Goal: Task Accomplishment & Management: Manage account settings

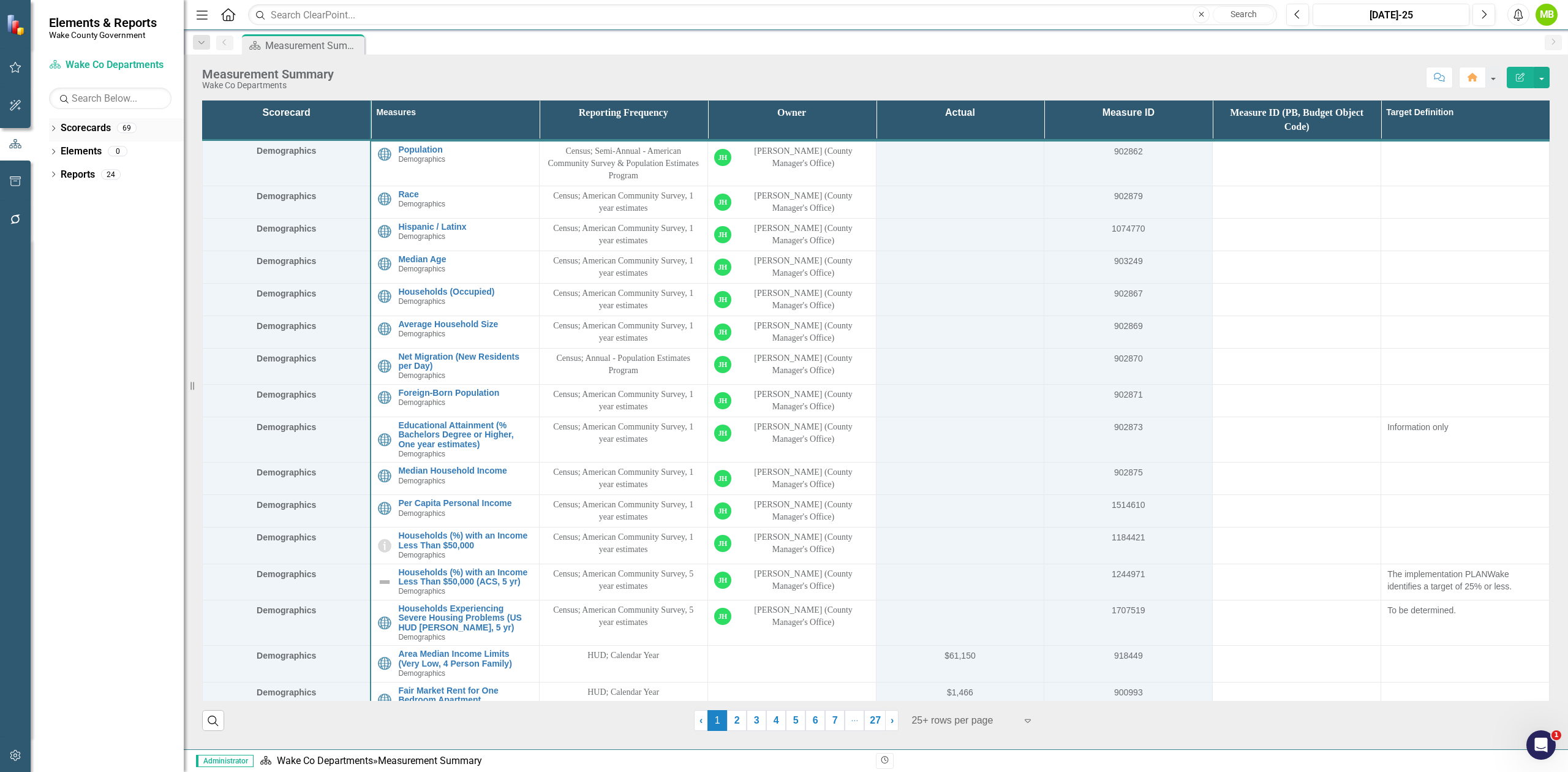
click at [53, 131] on icon "Dropdown" at bounding box center [53, 129] width 8 height 6
click at [59, 177] on icon at bounding box center [60, 173] width 3 height 6
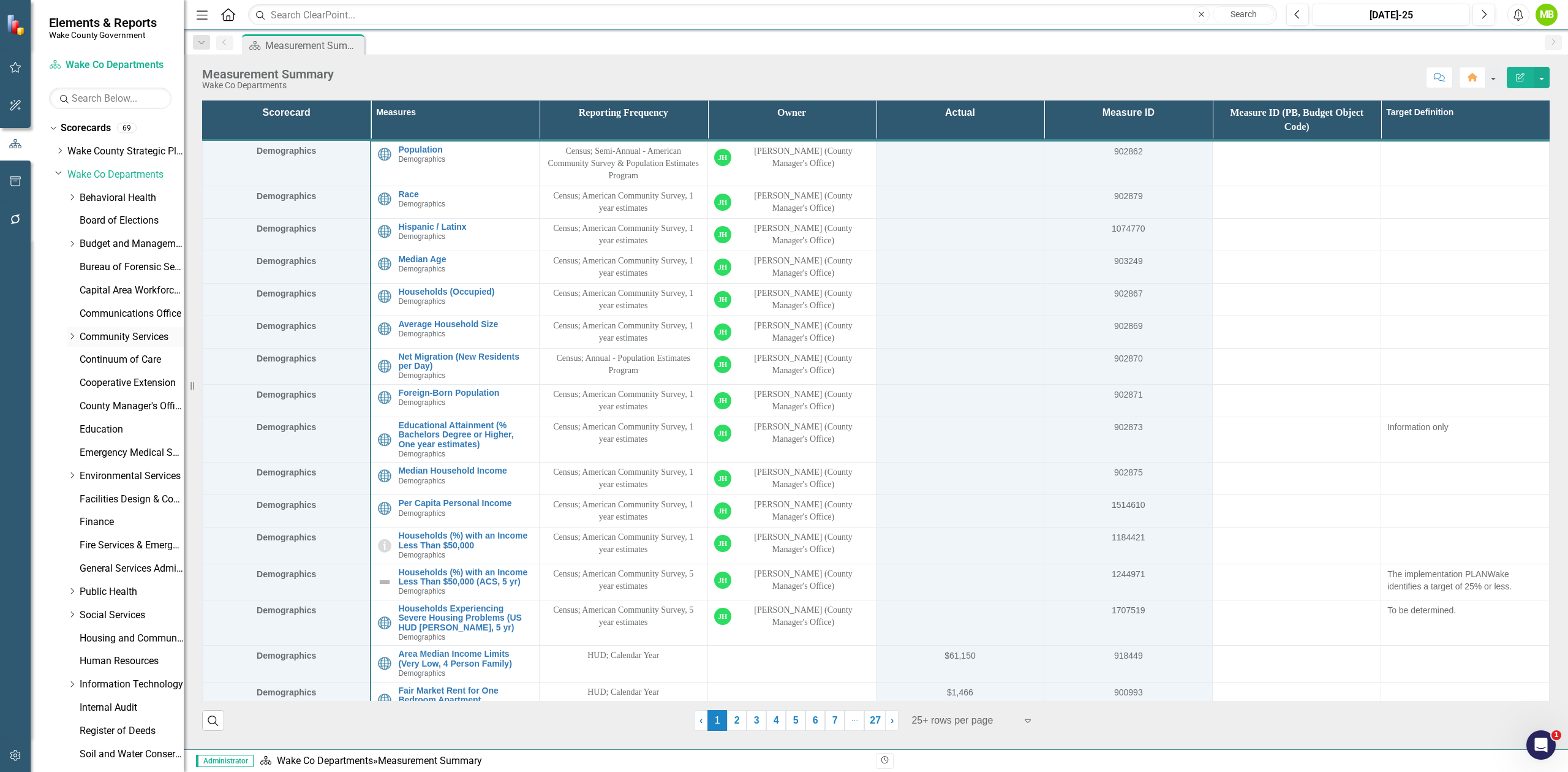
click at [71, 337] on icon "Dropdown" at bounding box center [72, 337] width 9 height 7
click at [124, 410] on link "Planning, Development and Inspections (PDI)" at bounding box center [138, 406] width 92 height 14
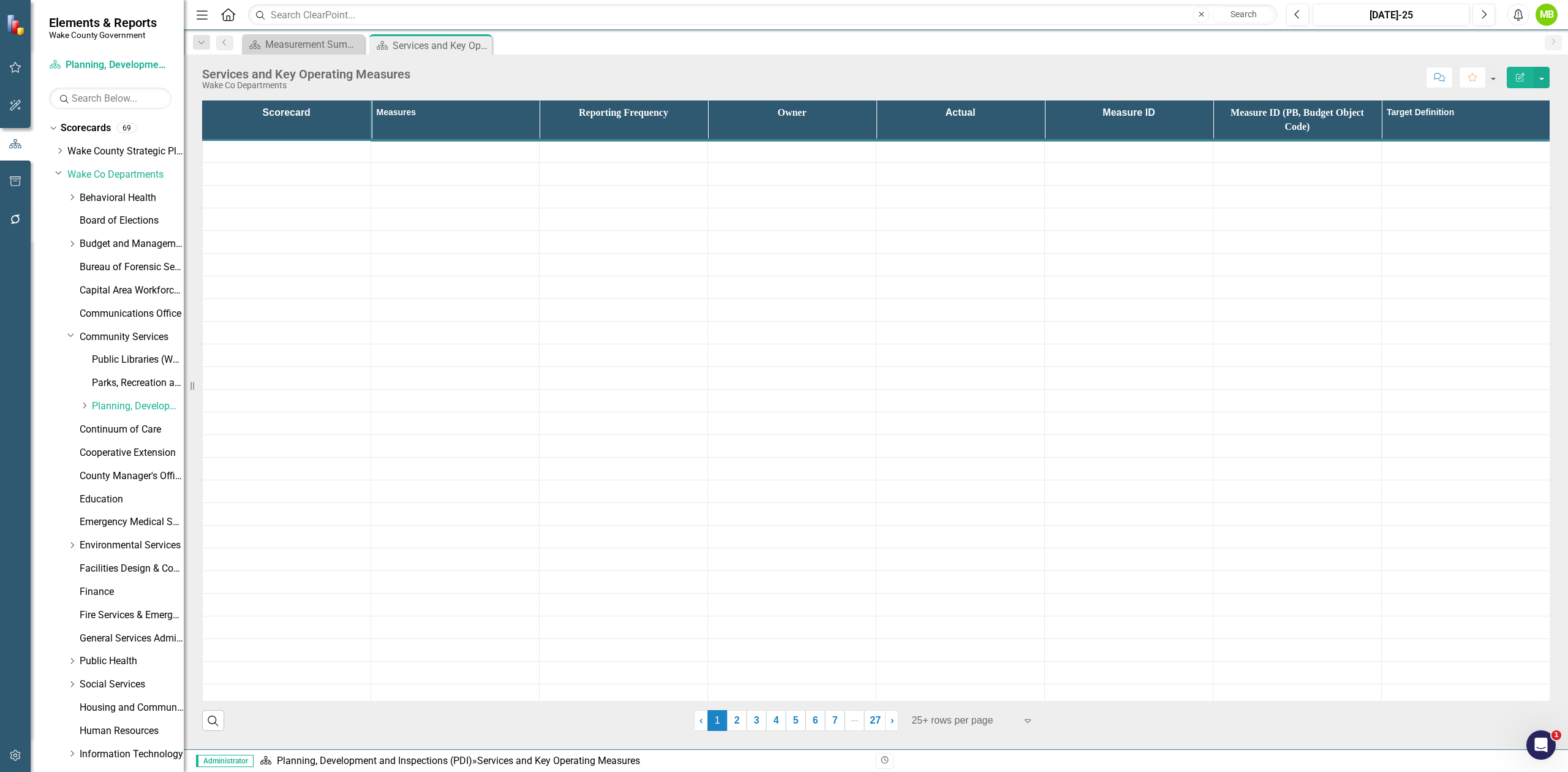
drag, startPoint x: 701, startPoint y: 375, endPoint x: 802, endPoint y: 386, distance: 101.6
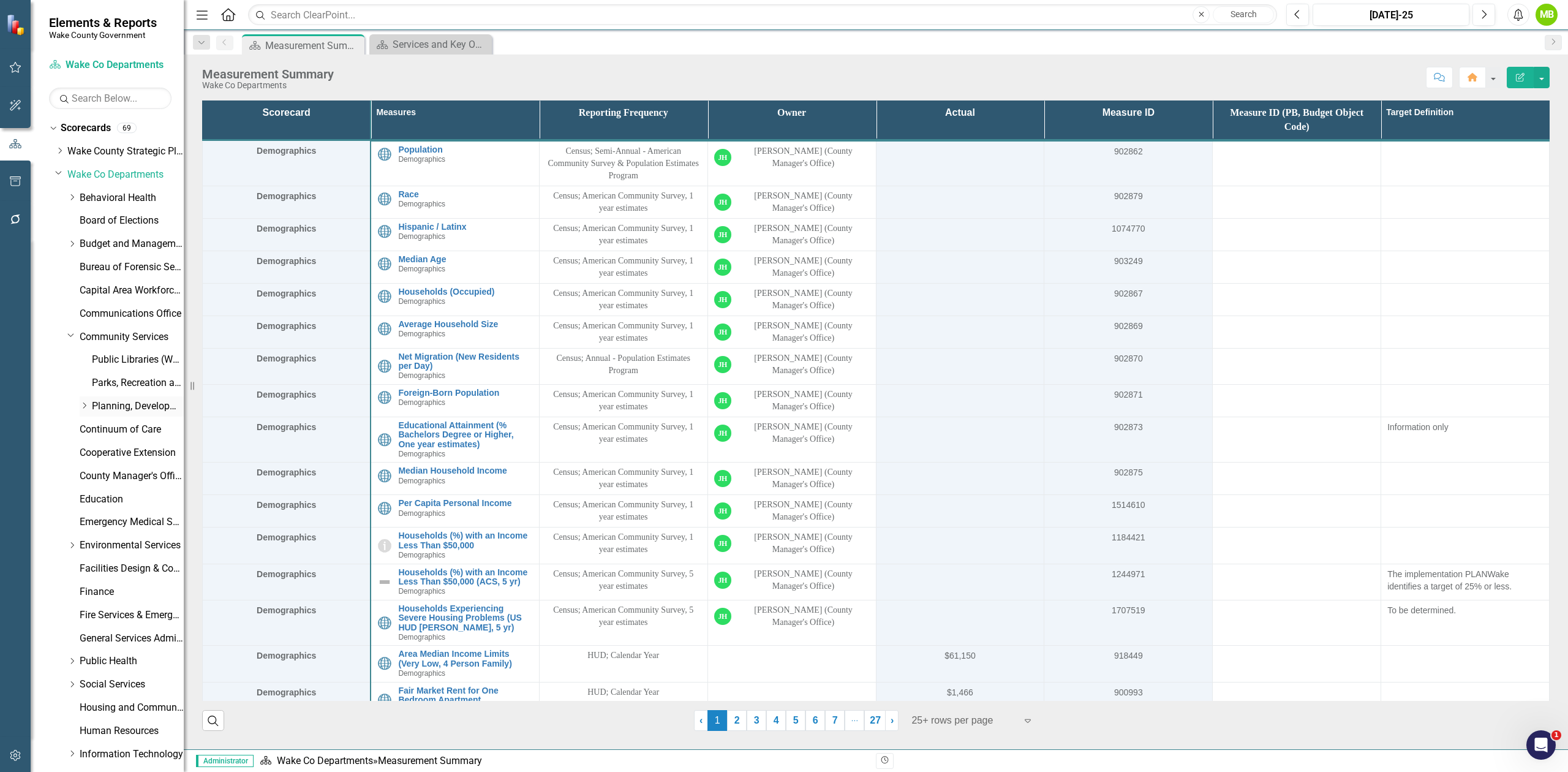
click at [115, 403] on link "Planning, Development and Inspections (PDI)" at bounding box center [138, 406] width 92 height 14
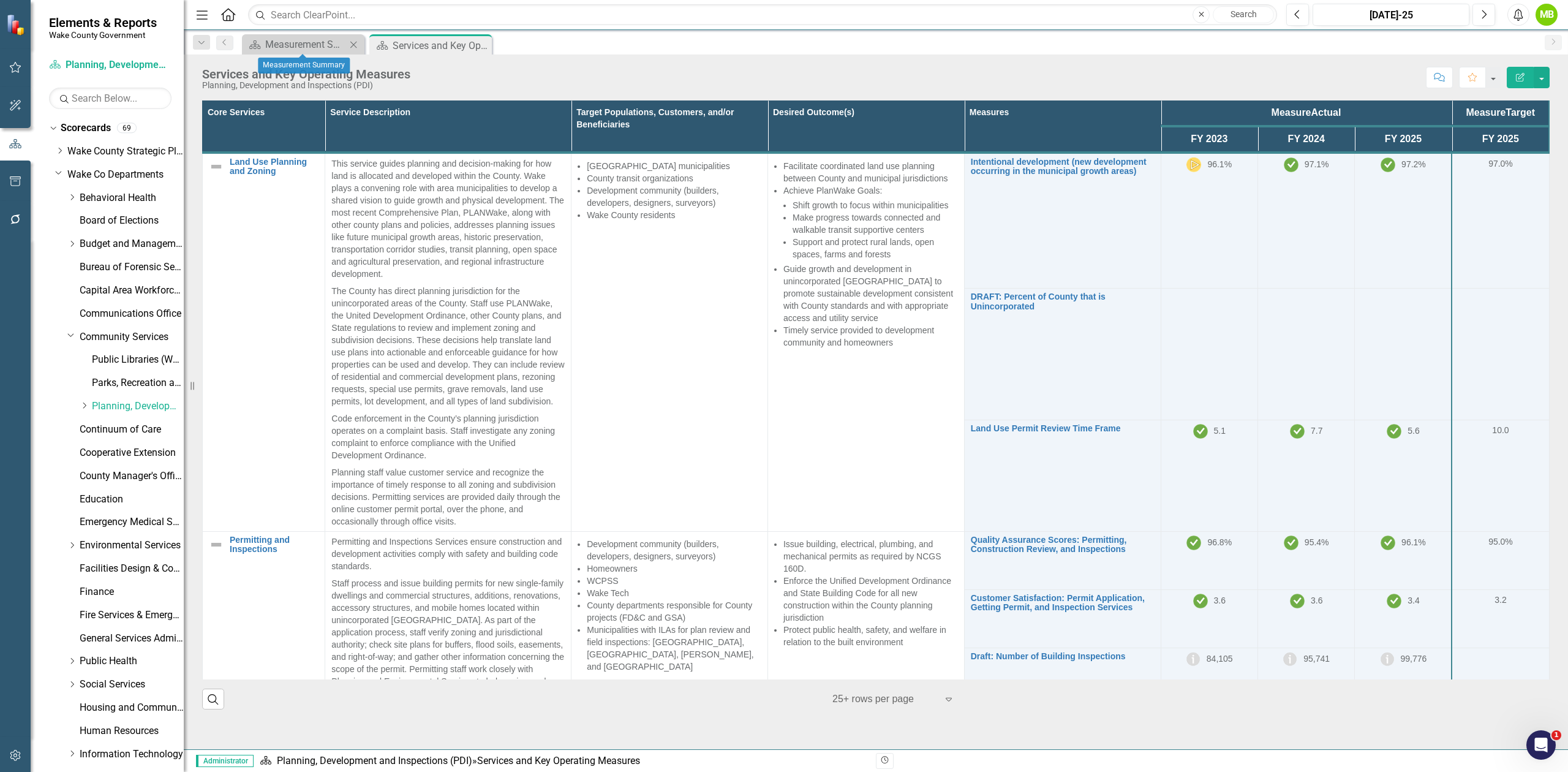
click at [351, 45] on icon "Close" at bounding box center [353, 44] width 12 height 10
click at [971, 66] on div "Services and Key Operating Measures Planning, Development and Inspections (PDI)…" at bounding box center [876, 73] width 1385 height 37
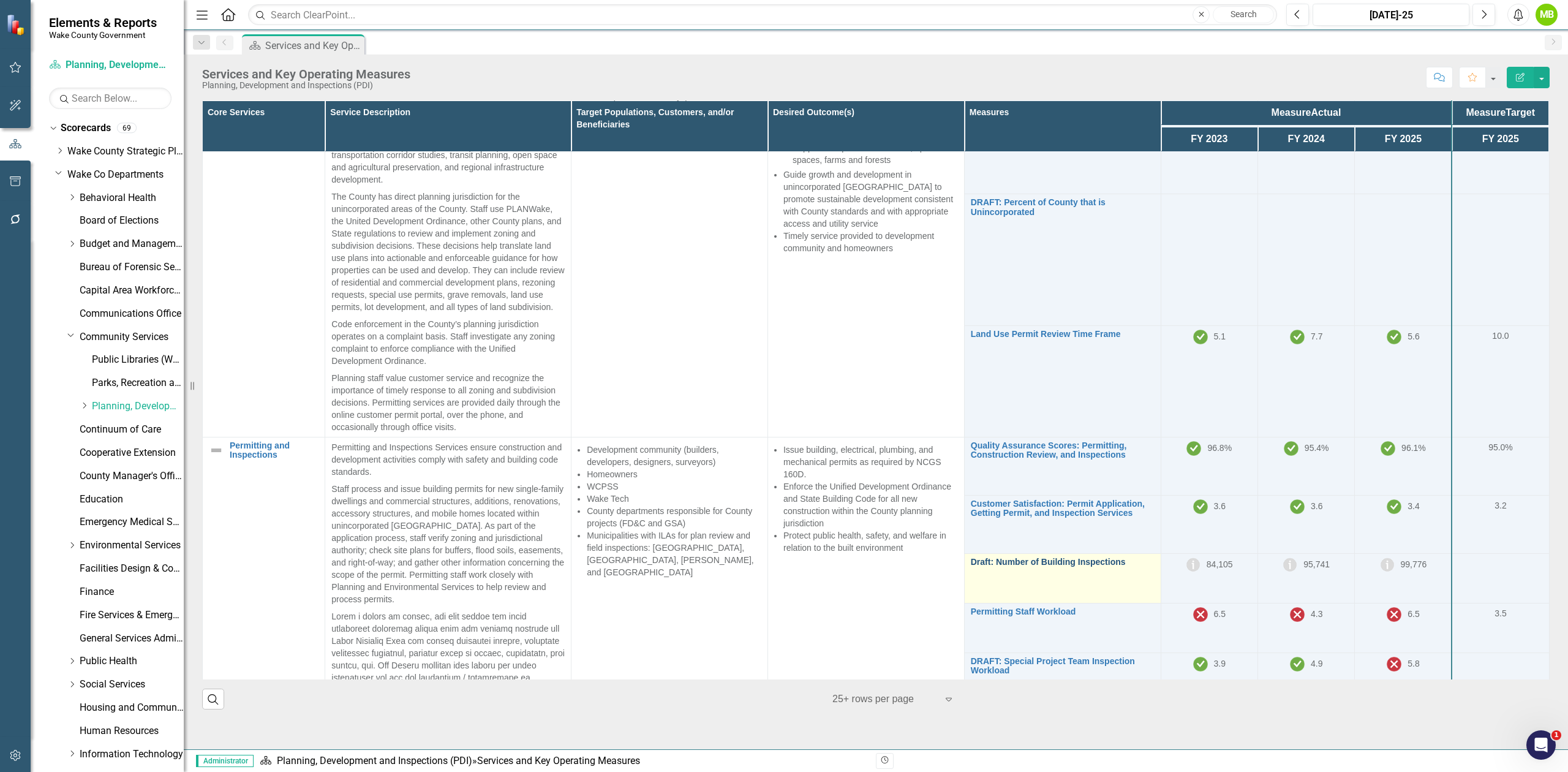
scroll to position [245, 0]
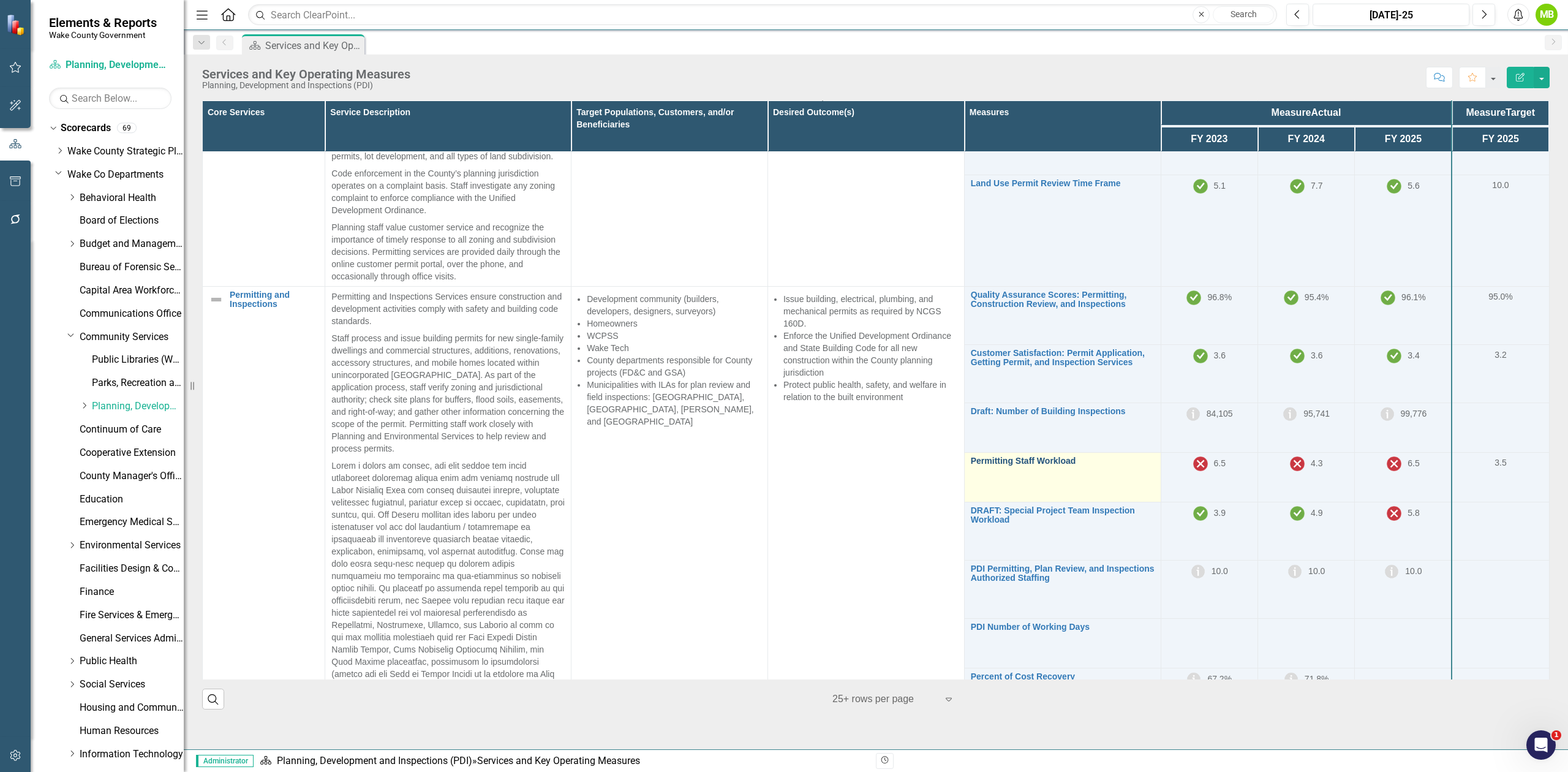
click at [1025, 466] on link "Permitting Staff Workload" at bounding box center [1062, 461] width 183 height 9
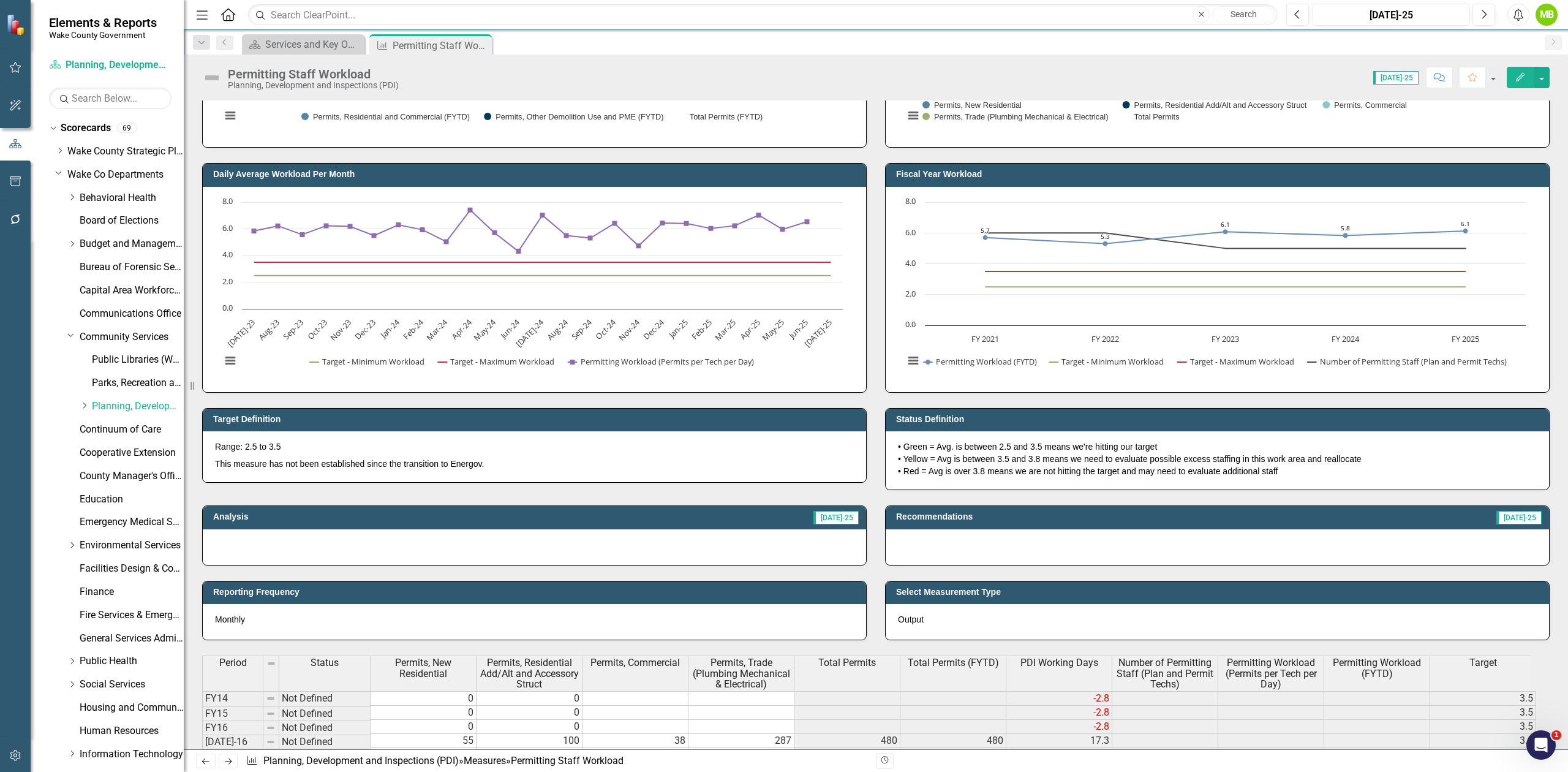
scroll to position [245, 0]
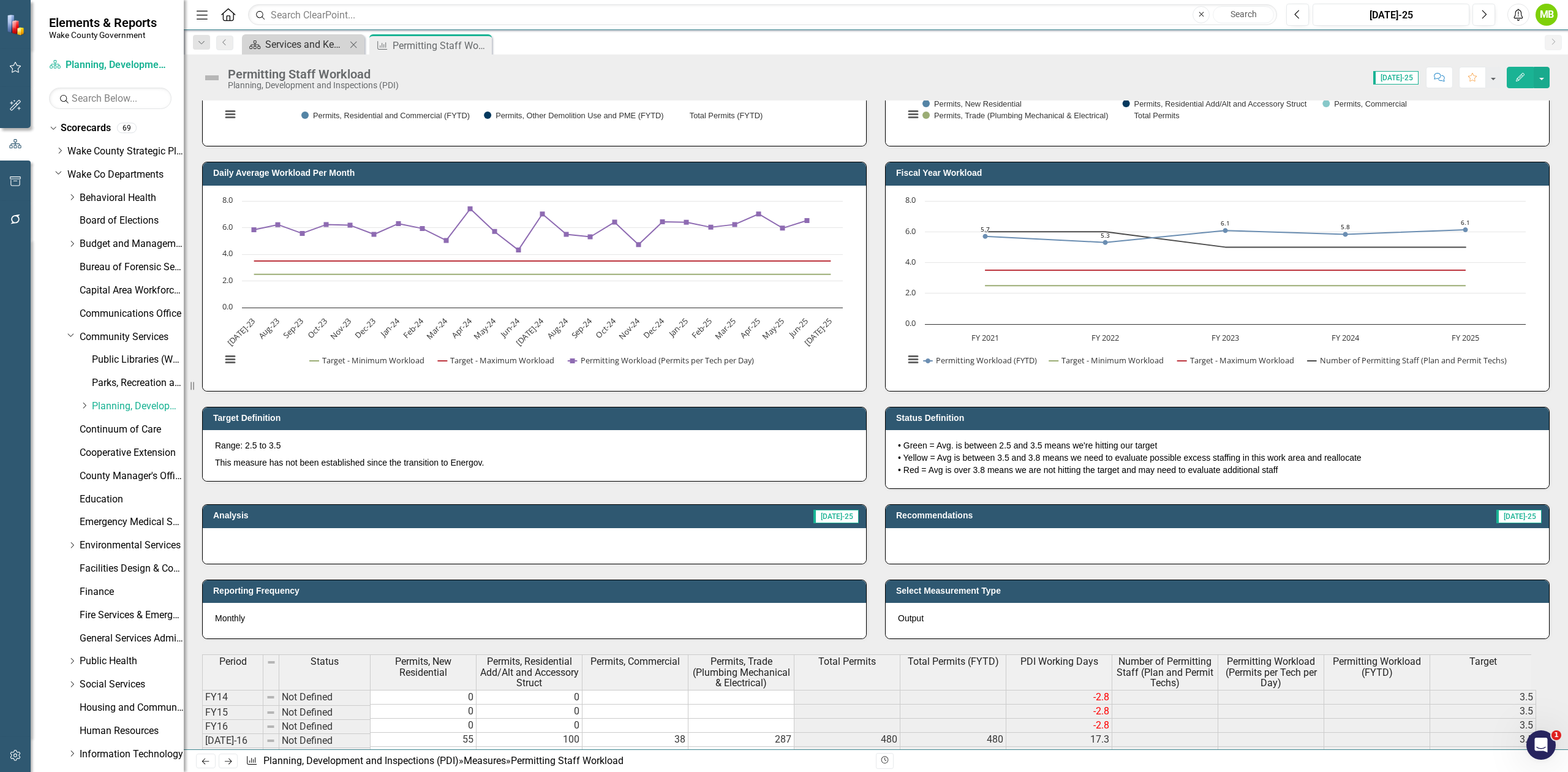
click at [297, 43] on div "Services and Key Operating Measures" at bounding box center [306, 44] width 81 height 16
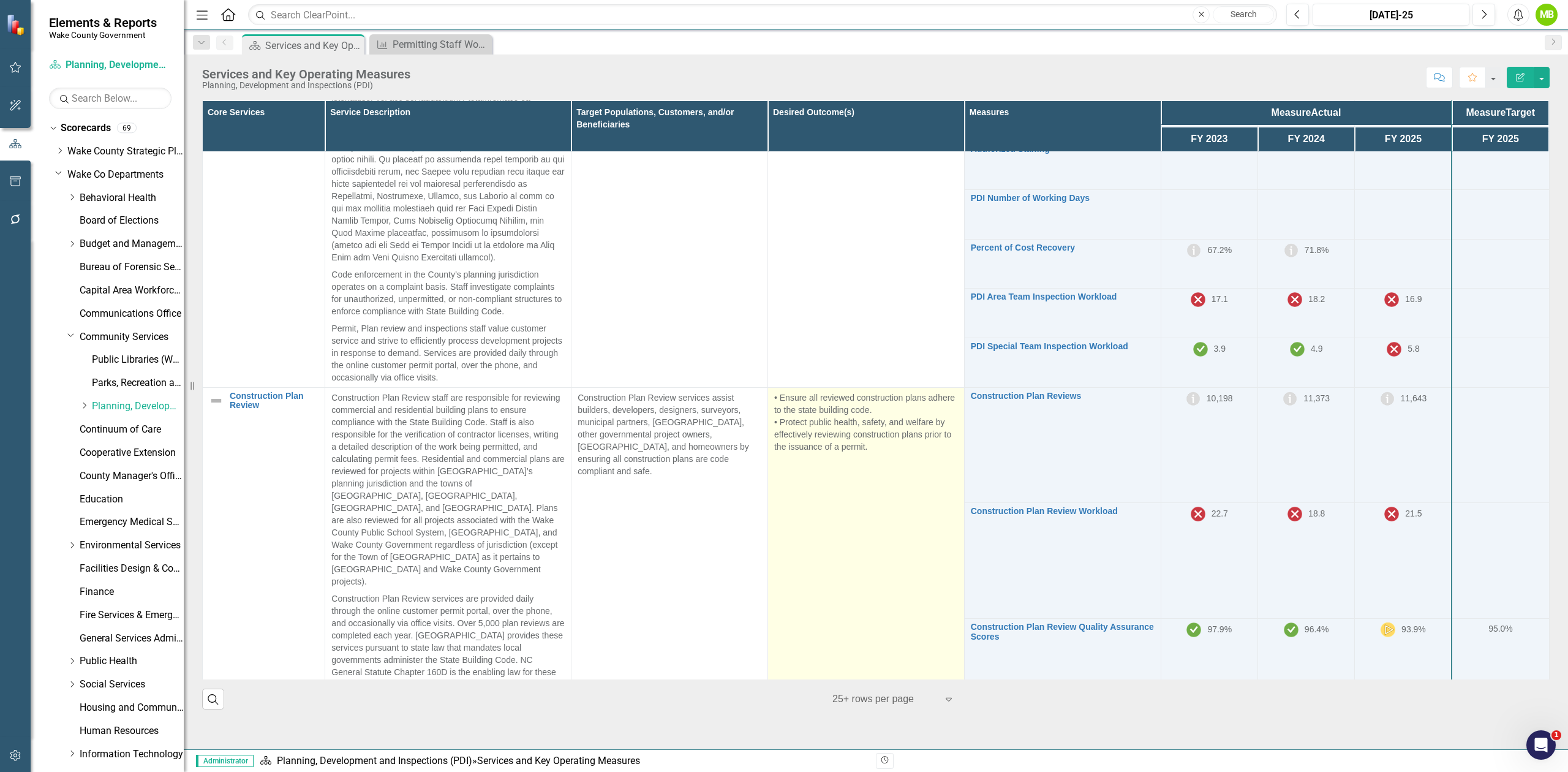
scroll to position [735, 0]
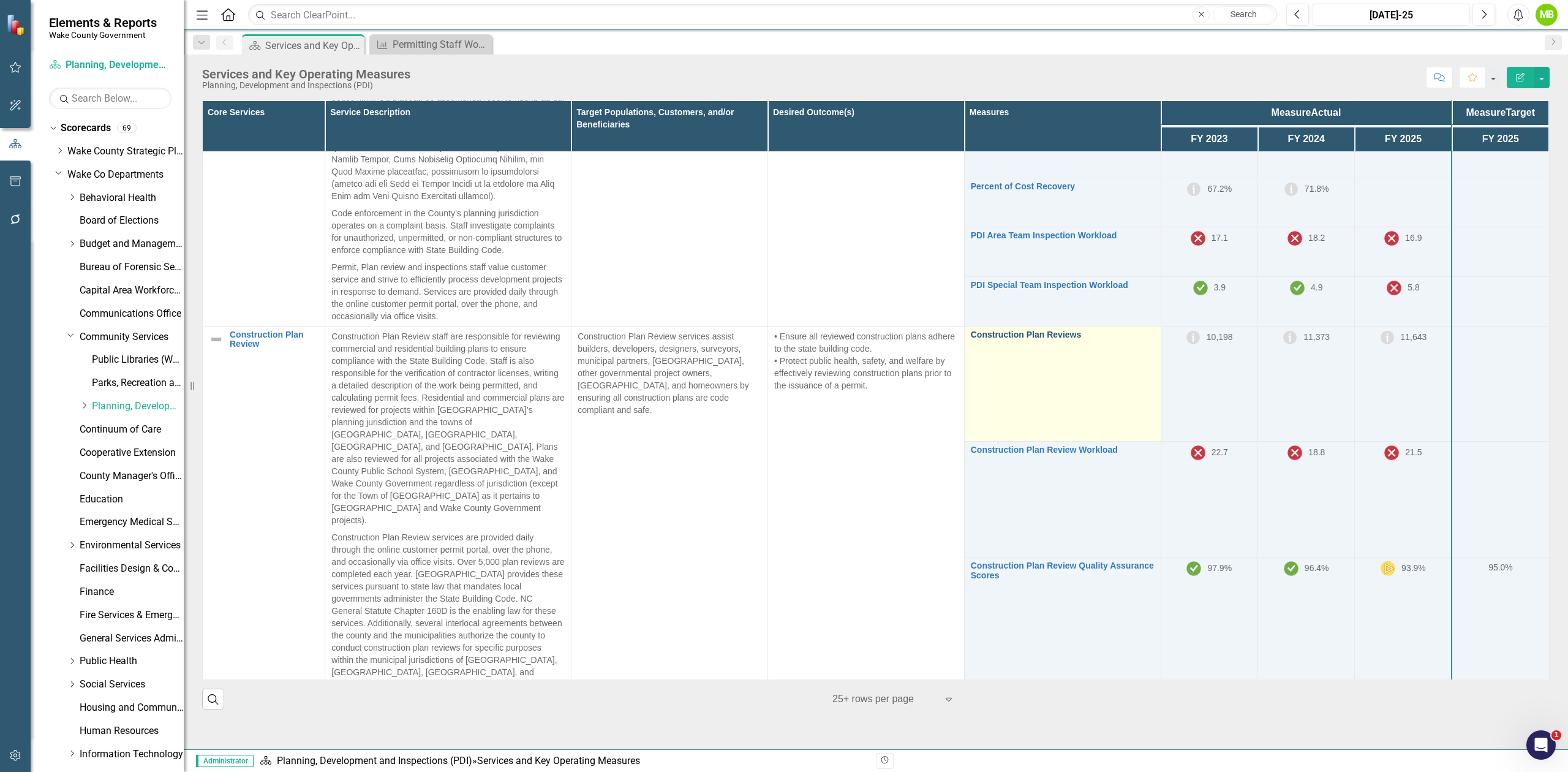
click at [1042, 339] on link "Construction Plan Reviews" at bounding box center [1062, 335] width 183 height 9
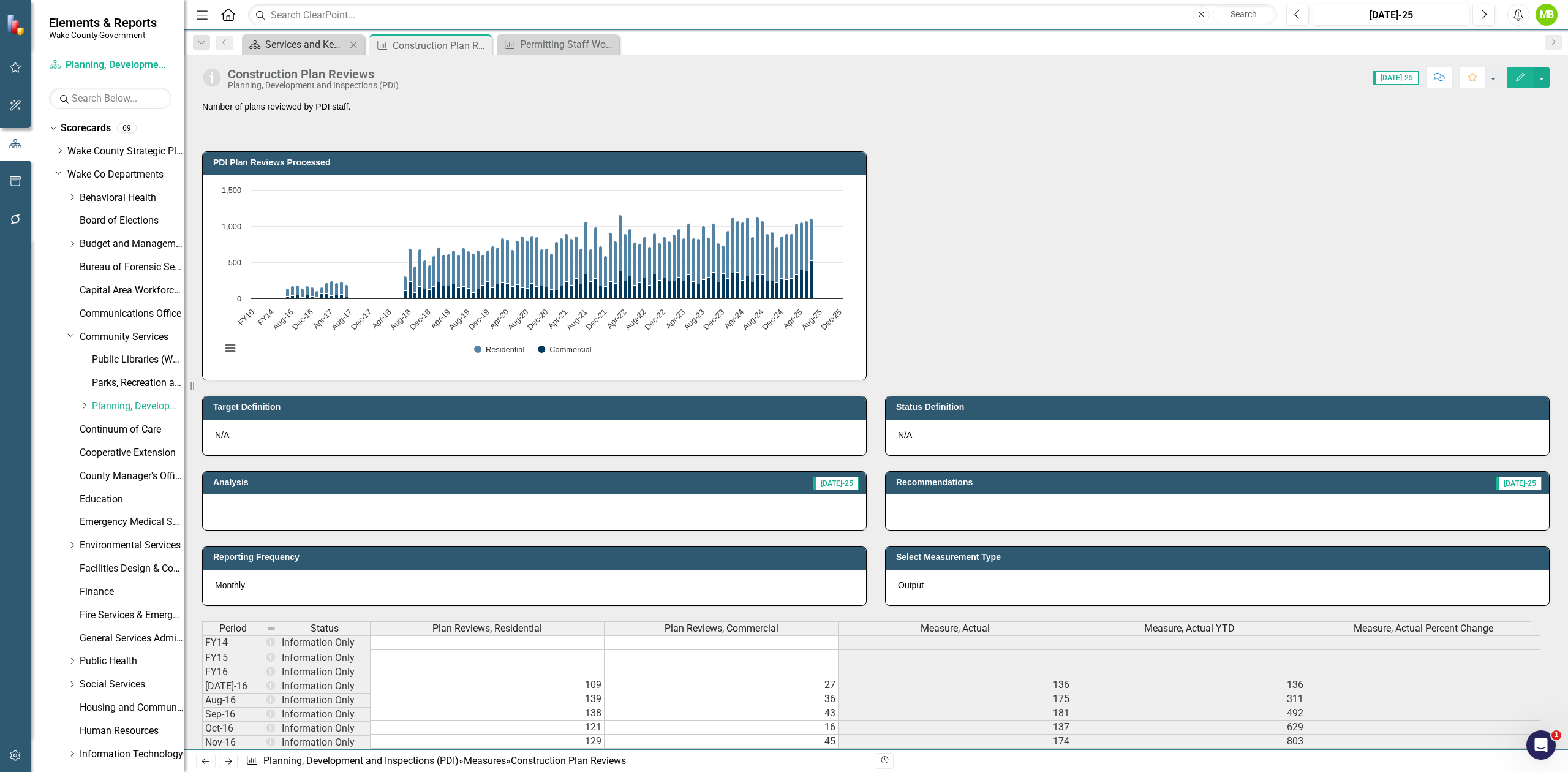
click at [268, 42] on div "Services and Key Operating Measures" at bounding box center [306, 44] width 81 height 16
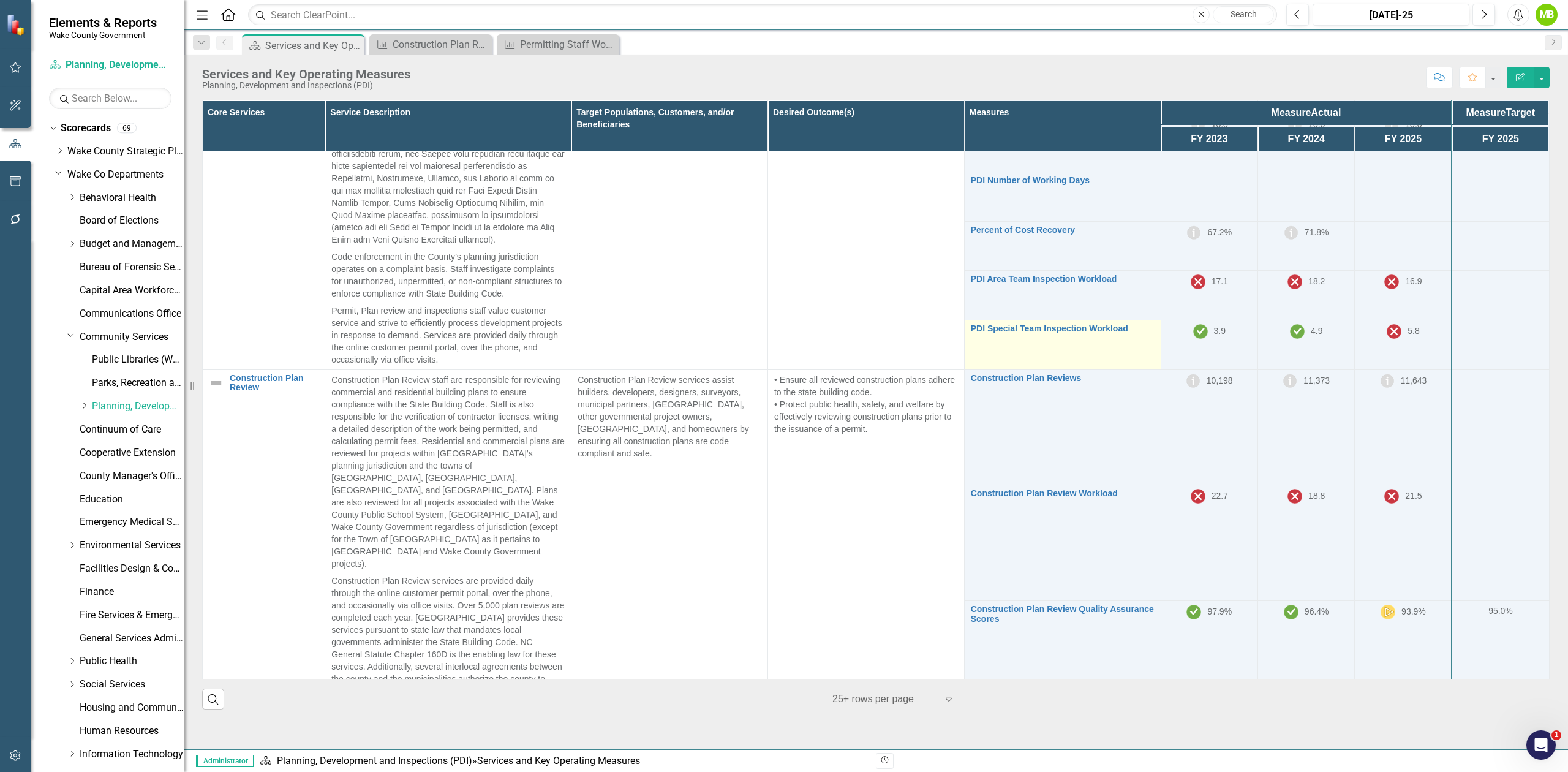
scroll to position [735, 0]
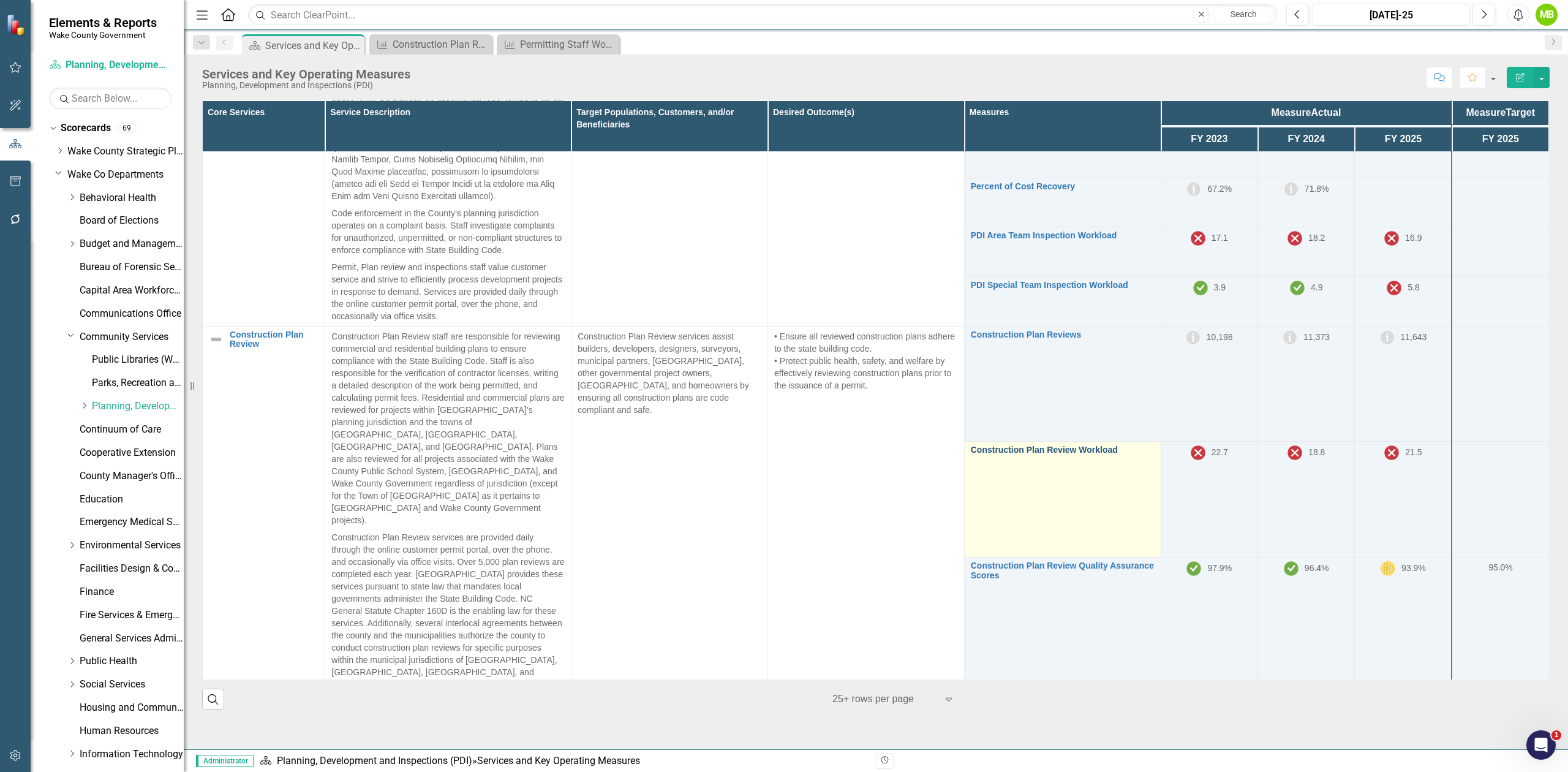
click at [1040, 452] on link "Construction Plan Review Workload" at bounding box center [1062, 450] width 183 height 9
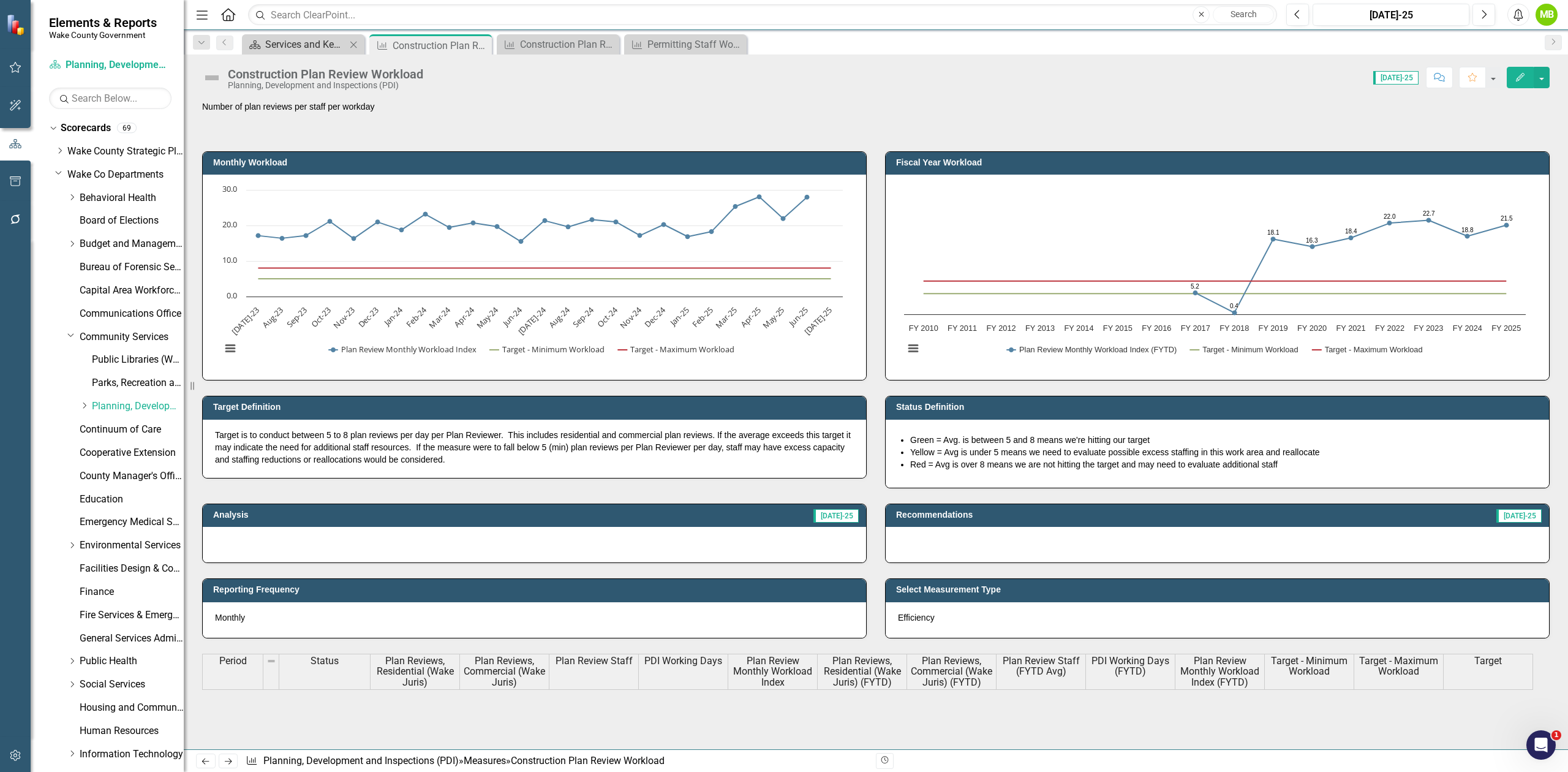
click at [287, 41] on div "Services and Key Operating Measures" at bounding box center [306, 44] width 81 height 16
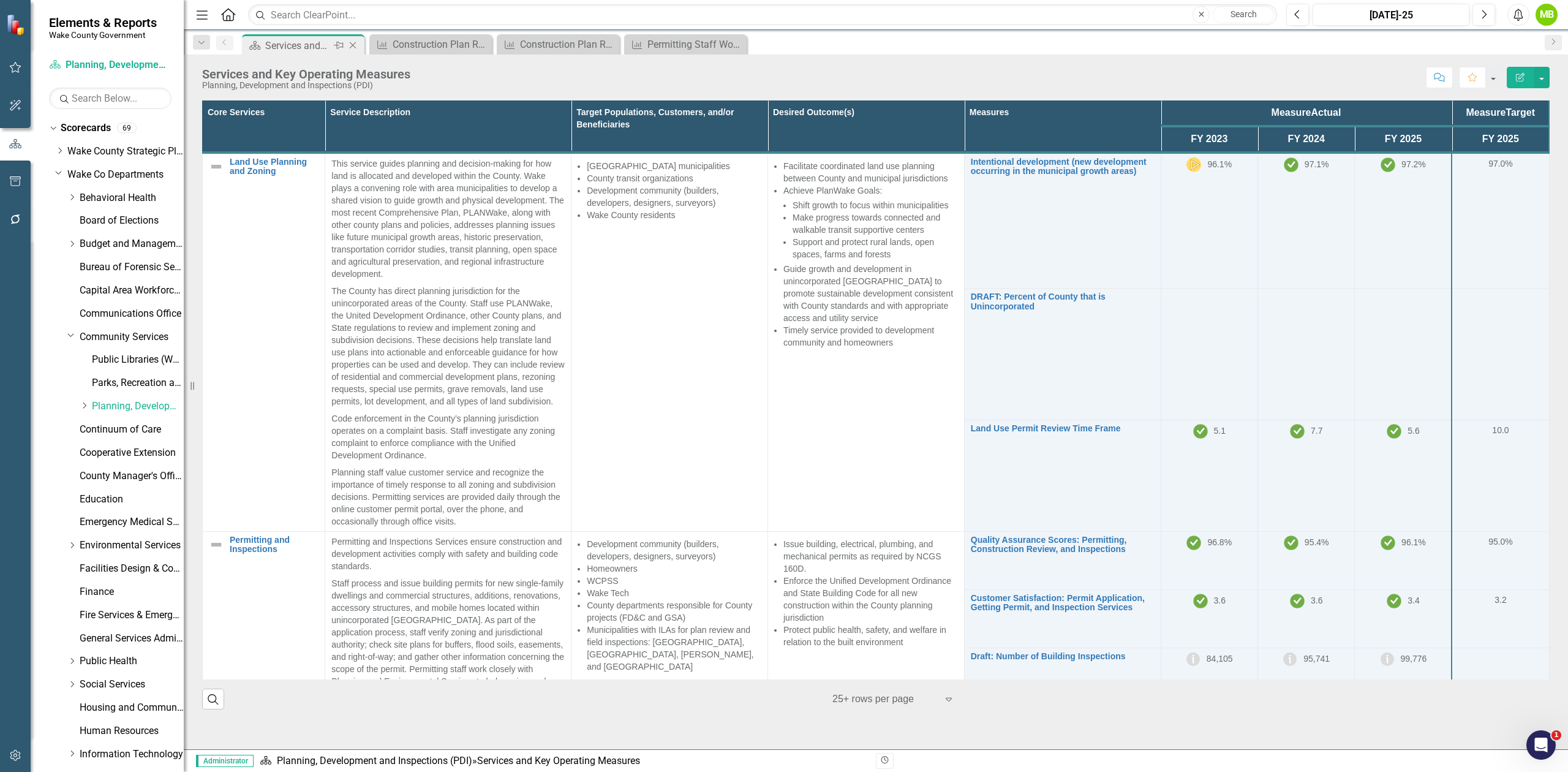
click at [292, 41] on div "Services and Key Operating Measures" at bounding box center [298, 45] width 65 height 16
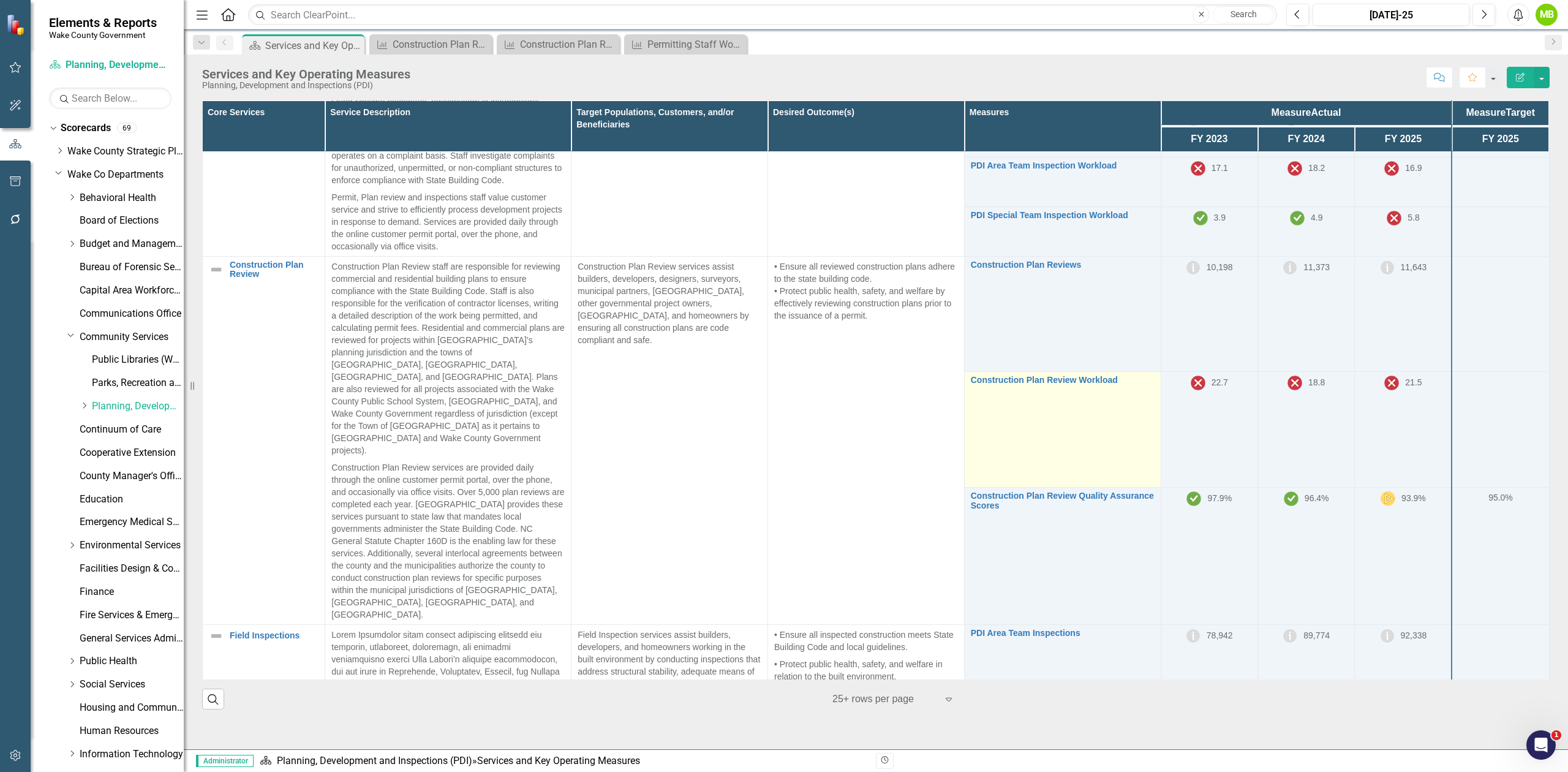
scroll to position [724, 0]
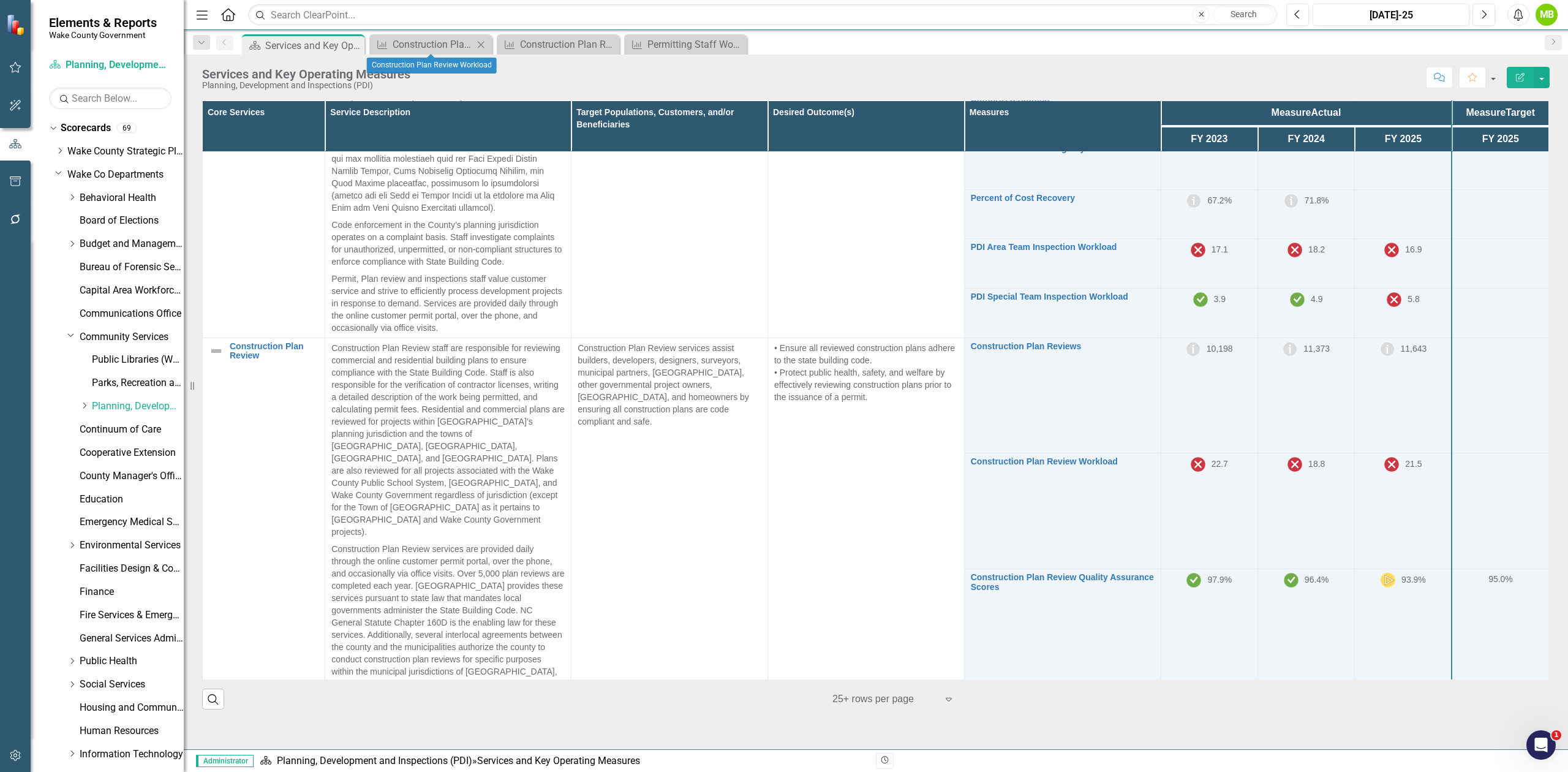
click at [412, 36] on div "Measure Construction Plan Review Workload Close" at bounding box center [430, 44] width 123 height 20
click at [412, 42] on div "Construction Plan Review Workload" at bounding box center [433, 44] width 81 height 16
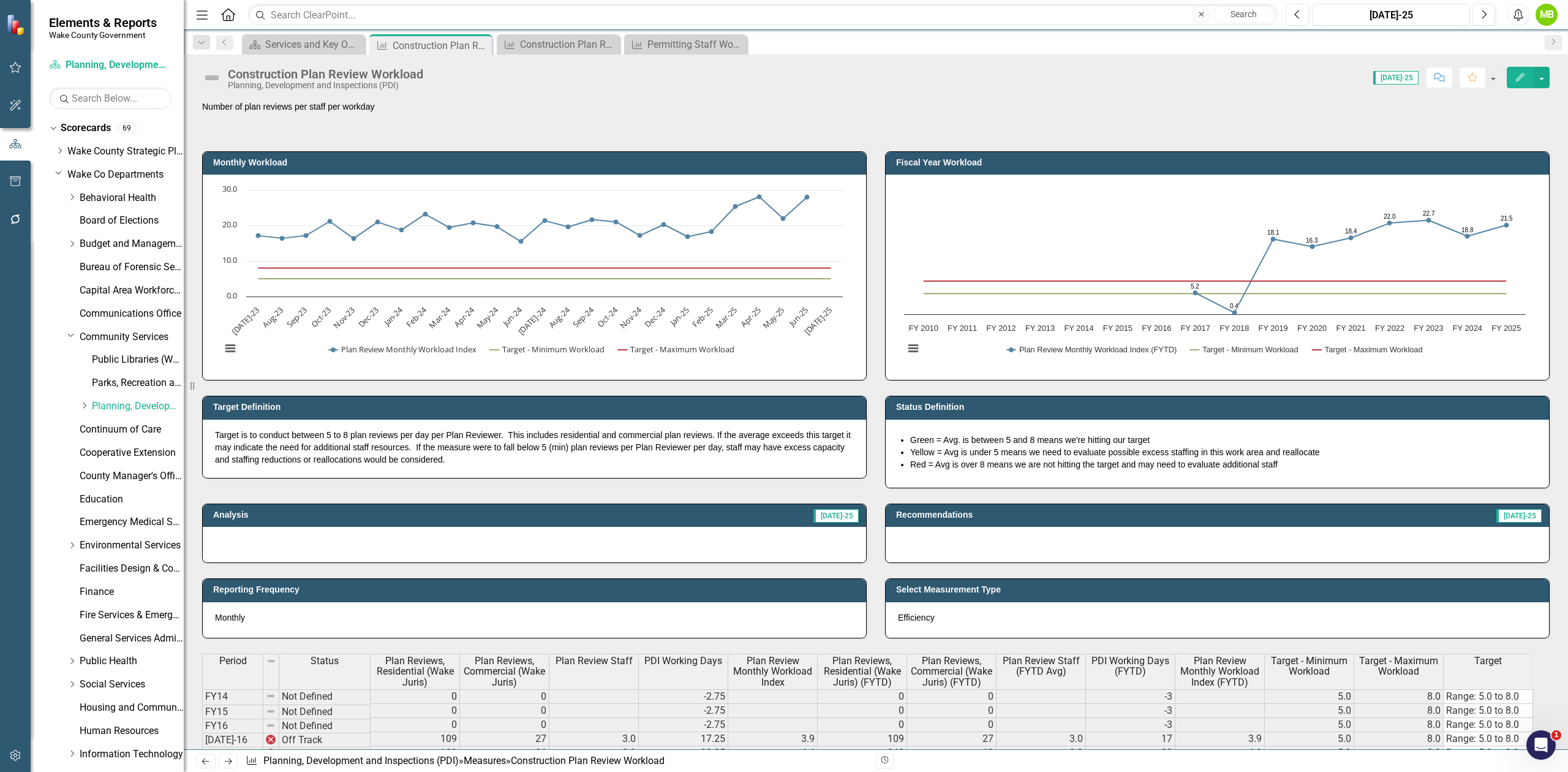
click at [434, 72] on div "Score: 0.00 Jul-25 Completed Comment Favorite Edit" at bounding box center [989, 77] width 1120 height 21
click at [427, 75] on div "Construction Plan Review Workload Planning, Development and Inspections (PDI)" at bounding box center [328, 78] width 202 height 23
click at [418, 77] on div "Construction Plan Review Workload" at bounding box center [325, 74] width 195 height 14
click at [418, 77] on div "Construction Plan Review Workload" at bounding box center [325, 74] width 195 height 14
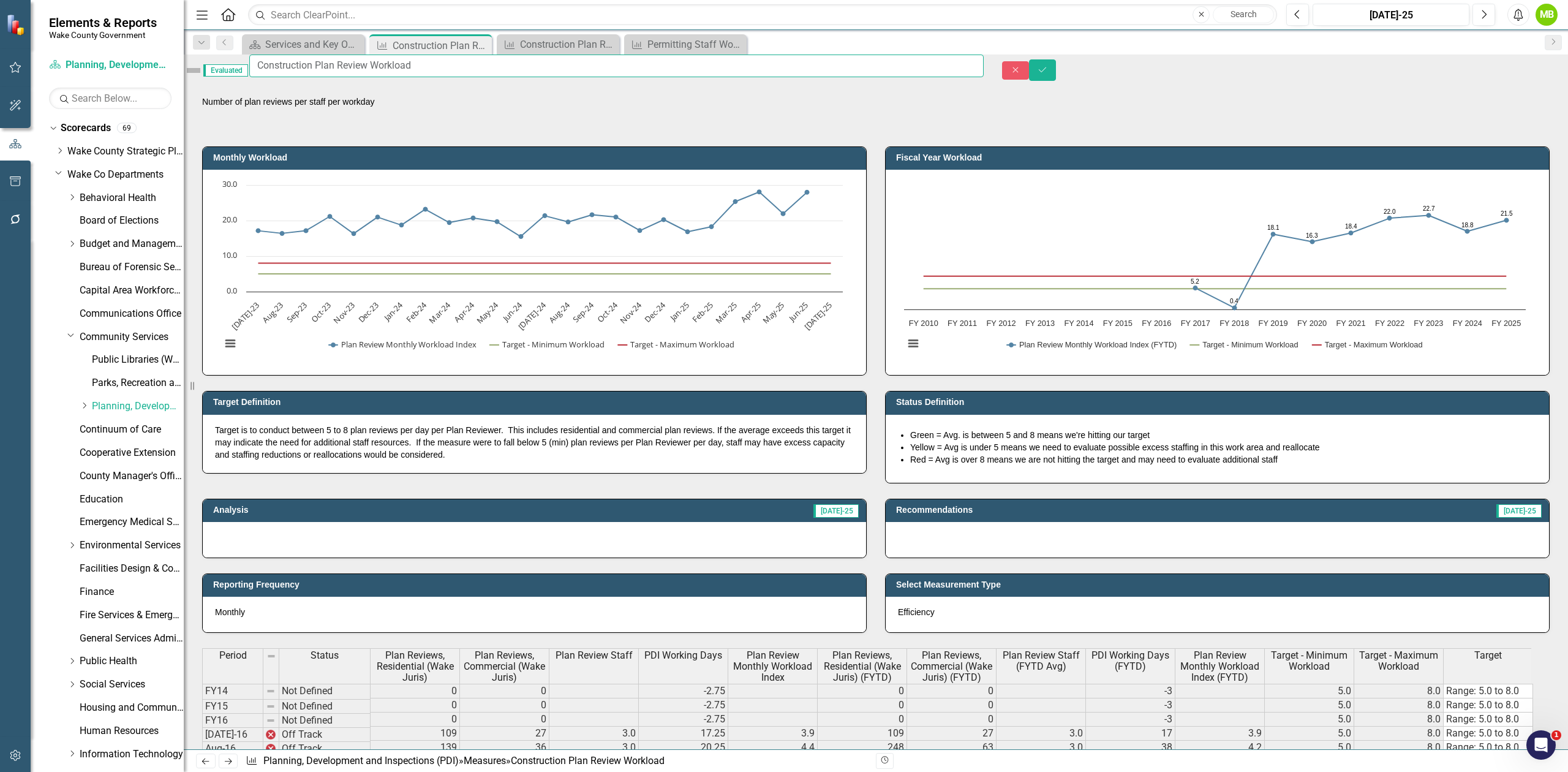
click at [476, 74] on input "Construction Plan Review Workload" at bounding box center [616, 65] width 735 height 23
type input "Construction Plan Review Workload - Prior Version"
click at [478, 115] on div "Number of plan reviews per staff per workday" at bounding box center [876, 113] width 1348 height 36
click at [1048, 74] on icon "Save" at bounding box center [1043, 69] width 11 height 8
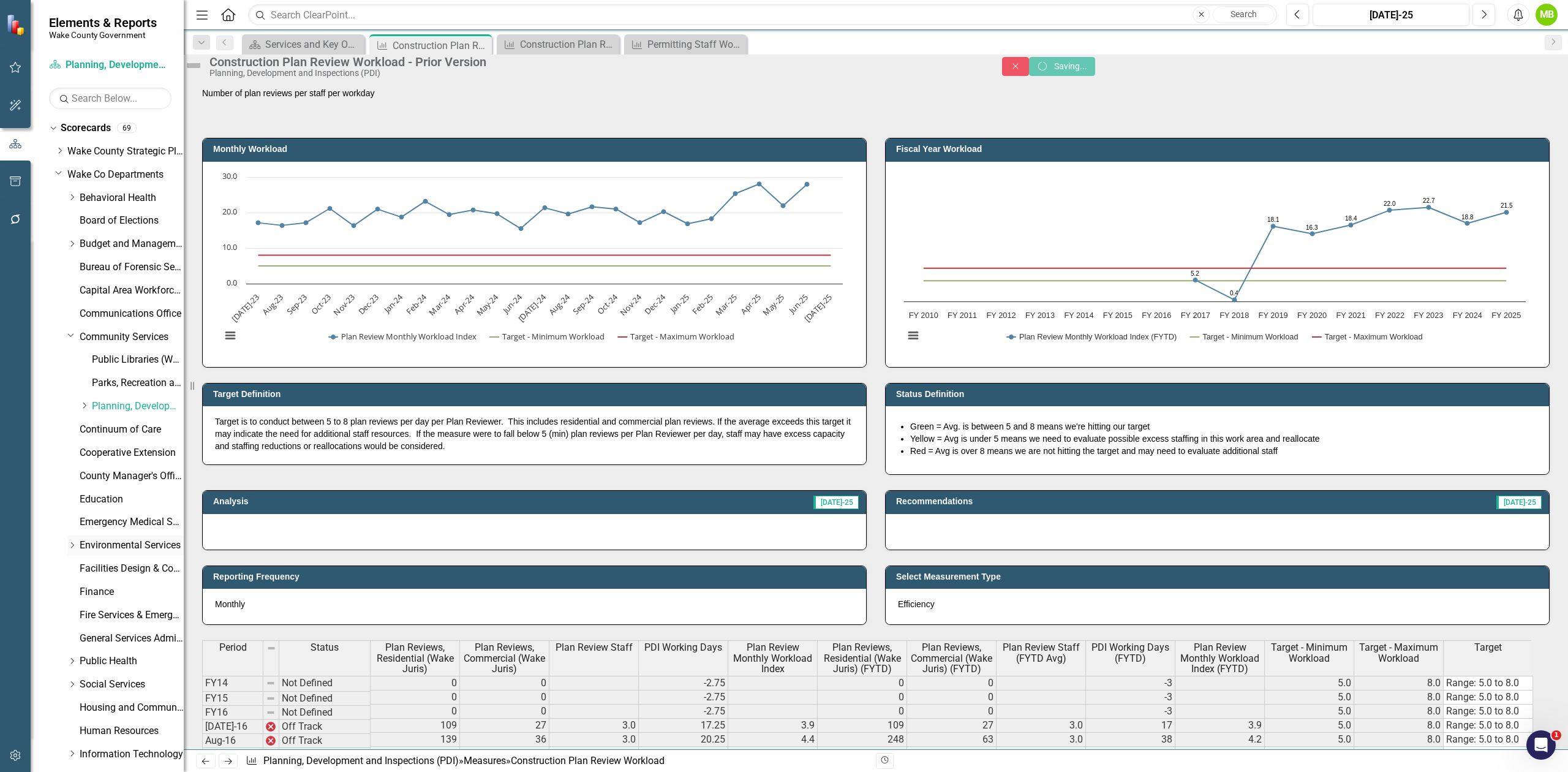
scroll to position [53, 0]
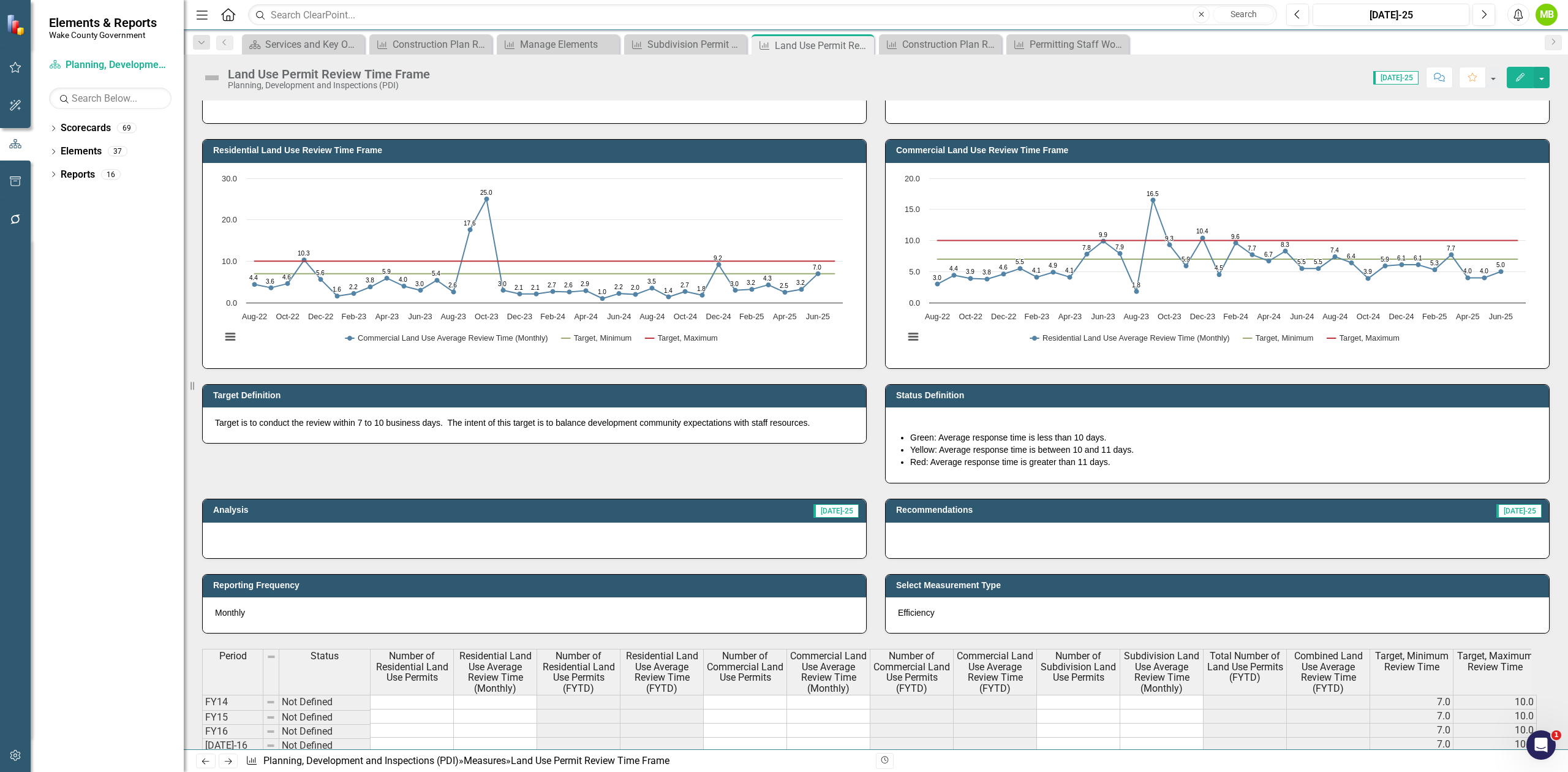
scroll to position [81, 0]
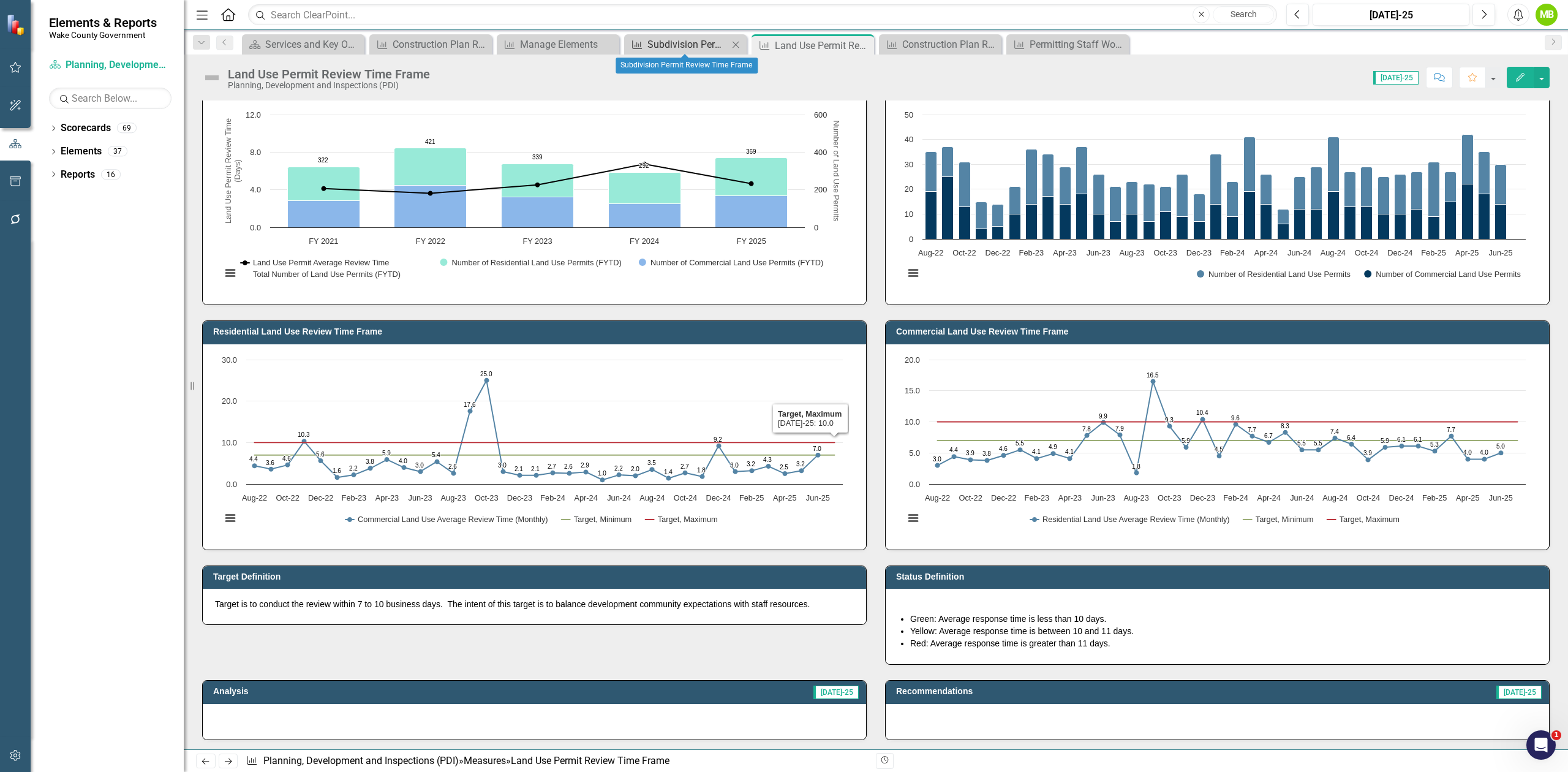
click at [685, 43] on div "Subdivision Permit Review Time Frame" at bounding box center [688, 44] width 81 height 16
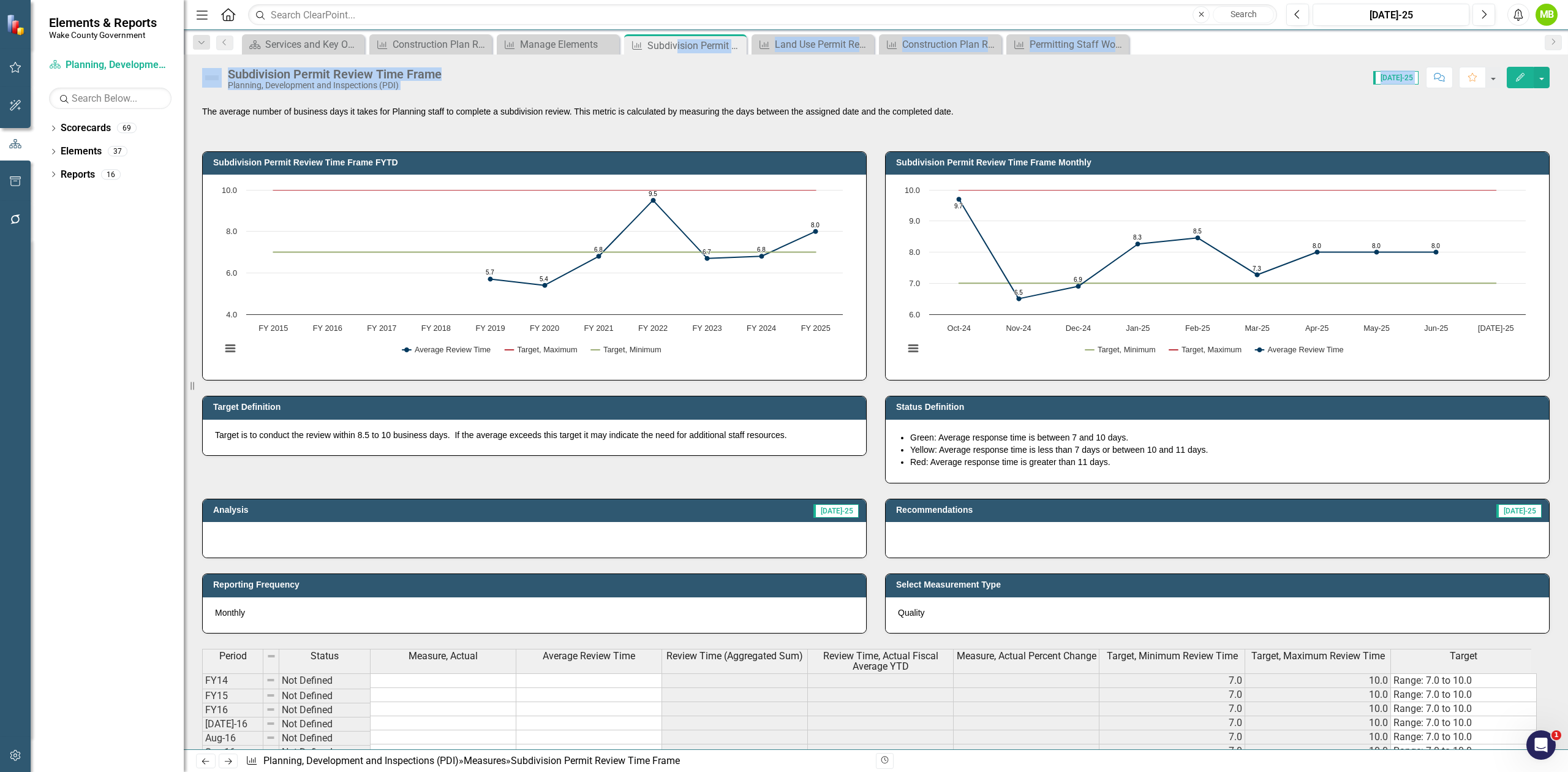
drag, startPoint x: 678, startPoint y: 48, endPoint x: 746, endPoint y: 158, distance: 129.3
click at [746, 158] on div "Menu Home Search Close Search Previous Jul-25 Next Alerts MB User Edit Profile …" at bounding box center [876, 386] width 1385 height 772
click at [679, 72] on div "Score: 0.00 [DATE]-25 Completed Comment Favorite Edit" at bounding box center [998, 77] width 1102 height 21
click at [566, 48] on div "Manage Elements" at bounding box center [560, 44] width 81 height 16
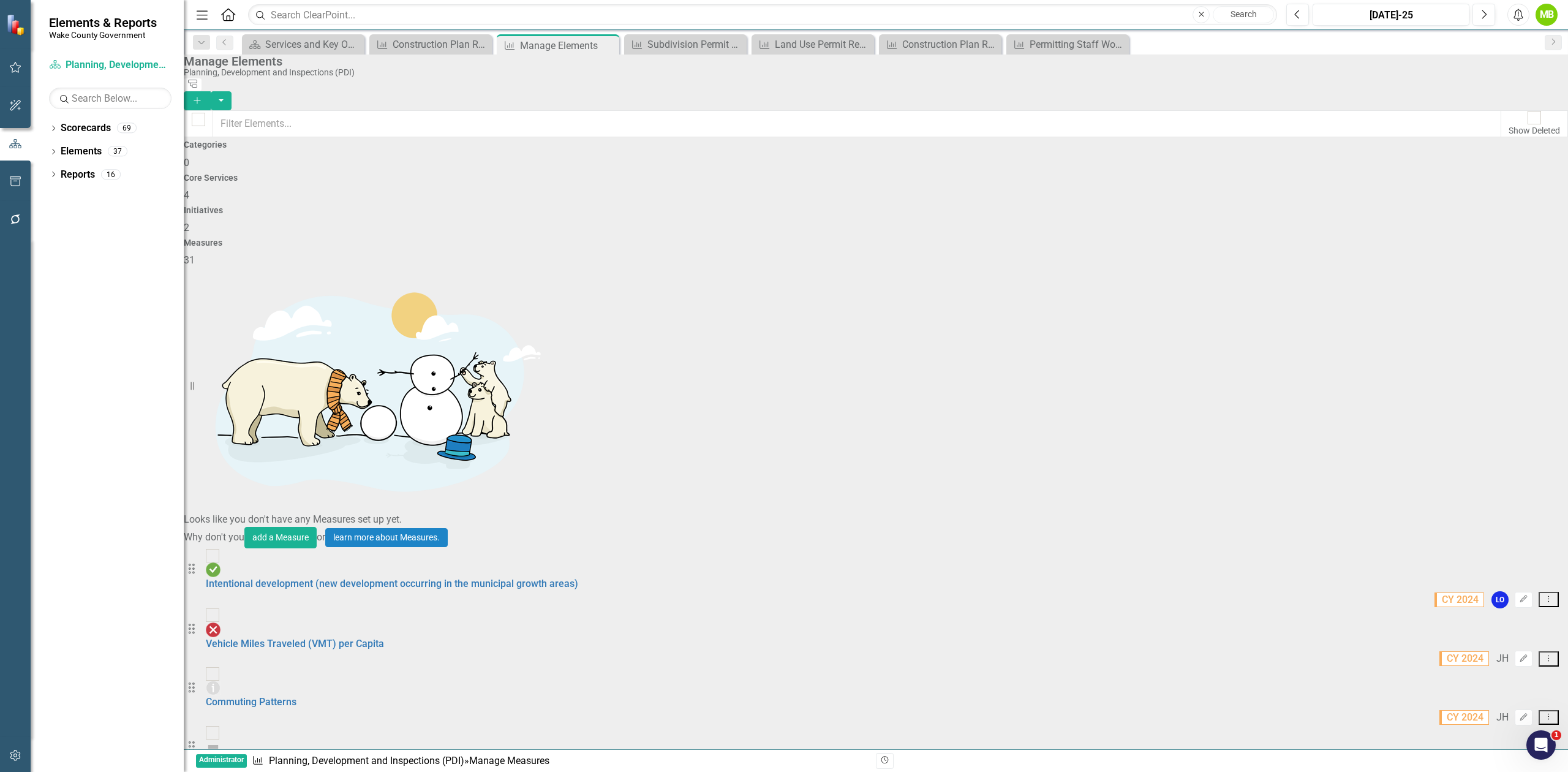
scroll to position [409, 0]
click at [804, 50] on div "Land Use Permit Review Time Frame" at bounding box center [816, 44] width 81 height 16
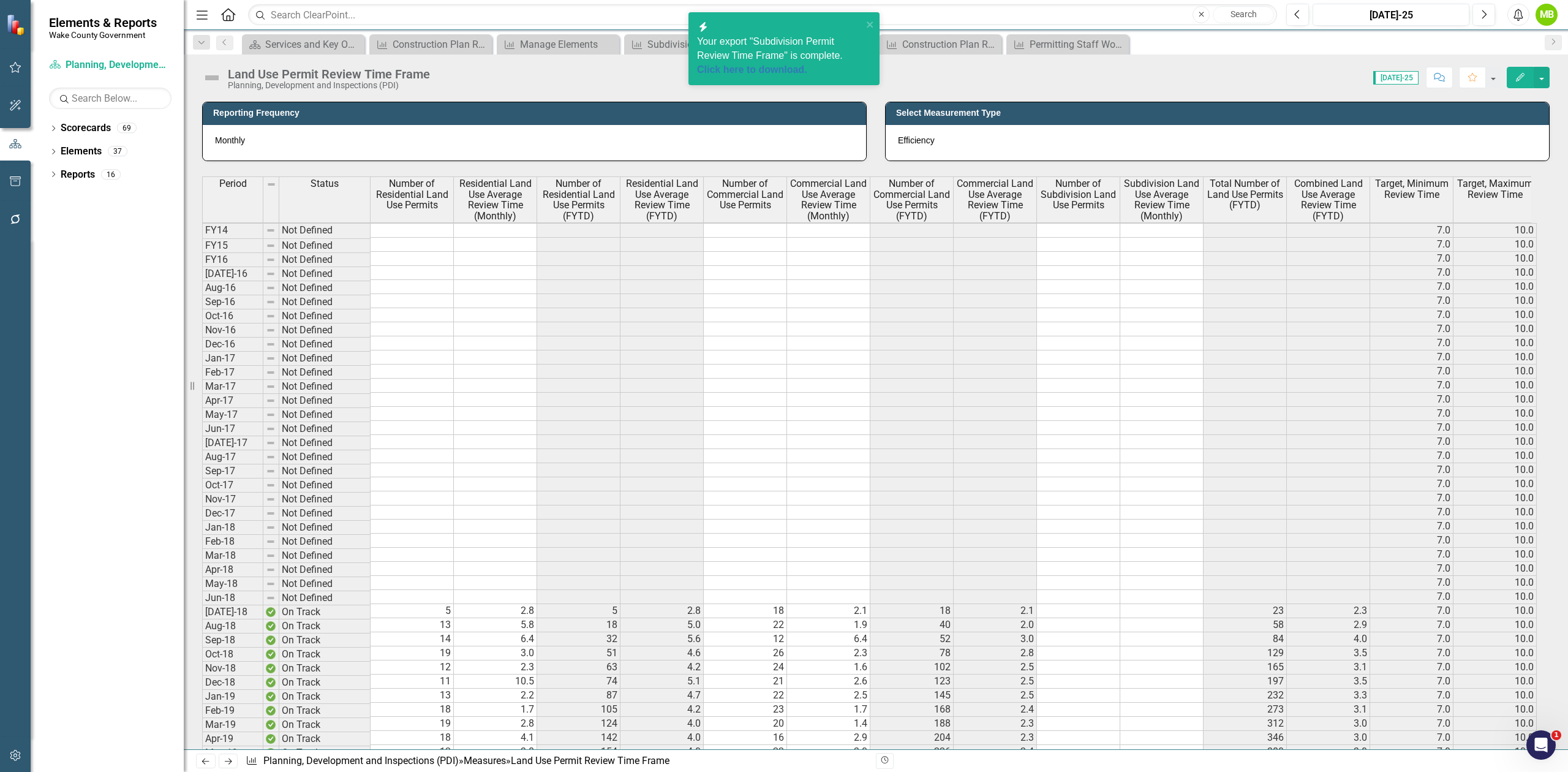
drag, startPoint x: 1055, startPoint y: 591, endPoint x: 1061, endPoint y: 597, distance: 8.5
click at [1056, 604] on td at bounding box center [1079, 611] width 83 height 14
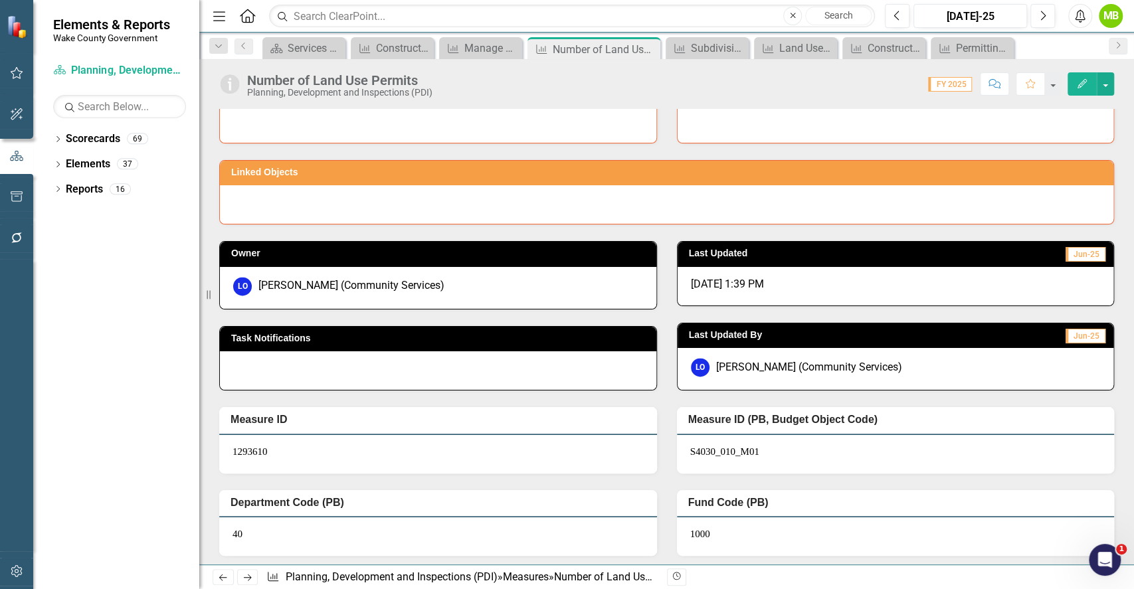
scroll to position [1297, 0]
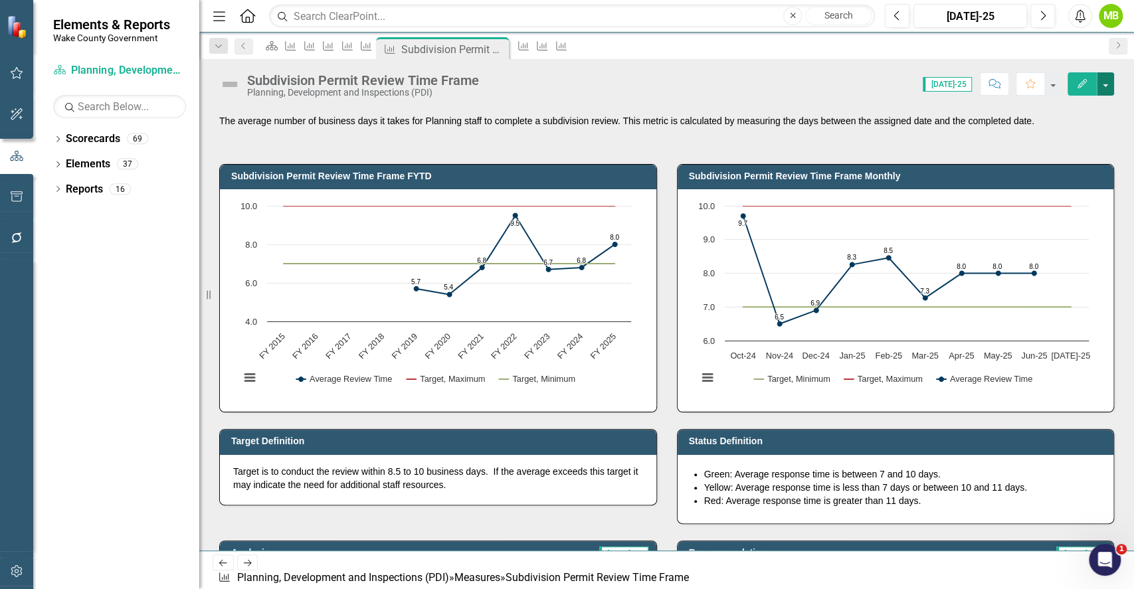
click at [1106, 88] on button "button" at bounding box center [1105, 83] width 17 height 23
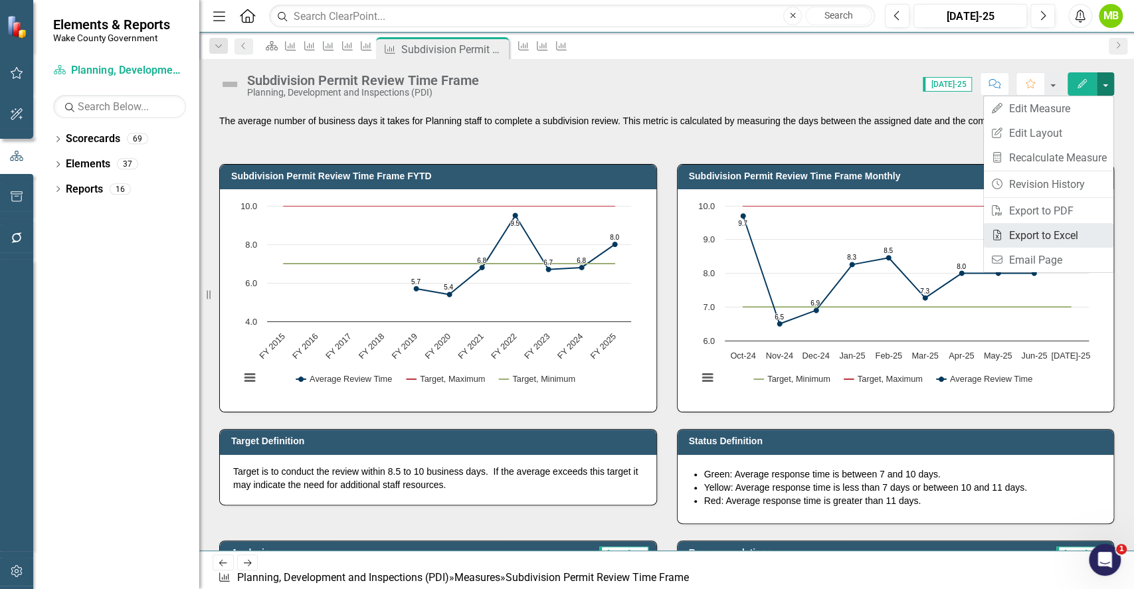
click at [1051, 241] on link "Excel Export to Excel" at bounding box center [1049, 235] width 130 height 25
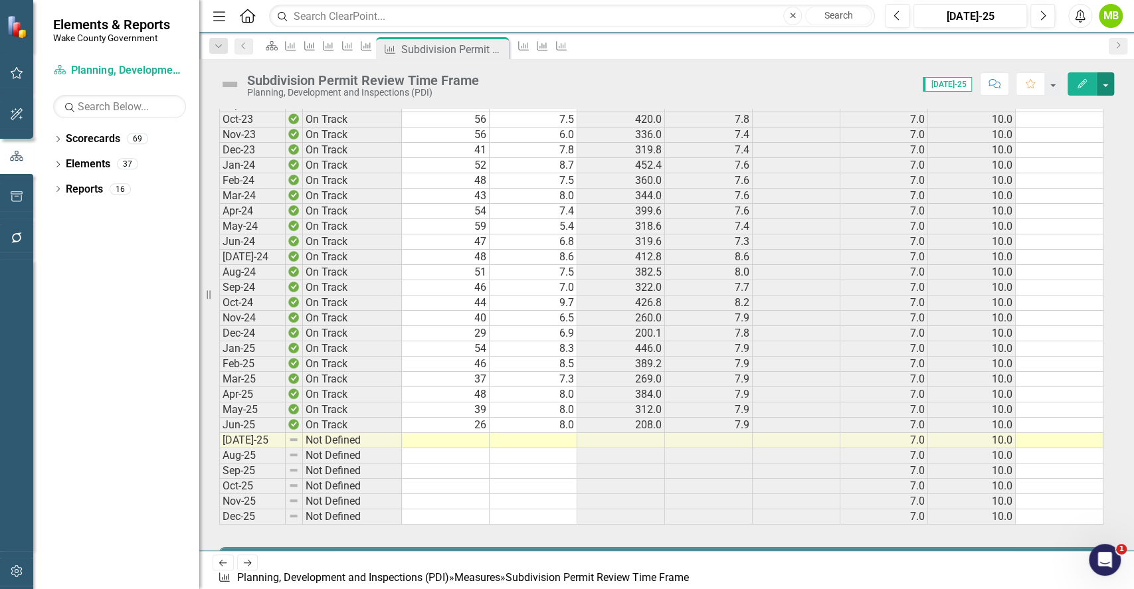
scroll to position [2215, 0]
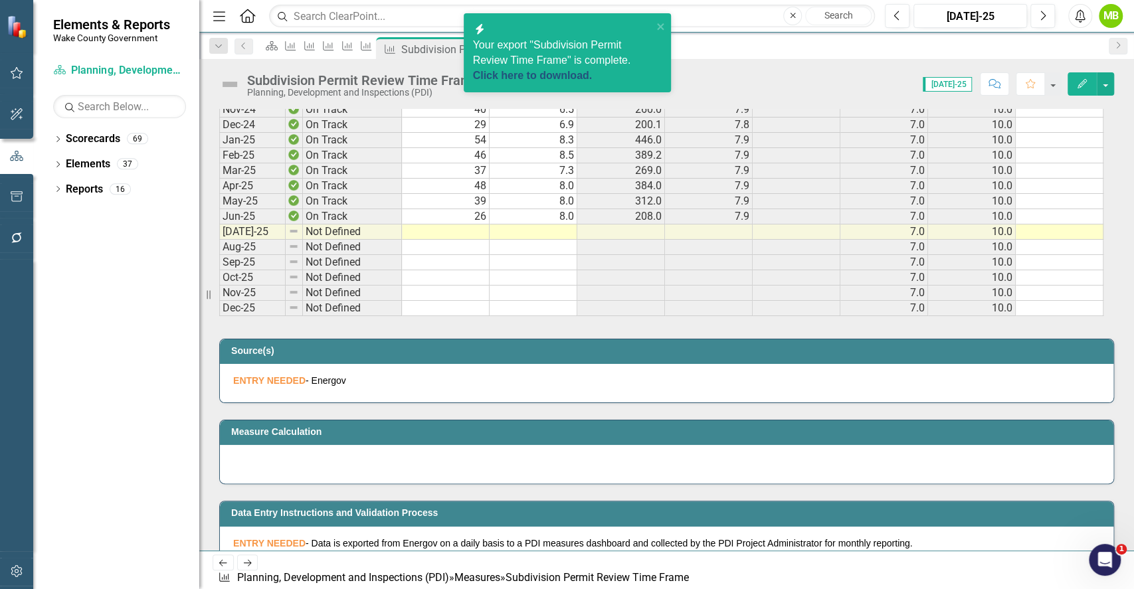
click at [569, 70] on link "Click here to download." at bounding box center [533, 75] width 120 height 11
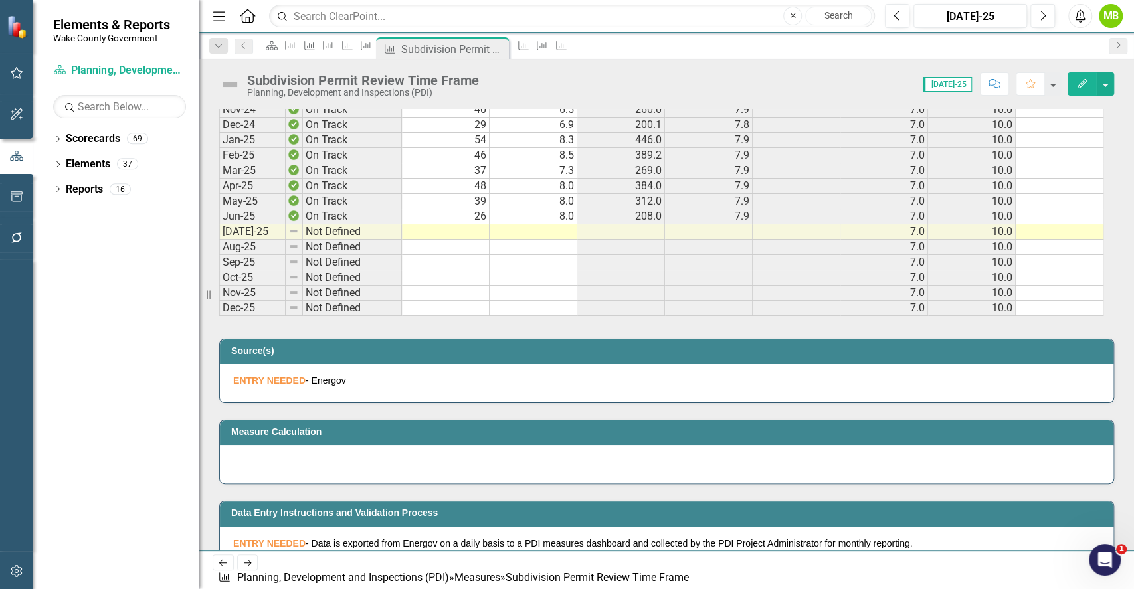
scroll to position [2126, 0]
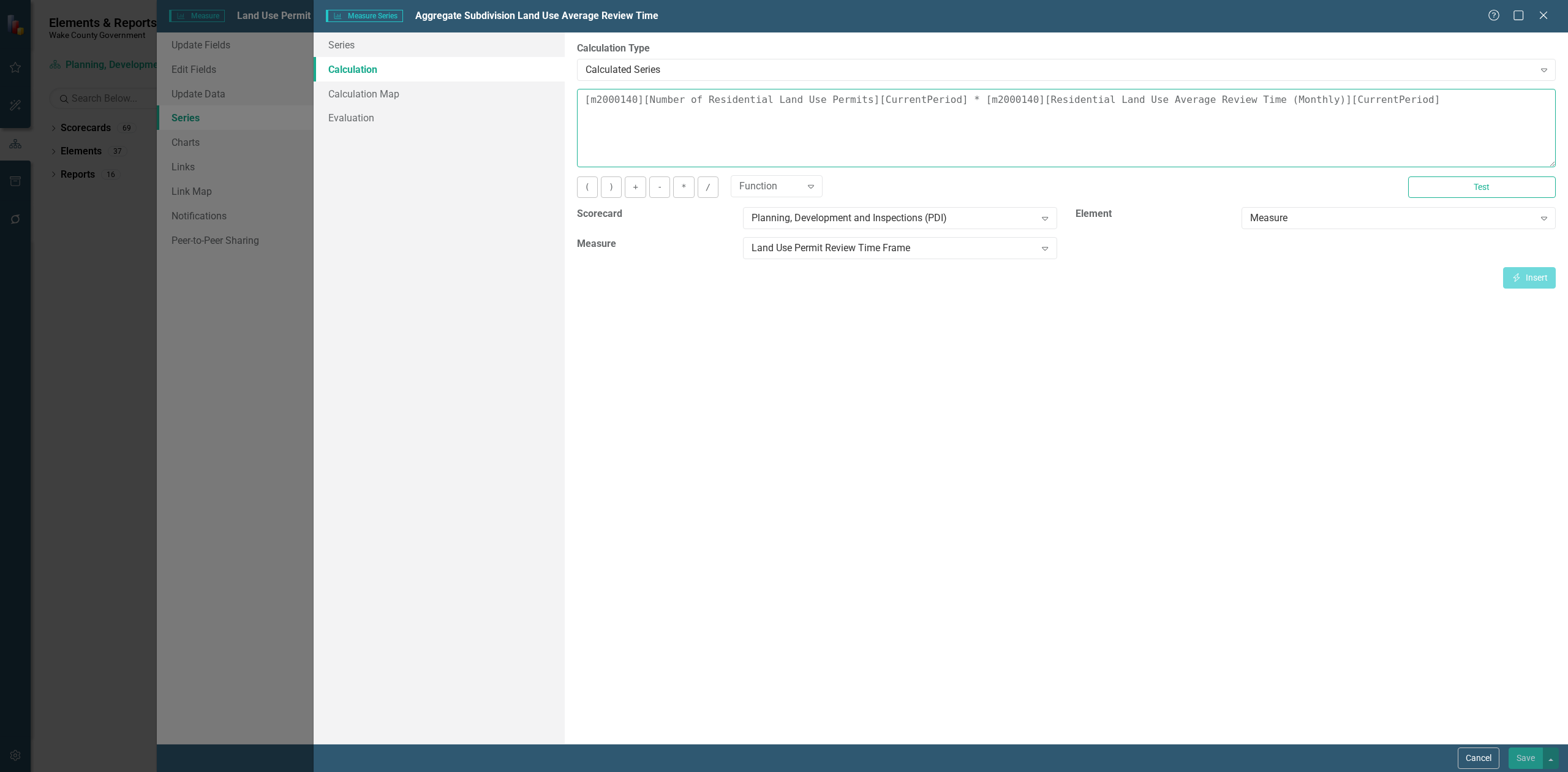
scroll to position [120, 0]
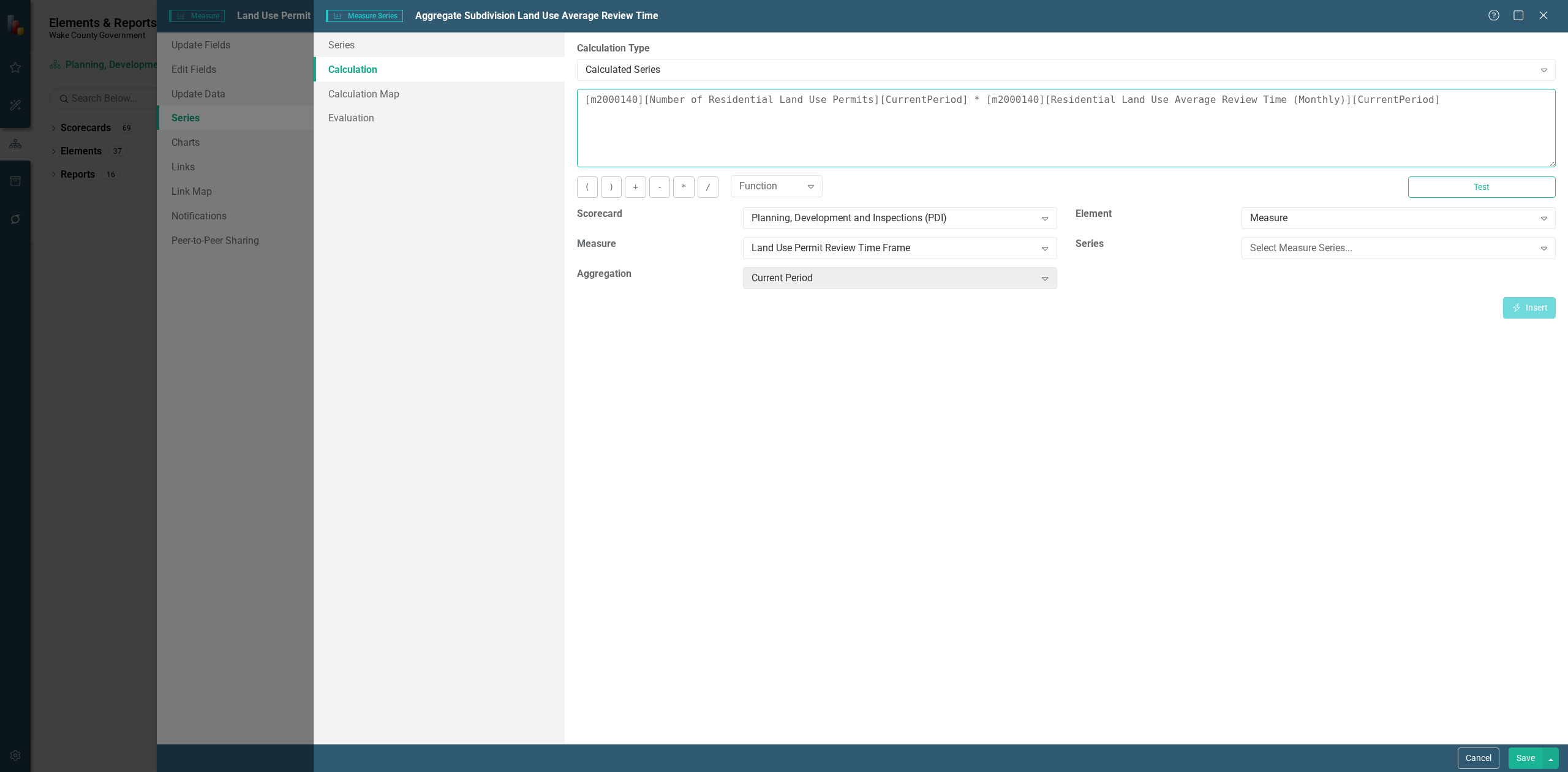
drag, startPoint x: 897, startPoint y: 100, endPoint x: 578, endPoint y: 99, distance: 319.0
click at [578, 99] on textarea "[m2000140][Number of Residential Land Use Permits][CurrentPeriod] * [m2000140][…" at bounding box center [1067, 127] width 979 height 78
click at [1317, 255] on div "Select Measure Series..." at bounding box center [1392, 248] width 284 height 14
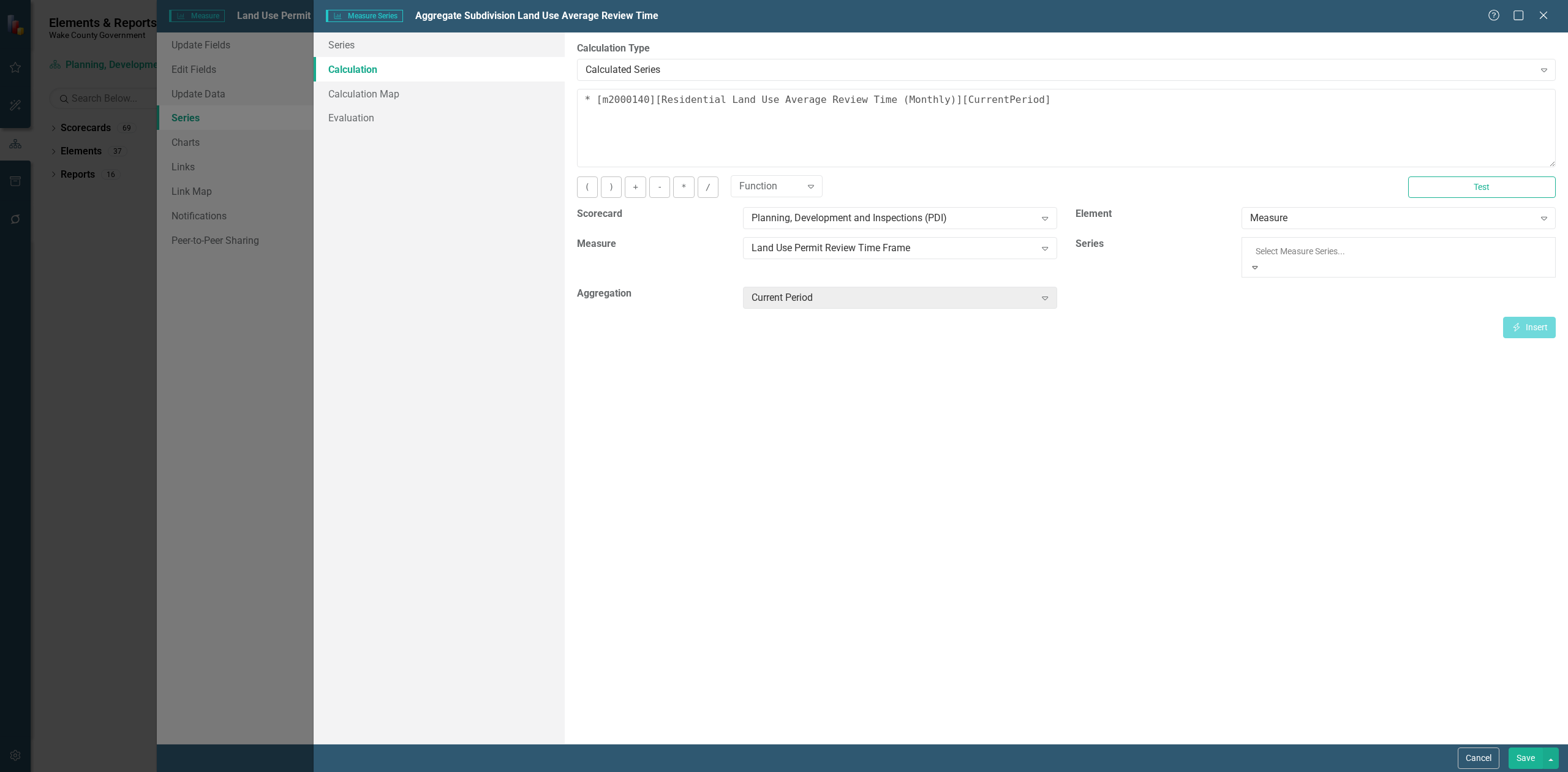
scroll to position [81, 0]
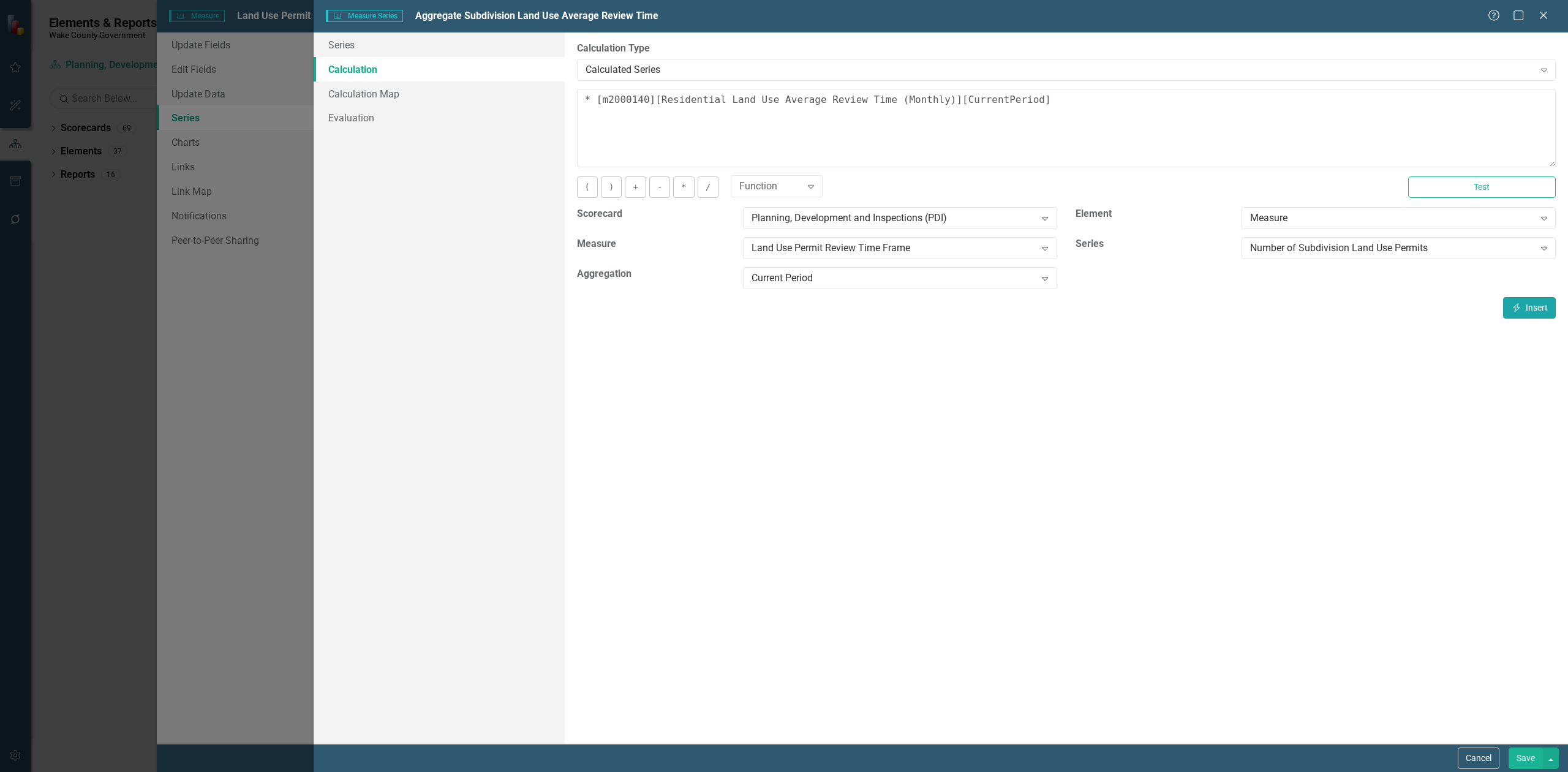
click at [1517, 303] on button "Insert Insert" at bounding box center [1529, 307] width 53 height 21
drag, startPoint x: 1376, startPoint y: 101, endPoint x: 949, endPoint y: 96, distance: 427.0
click at [949, 96] on textarea "[m2000140][Number of Subdivision Land Use Permits][CurrentPeriod] * [m2000140][…" at bounding box center [1067, 127] width 979 height 78
type textarea "[m2000140][Number of Subdivision Land Use Permits][CurrentPeriod] *"
click at [1350, 248] on div "Number of Subdivision Land Use Permits" at bounding box center [1392, 248] width 284 height 14
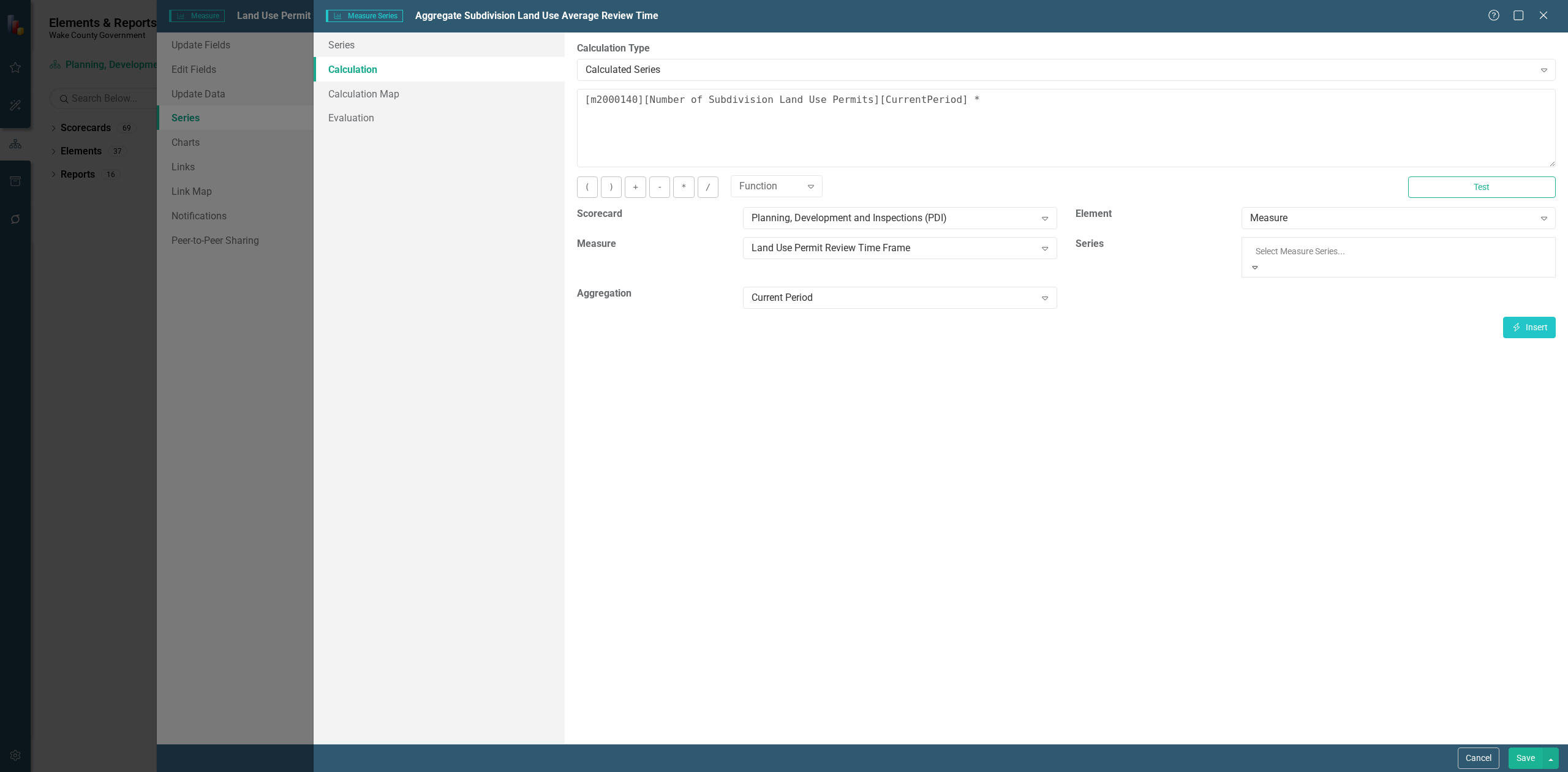
scroll to position [198, 0]
click at [1516, 309] on icon "Insert" at bounding box center [1516, 307] width 11 height 8
click at [1526, 749] on button "Save" at bounding box center [1526, 758] width 34 height 21
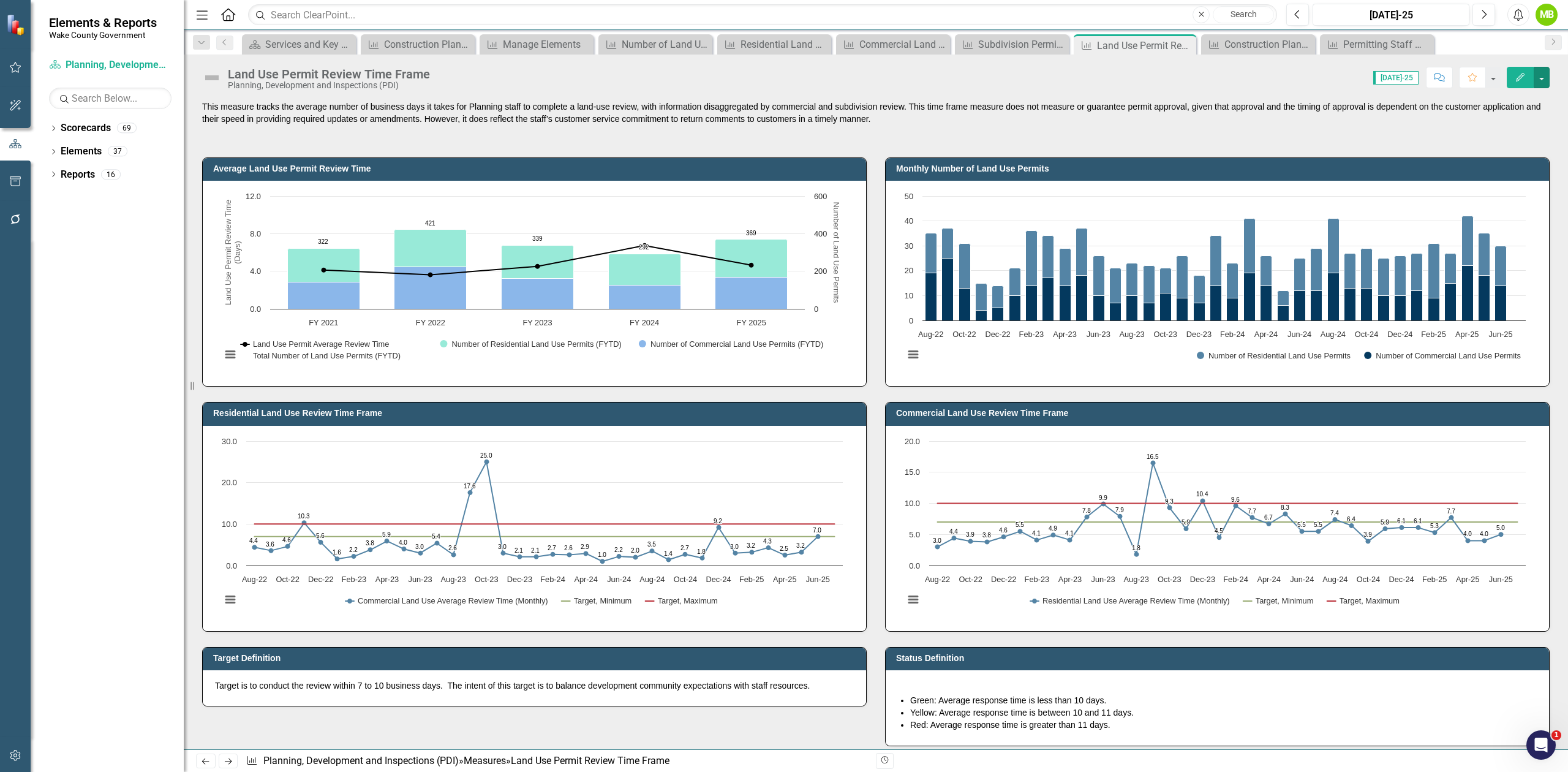
click at [1540, 76] on button "button" at bounding box center [1541, 77] width 16 height 21
click at [1488, 108] on link "Edit Edit Measure" at bounding box center [1491, 101] width 120 height 23
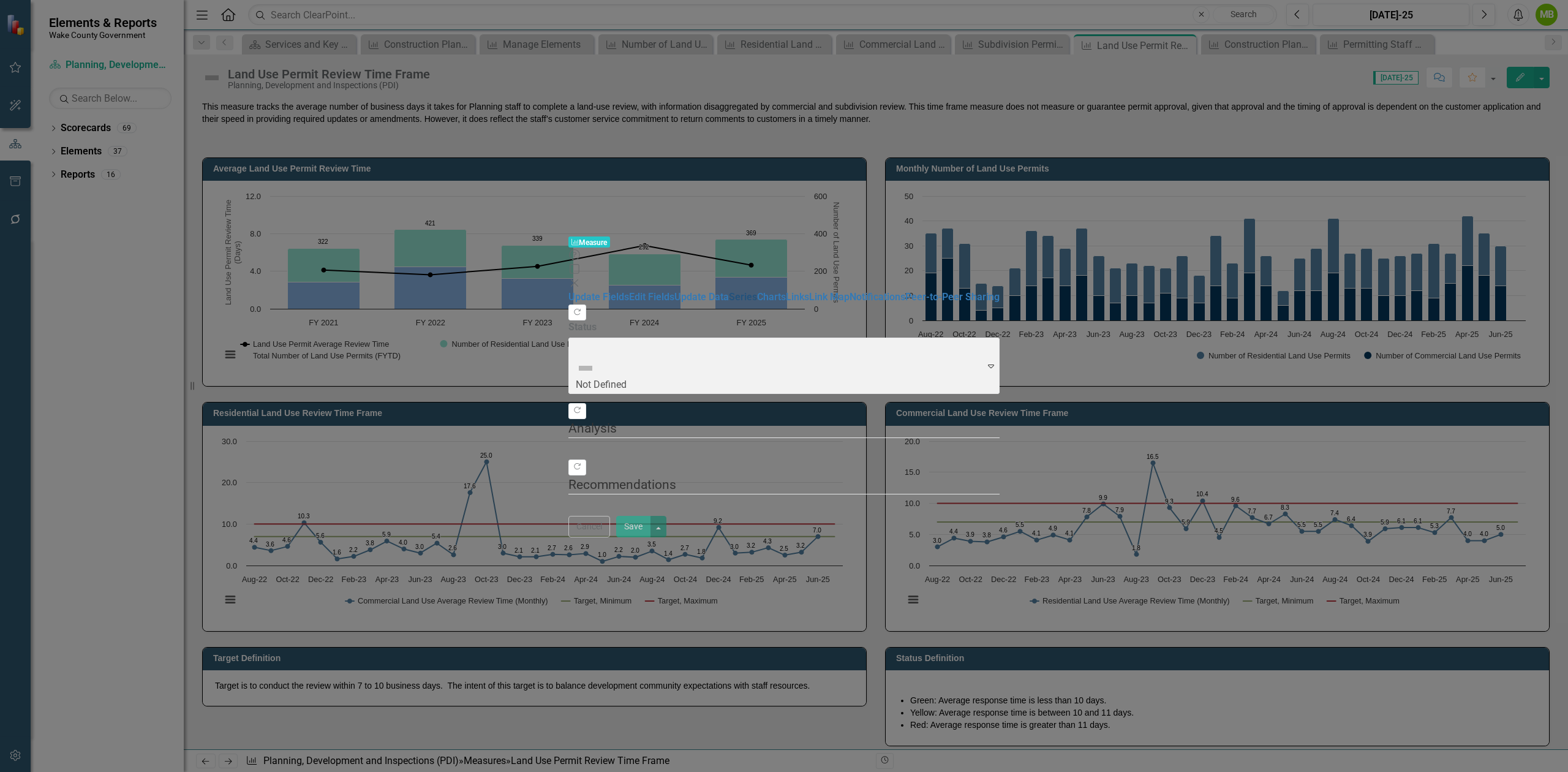
click at [729, 291] on link "Series" at bounding box center [743, 297] width 29 height 12
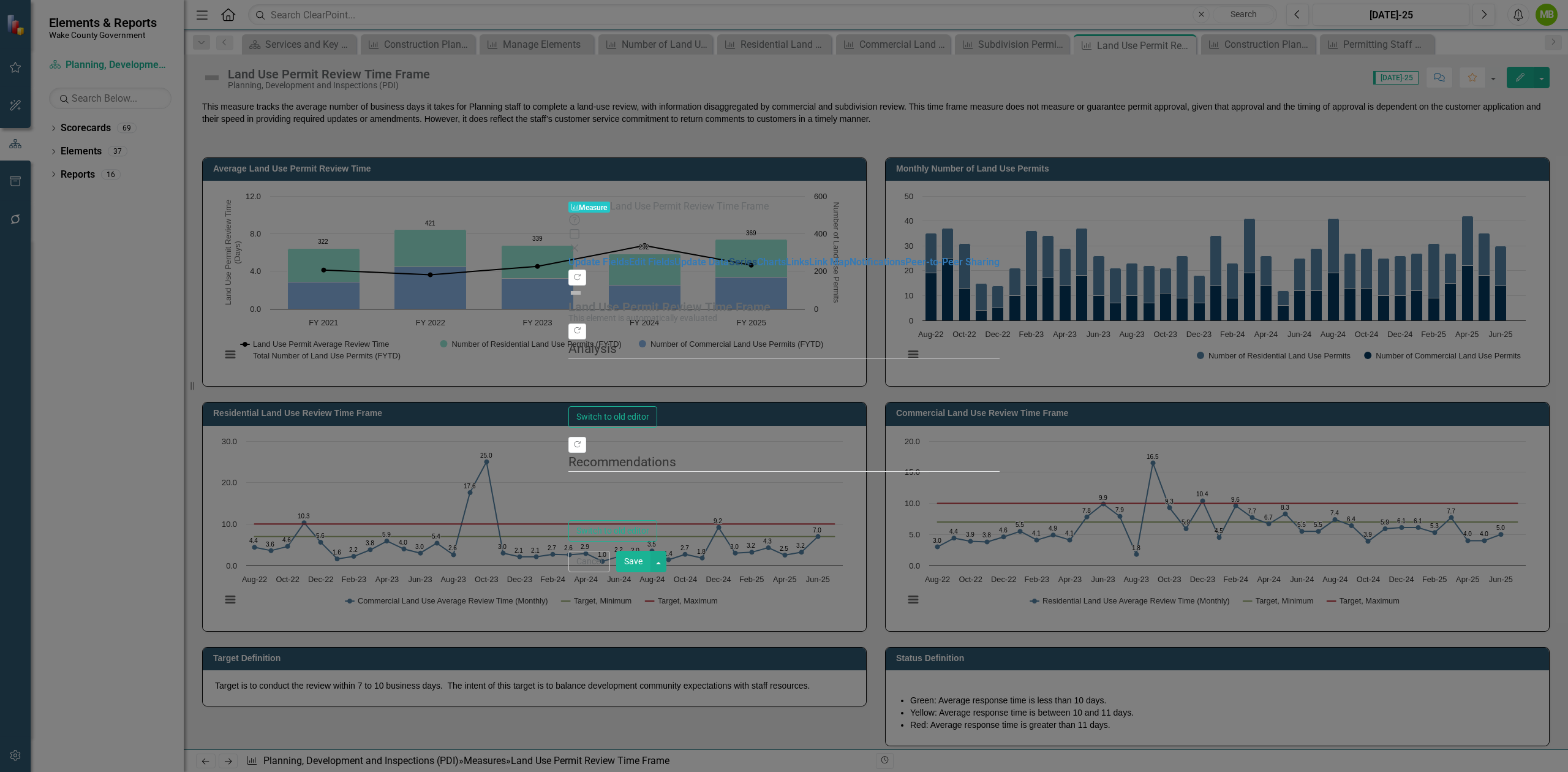
click at [729, 256] on link "Series" at bounding box center [743, 262] width 29 height 12
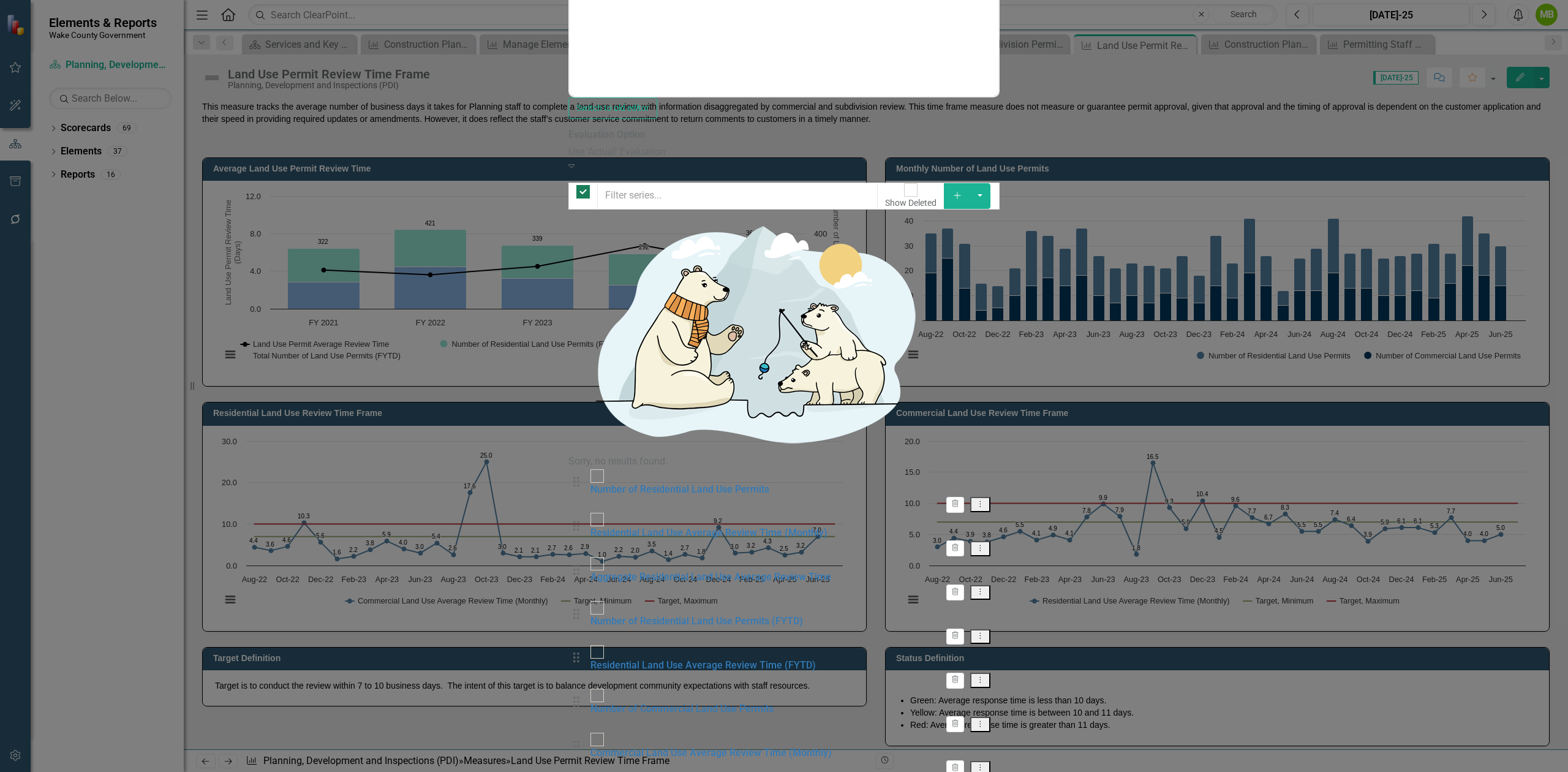
checkbox input "false"
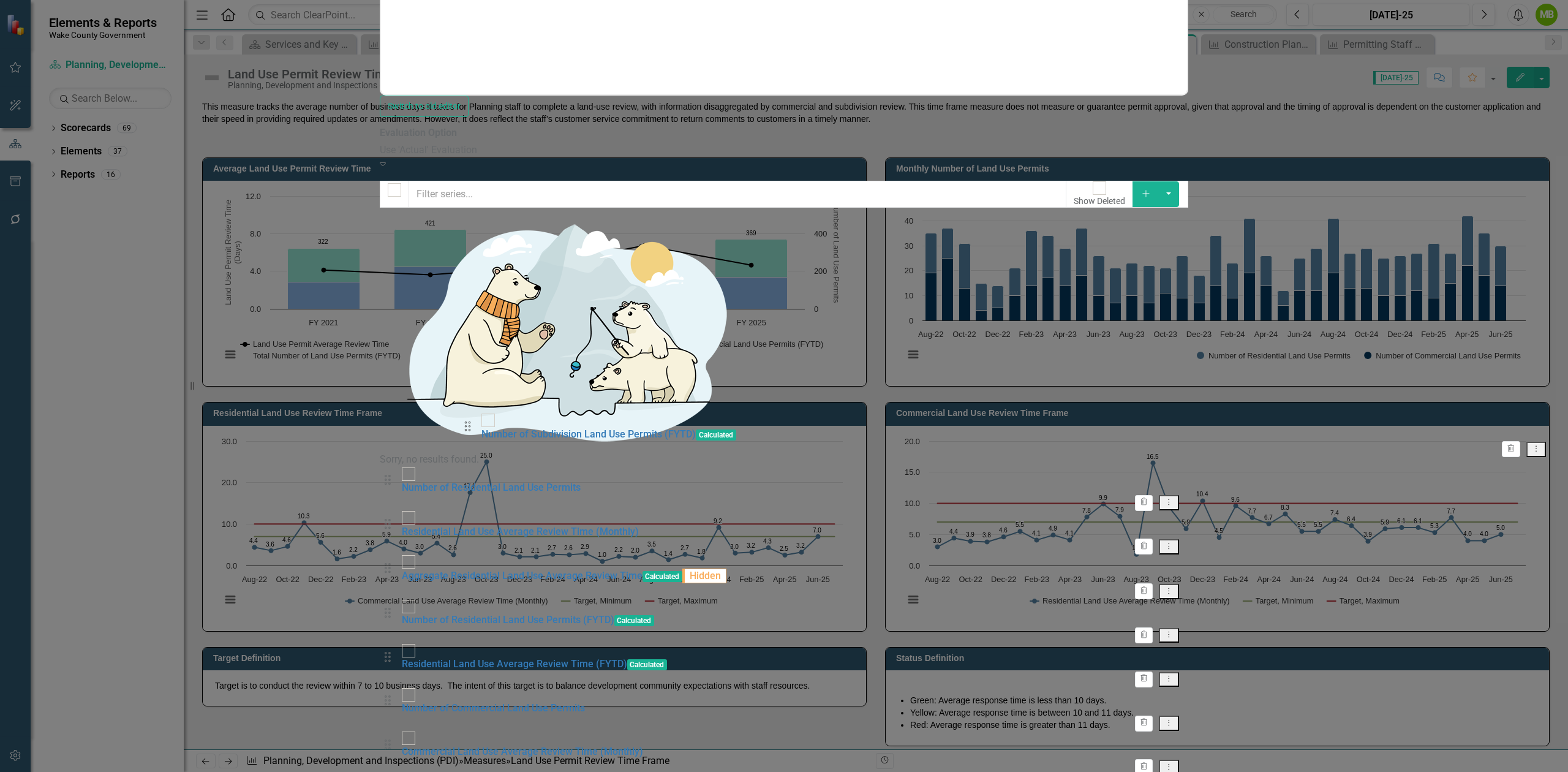
drag, startPoint x: 461, startPoint y: 671, endPoint x: 469, endPoint y: 427, distance: 244.1
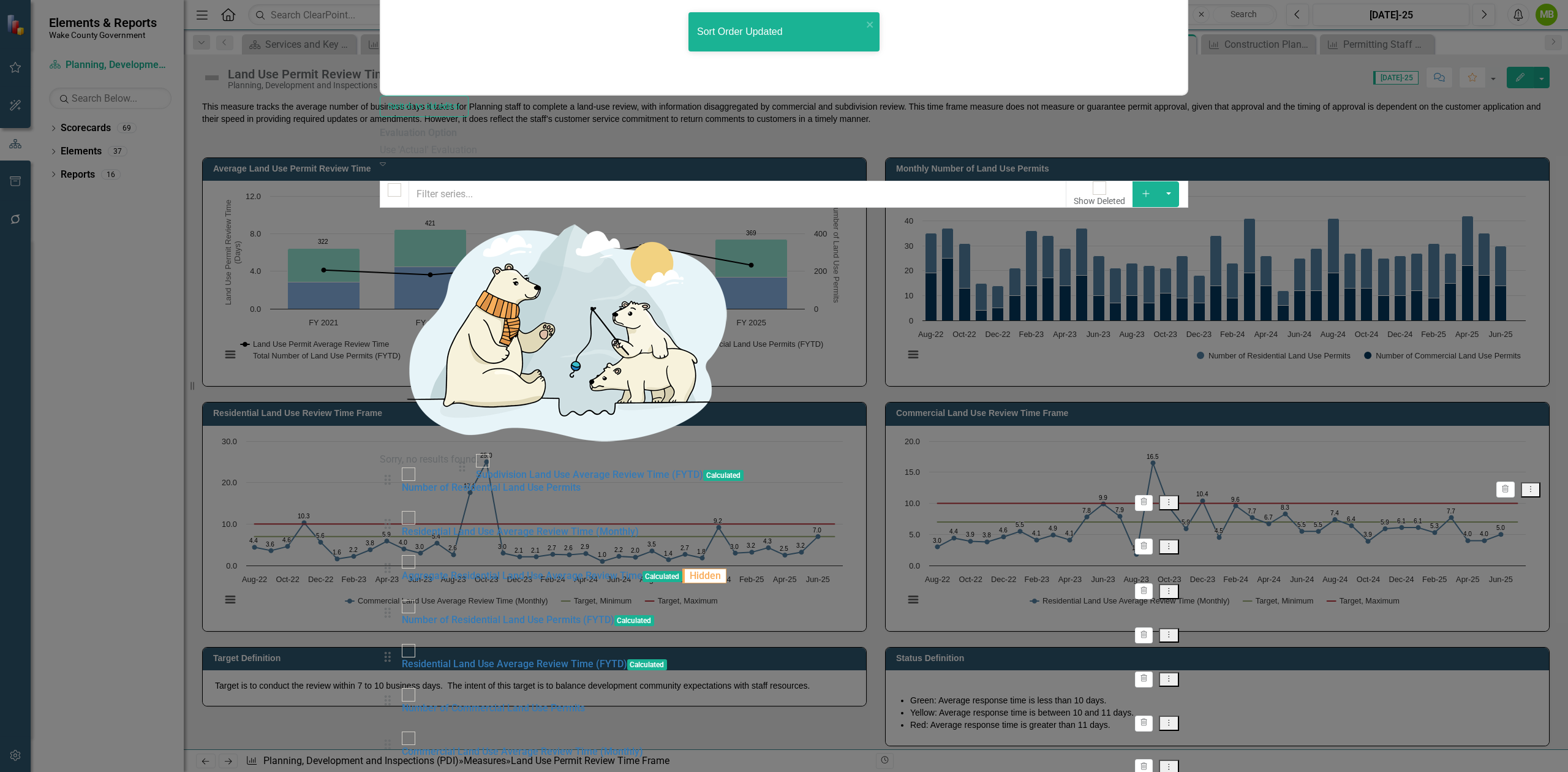
drag, startPoint x: 481, startPoint y: 510, endPoint x: 459, endPoint y: 480, distance: 37.2
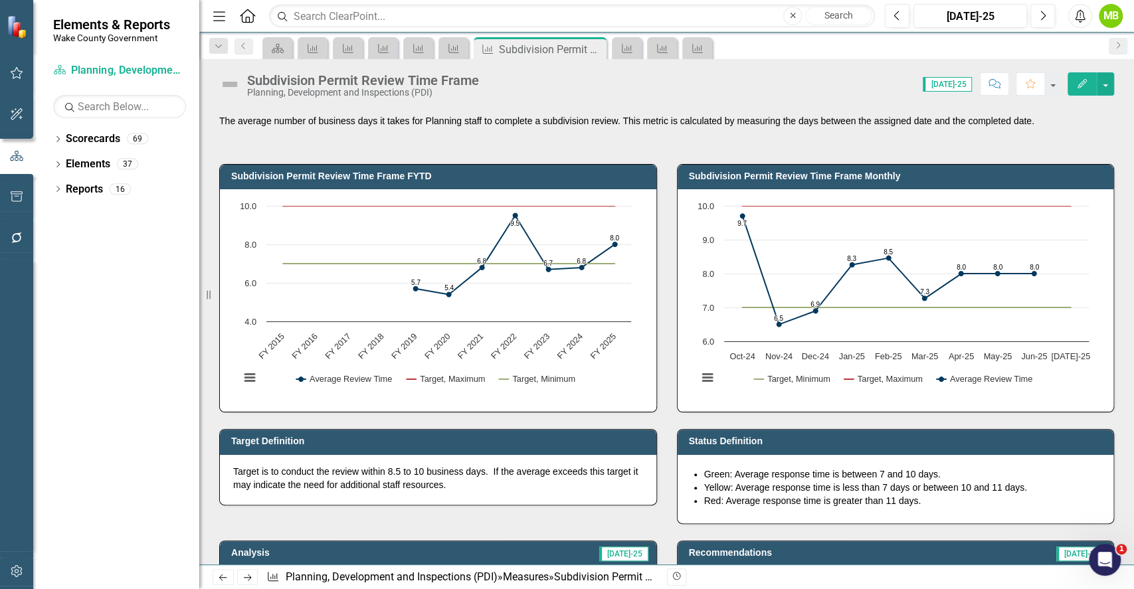
scroll to position [2126, 0]
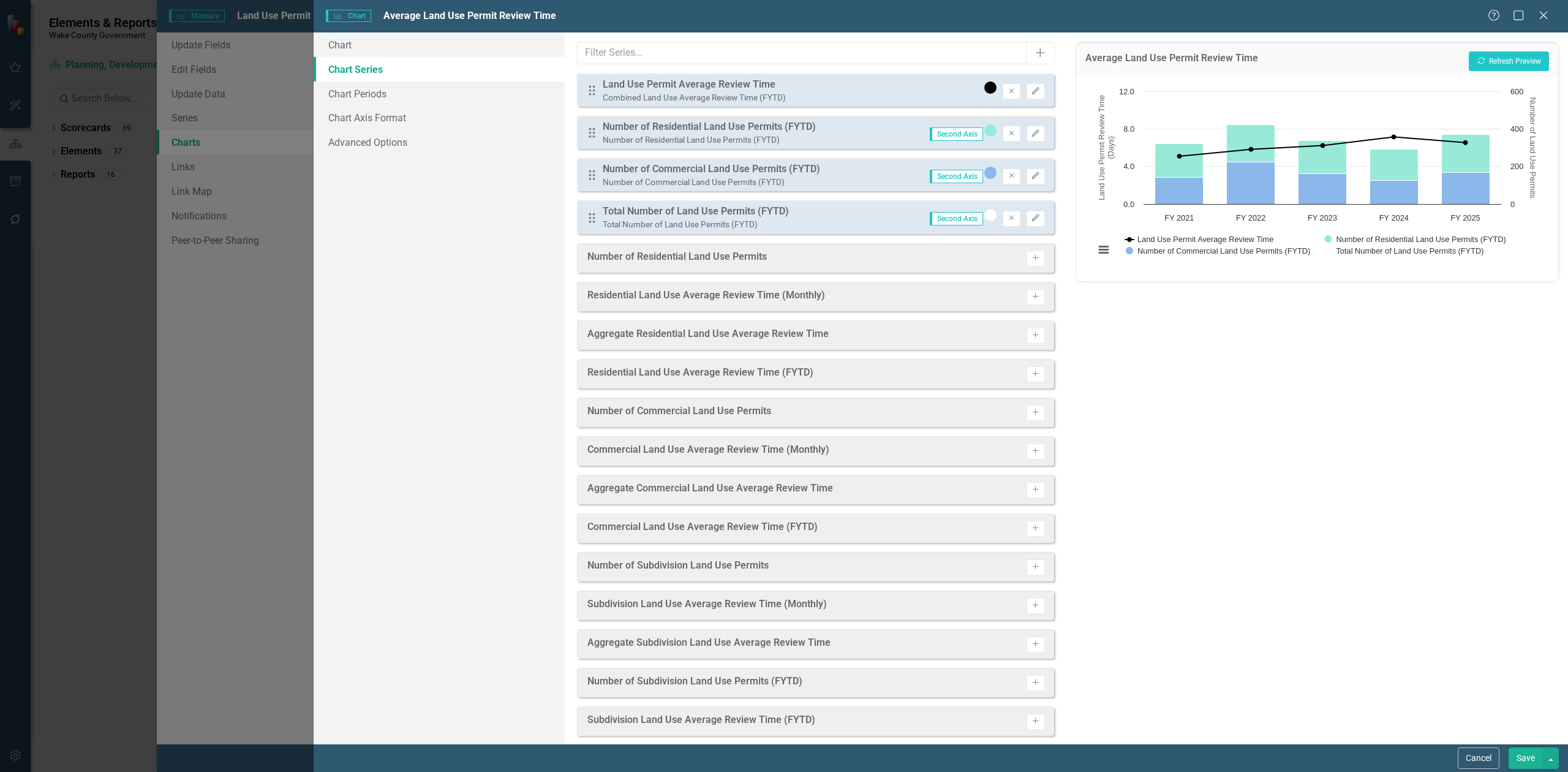
scroll to position [572, 0]
drag, startPoint x: 0, startPoint y: 0, endPoint x: 1028, endPoint y: 683, distance: 1234.2
click at [1031, 683] on icon "Activate" at bounding box center [1035, 683] width 9 height 7
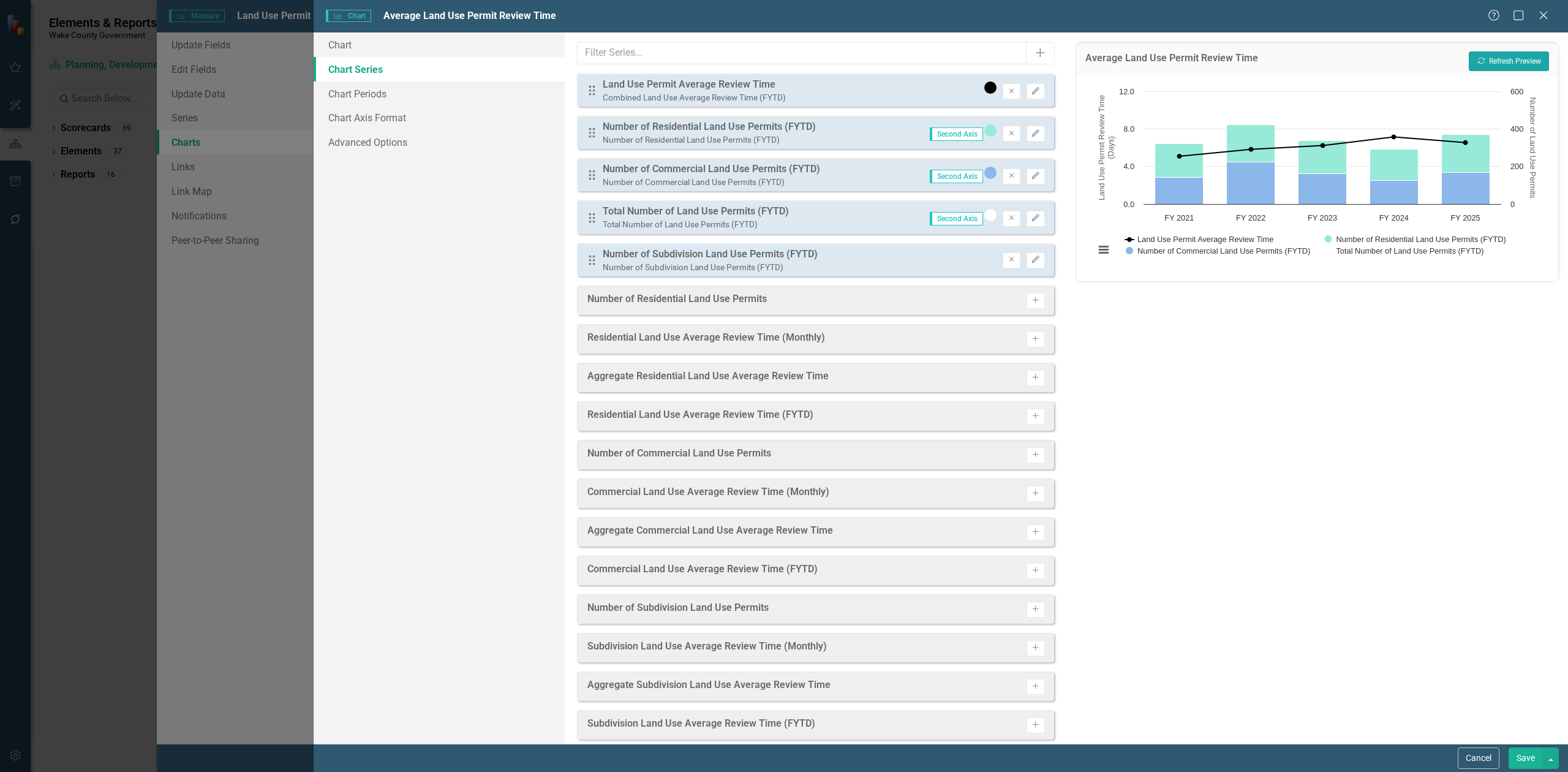
click at [1501, 53] on button "Recalculate Refresh Preview" at bounding box center [1509, 61] width 80 height 19
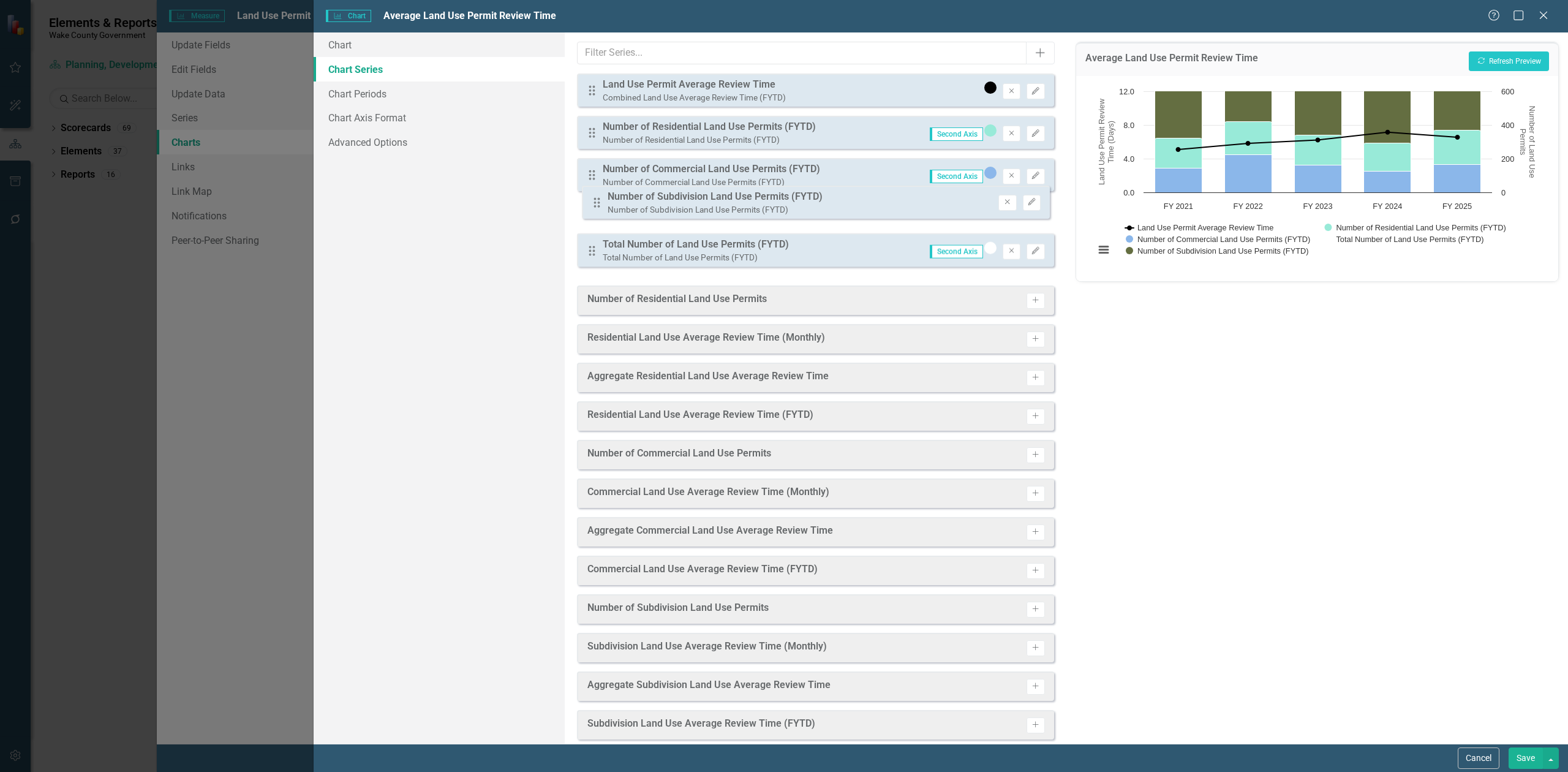
drag, startPoint x: 593, startPoint y: 258, endPoint x: 589, endPoint y: 205, distance: 53.2
click at [594, 204] on div "Drag Land Use Permit Average Review Time Combined Land Use Average Review Time …" at bounding box center [816, 175] width 477 height 203
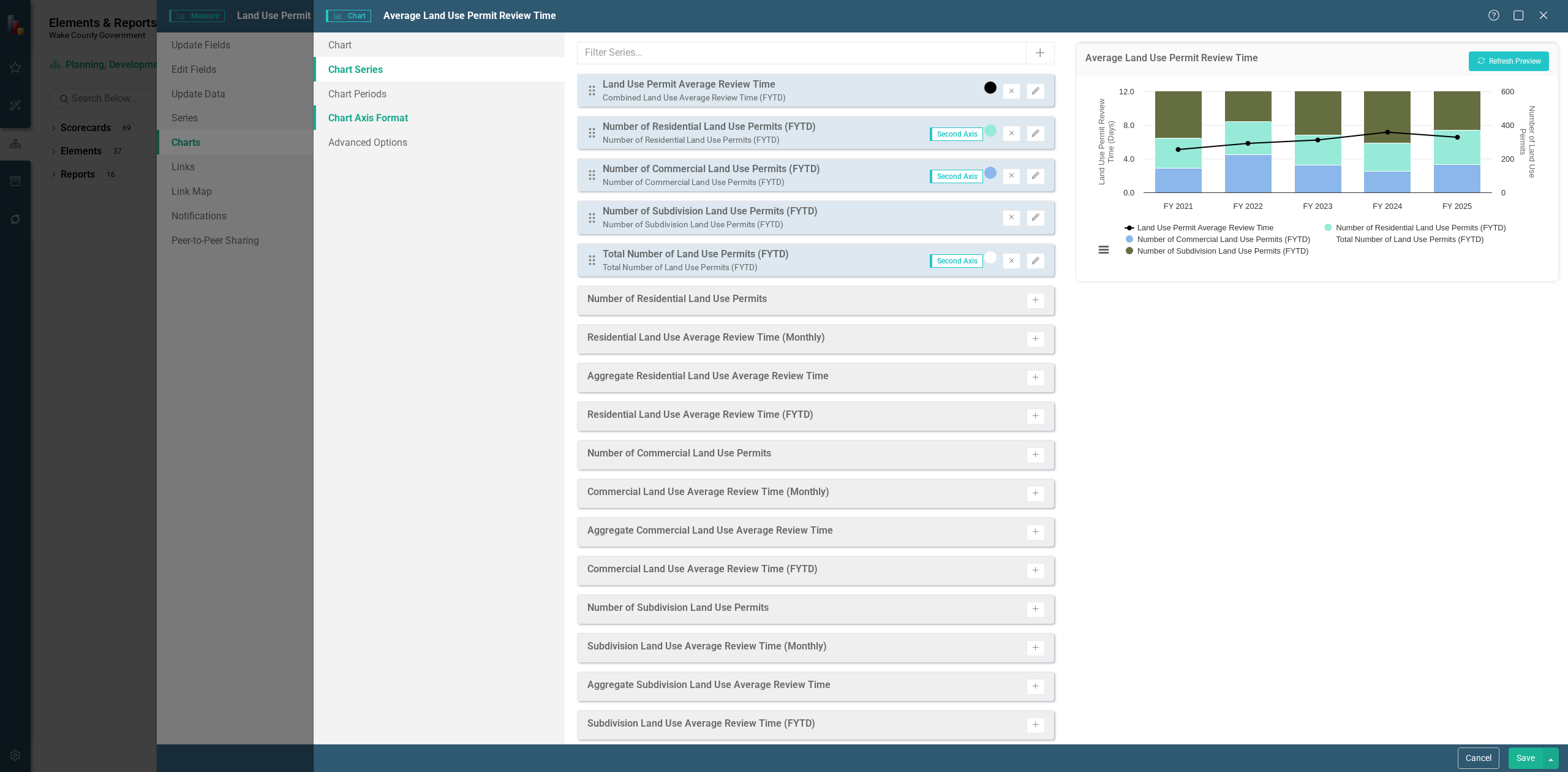
click at [353, 124] on link "Chart Axis Format" at bounding box center [439, 117] width 251 height 25
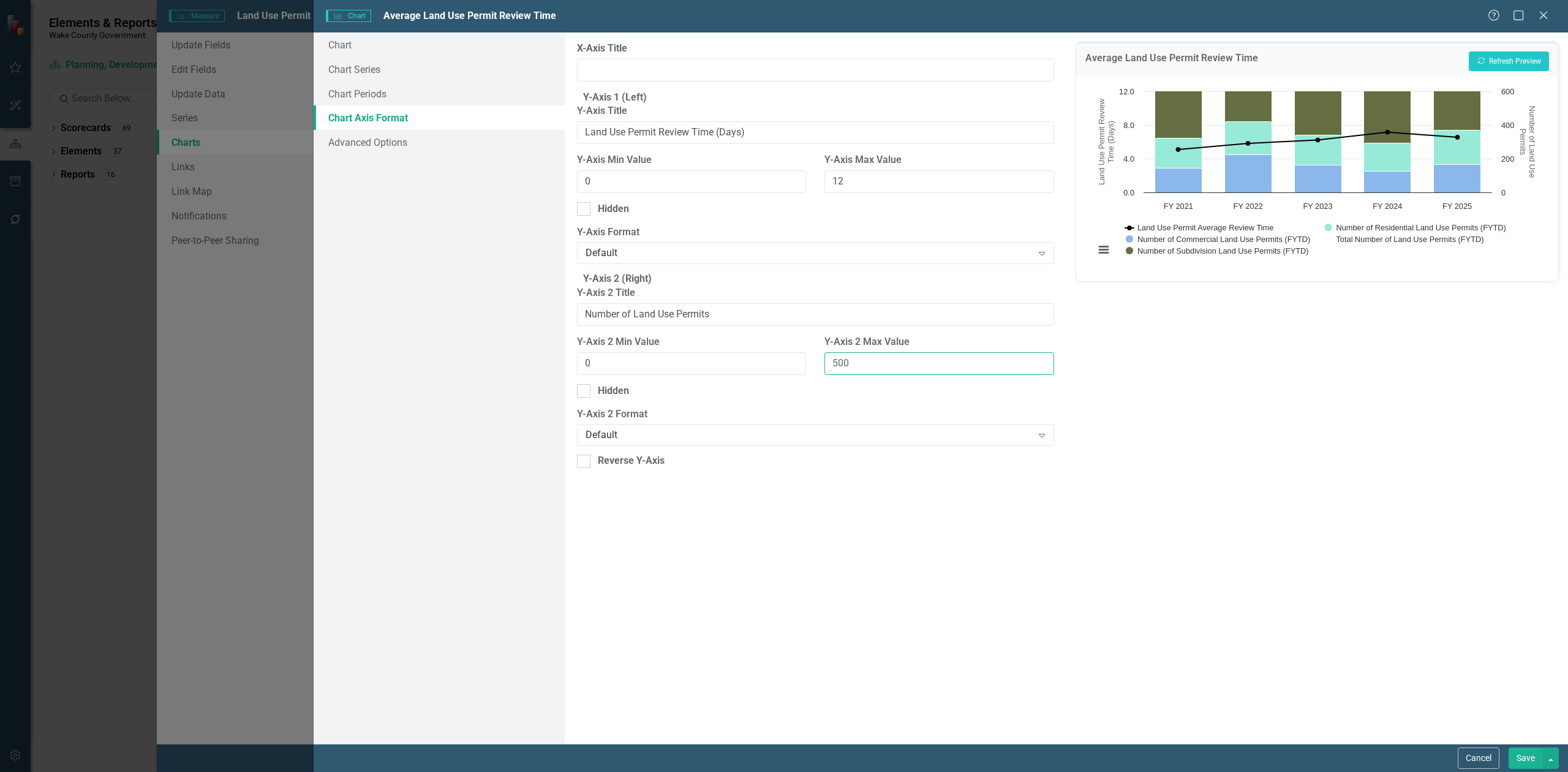
drag, startPoint x: 872, startPoint y: 391, endPoint x: 808, endPoint y: 390, distance: 64.0
click at [808, 385] on div "Y-Axis 2 Min Value 0 Y-Axis 2 Max Value 500" at bounding box center [816, 359] width 496 height 49
click at [1509, 64] on button "Recalculate Refresh Preview" at bounding box center [1509, 61] width 80 height 19
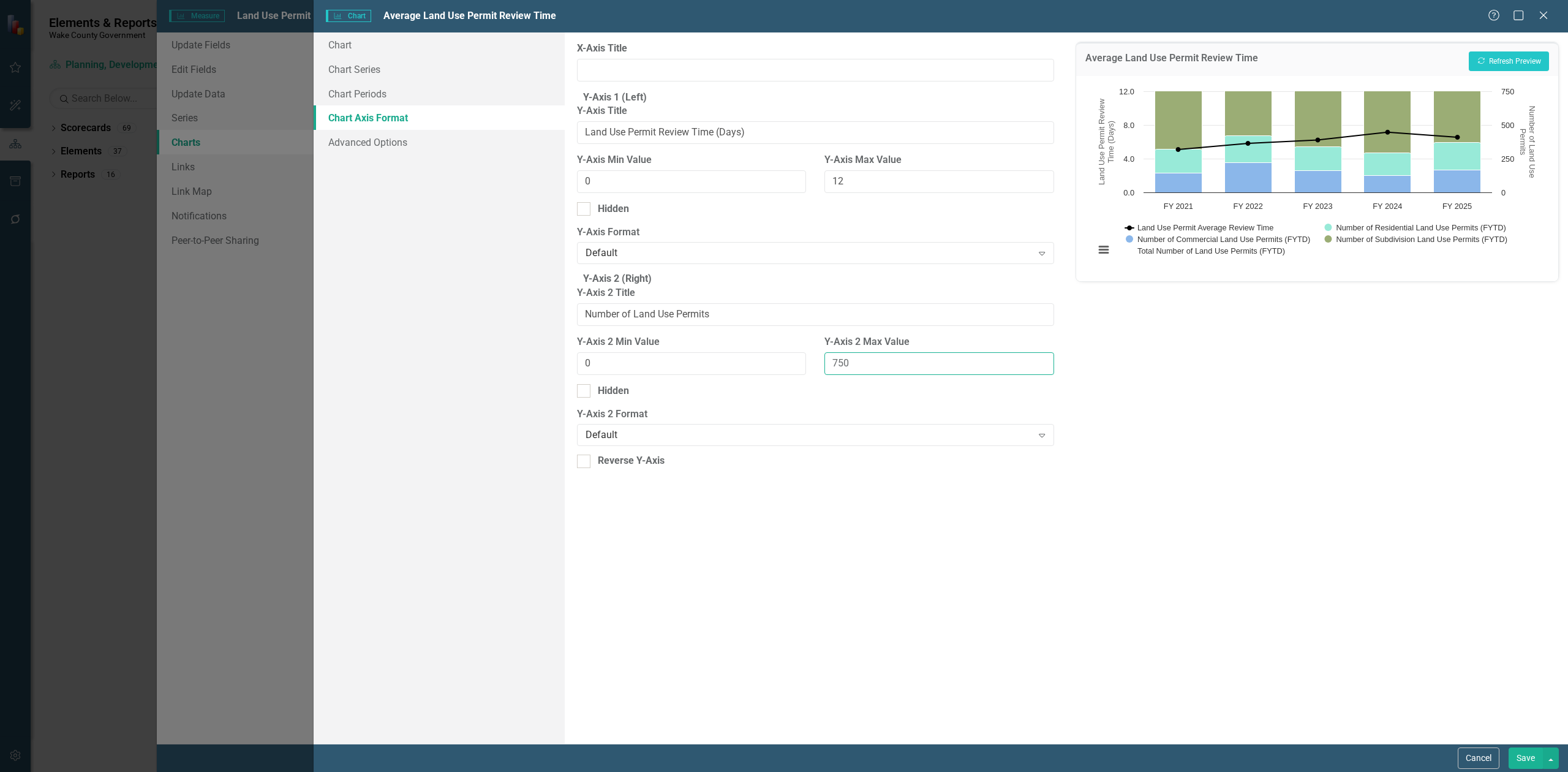
drag, startPoint x: 868, startPoint y: 390, endPoint x: 780, endPoint y: 395, distance: 88.1
click at [780, 385] on div "Y-Axis 2 Min Value 0 Y-Axis 2 Max Value 750" at bounding box center [816, 359] width 496 height 49
type input "1000"
click at [1512, 60] on button "Recalculate Refresh Preview" at bounding box center [1509, 61] width 80 height 19
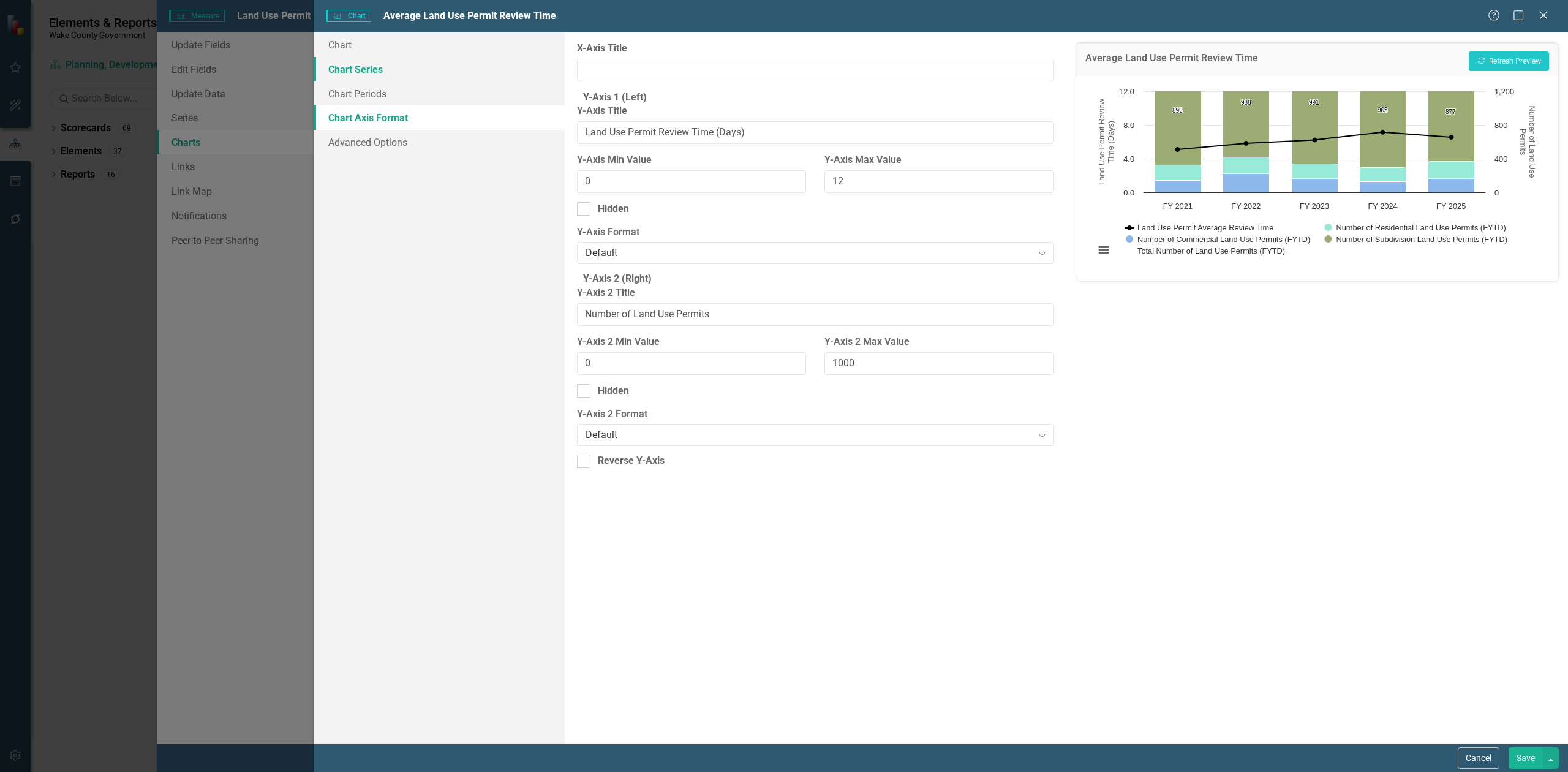
click at [425, 74] on link "Chart Series" at bounding box center [439, 69] width 251 height 25
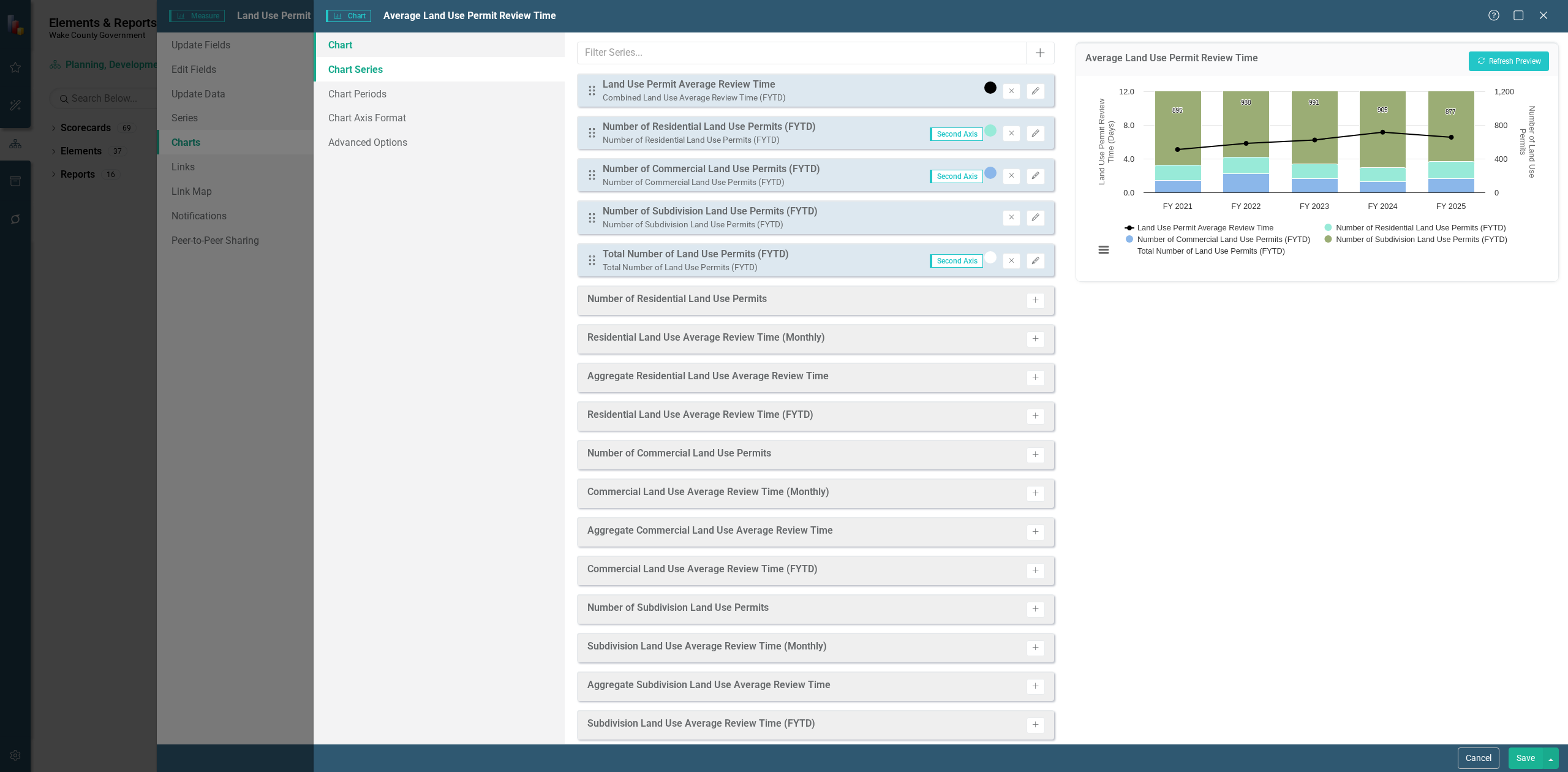
click at [412, 53] on link "Chart" at bounding box center [439, 44] width 251 height 25
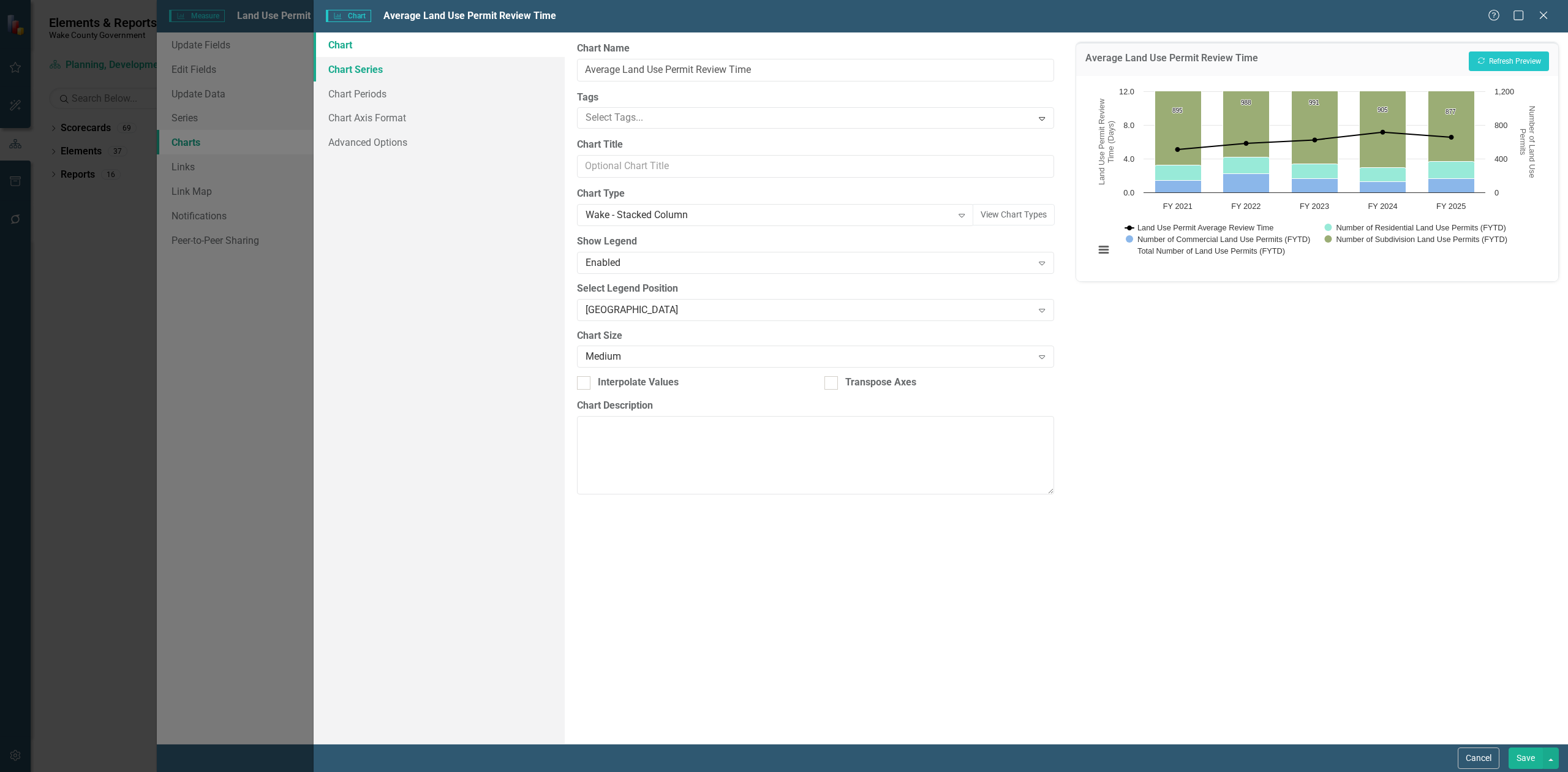
click at [388, 74] on link "Chart Series" at bounding box center [439, 69] width 251 height 25
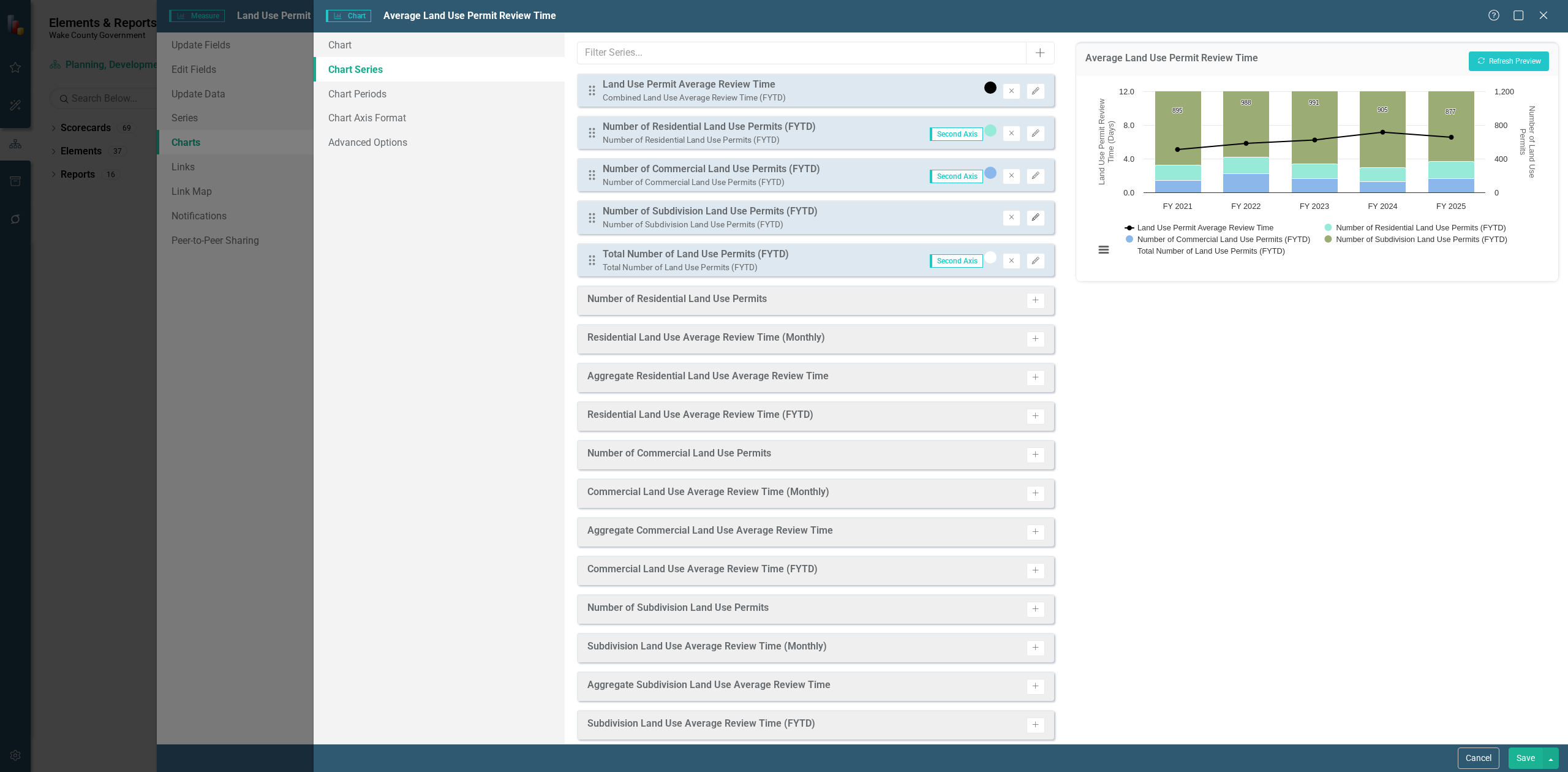
click at [1032, 217] on icon "button" at bounding box center [1036, 217] width 7 height 7
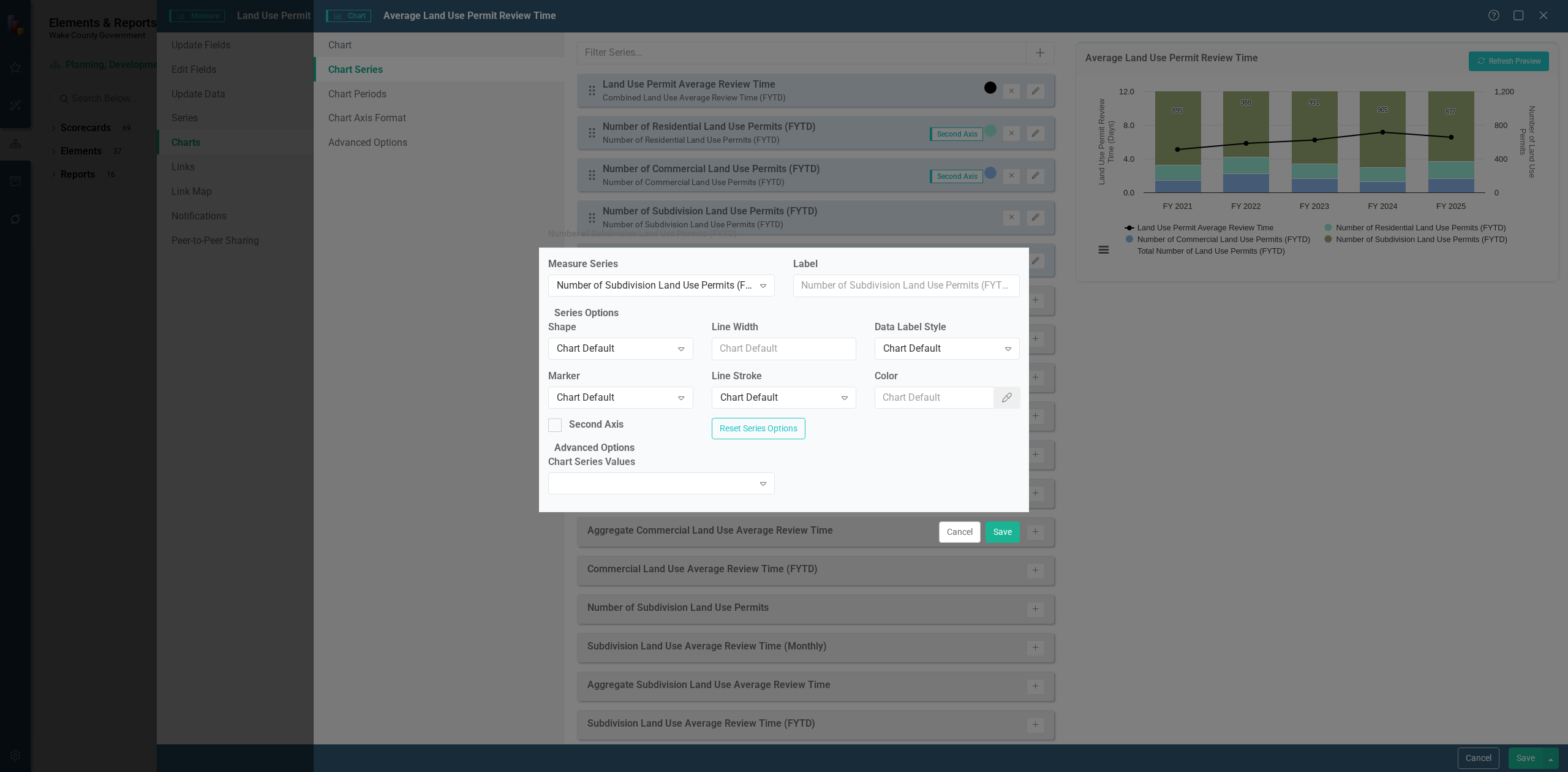
click at [552, 429] on div "Second Axis" at bounding box center [620, 429] width 163 height 23
drag, startPoint x: 570, startPoint y: 420, endPoint x: 684, endPoint y: 454, distance: 119.0
click at [561, 420] on div at bounding box center [555, 425] width 14 height 14
click at [556, 420] on input "Second Axis" at bounding box center [552, 422] width 8 height 8
checkbox input "true"
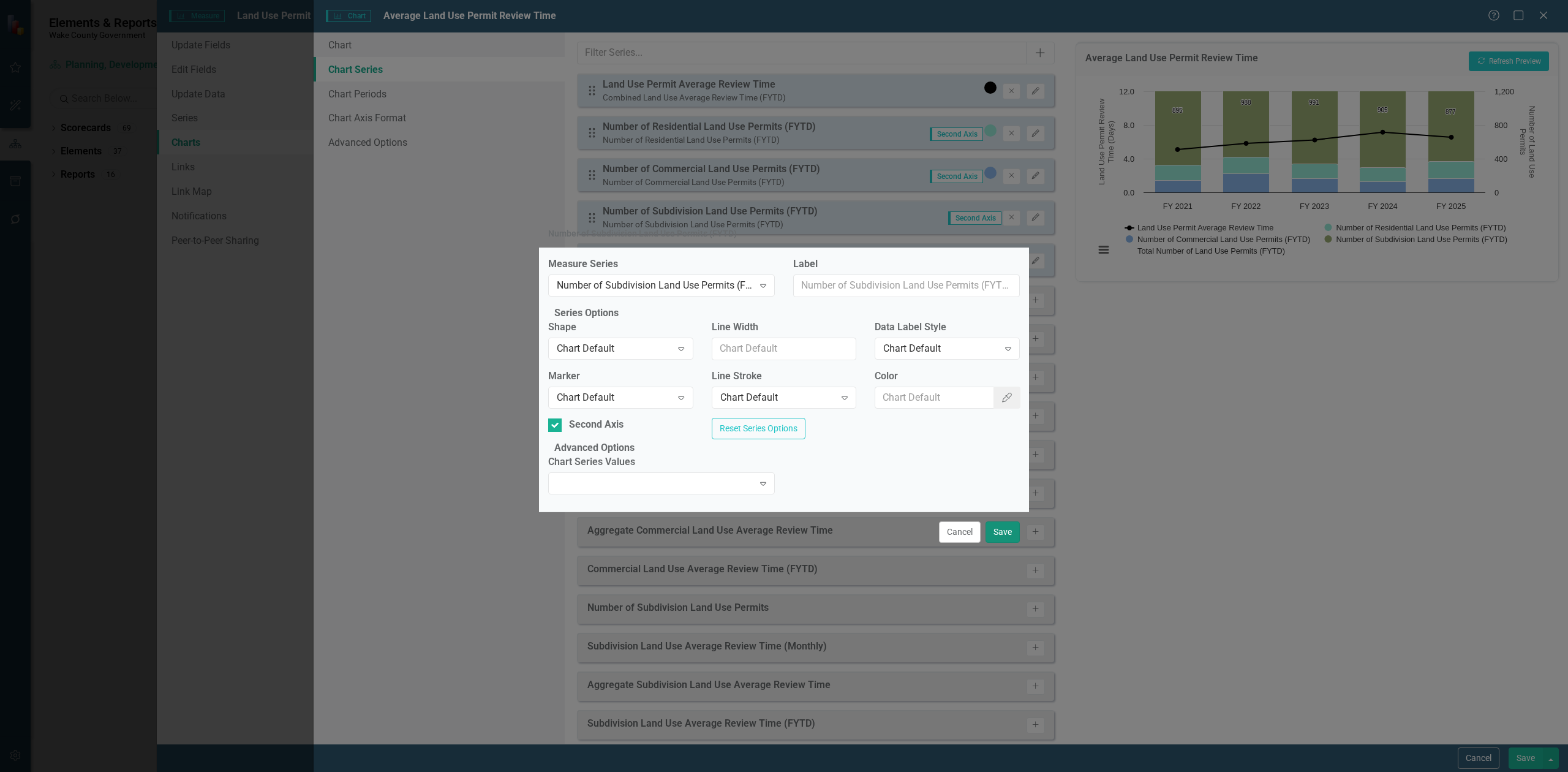
click at [1010, 543] on button "Save" at bounding box center [1002, 532] width 34 height 21
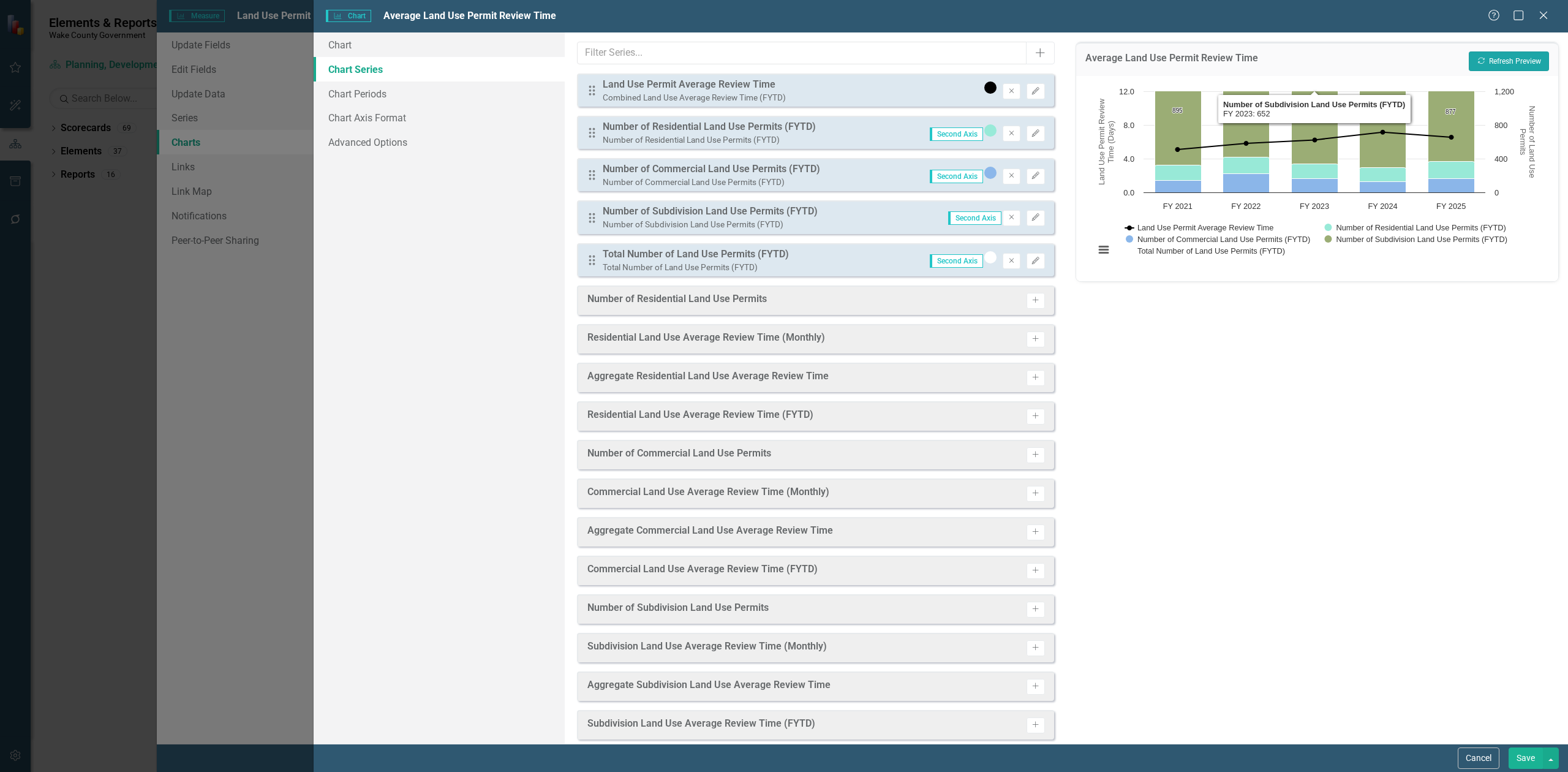
click at [1538, 55] on button "Recalculate Refresh Preview" at bounding box center [1509, 61] width 80 height 19
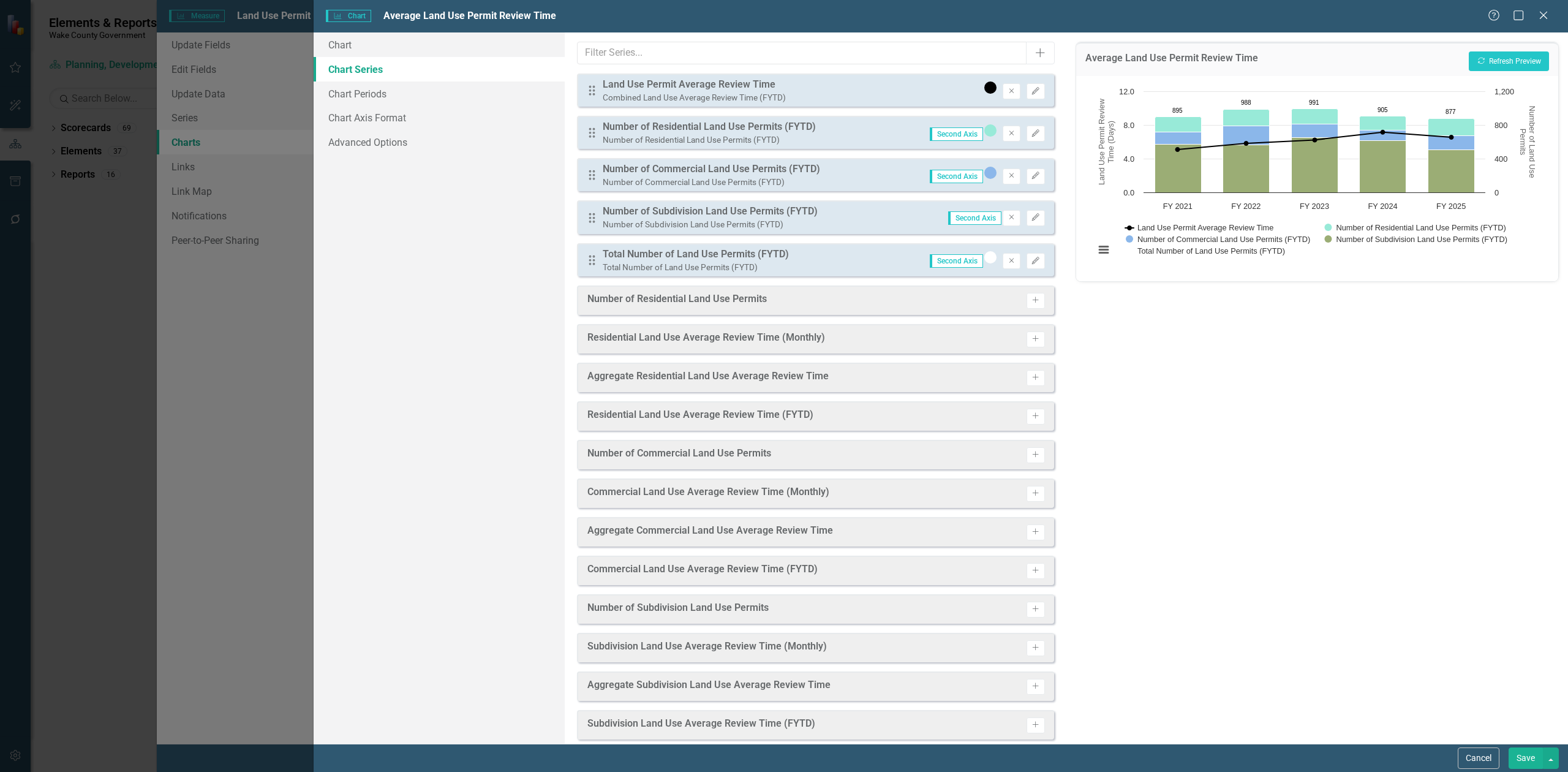
click at [1535, 759] on button "Save" at bounding box center [1526, 758] width 34 height 21
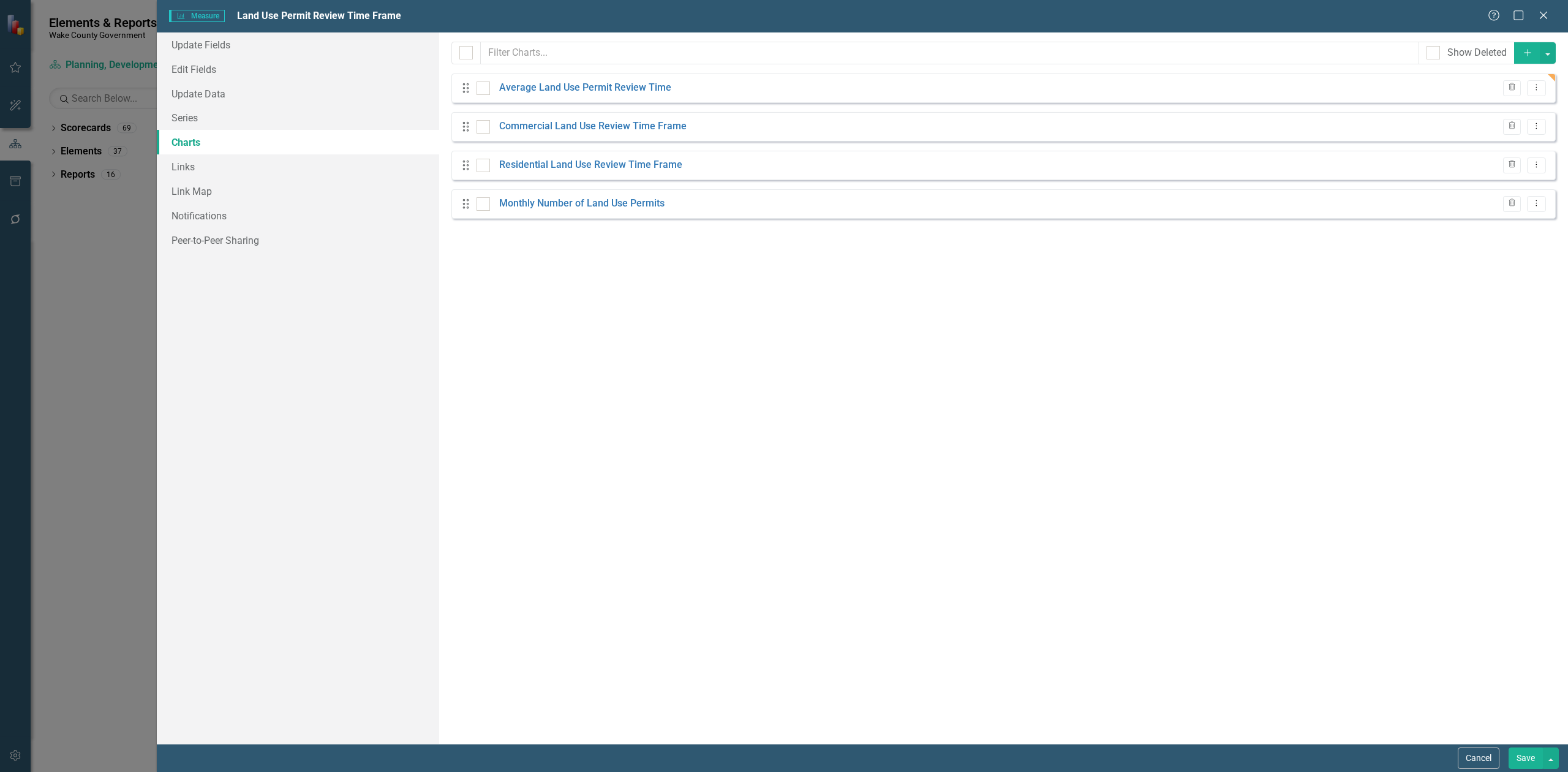
click at [1522, 760] on button "Save" at bounding box center [1526, 758] width 34 height 21
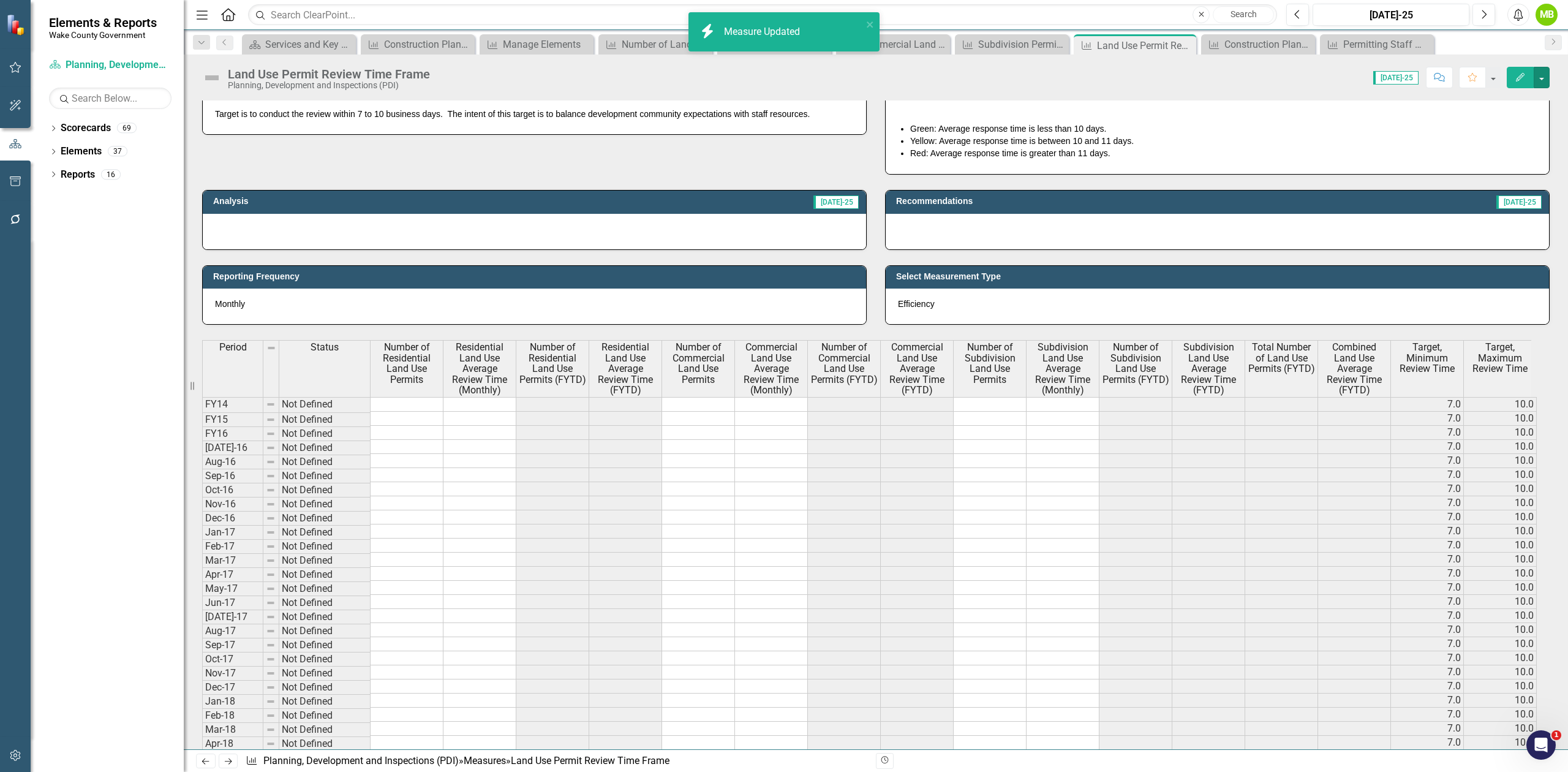
scroll to position [0, 0]
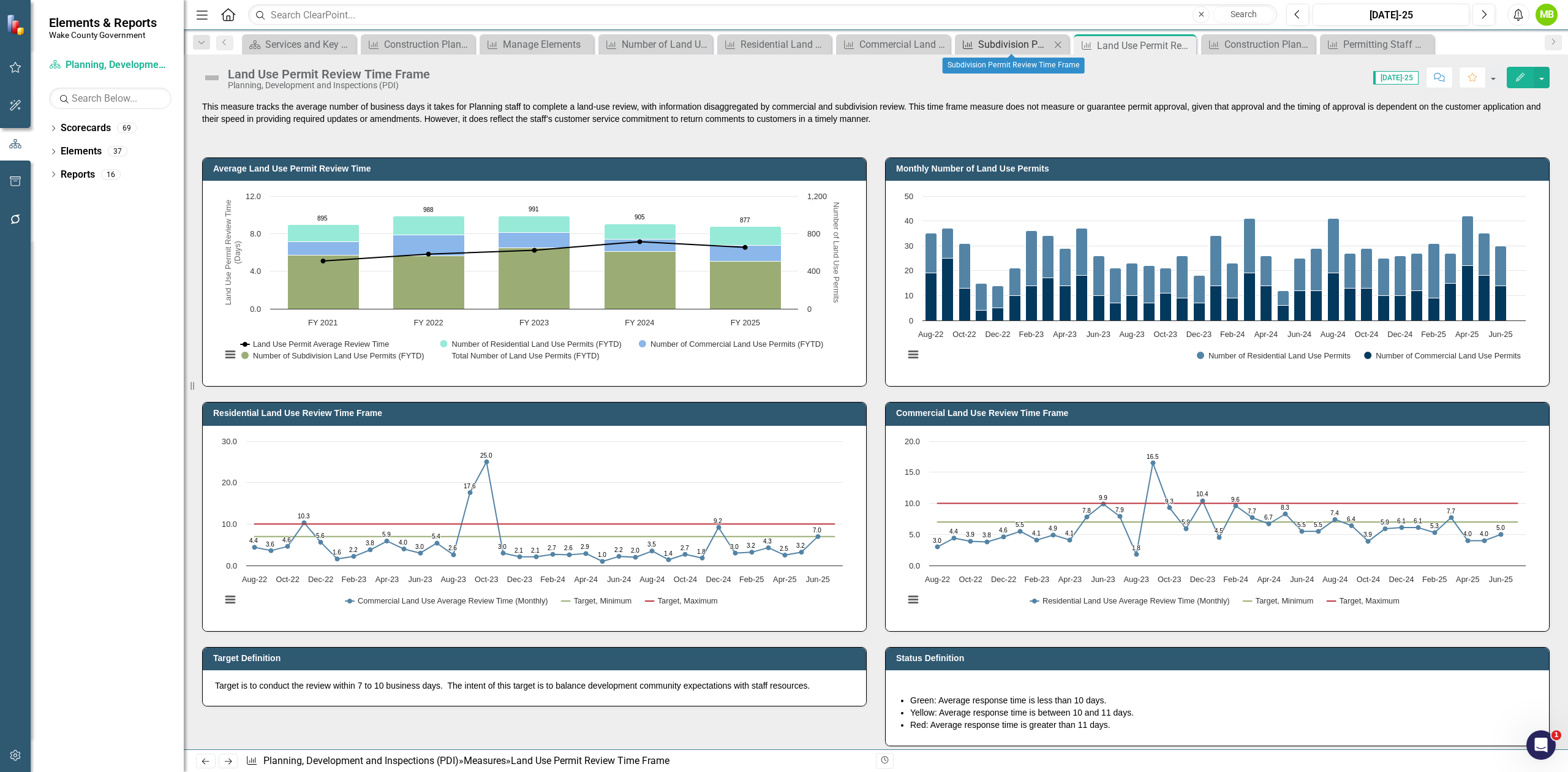
click at [1010, 45] on div "Subdivision Permit Review Time Frame" at bounding box center [1014, 44] width 72 height 16
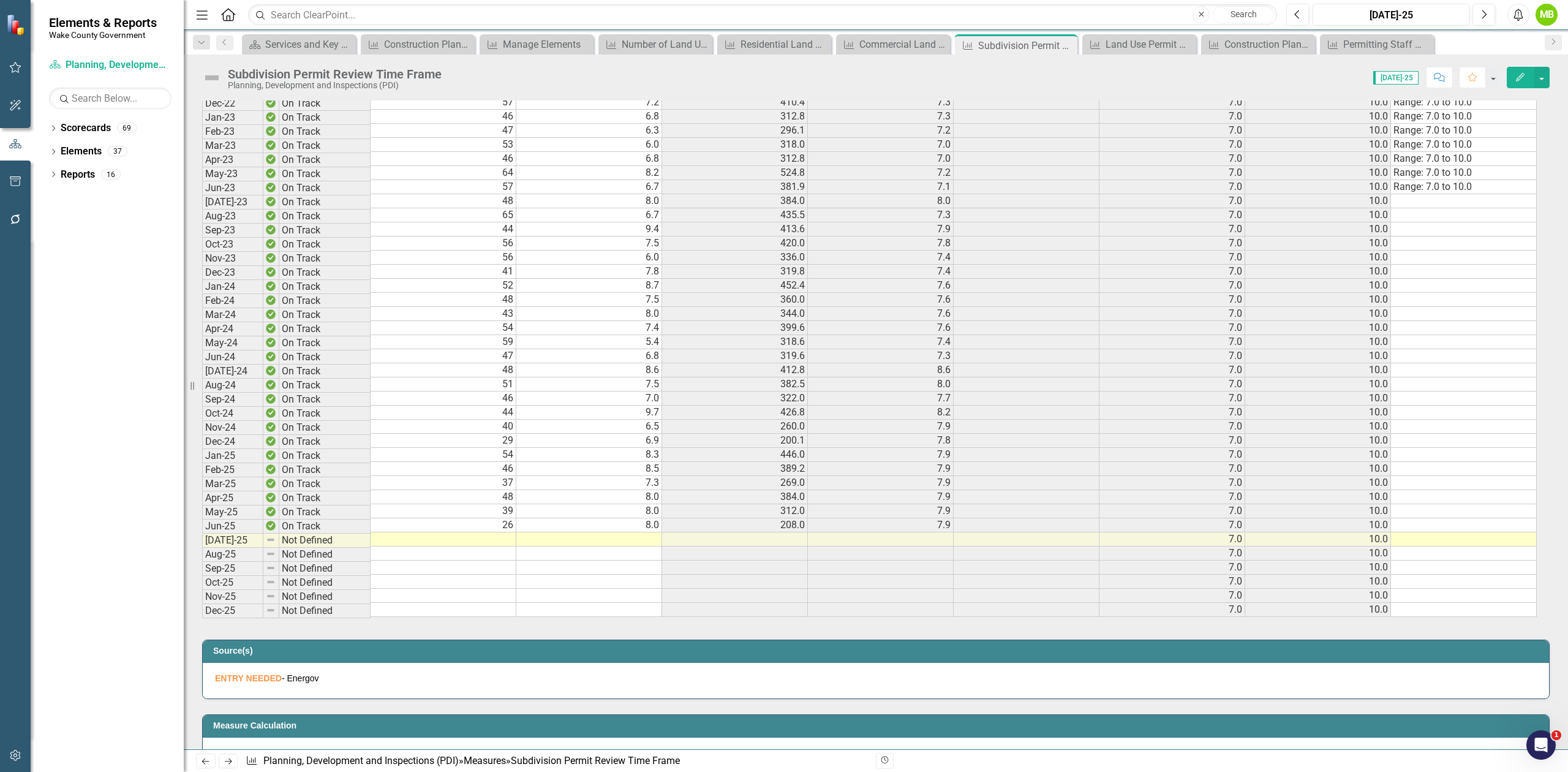
scroll to position [1716, 0]
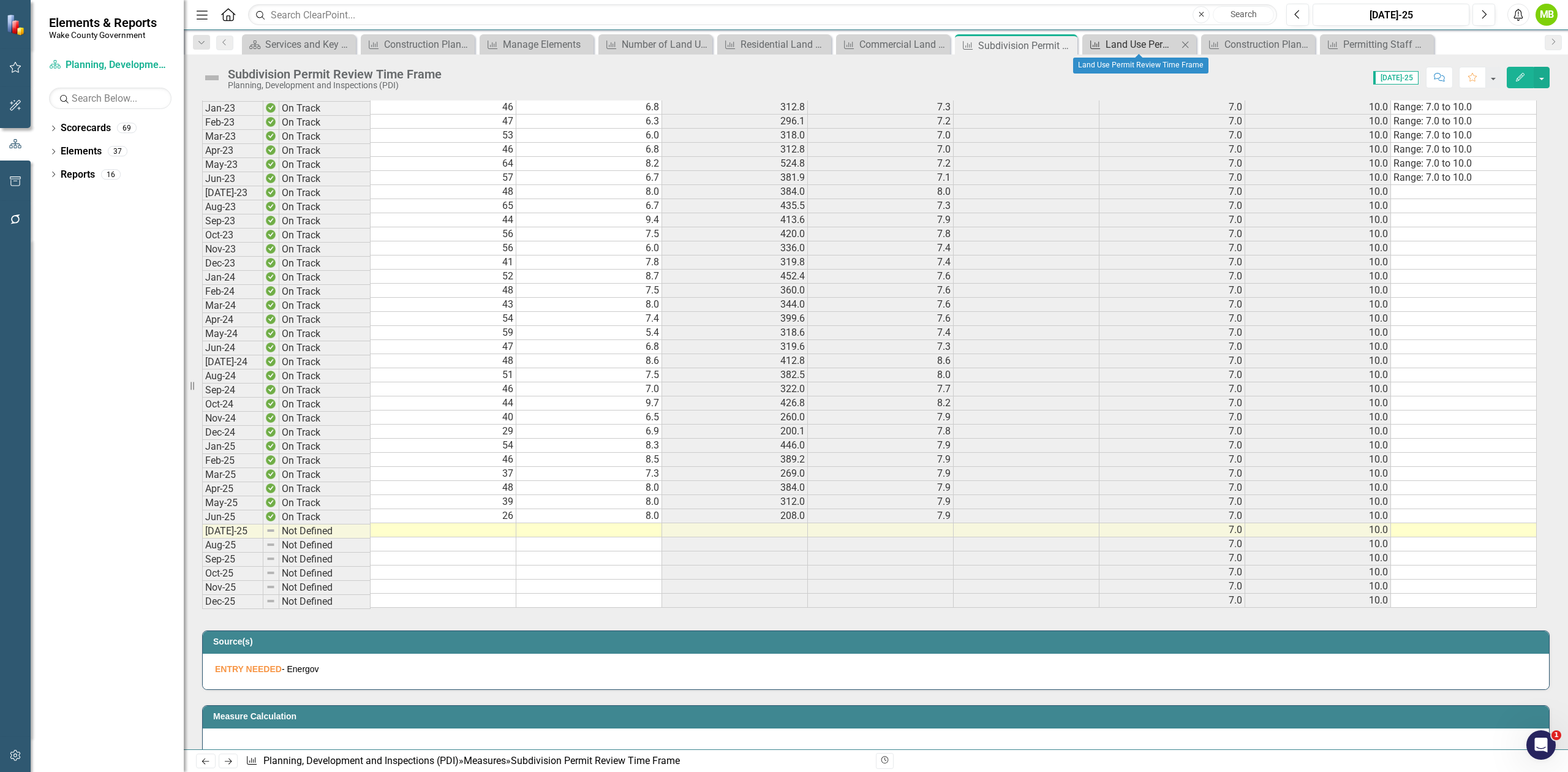
click at [1124, 50] on div "Land Use Permit Review Time Frame" at bounding box center [1141, 44] width 72 height 16
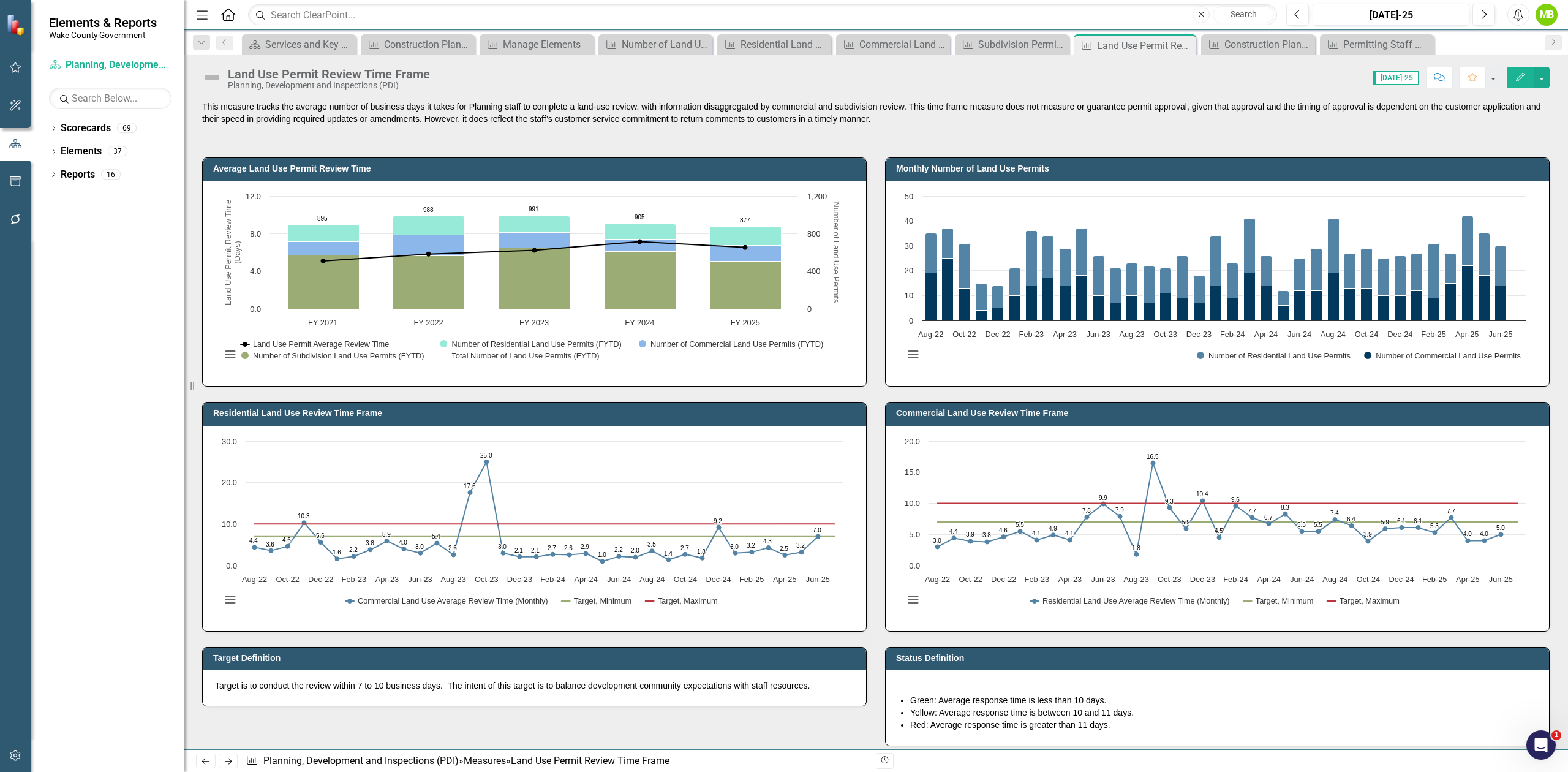
scroll to position [817, 0]
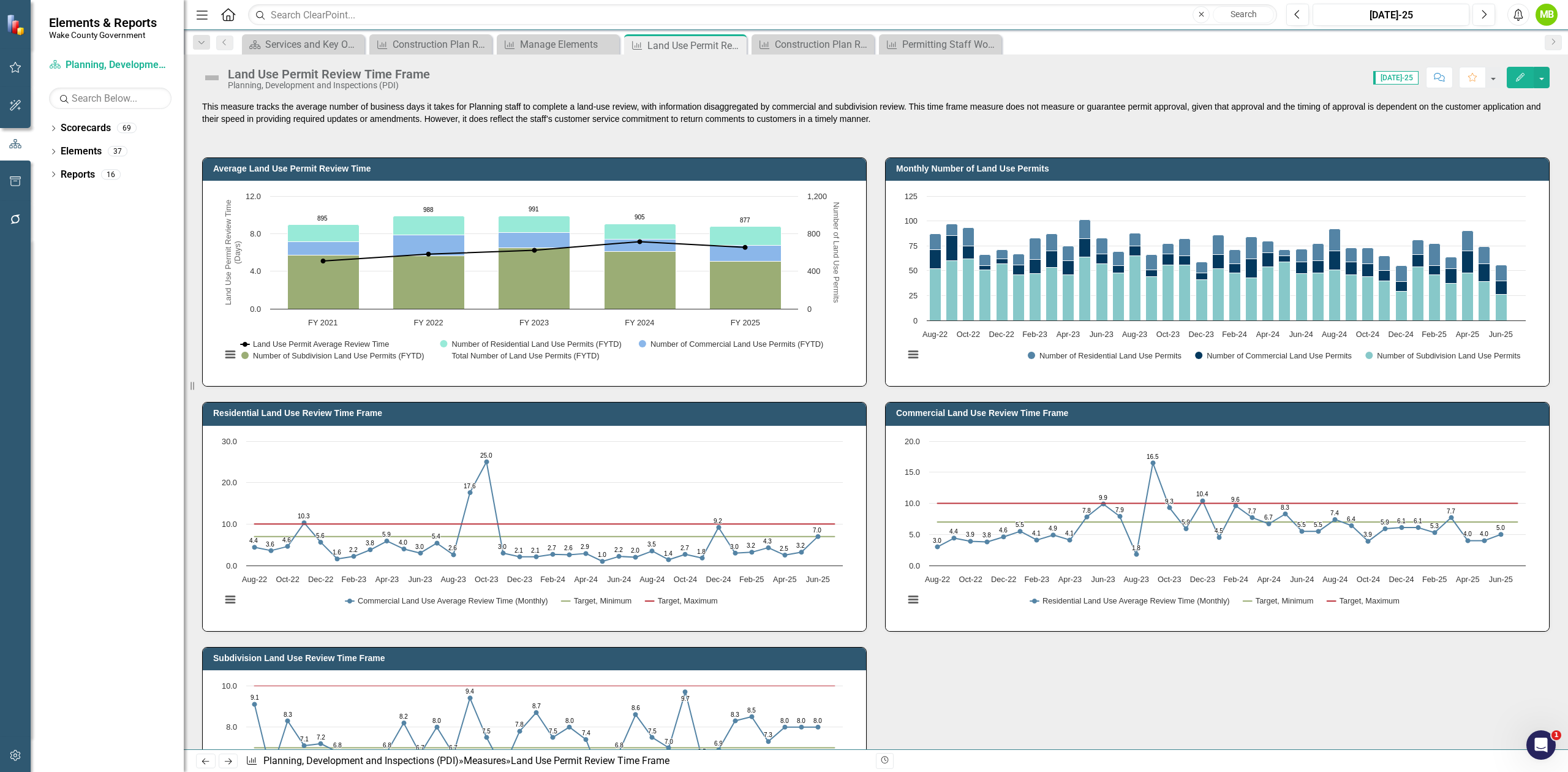
scroll to position [22, 0]
click at [736, 45] on icon "Close" at bounding box center [735, 45] width 12 height 10
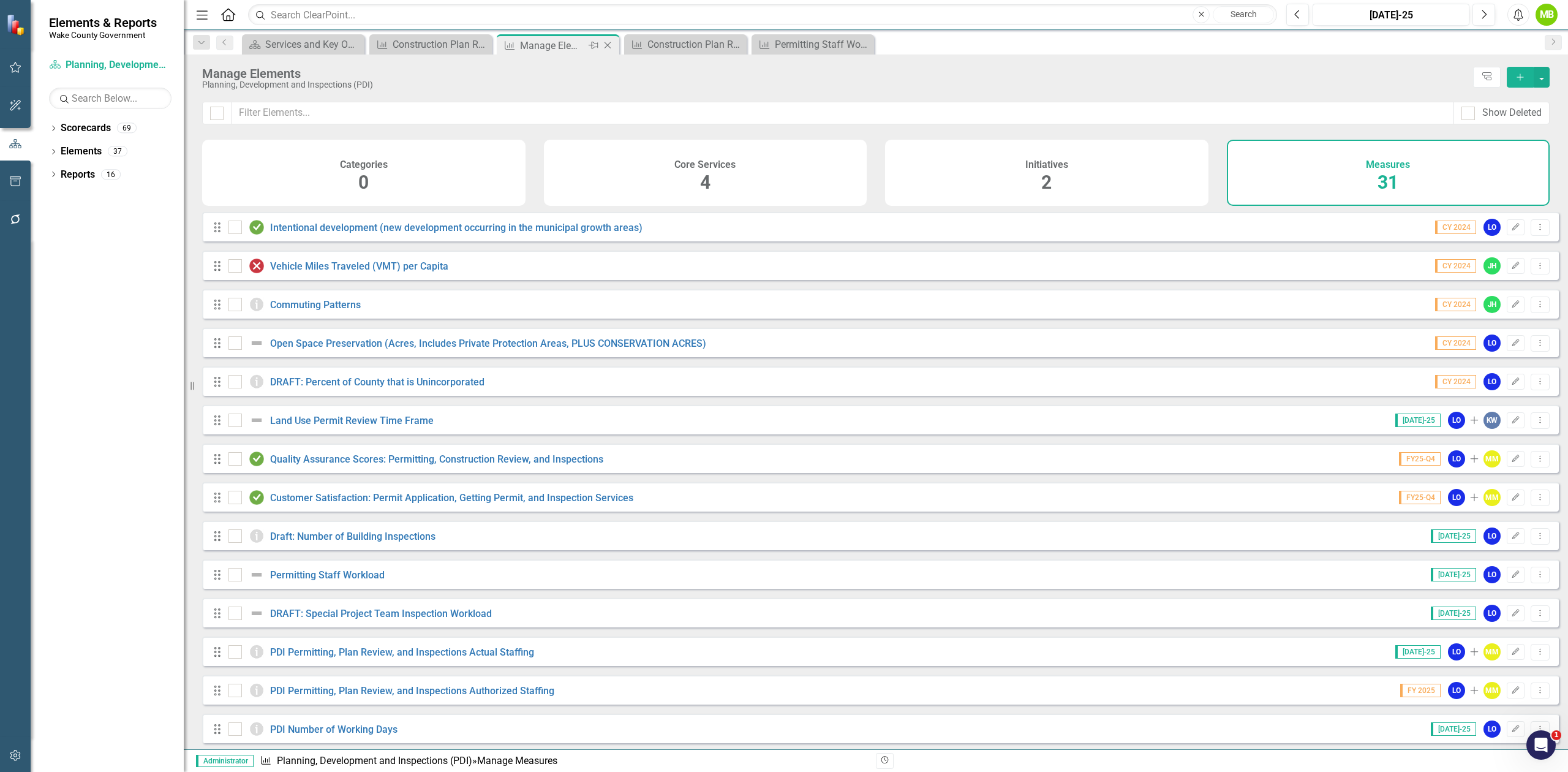
click at [550, 48] on div "Manage Elements" at bounding box center [552, 45] width 65 height 16
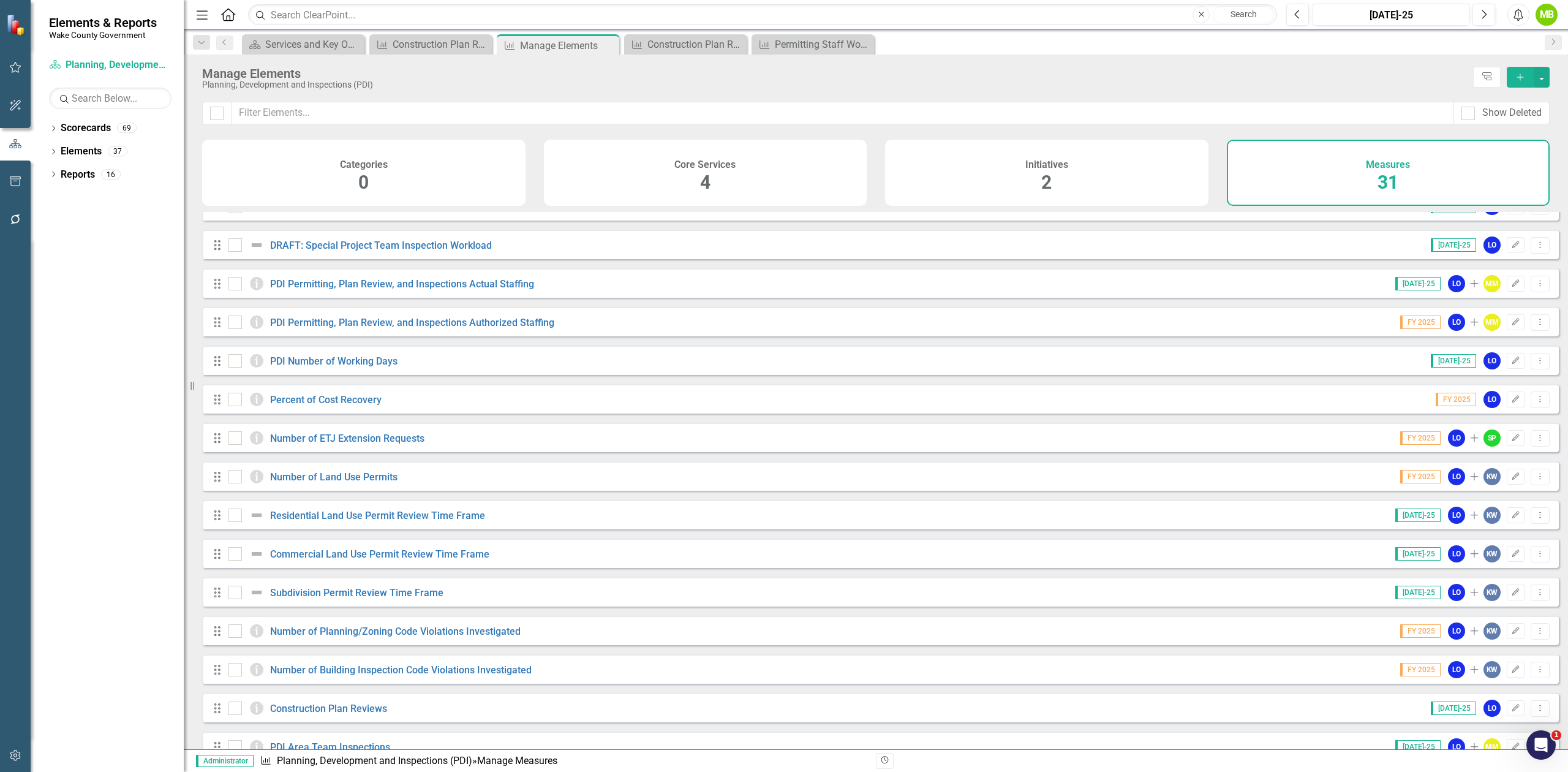
scroll to position [409, 0]
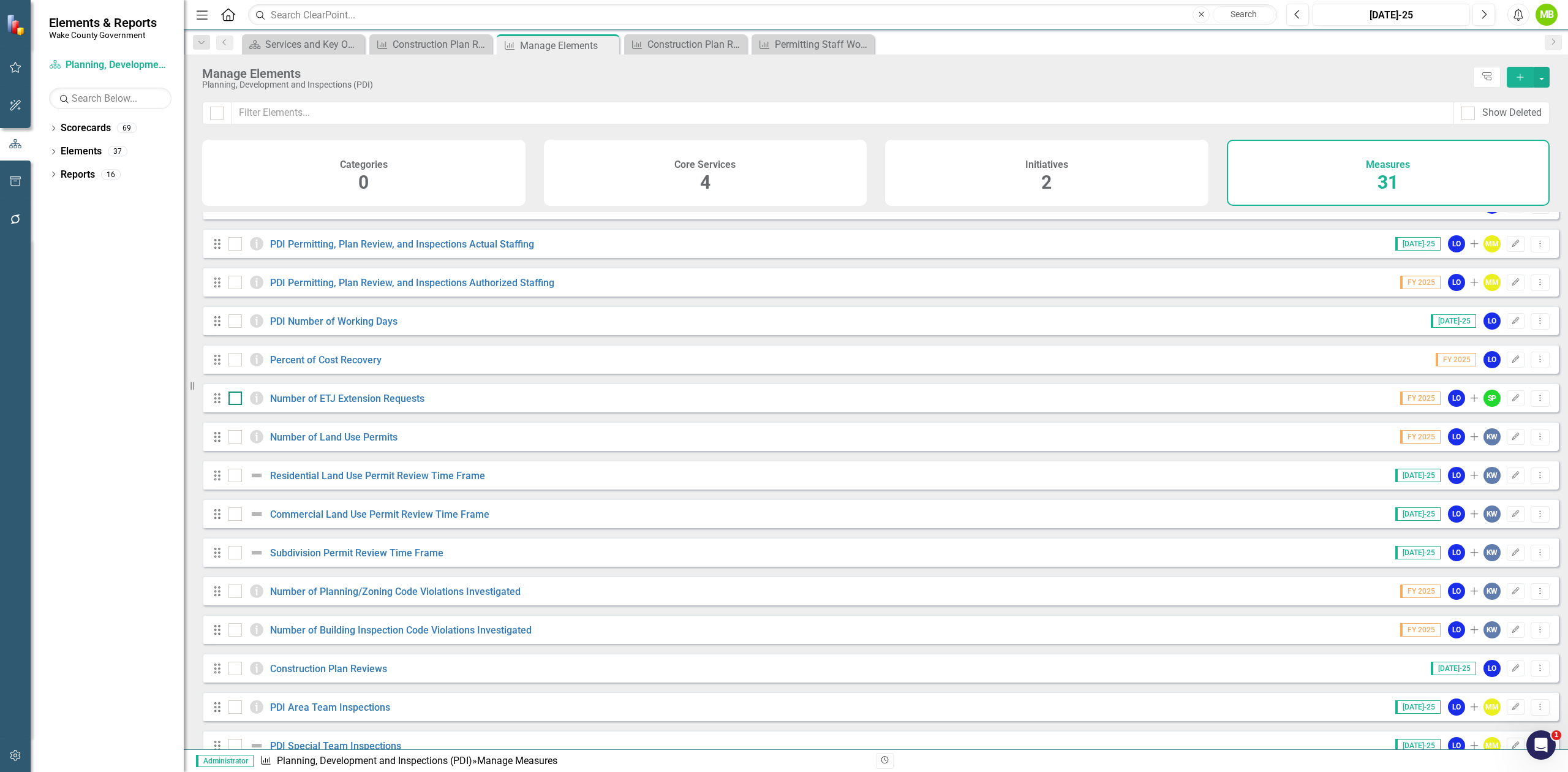
click at [229, 399] on input "checkbox" at bounding box center [232, 396] width 8 height 8
checkbox input "true"
click at [233, 438] on input "checkbox" at bounding box center [232, 434] width 8 height 8
checkbox input "true"
click at [233, 477] on input "checkbox" at bounding box center [232, 472] width 8 height 8
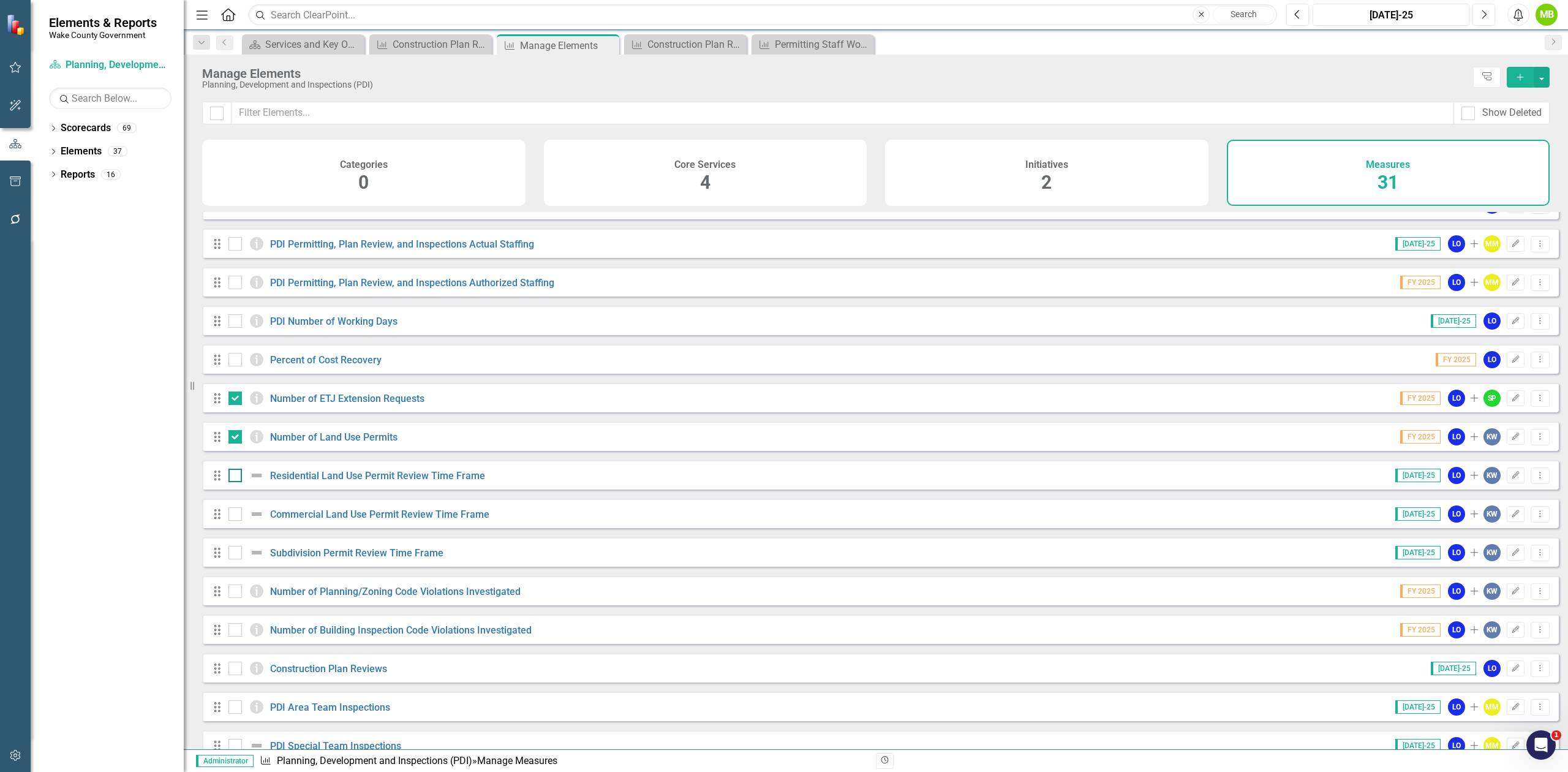
checkbox input "true"
click at [231, 516] on input "checkbox" at bounding box center [232, 511] width 8 height 8
checkbox input "true"
click at [231, 554] on input "checkbox" at bounding box center [232, 550] width 8 height 8
checkbox input "true"
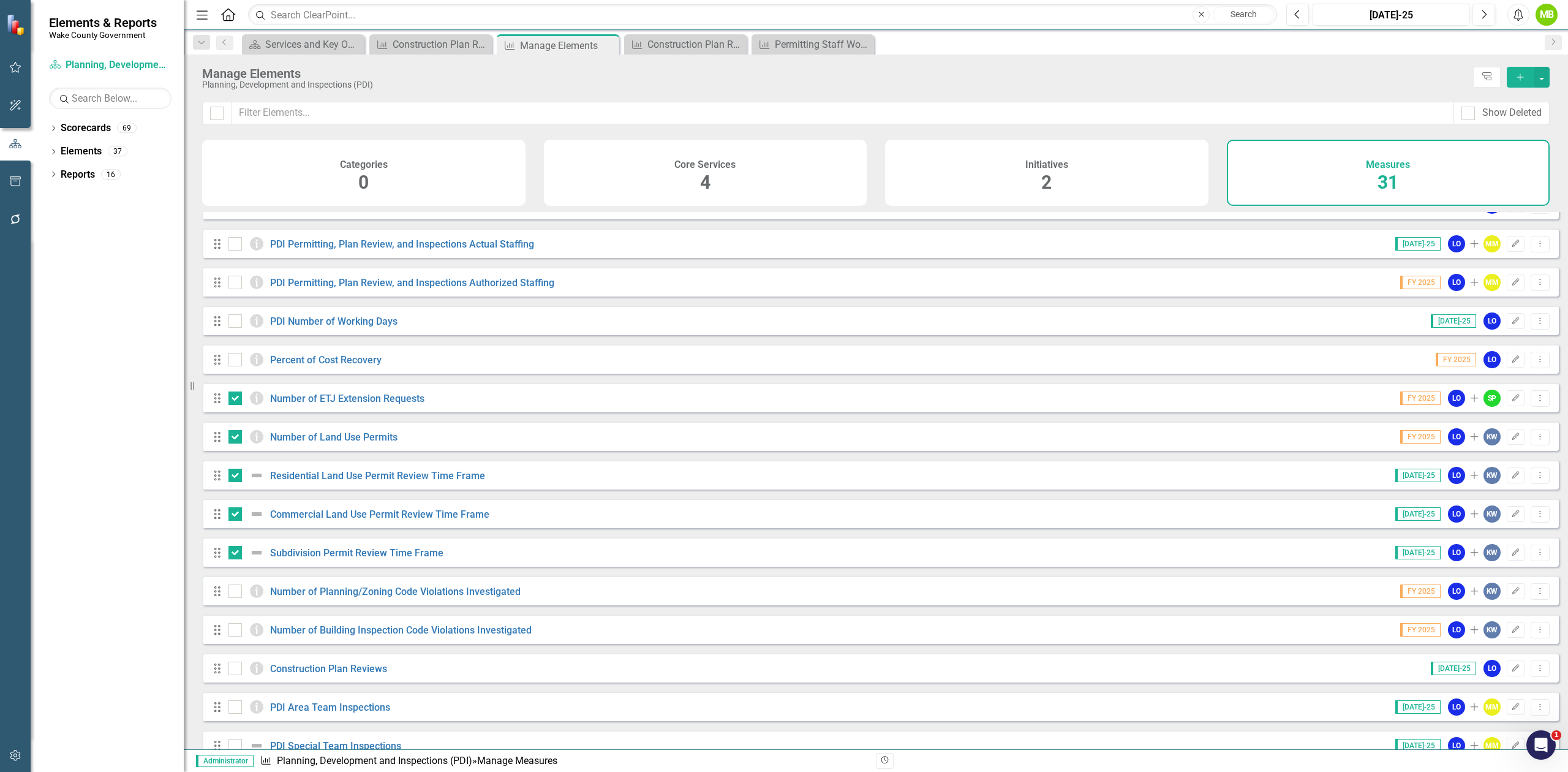
scroll to position [491, 0]
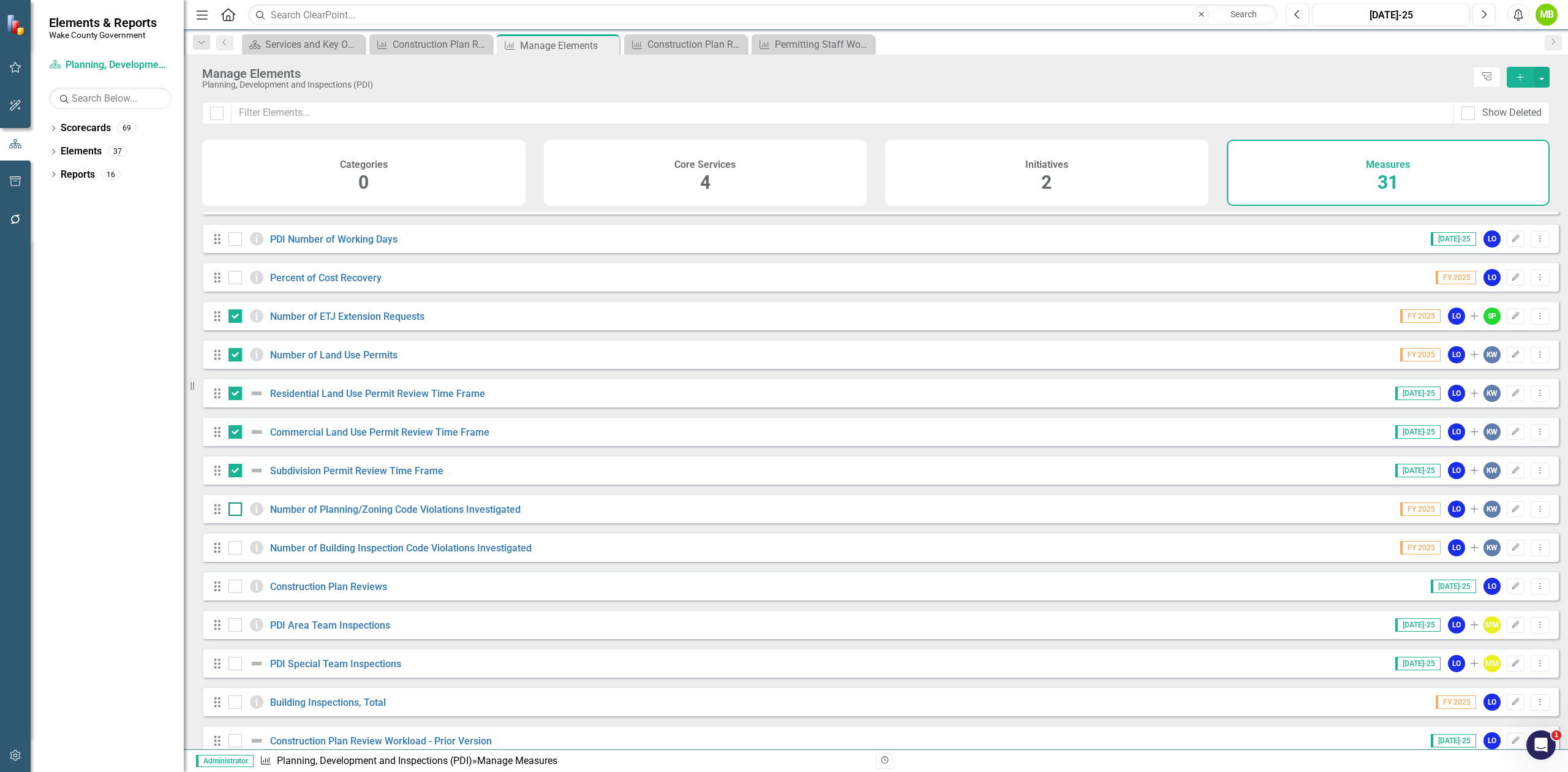
click at [231, 517] on div at bounding box center [235, 509] width 14 height 14
click at [231, 511] on input "checkbox" at bounding box center [232, 506] width 8 height 8
checkbox input "true"
click at [230, 554] on div at bounding box center [235, 548] width 14 height 14
click at [230, 549] on input "checkbox" at bounding box center [232, 545] width 8 height 8
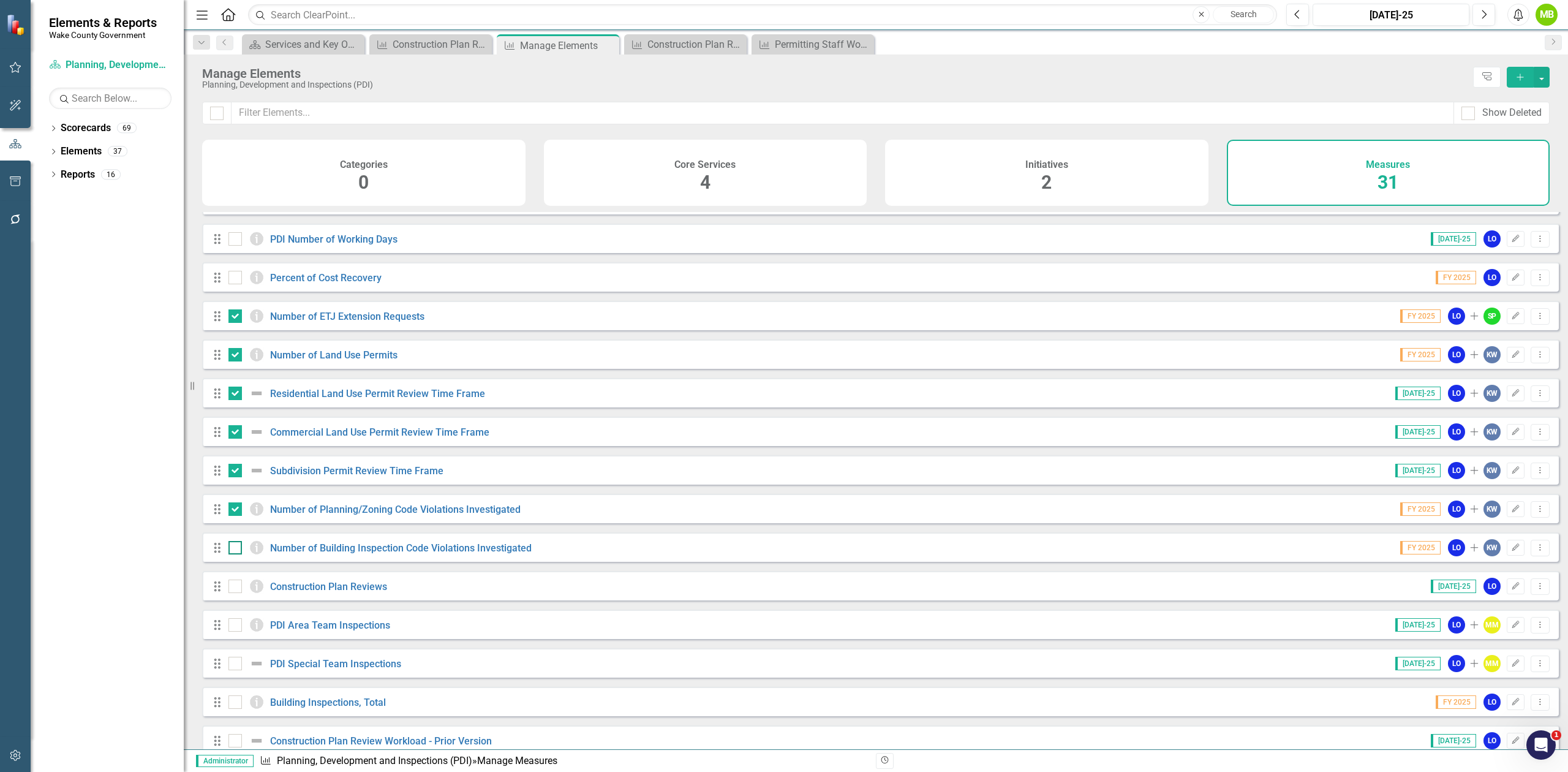
checkbox input "true"
click at [1542, 69] on button "button" at bounding box center [1541, 77] width 16 height 21
click at [1500, 167] on link "Trash Delete Multiple" at bounding box center [1501, 168] width 97 height 23
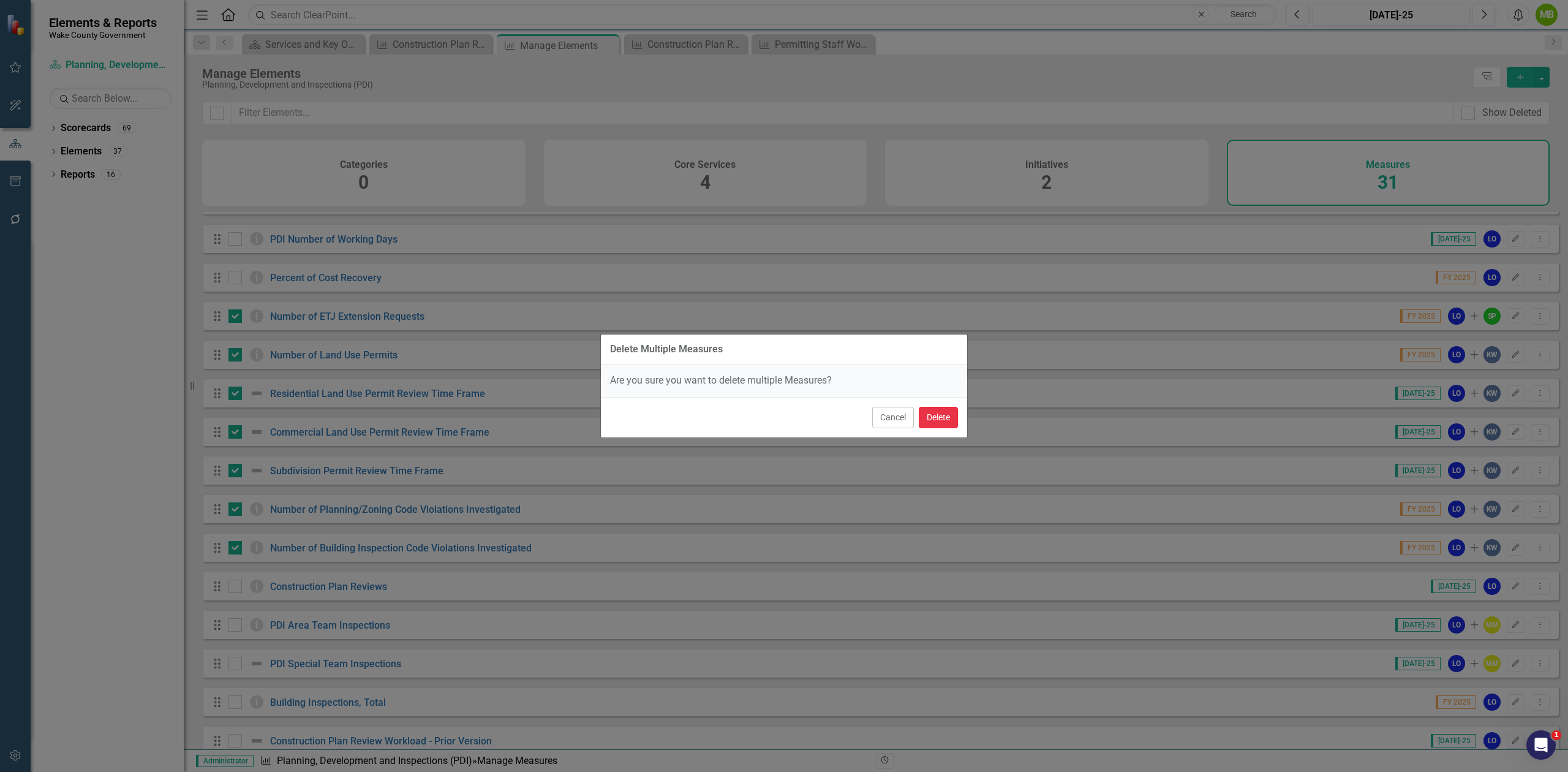
click at [932, 423] on button "Delete" at bounding box center [938, 417] width 40 height 21
checkbox input "false"
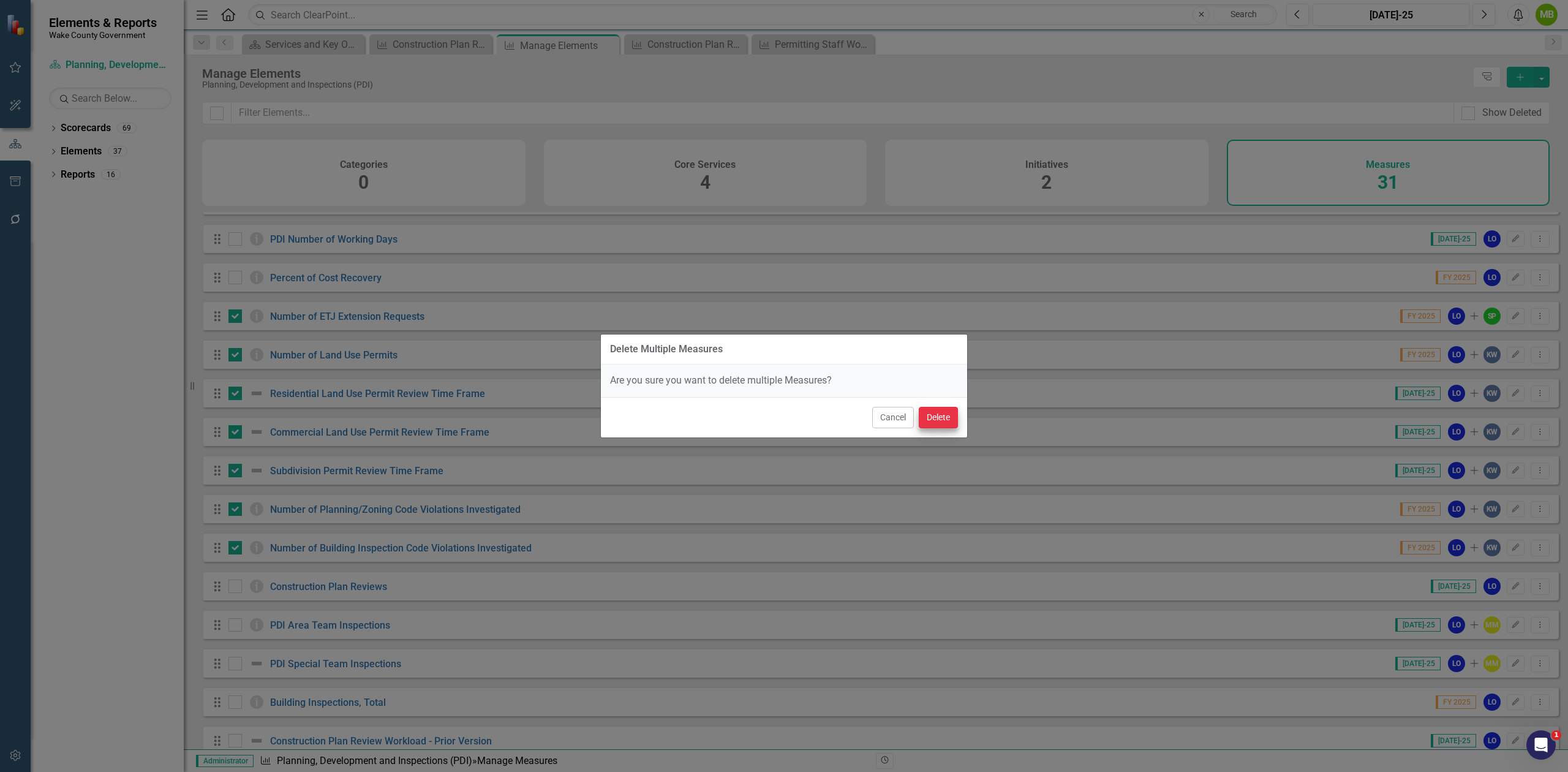
checkbox input "false"
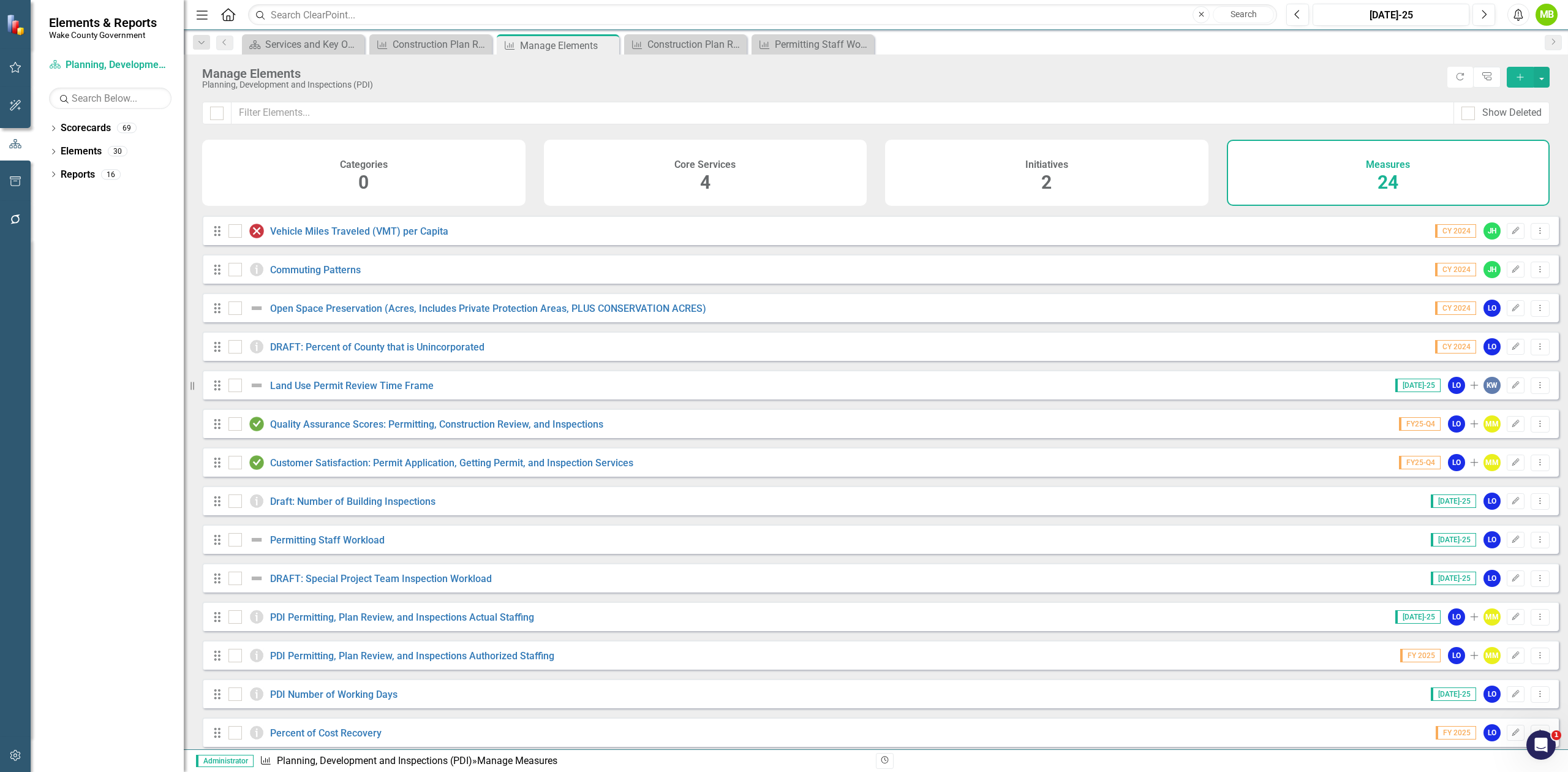
scroll to position [0, 0]
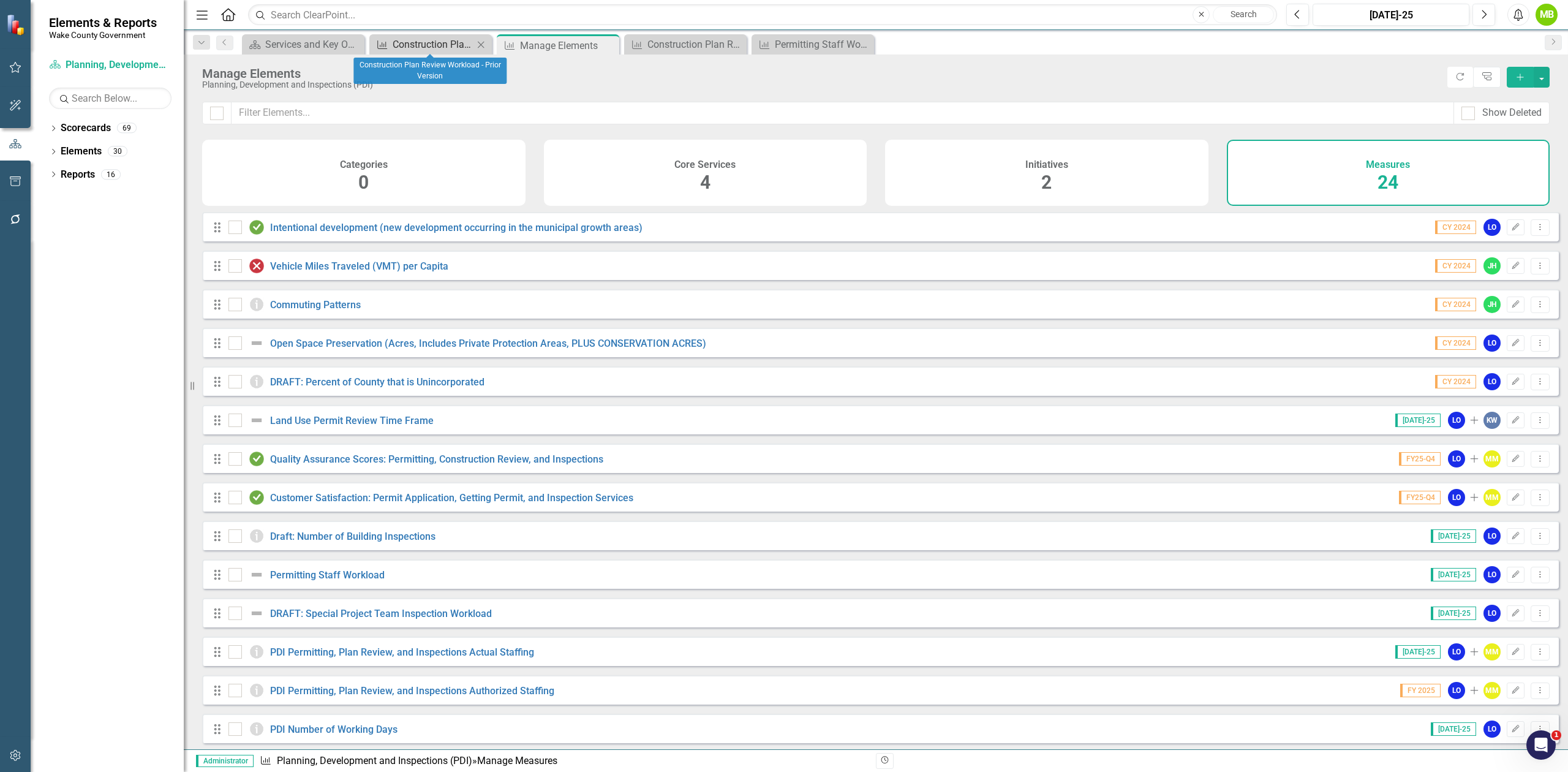
click at [397, 44] on div "Construction Plan Review Workload - Prior Version" at bounding box center [433, 44] width 81 height 16
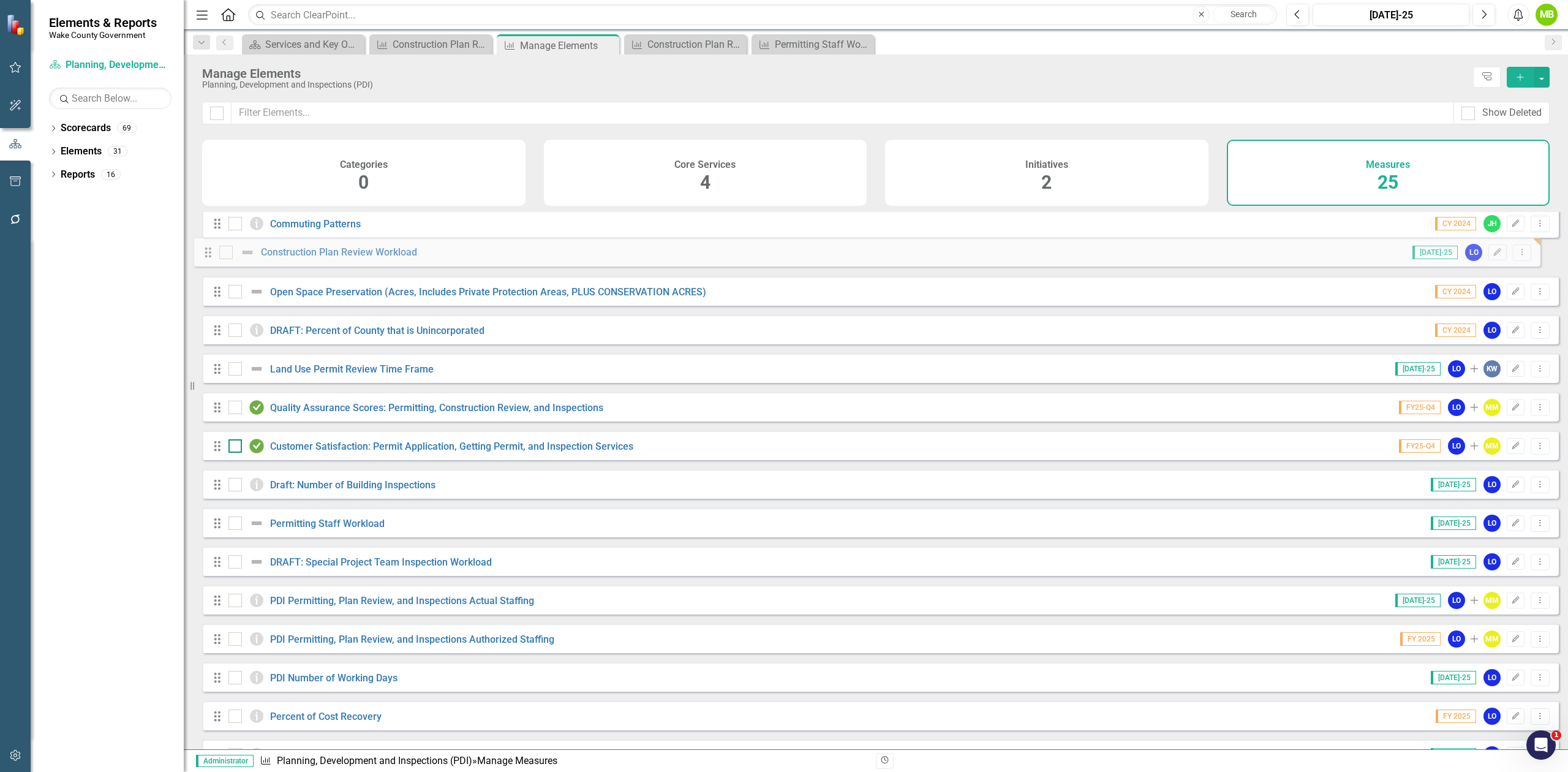
scroll to position [78, 0]
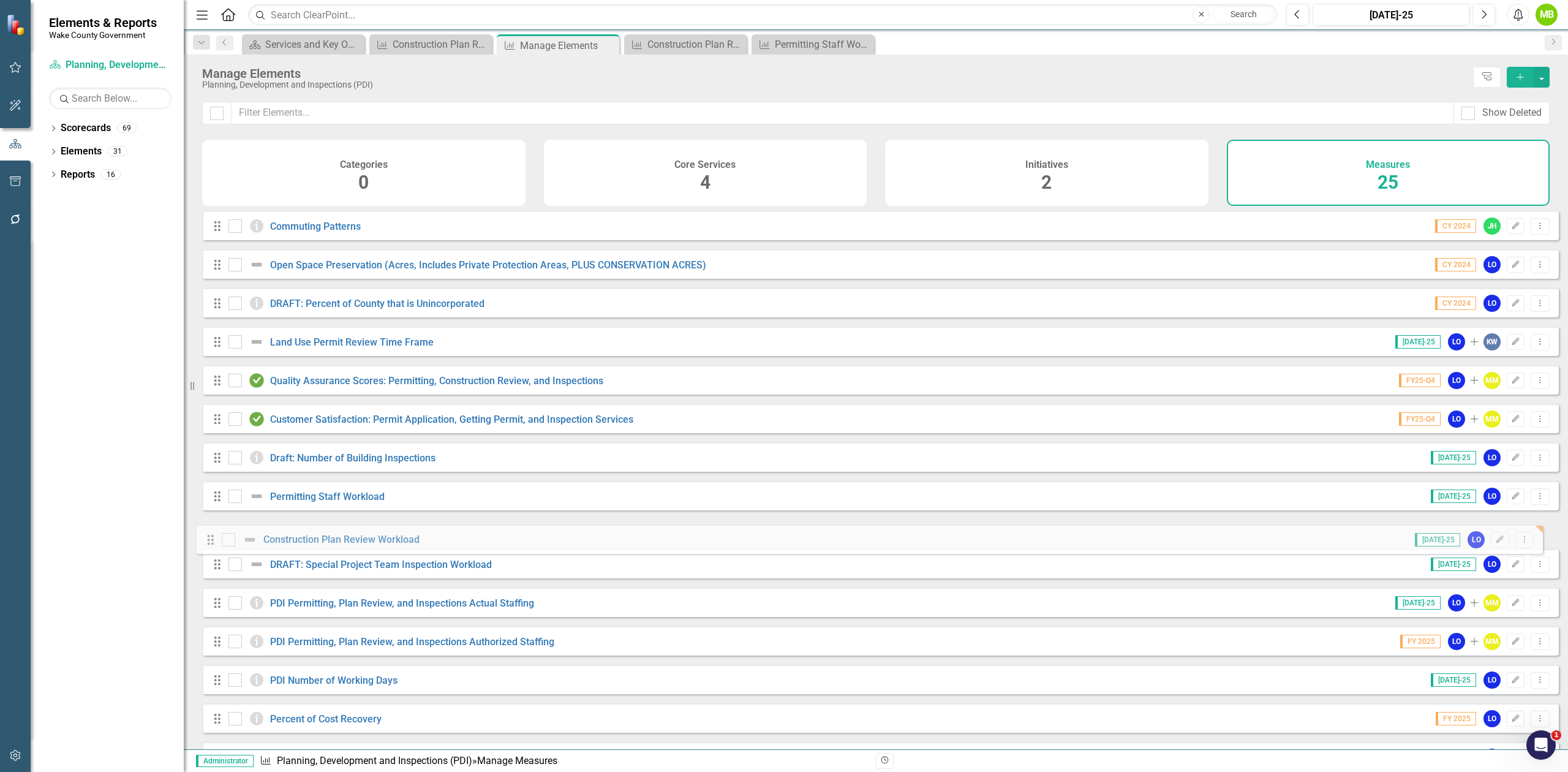
drag, startPoint x: 213, startPoint y: 532, endPoint x: 206, endPoint y: 540, distance: 10.6
click at [206, 540] on div "Drag Intentional development (new development occurring in the municipal growth…" at bounding box center [880, 612] width 1357 height 956
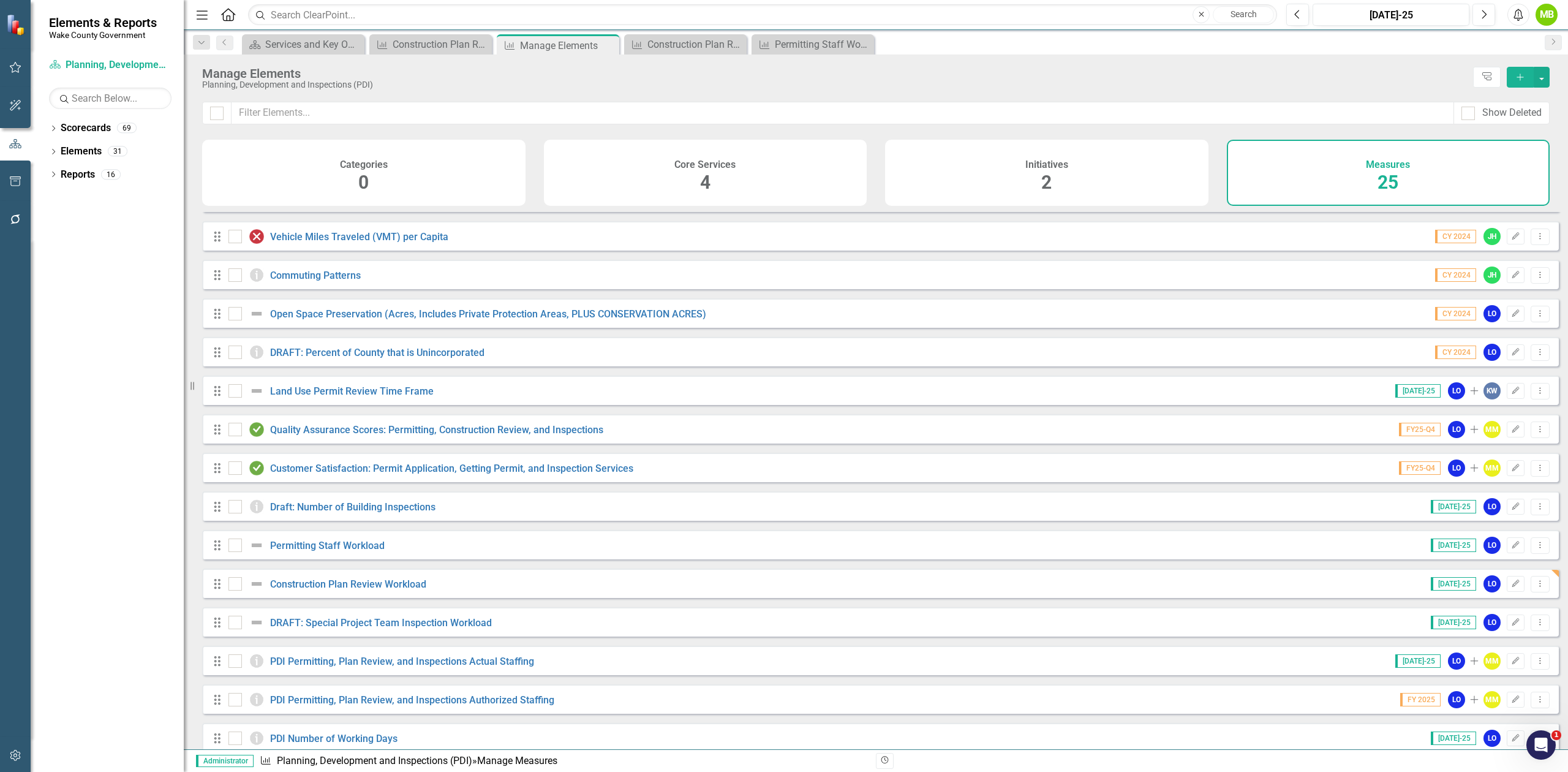
scroll to position [81, 0]
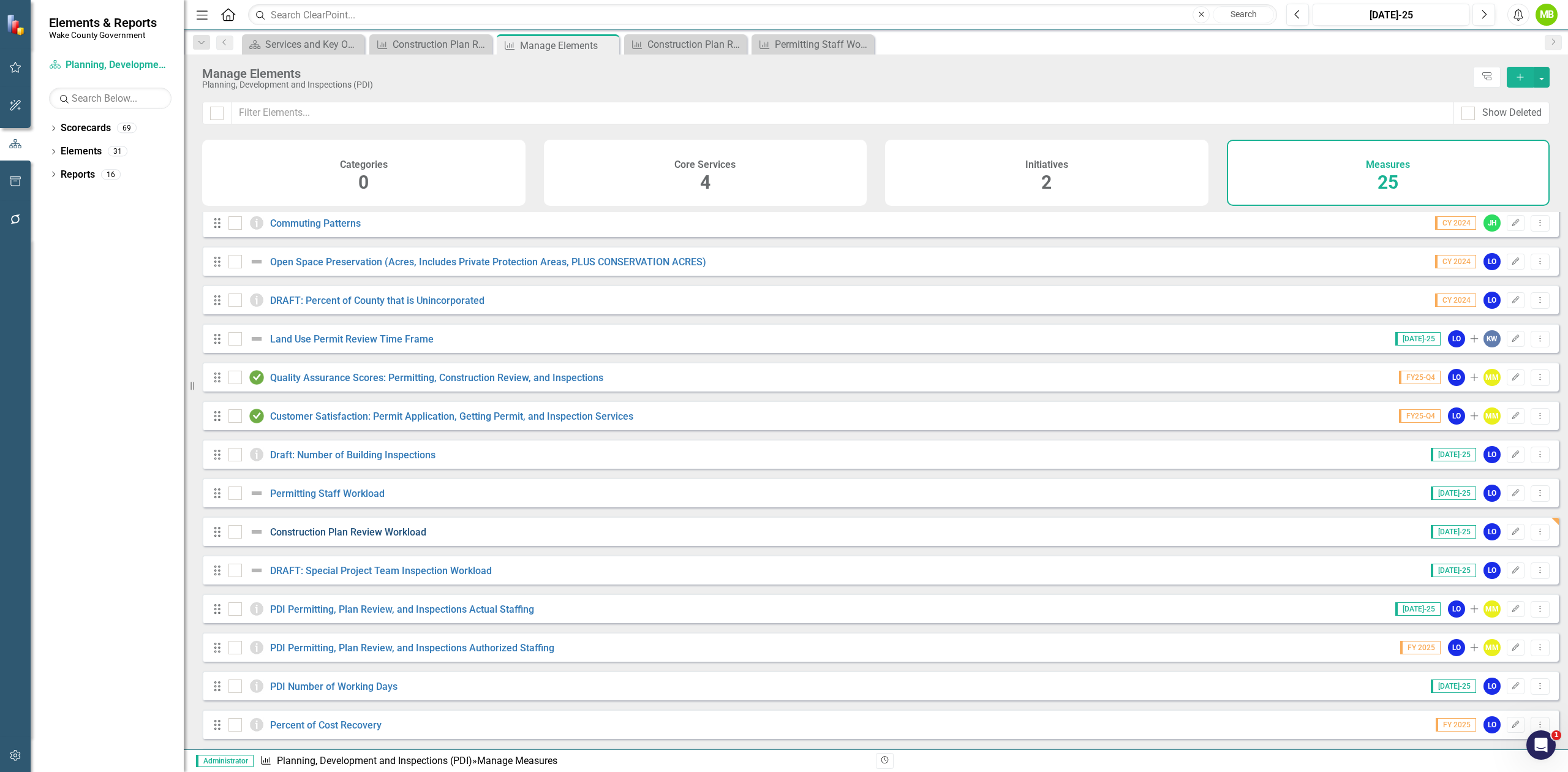
click at [381, 538] on link "Construction Plan Review Workload" at bounding box center [348, 532] width 156 height 12
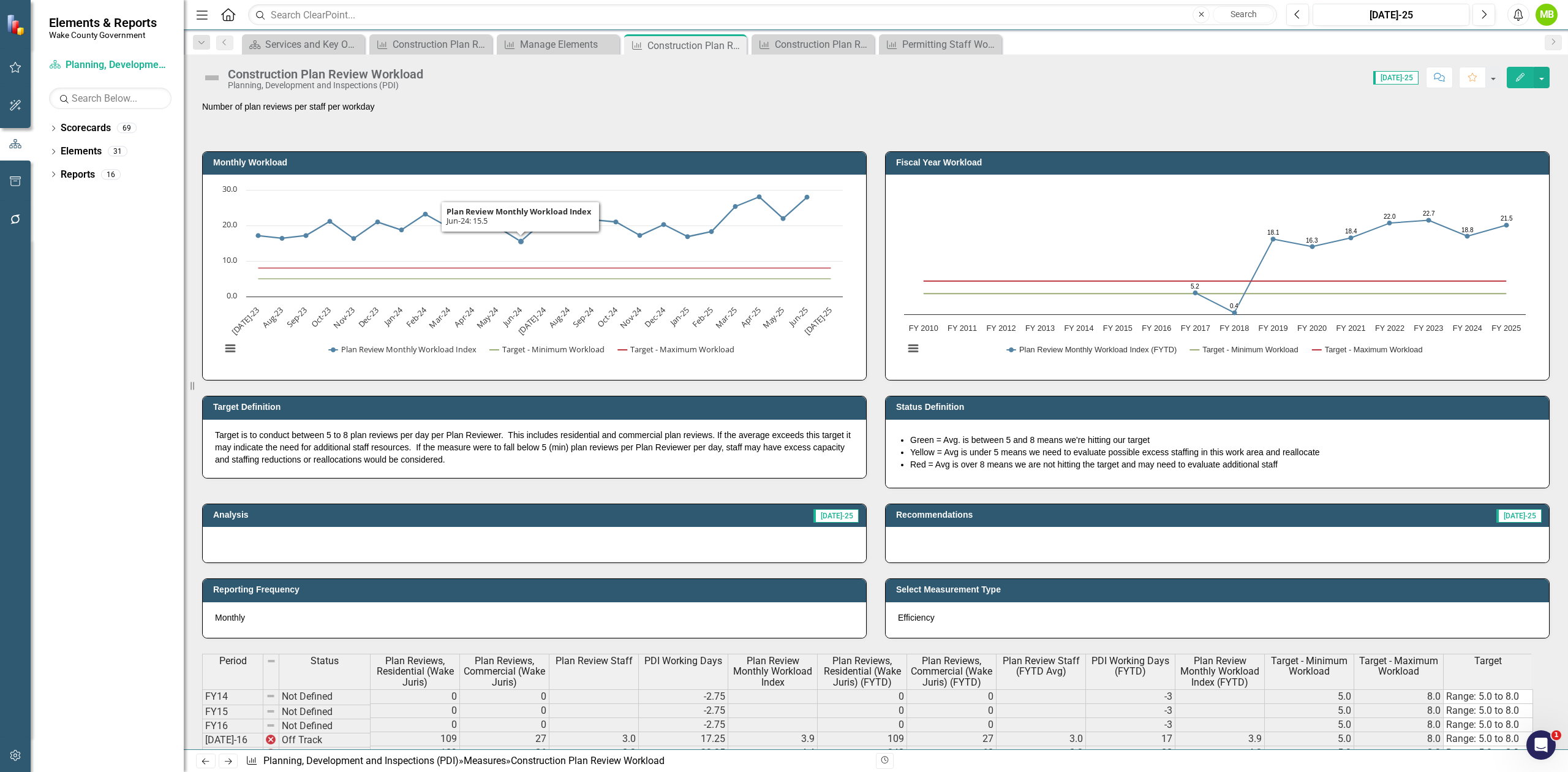
click at [372, 112] on p "Number of plan reviews per staff per workday" at bounding box center [876, 106] width 1348 height 12
click at [371, 112] on p "Number of plan reviews per staff per workday" at bounding box center [876, 106] width 1348 height 12
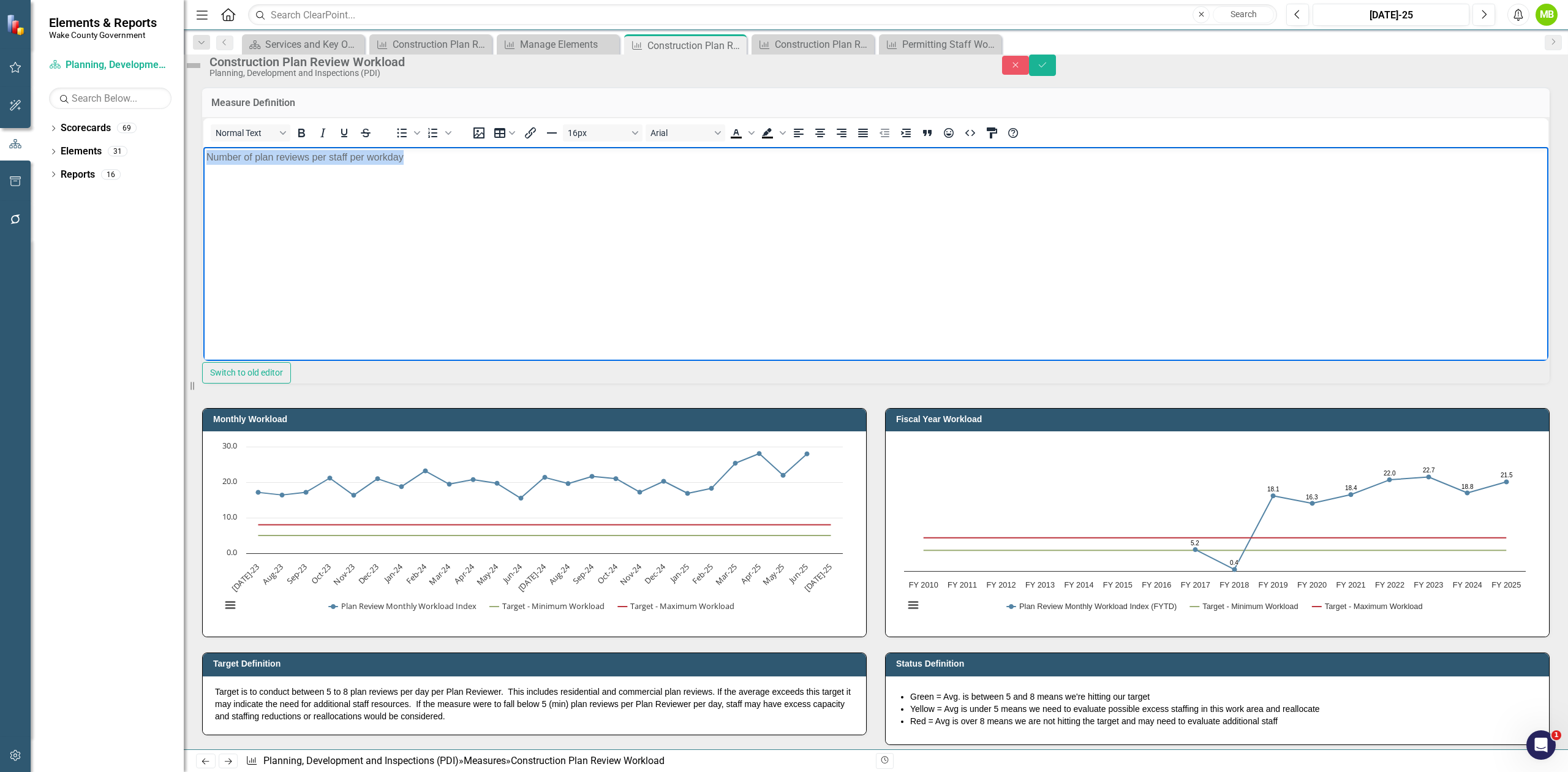
drag, startPoint x: 386, startPoint y: 159, endPoint x: 125, endPoint y: 148, distance: 261.2
click at [204, 148] on html "Number of plan reviews per staff per workday" at bounding box center [876, 238] width 1345 height 184
paste body "Rich Text Area. Press ALT-0 for help."
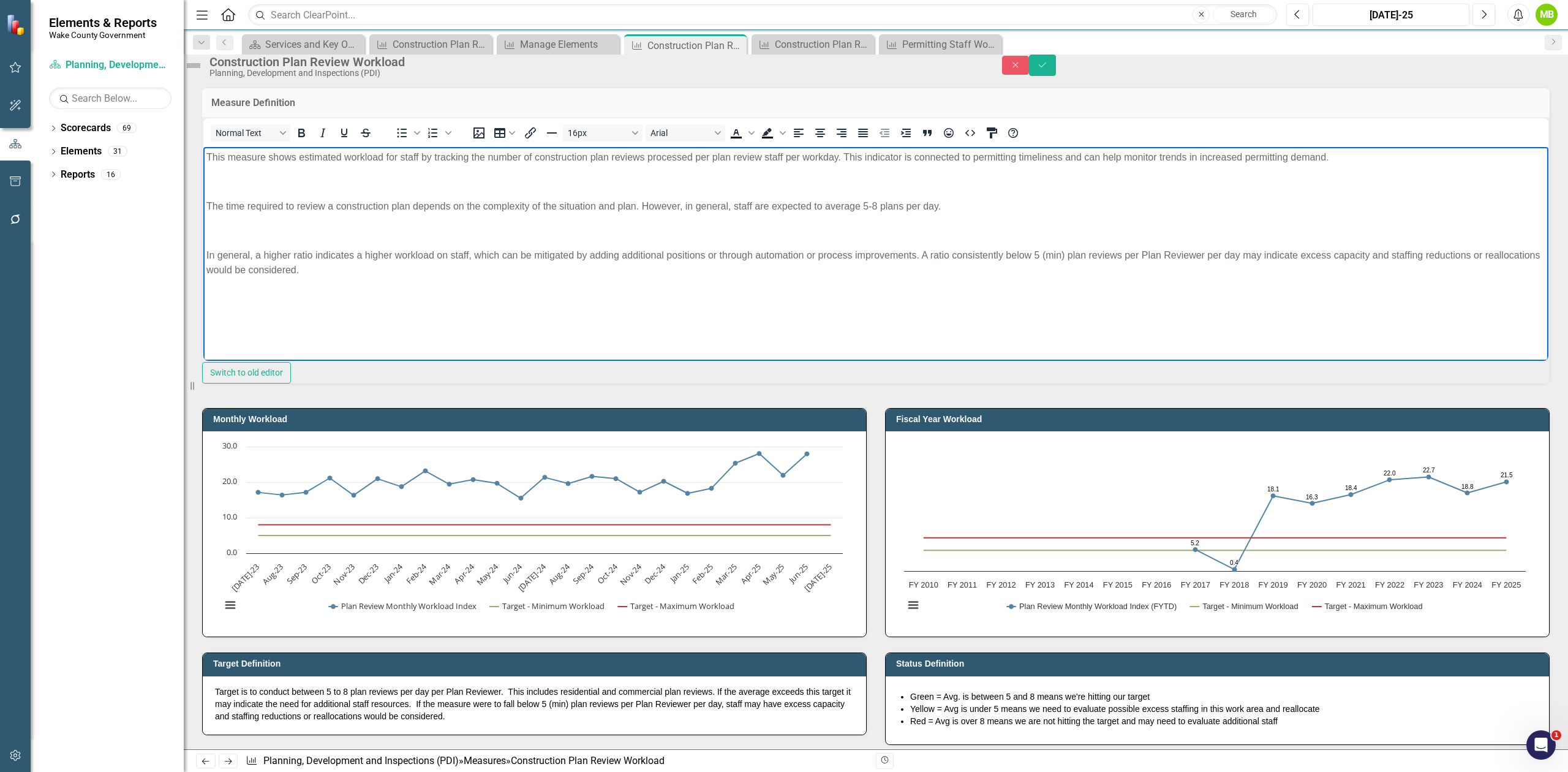
click at [259, 185] on p "Rich Text Area. Press ALT-0 for help." at bounding box center [876, 182] width 1339 height 15
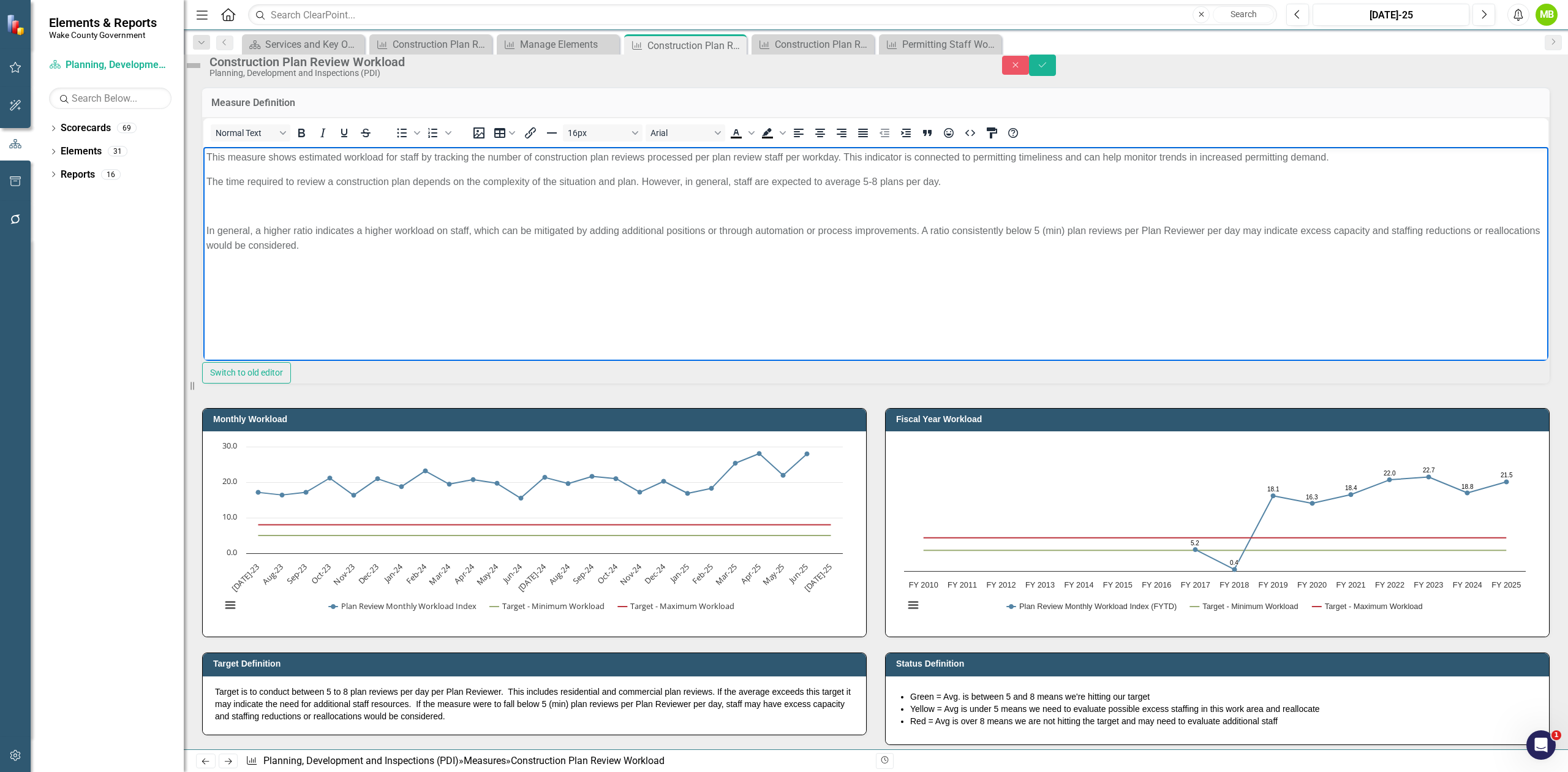
click at [277, 208] on p "Rich Text Area. Press ALT-0 for help." at bounding box center [876, 206] width 1339 height 15
click at [299, 299] on body "This measure shows estimated workload for staff by tracking the number of const…" at bounding box center [876, 238] width 1345 height 184
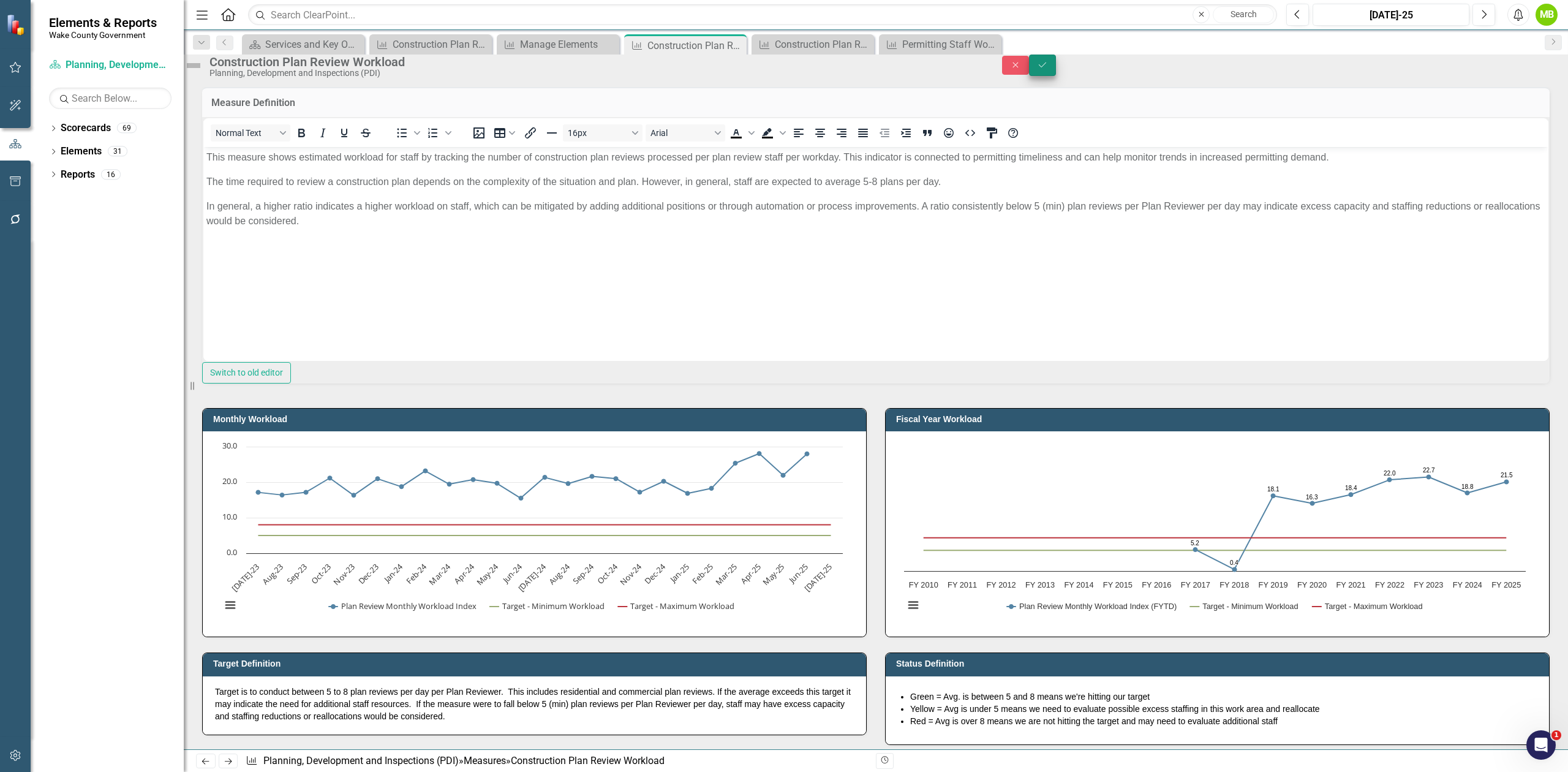
click at [1056, 76] on button "Save" at bounding box center [1042, 65] width 27 height 21
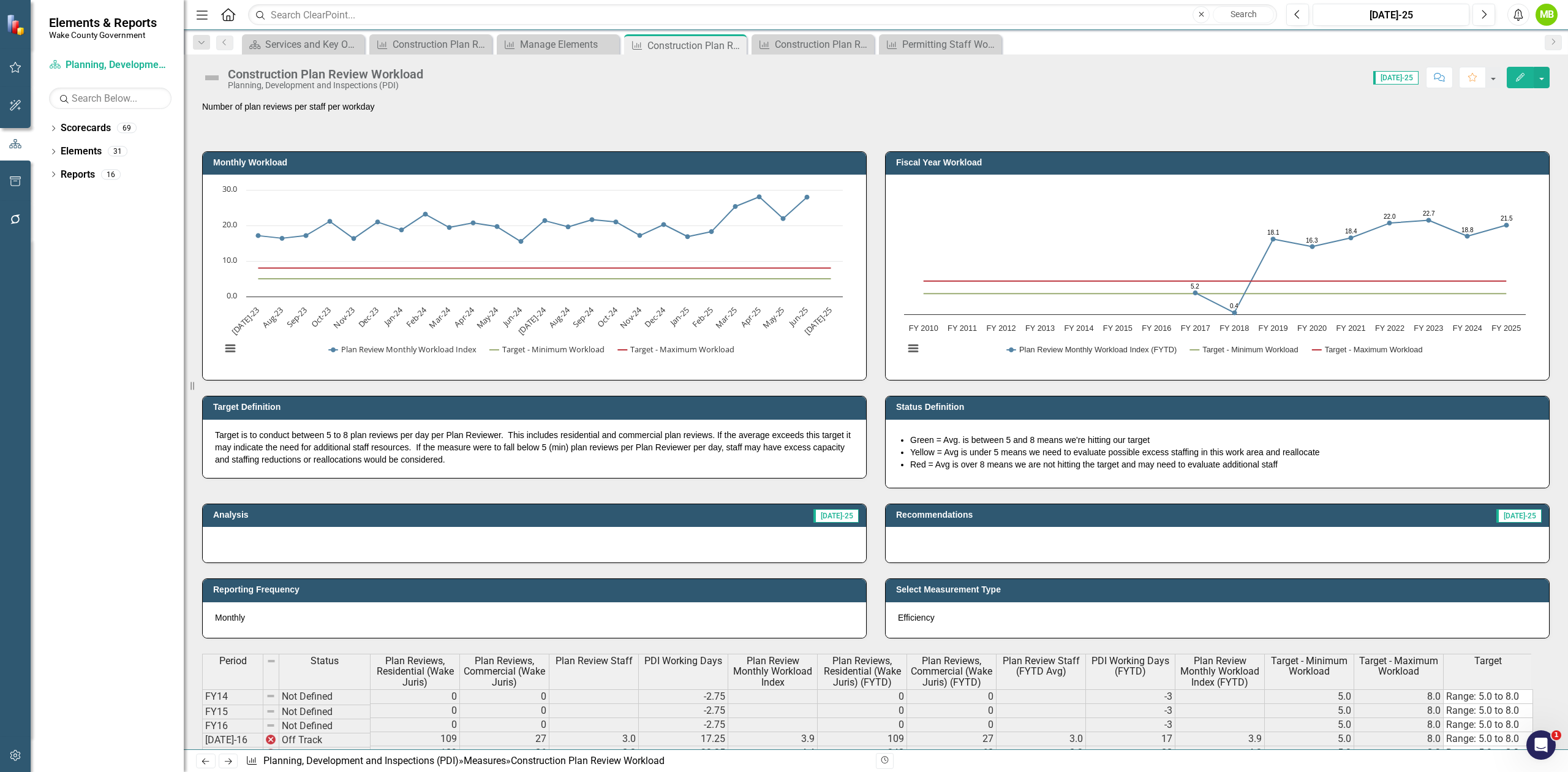
click at [293, 437] on p "Target is to conduct between 5 to 8 plan reviews per day per Plan Reviewer. Thi…" at bounding box center [534, 447] width 639 height 37
click at [293, 436] on p "Target is to conduct between 5 to 8 plan reviews per day per Plan Reviewer. Thi…" at bounding box center [534, 447] width 639 height 37
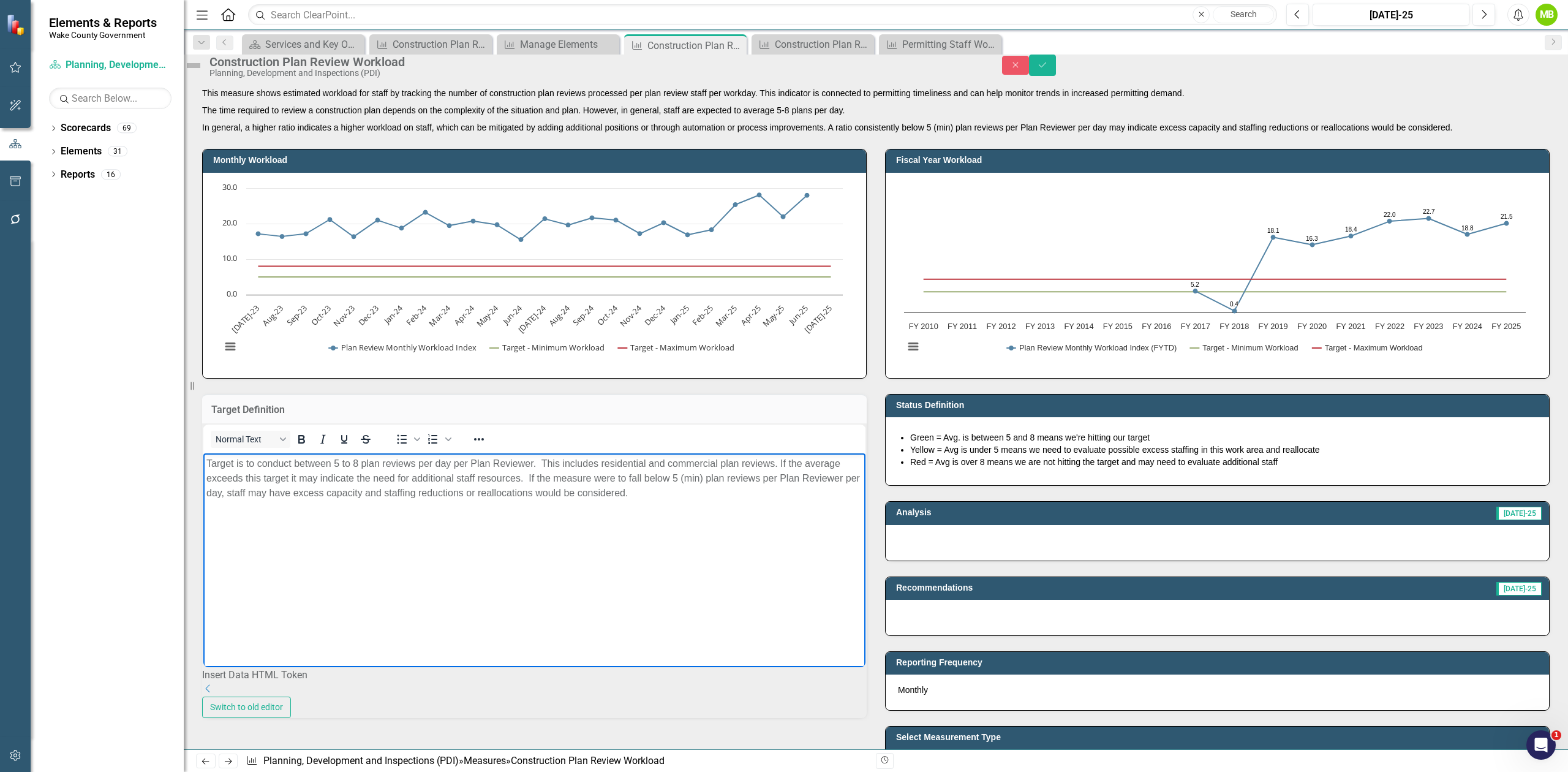
drag, startPoint x: 543, startPoint y: 475, endPoint x: 632, endPoint y: 497, distance: 91.7
click at [544, 475] on p "Target is to conduct between 5 to 8 plan reviews per day per Plan Reviewer. Thi…" at bounding box center [535, 479] width 656 height 44
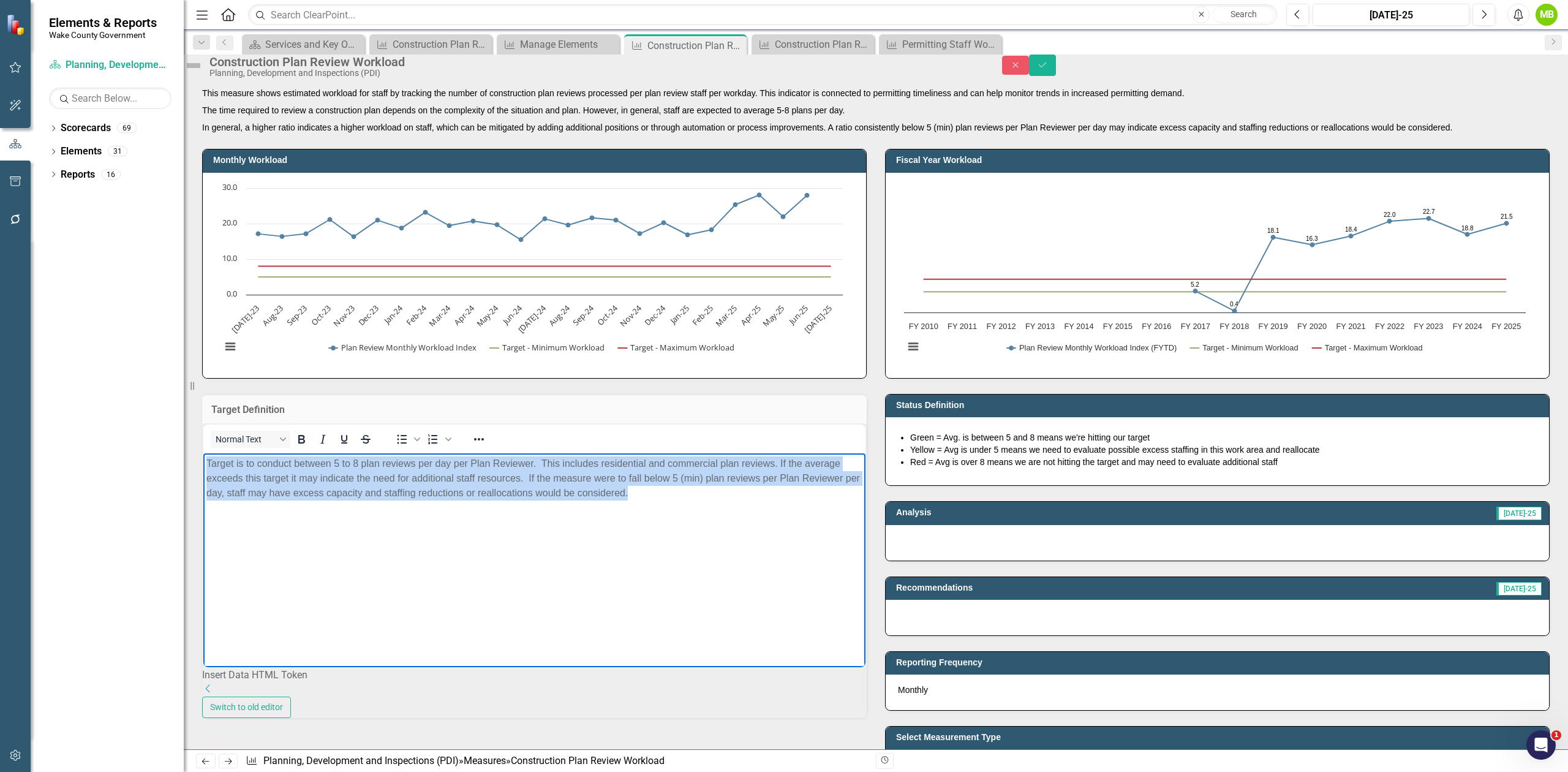
drag, startPoint x: 702, startPoint y: 497, endPoint x: 172, endPoint y: 456, distance: 531.6
click at [204, 456] on html "Target is to conduct between 5 to 8 plan reviews per day per Plan Reviewer. Thi…" at bounding box center [535, 545] width 662 height 184
paste body "Rich Text Area. Press ALT-0 for help."
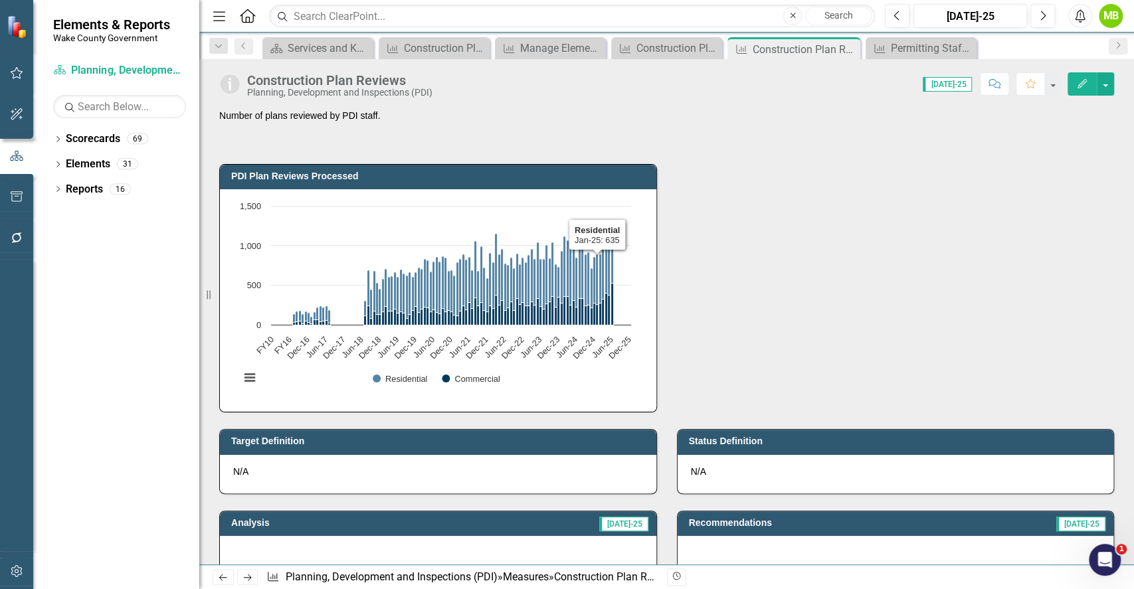
scroll to position [443, 0]
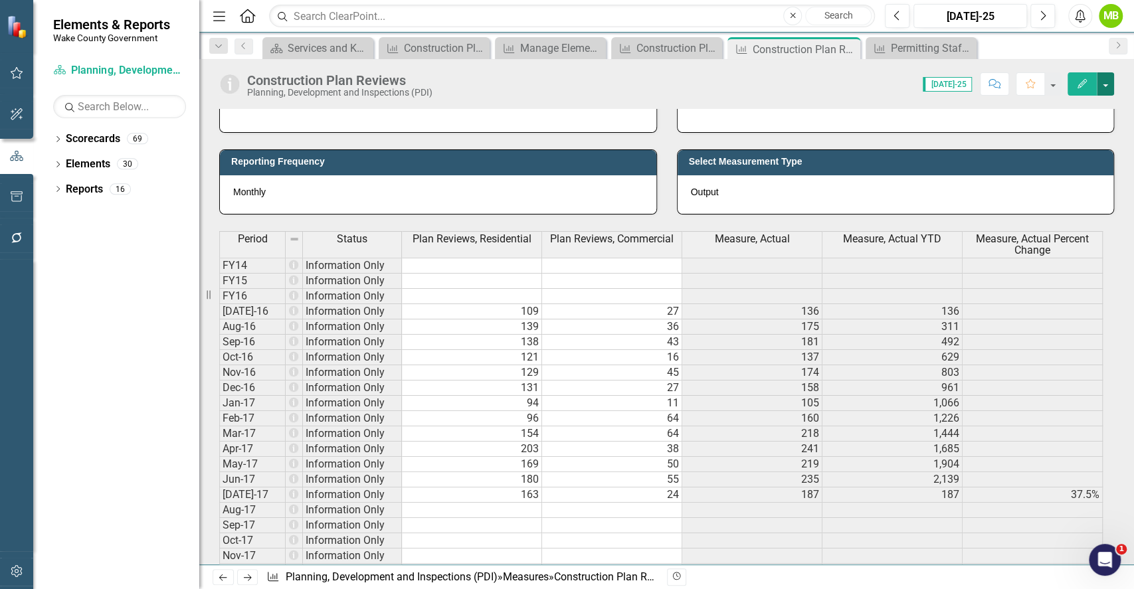
click at [1106, 80] on button "button" at bounding box center [1105, 83] width 17 height 23
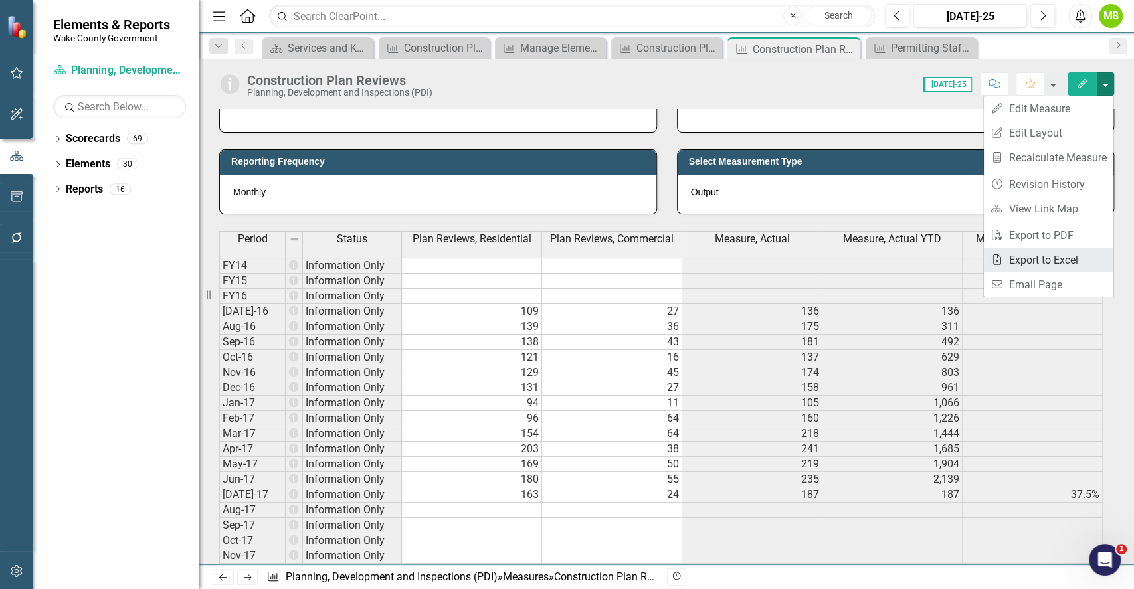
click at [1068, 254] on link "Excel Export to Excel" at bounding box center [1049, 260] width 130 height 25
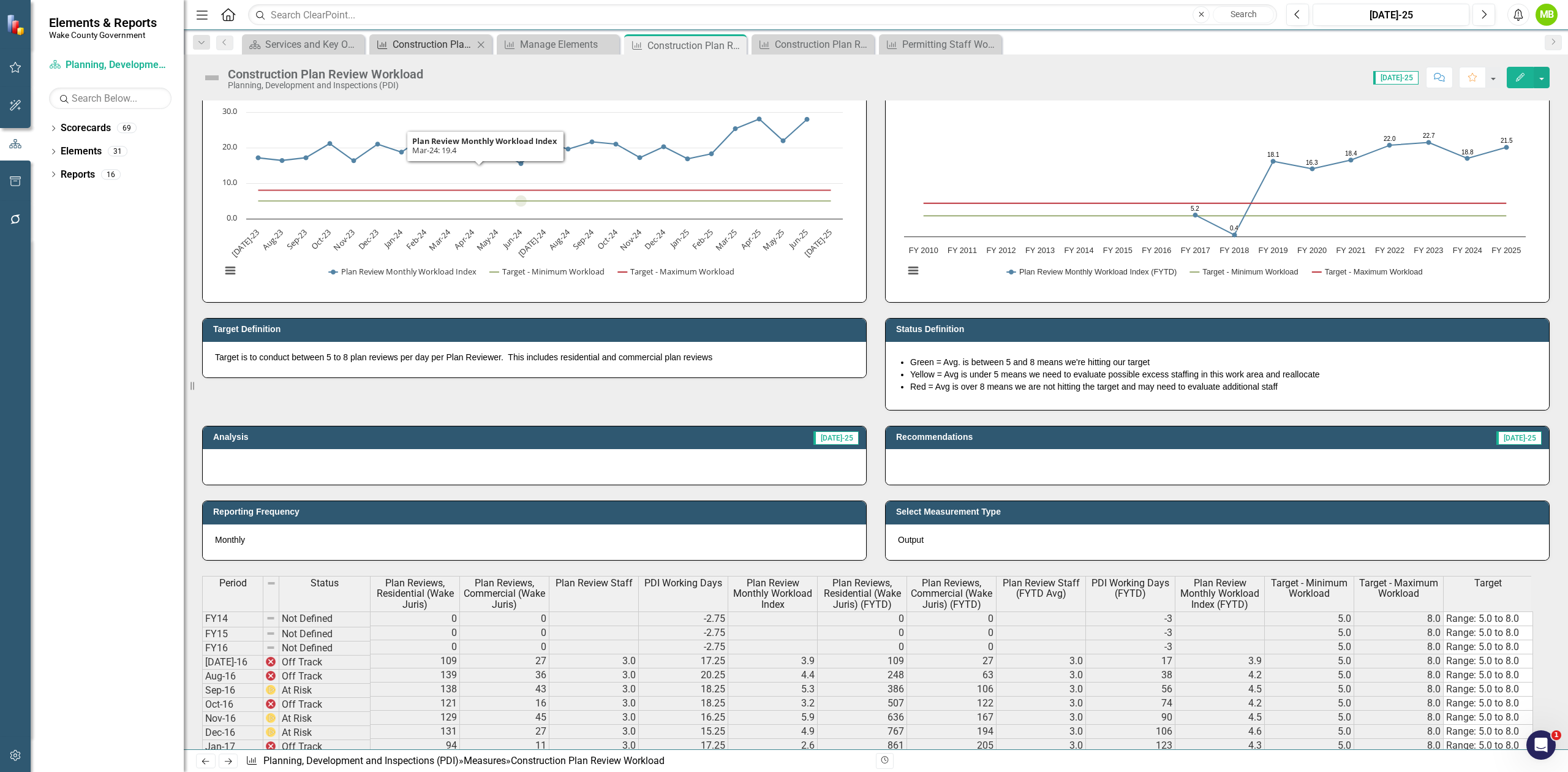
scroll to position [81, 0]
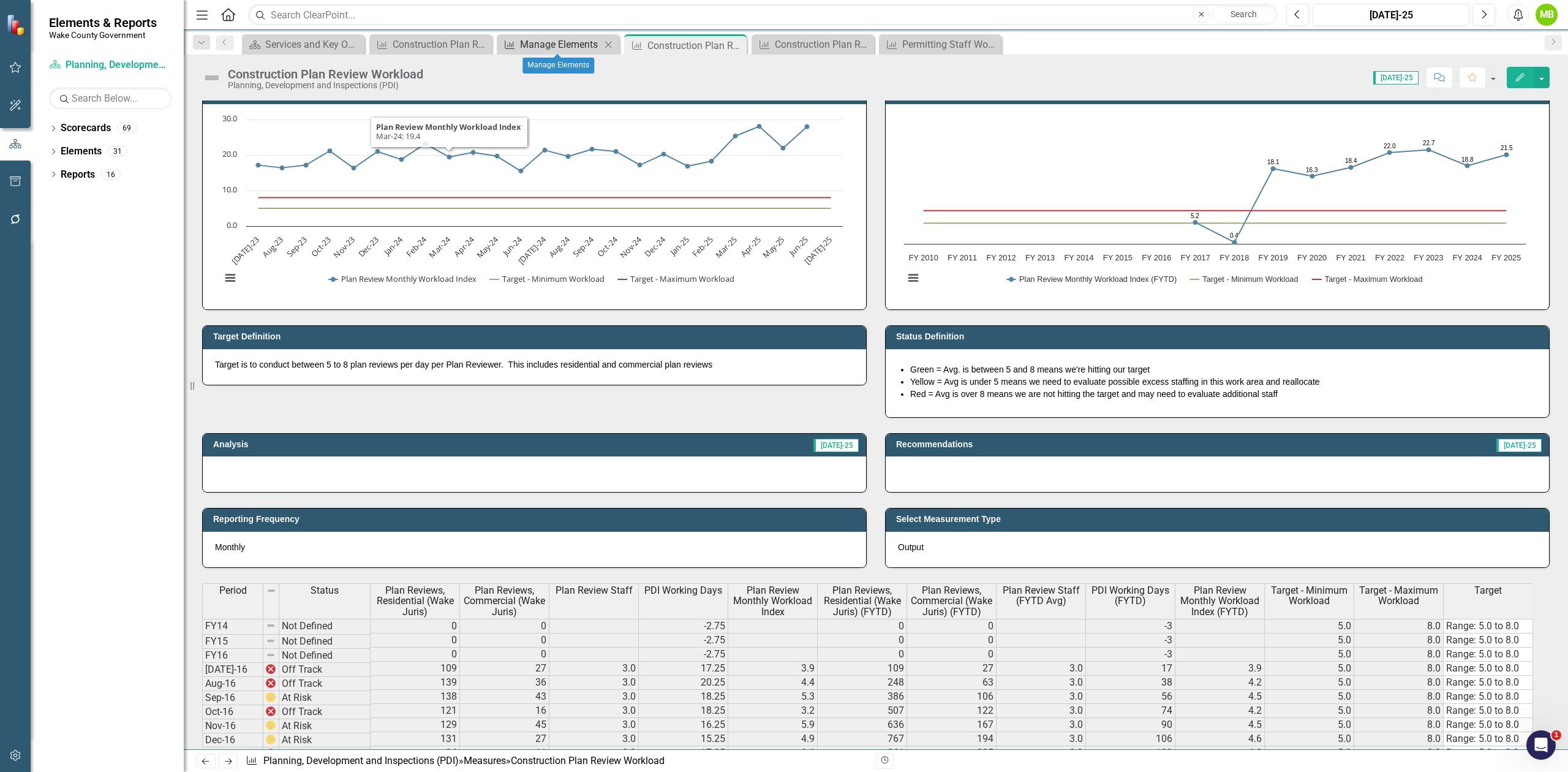
click at [536, 43] on div "Manage Elements" at bounding box center [560, 44] width 81 height 16
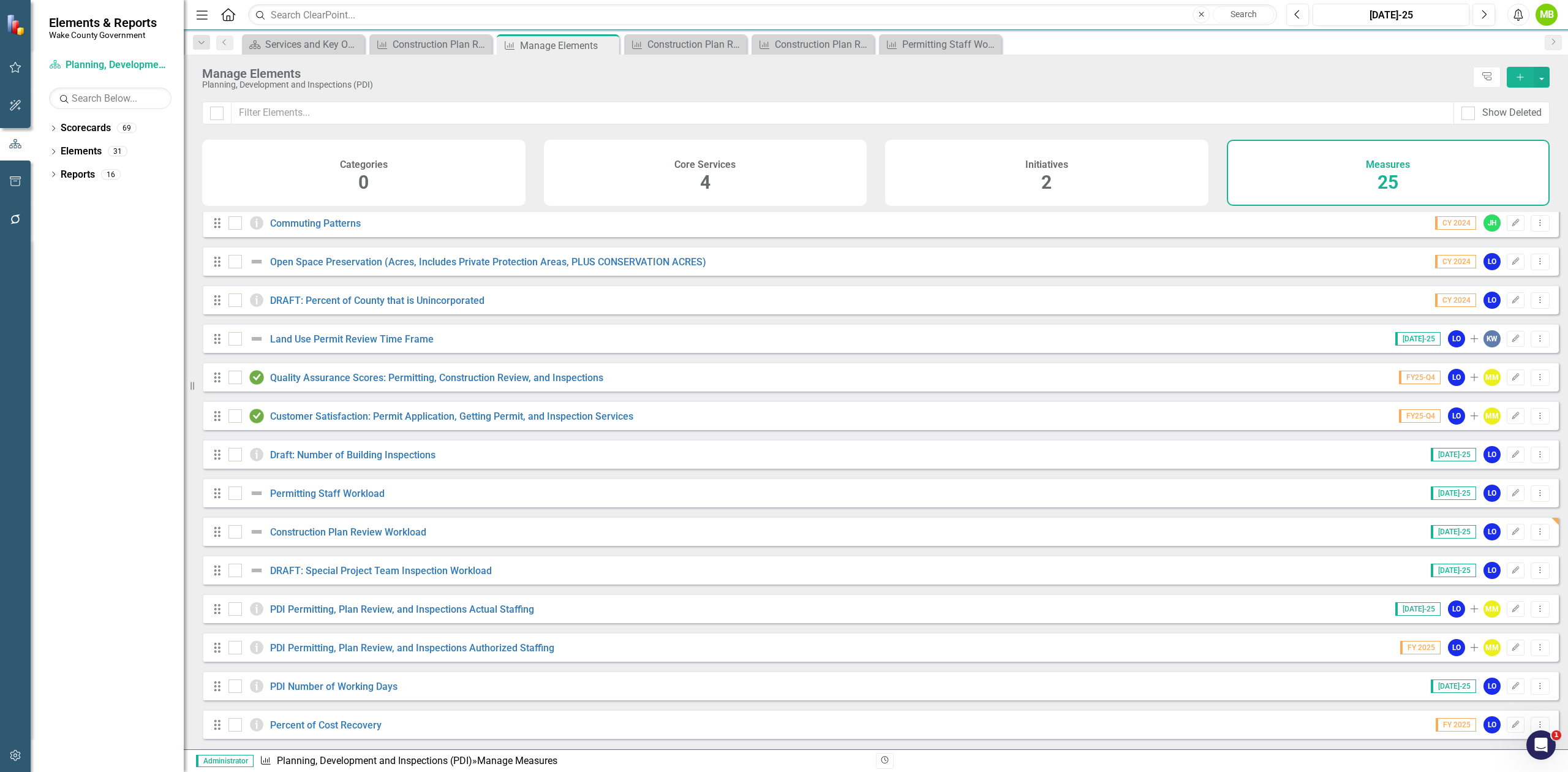
scroll to position [163, 0]
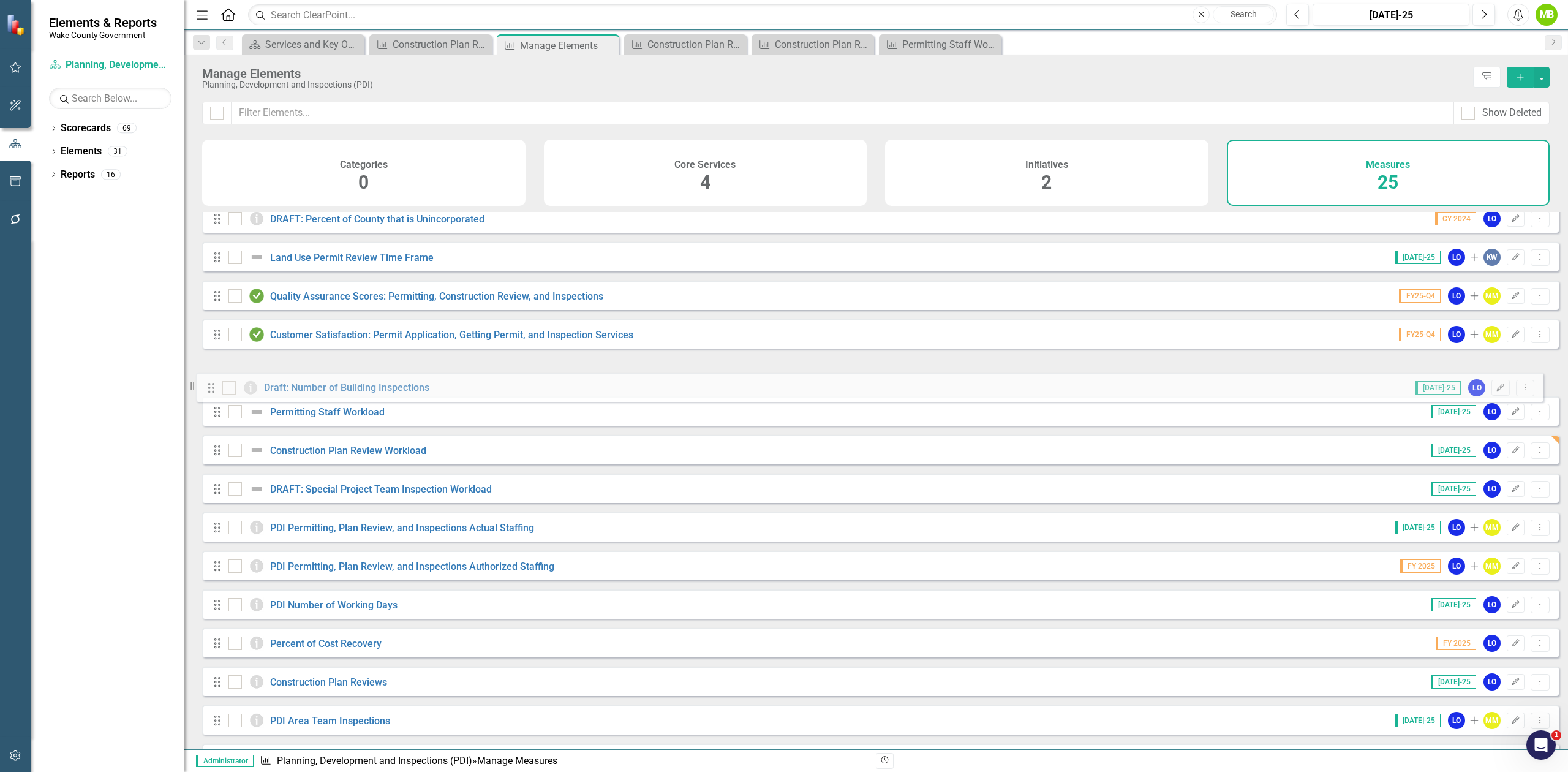
click at [208, 380] on div "Drag Intentional development (new development occurring in the municipal growth…" at bounding box center [880, 527] width 1357 height 956
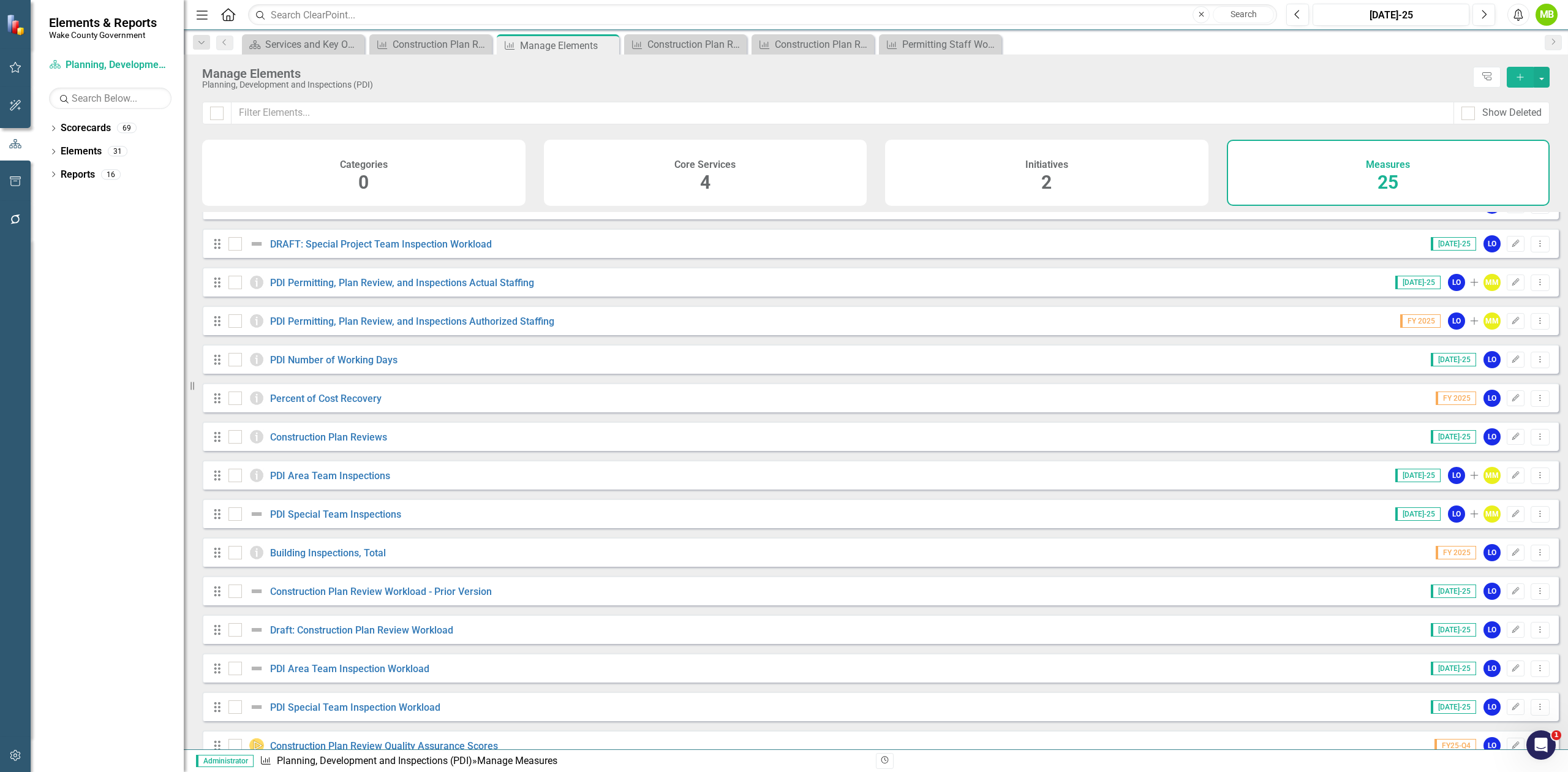
scroll to position [437, 0]
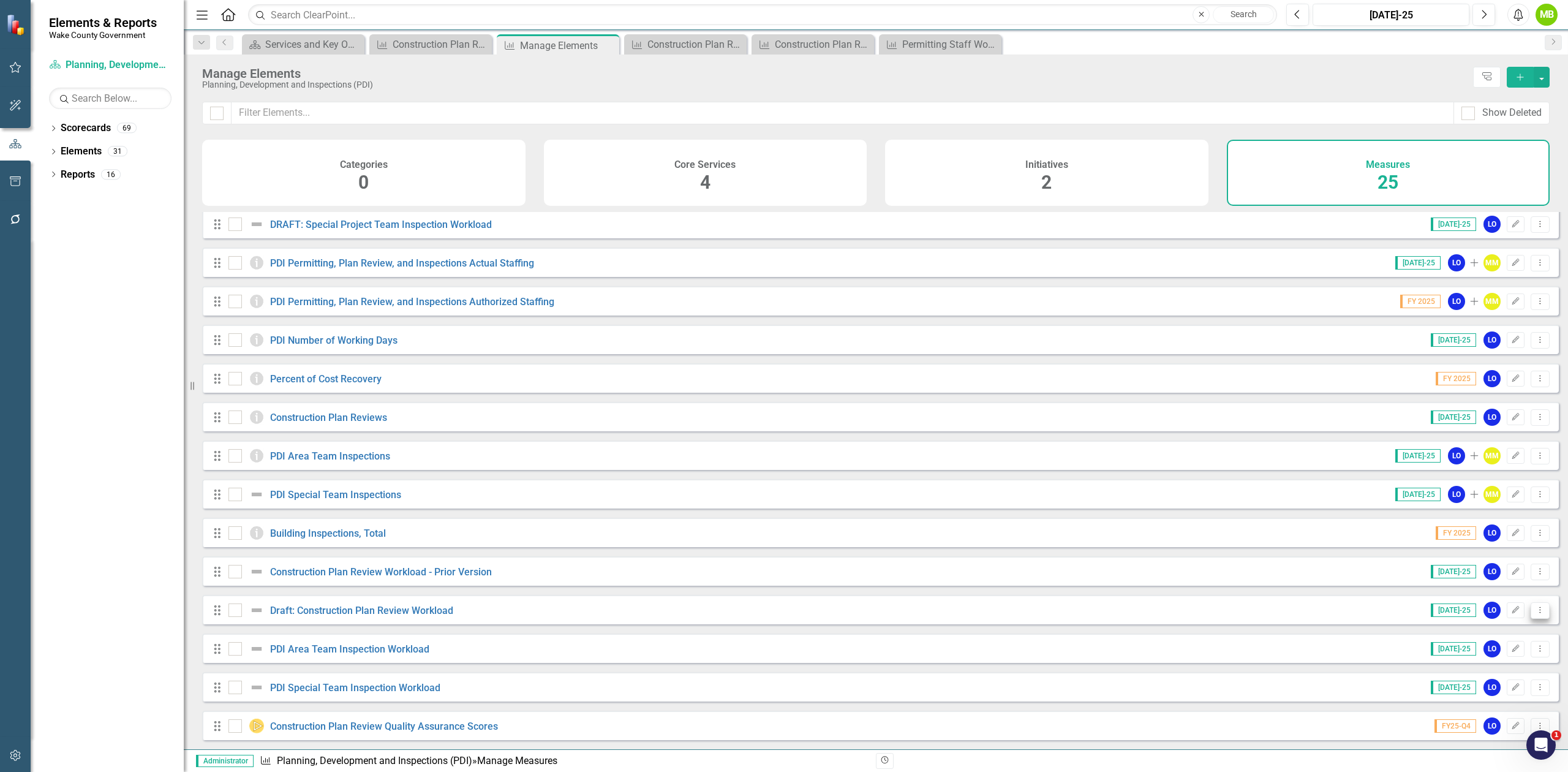
click at [1539, 610] on button "Dropdown Menu" at bounding box center [1540, 611] width 19 height 17
click at [1479, 690] on link "Trash Delete Measure" at bounding box center [1486, 697] width 111 height 23
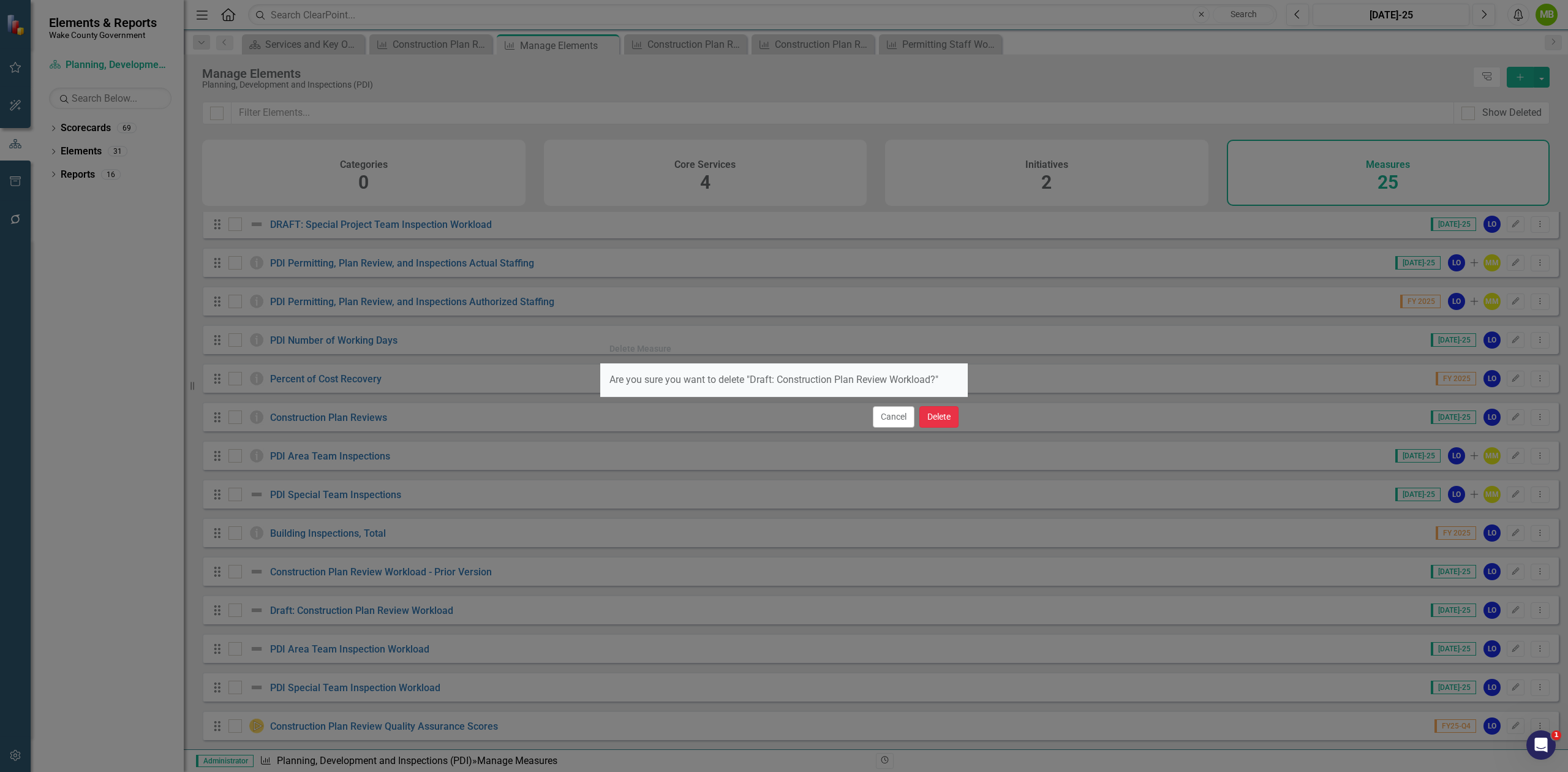
click at [944, 416] on button "Delete" at bounding box center [938, 417] width 40 height 21
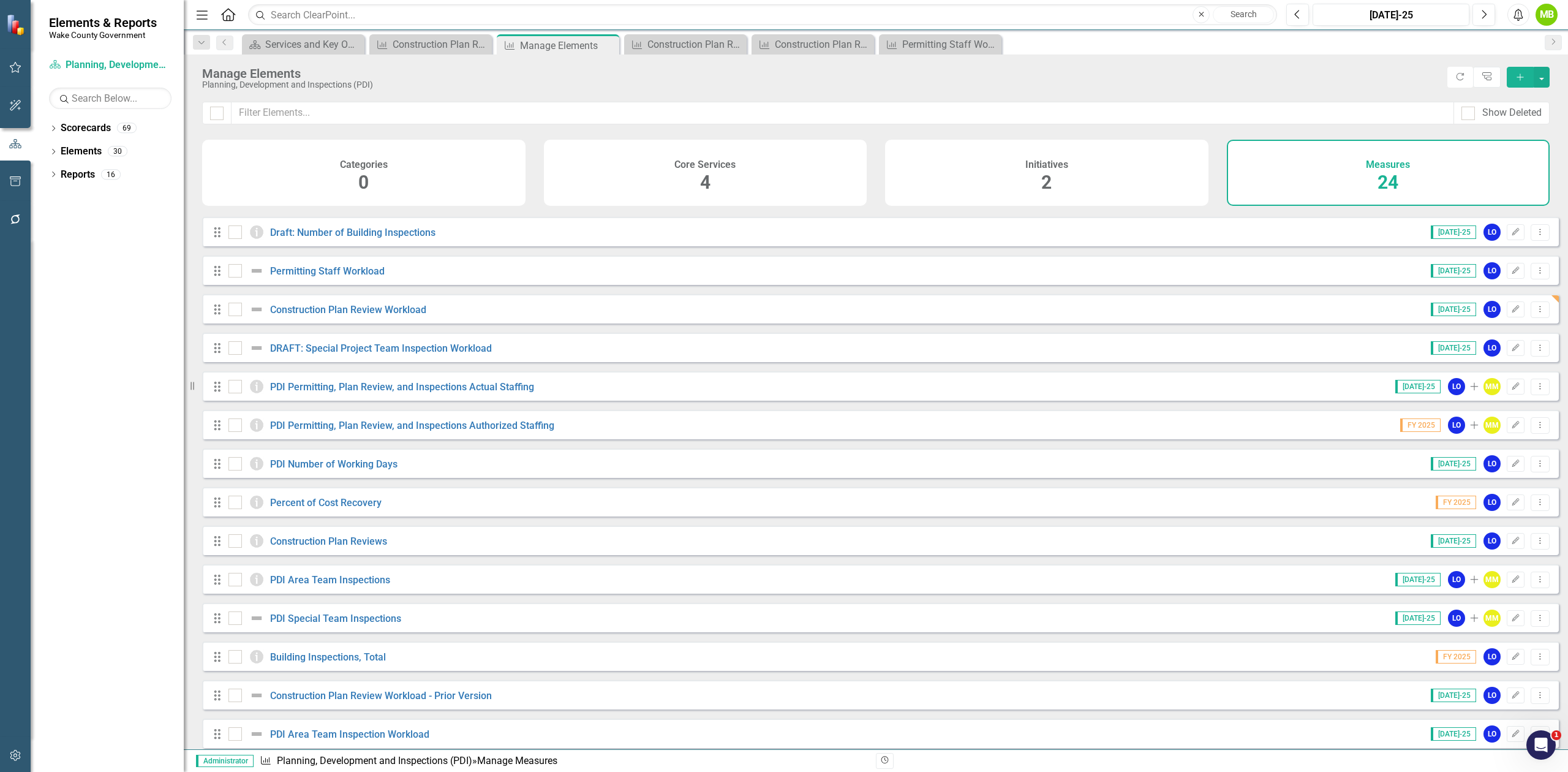
scroll to position [72, 0]
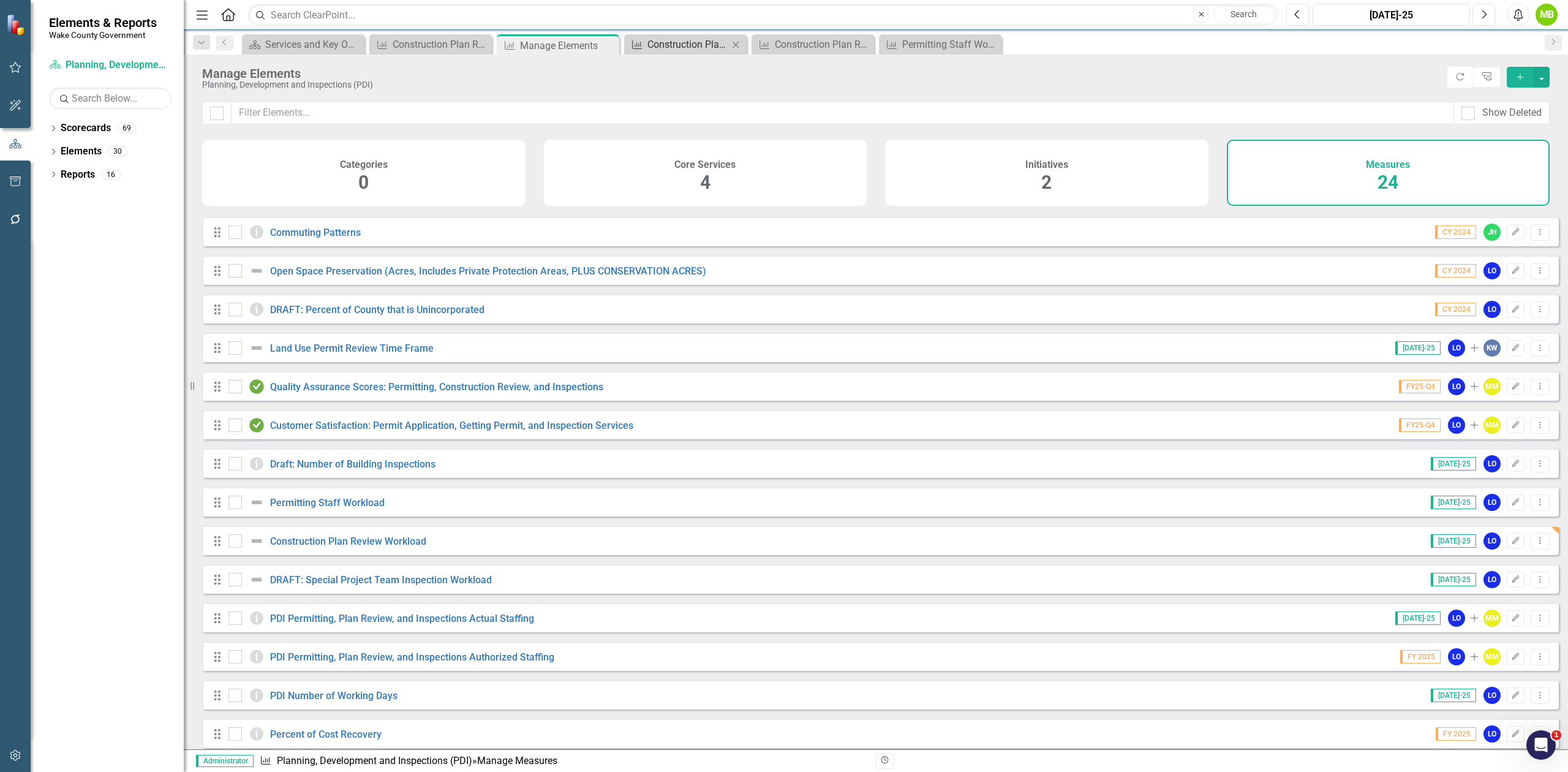
click at [704, 43] on div "Construction Plan Review Workload" at bounding box center [688, 44] width 81 height 16
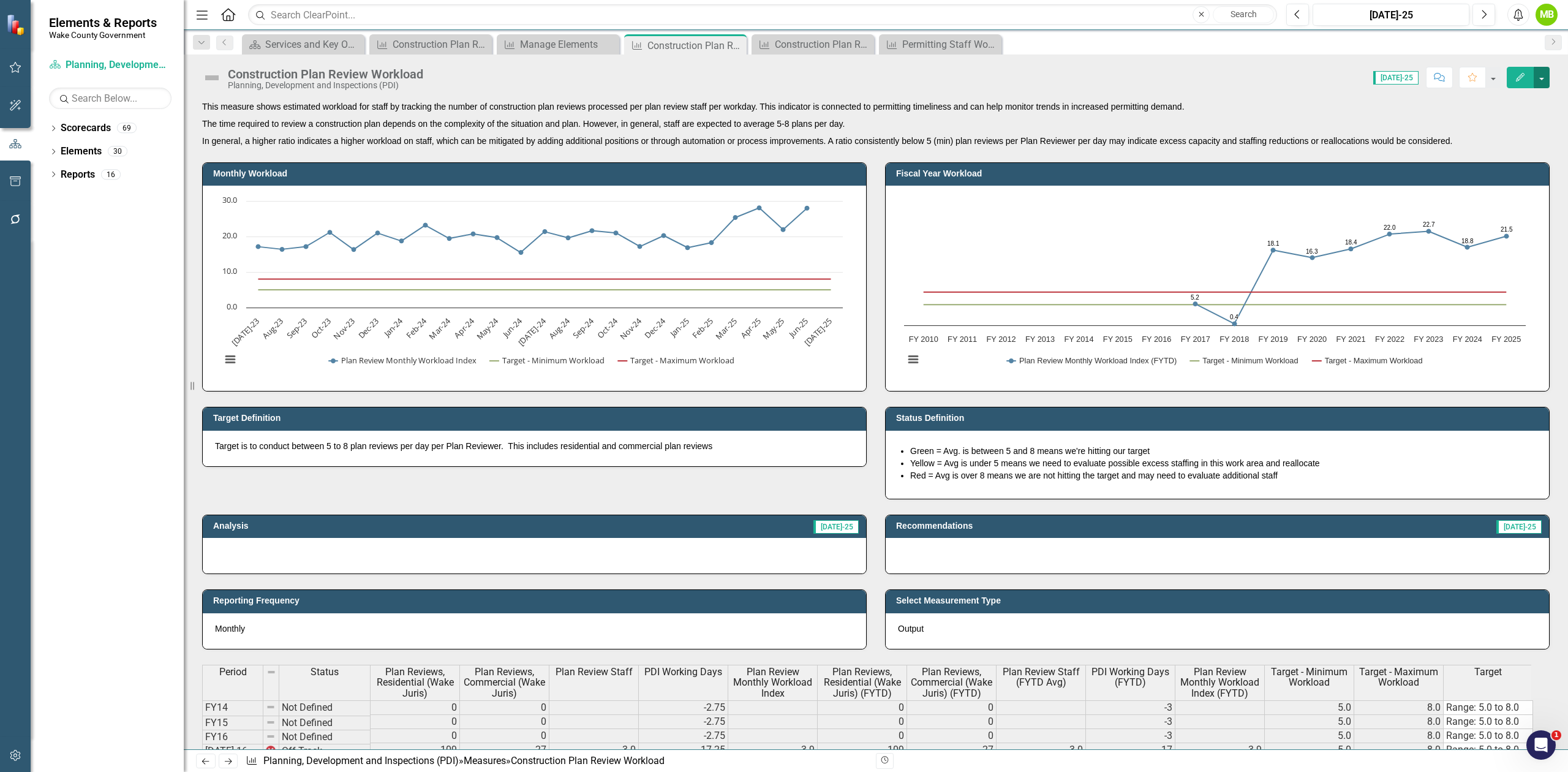
click at [1542, 77] on button "button" at bounding box center [1541, 77] width 16 height 21
click at [1527, 101] on link "Edit Edit Measure" at bounding box center [1491, 101] width 120 height 23
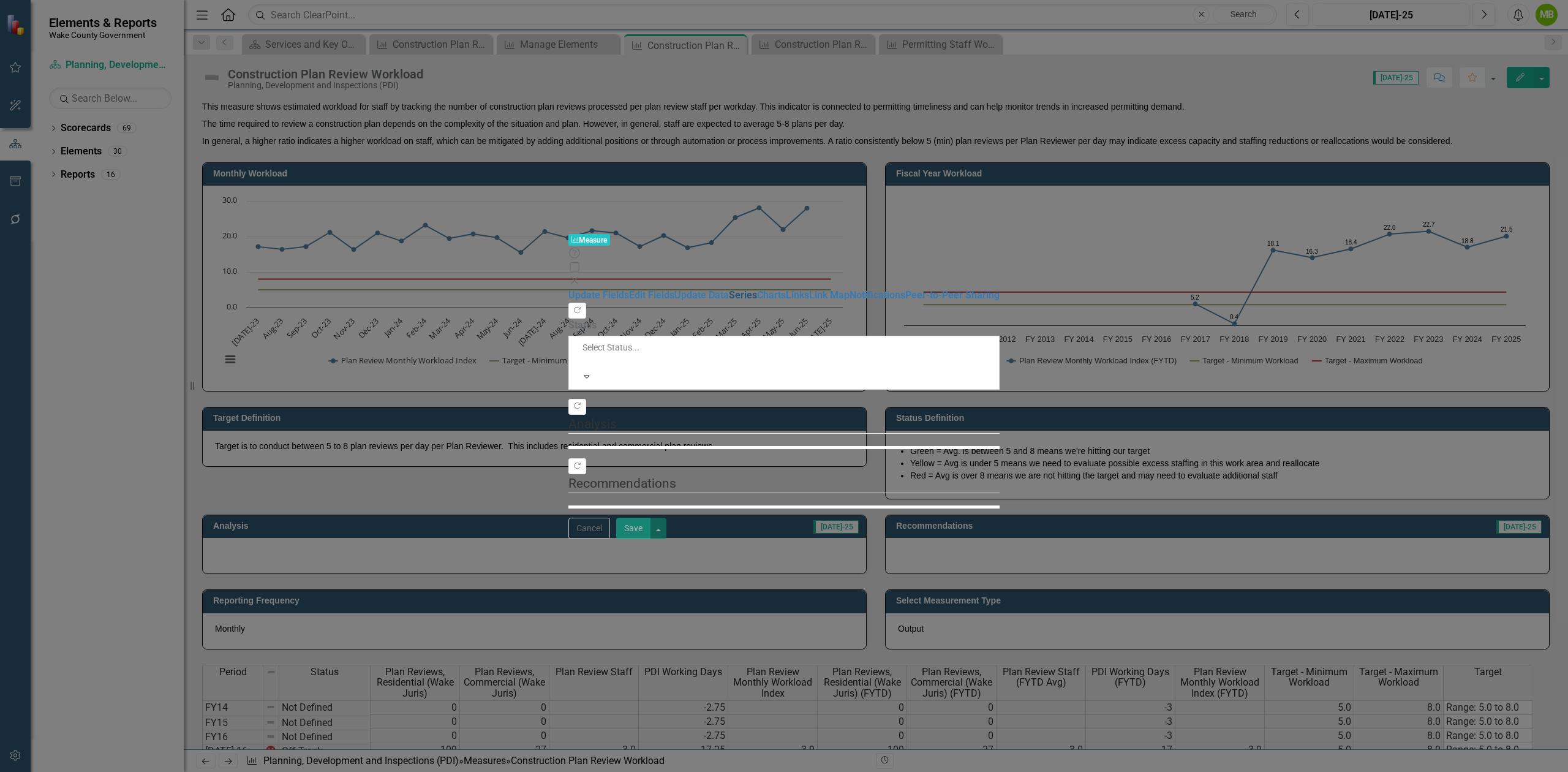
click at [729, 290] on link "Series" at bounding box center [743, 295] width 29 height 12
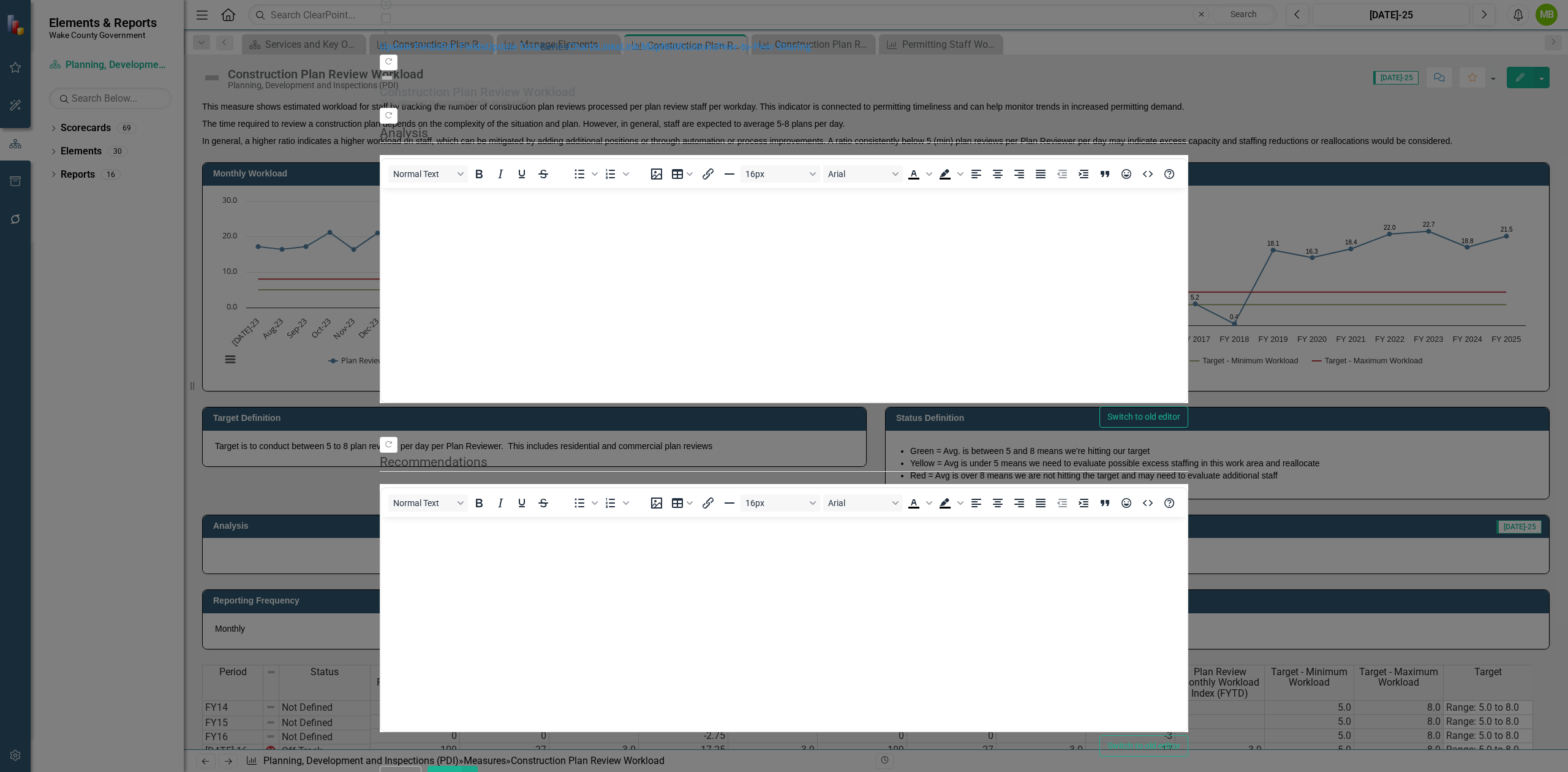
click at [540, 53] on link "Series" at bounding box center [554, 47] width 29 height 12
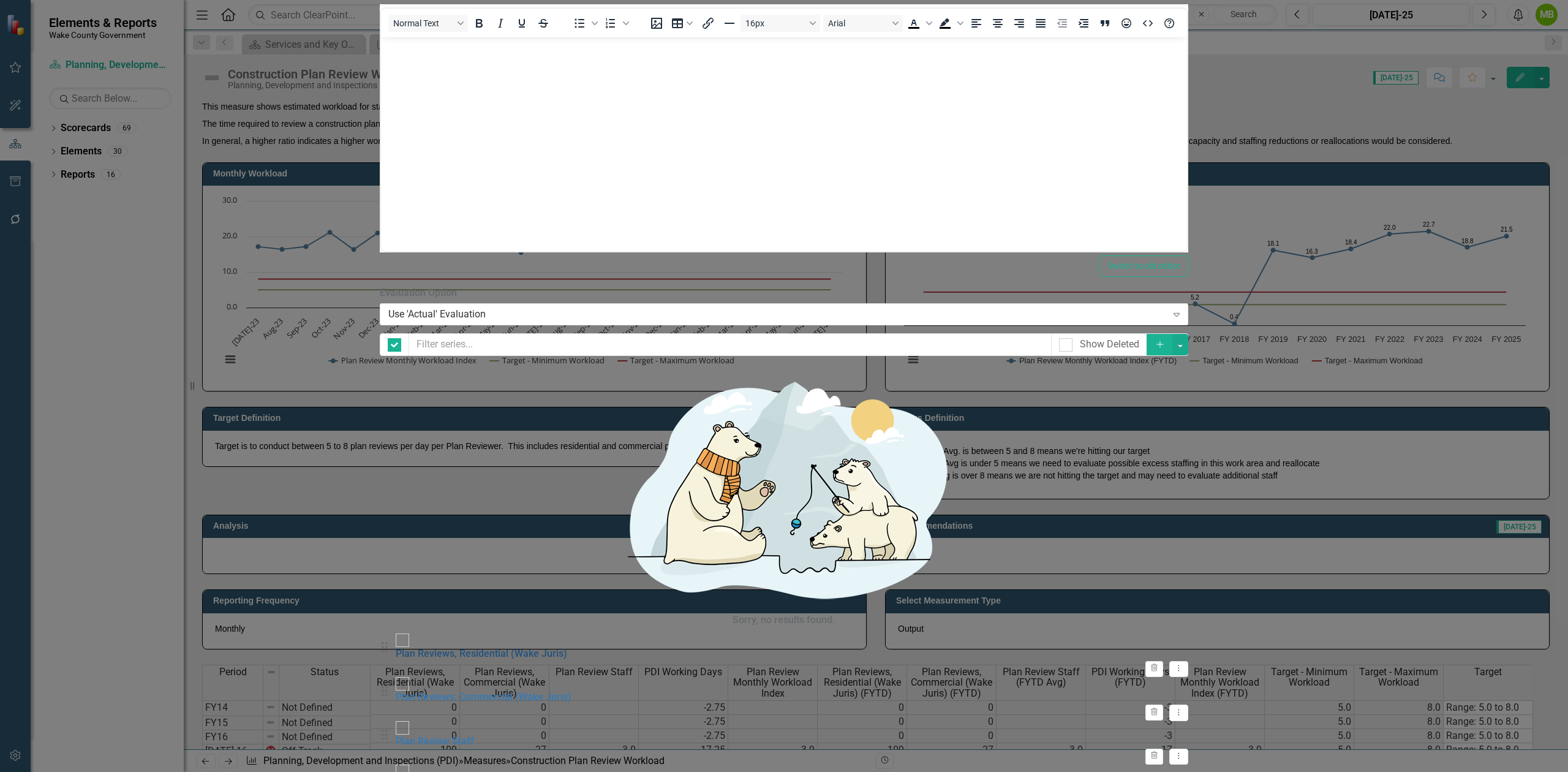
checkbox input "false"
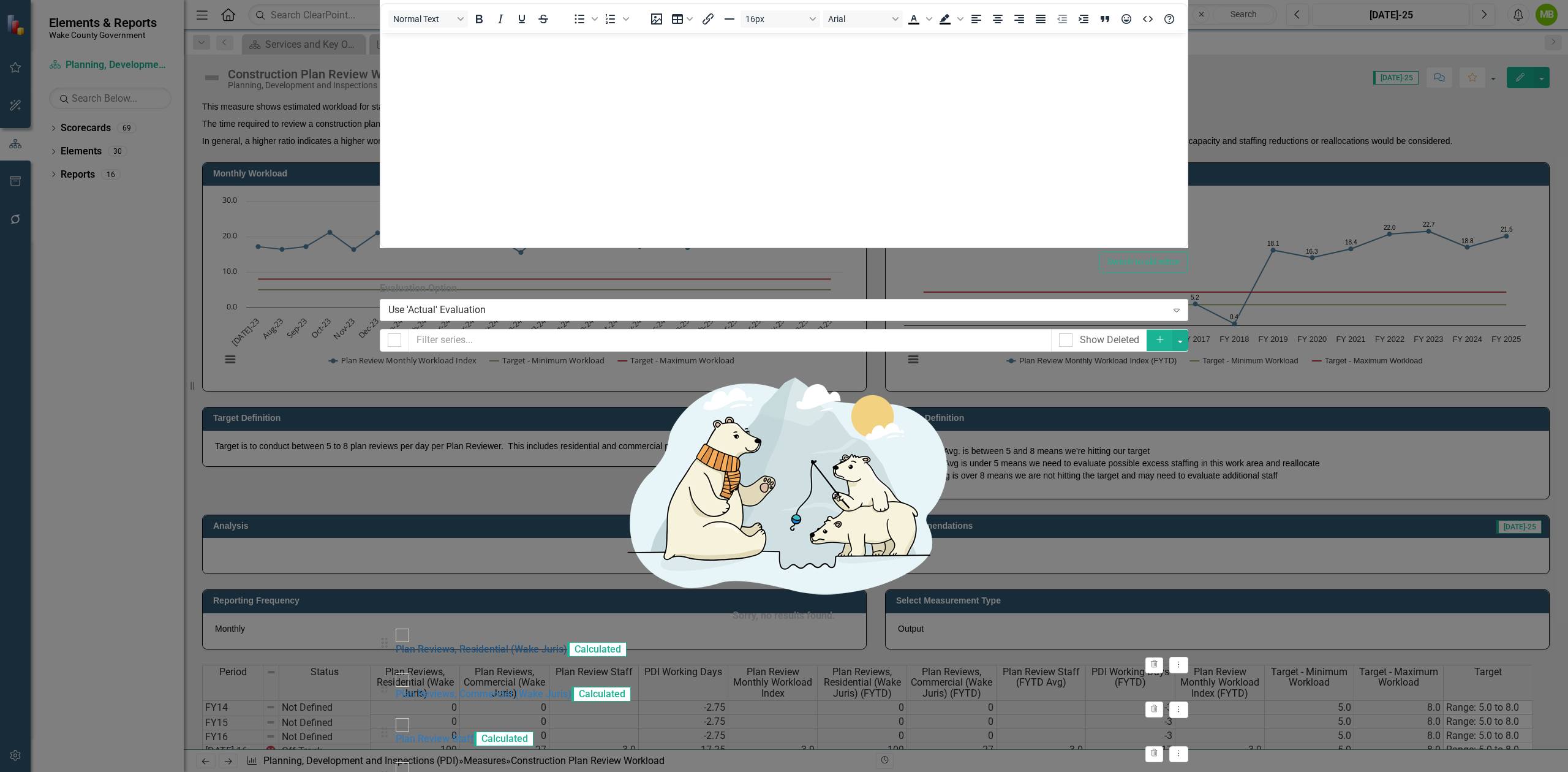
click at [567, 644] on link "Plan Reviews, Residential (Wake Juris)" at bounding box center [481, 649] width 171 height 12
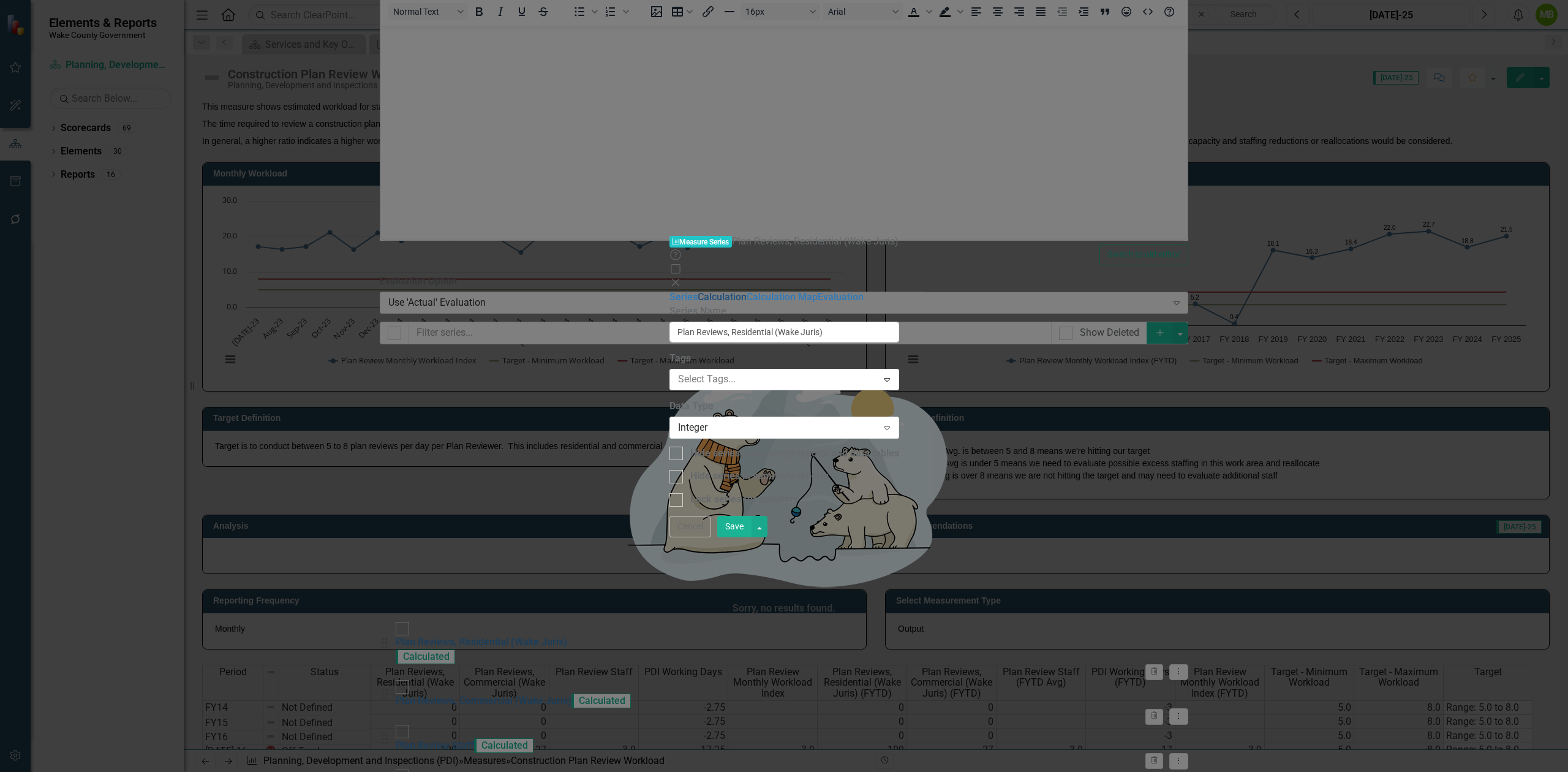
click at [698, 291] on link "Calculation" at bounding box center [722, 297] width 49 height 12
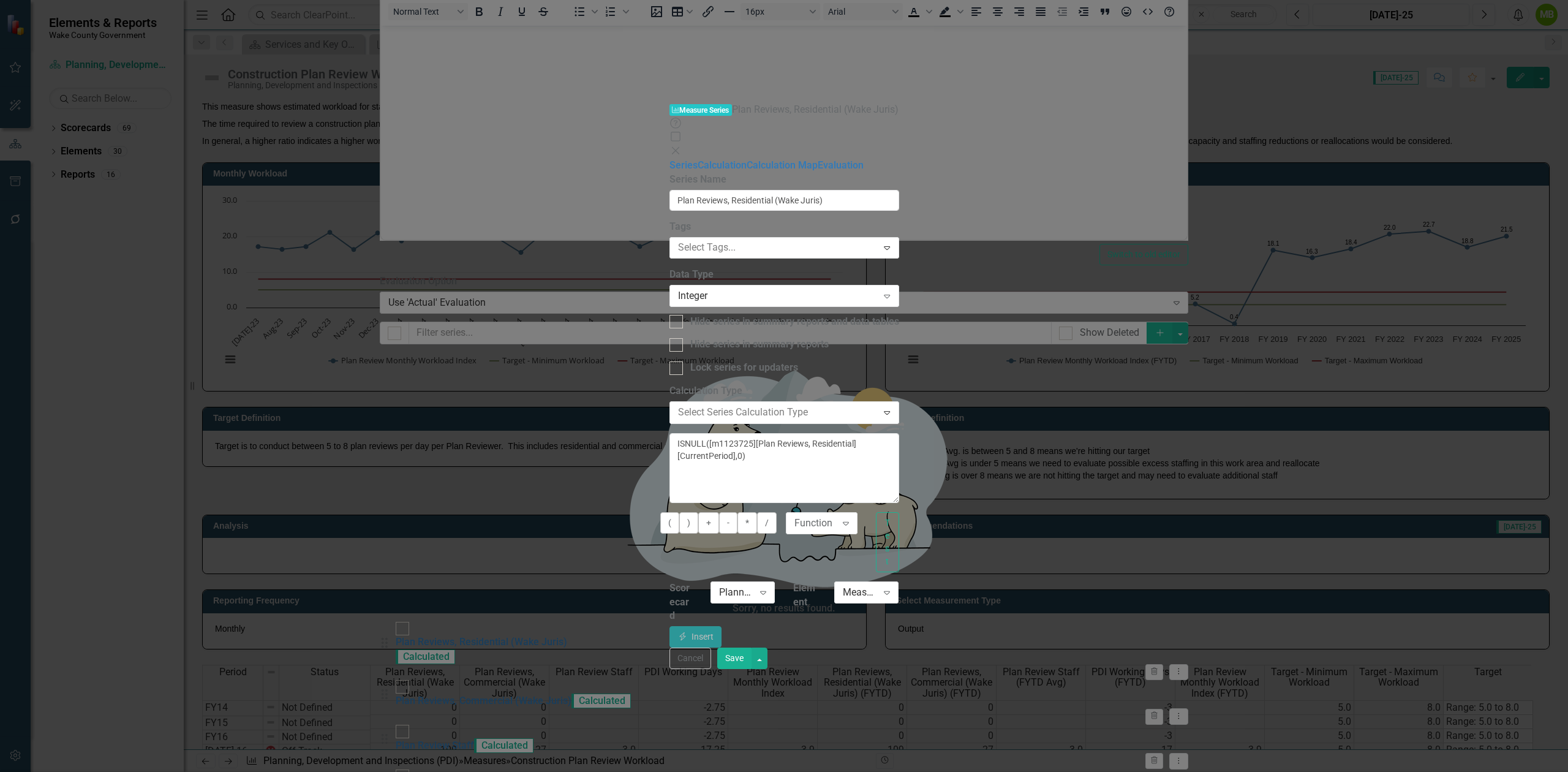
click at [617, 772] on div "Default (No Calculation)" at bounding box center [786, 782] width 1549 height 14
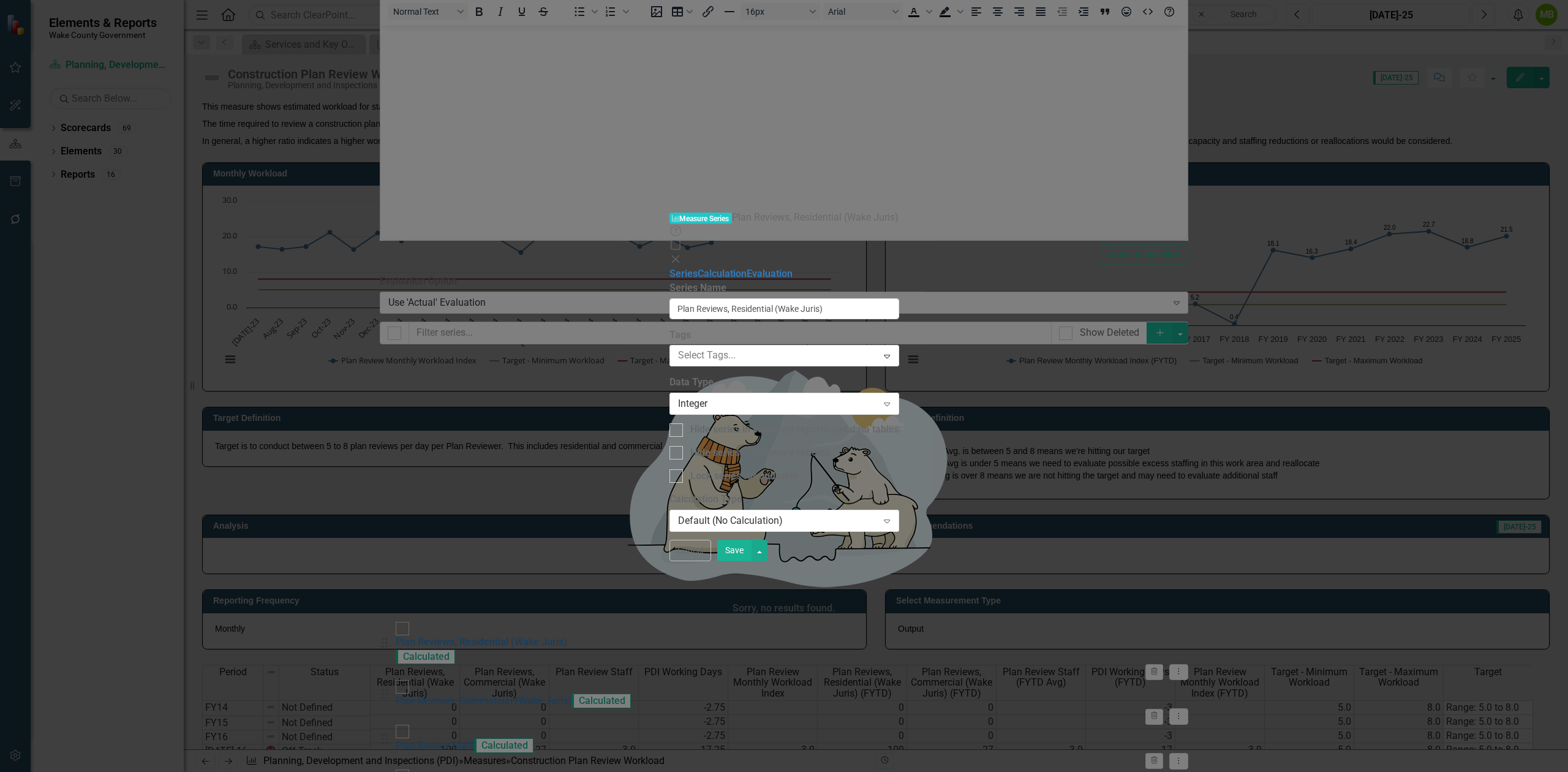
click at [751, 562] on button "Save" at bounding box center [734, 550] width 34 height 21
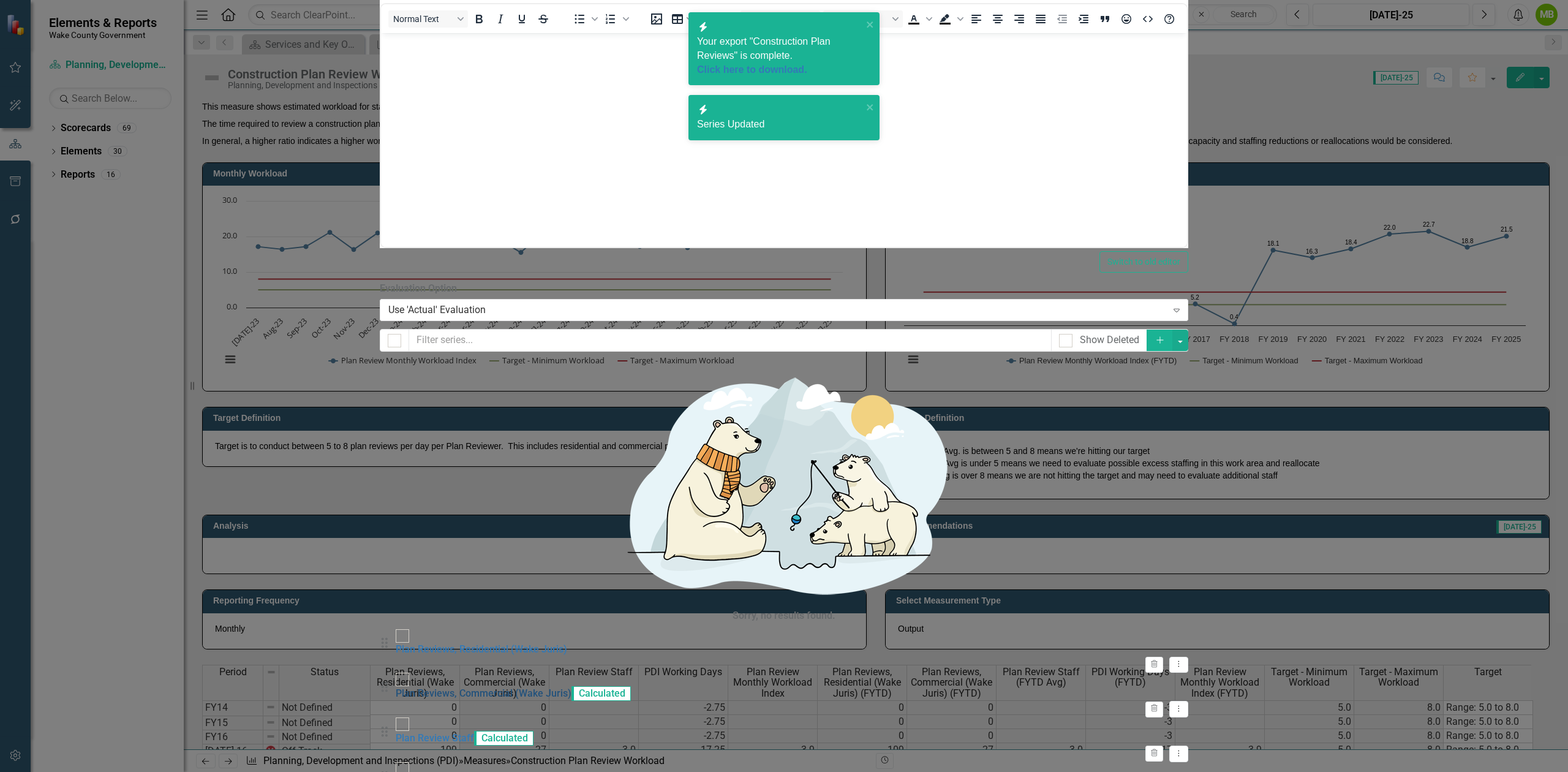
click at [572, 688] on link "Plan Reviews, Commercial (Wake Juris)" at bounding box center [483, 694] width 176 height 12
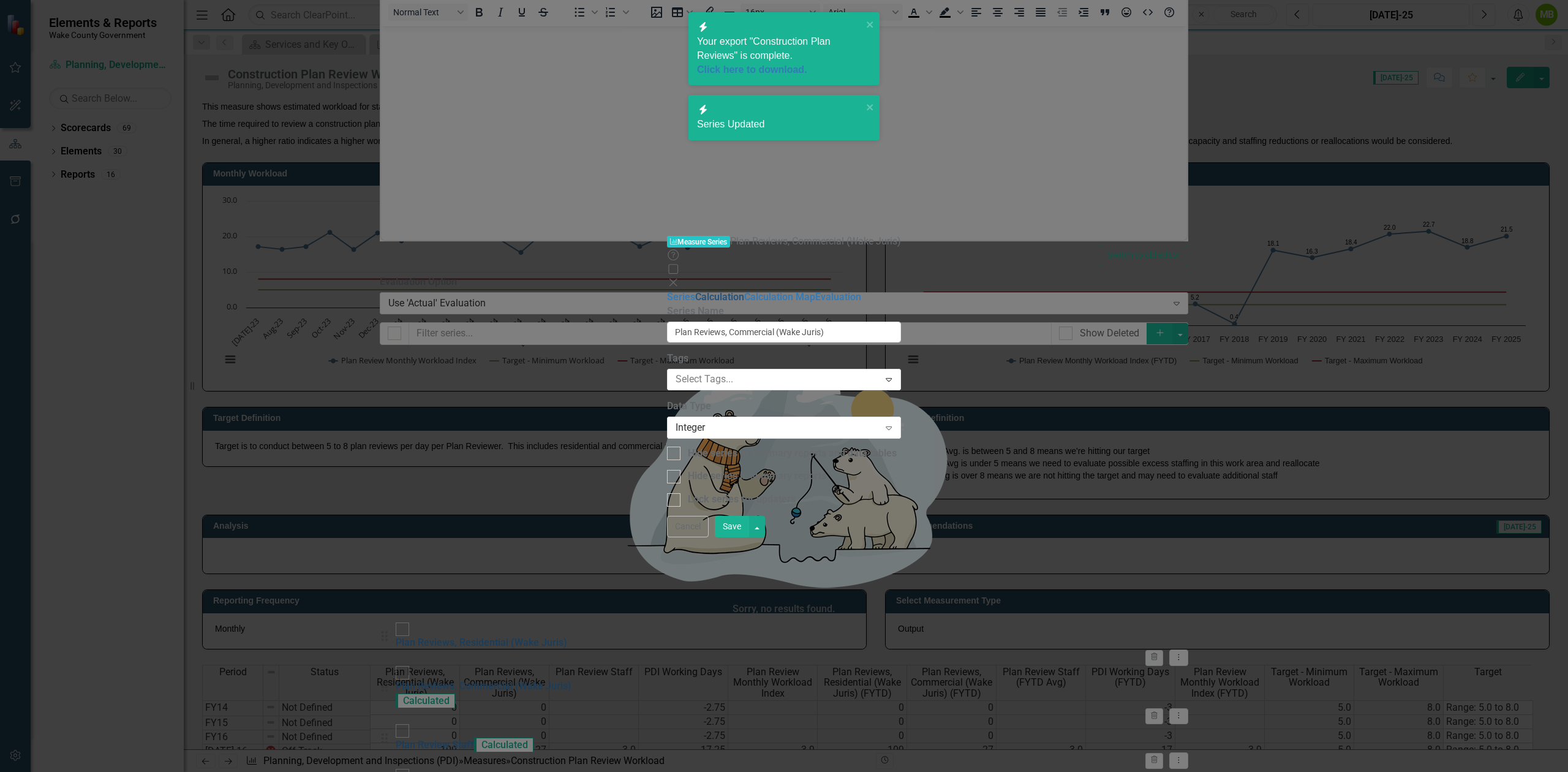
click at [695, 291] on link "Calculation" at bounding box center [719, 297] width 49 height 12
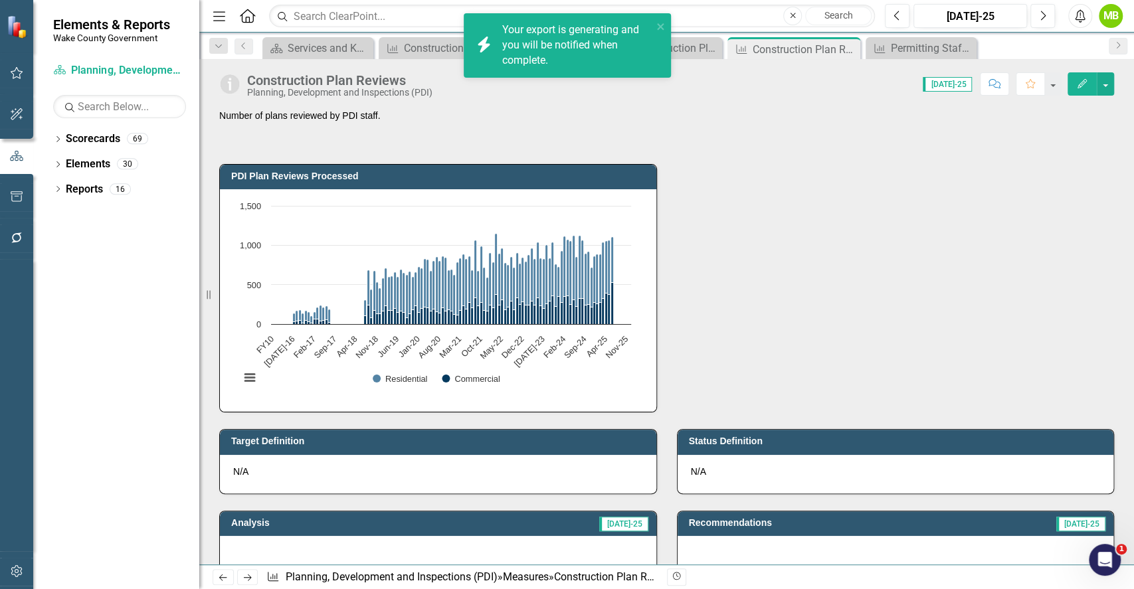
scroll to position [2126, 0]
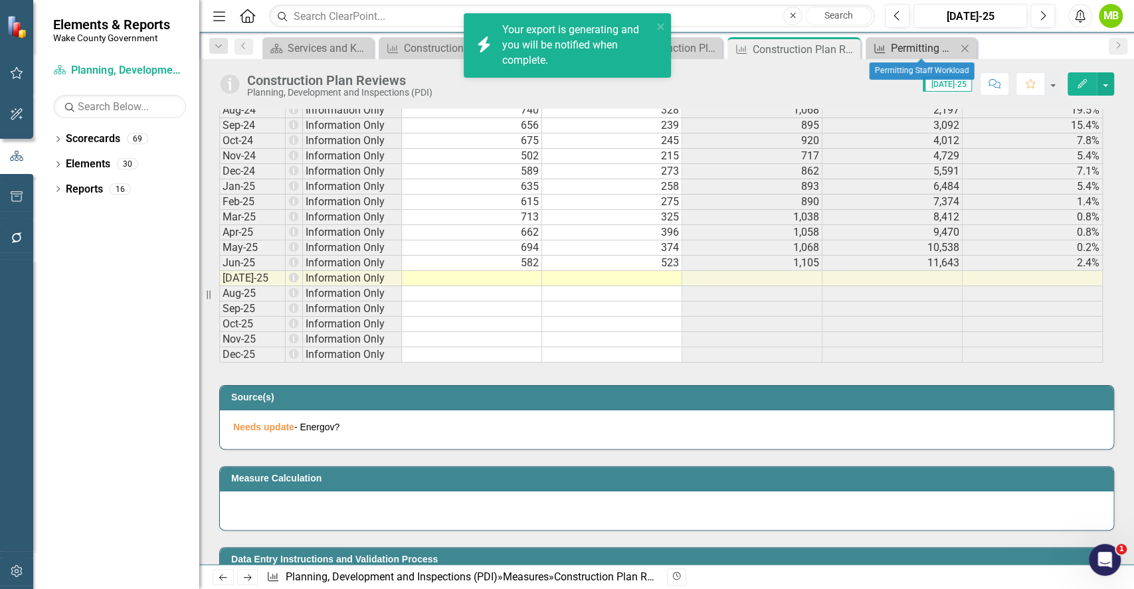
click at [914, 51] on div "Permitting Staff Workload" at bounding box center [924, 48] width 66 height 17
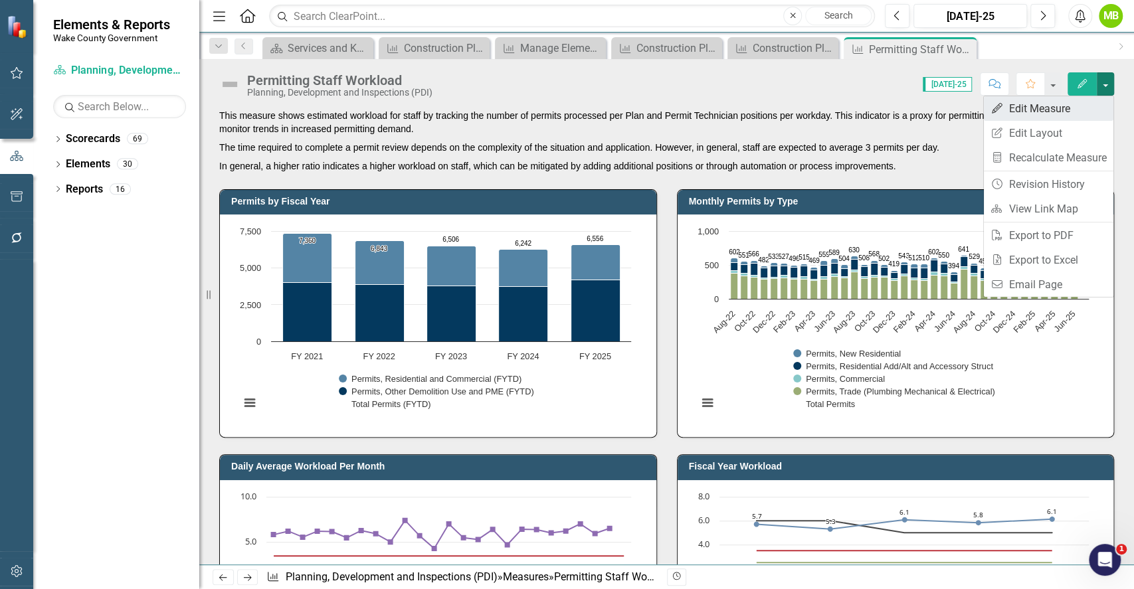
click at [1079, 104] on link "Edit Edit Measure" at bounding box center [1049, 108] width 130 height 25
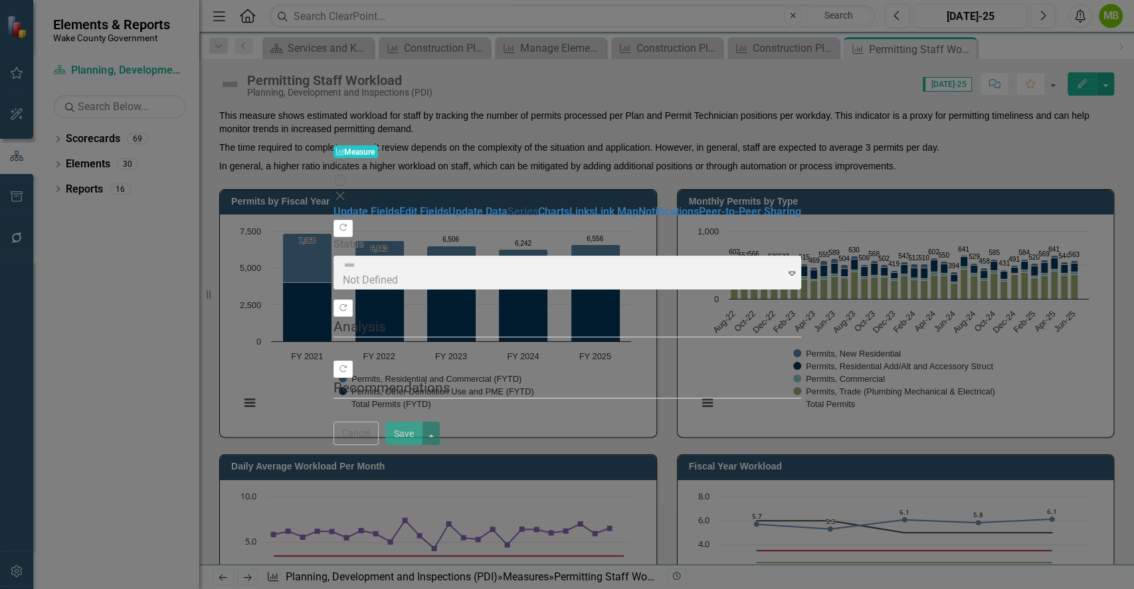
click at [508, 205] on link "Series" at bounding box center [523, 211] width 31 height 13
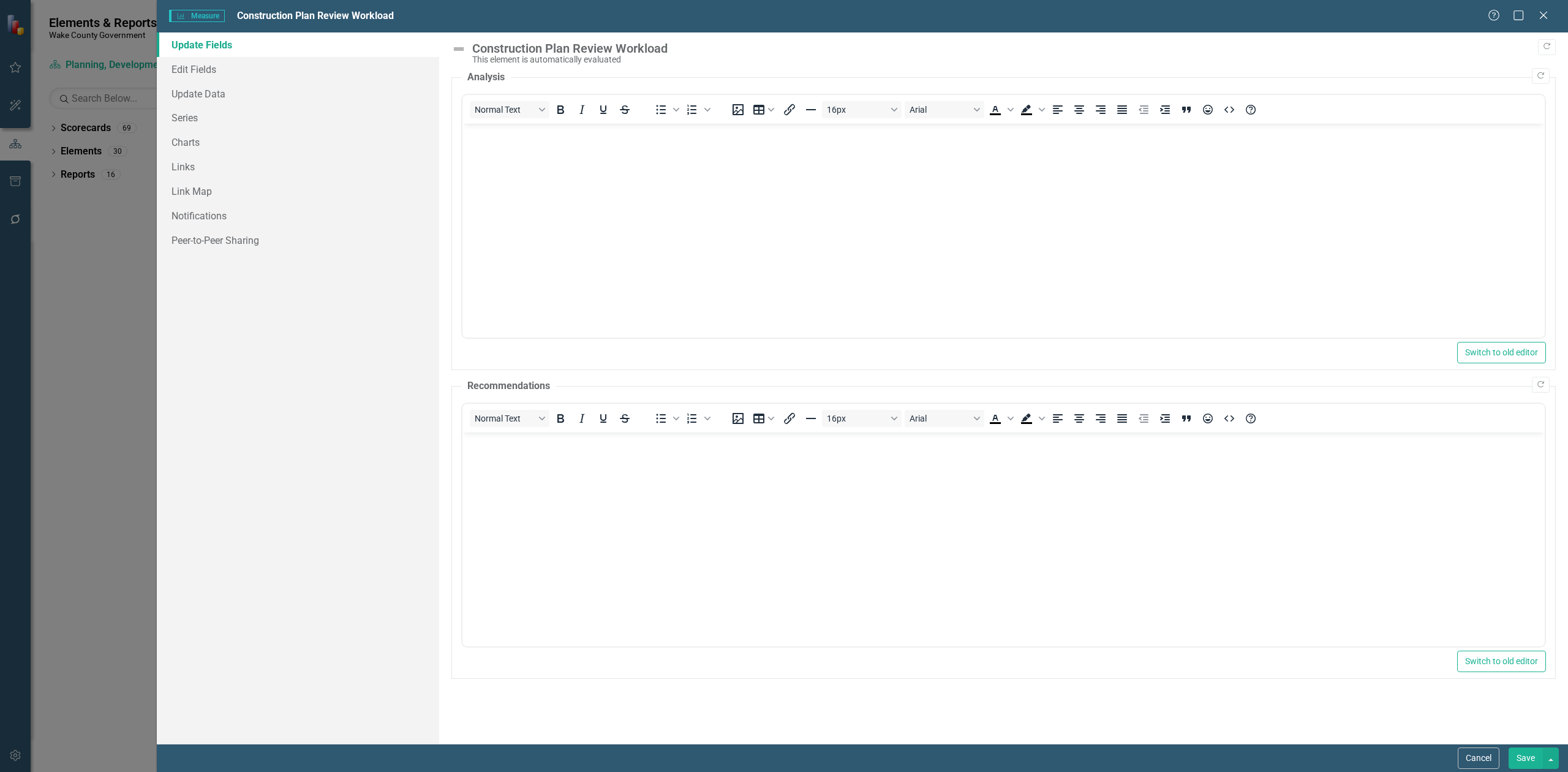
scroll to position [409, 0]
click at [226, 113] on link "Series" at bounding box center [298, 117] width 282 height 25
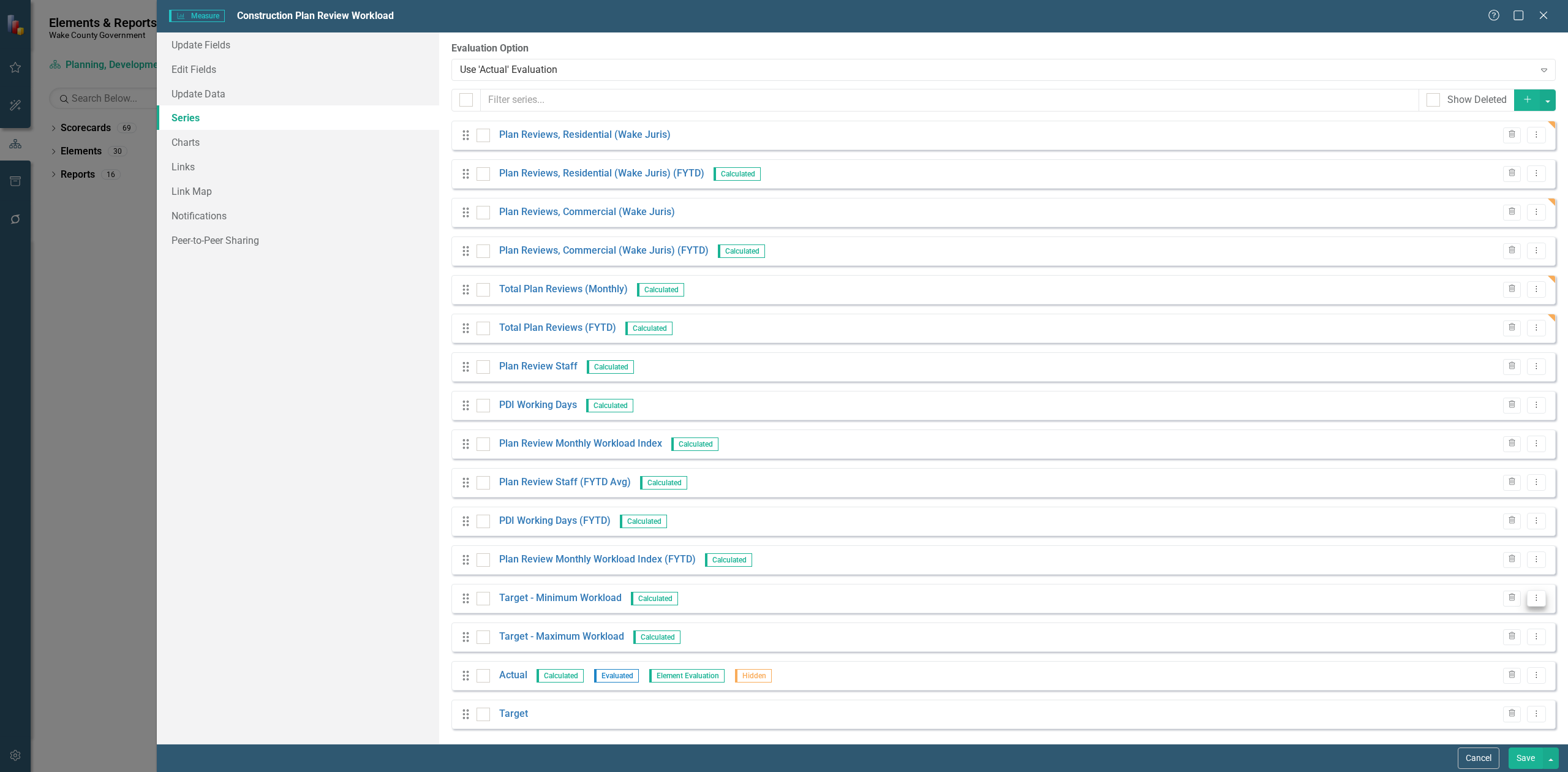
click at [1530, 603] on button "Dropdown Menu" at bounding box center [1537, 599] width 19 height 17
click at [1491, 625] on link "Edit Edit Measure Series" at bounding box center [1467, 620] width 139 height 23
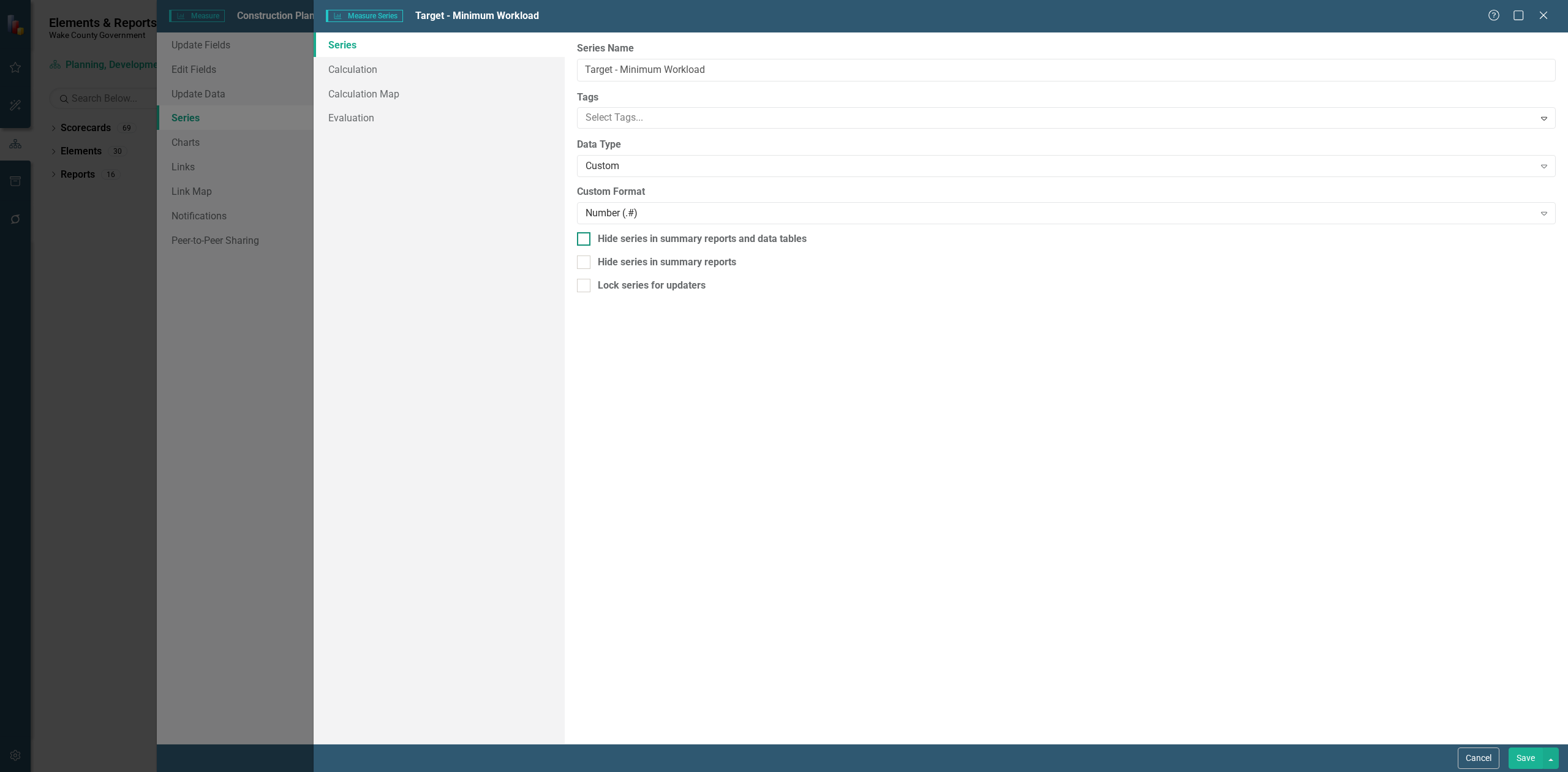
click at [632, 240] on div "Hide series in summary reports and data tables" at bounding box center [702, 239] width 209 height 14
click at [585, 240] on input "Hide series in summary reports and data tables" at bounding box center [581, 236] width 8 height 8
checkbox input "true"
click at [1525, 756] on button "Save" at bounding box center [1526, 758] width 34 height 21
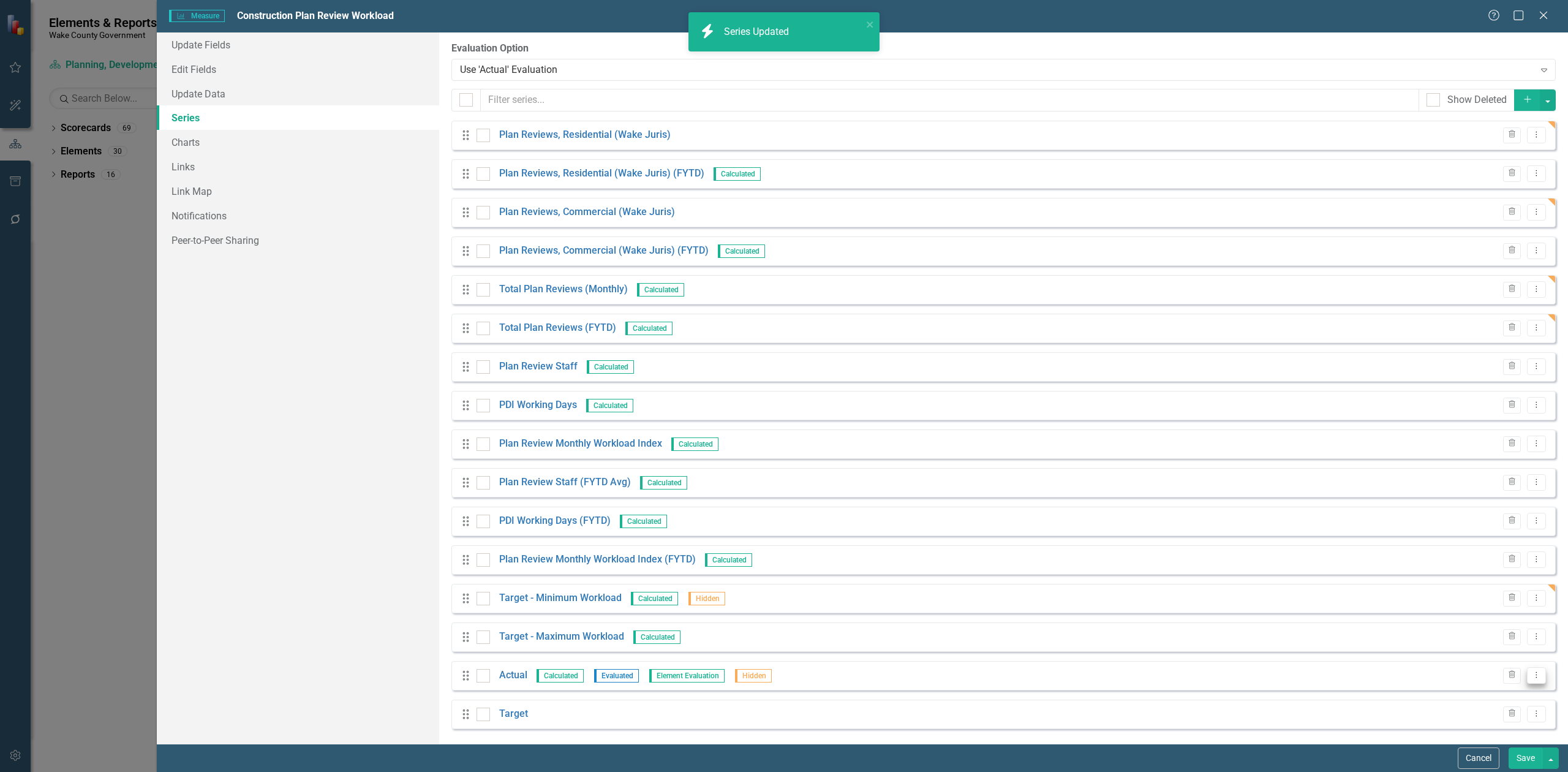
click at [1531, 673] on icon "Dropdown Menu" at bounding box center [1536, 675] width 10 height 8
click at [1491, 699] on link "Edit Edit Measure Series" at bounding box center [1467, 696] width 139 height 23
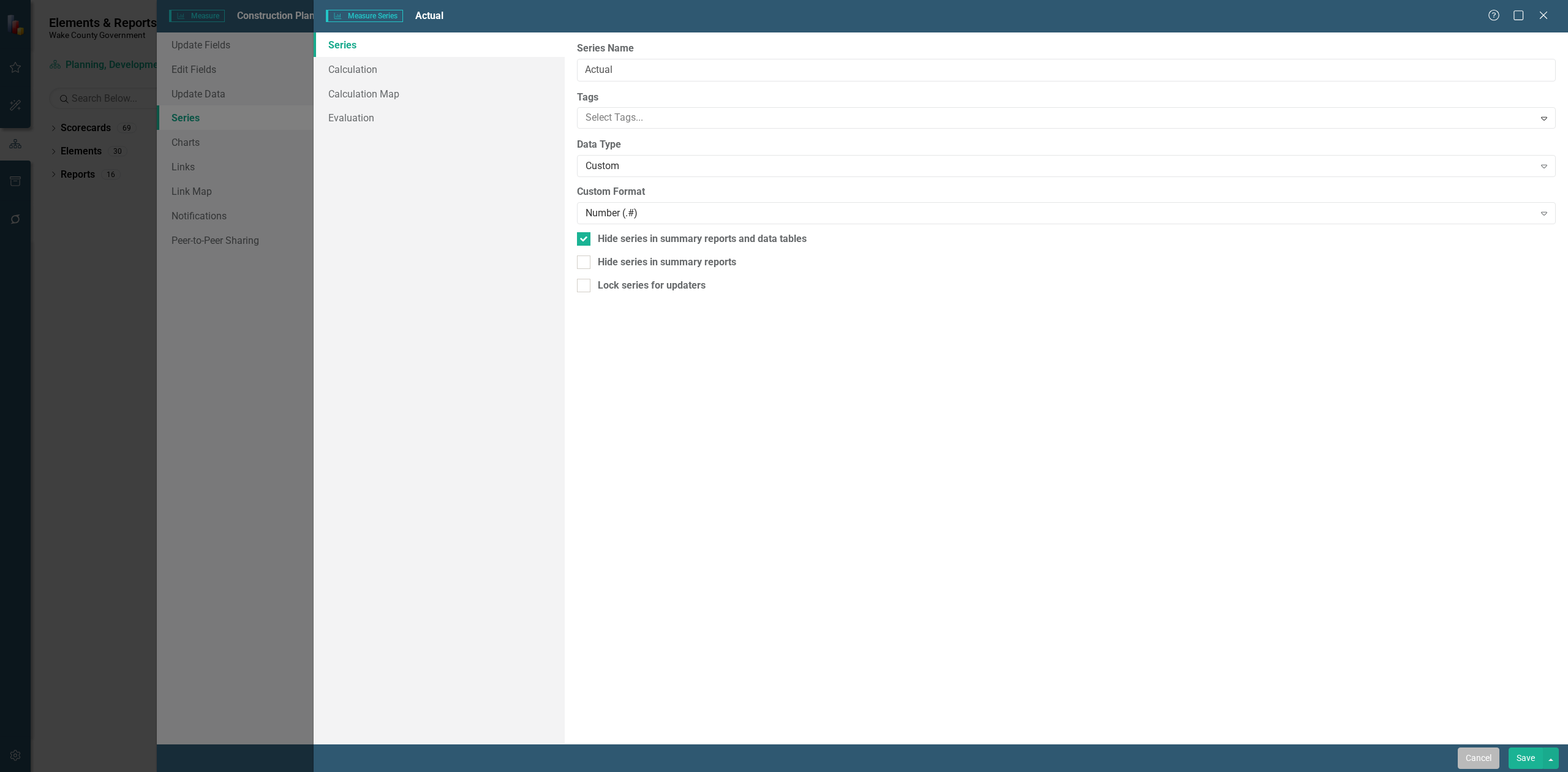
click at [1459, 753] on button "Cancel" at bounding box center [1479, 758] width 41 height 21
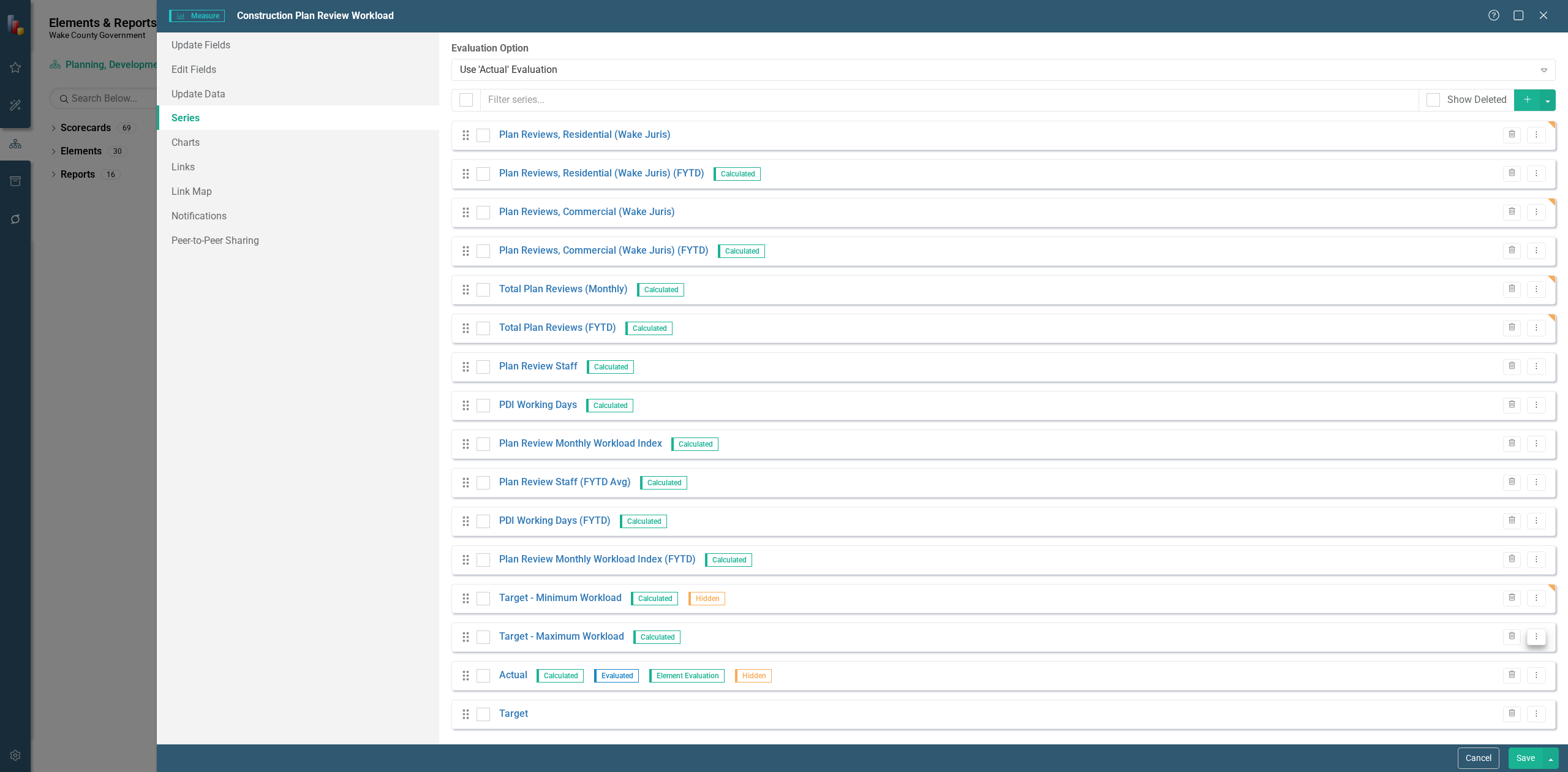
click at [1531, 638] on icon "Dropdown Menu" at bounding box center [1536, 636] width 10 height 8
click at [1441, 663] on link "Edit Edit Measure Series" at bounding box center [1467, 659] width 139 height 23
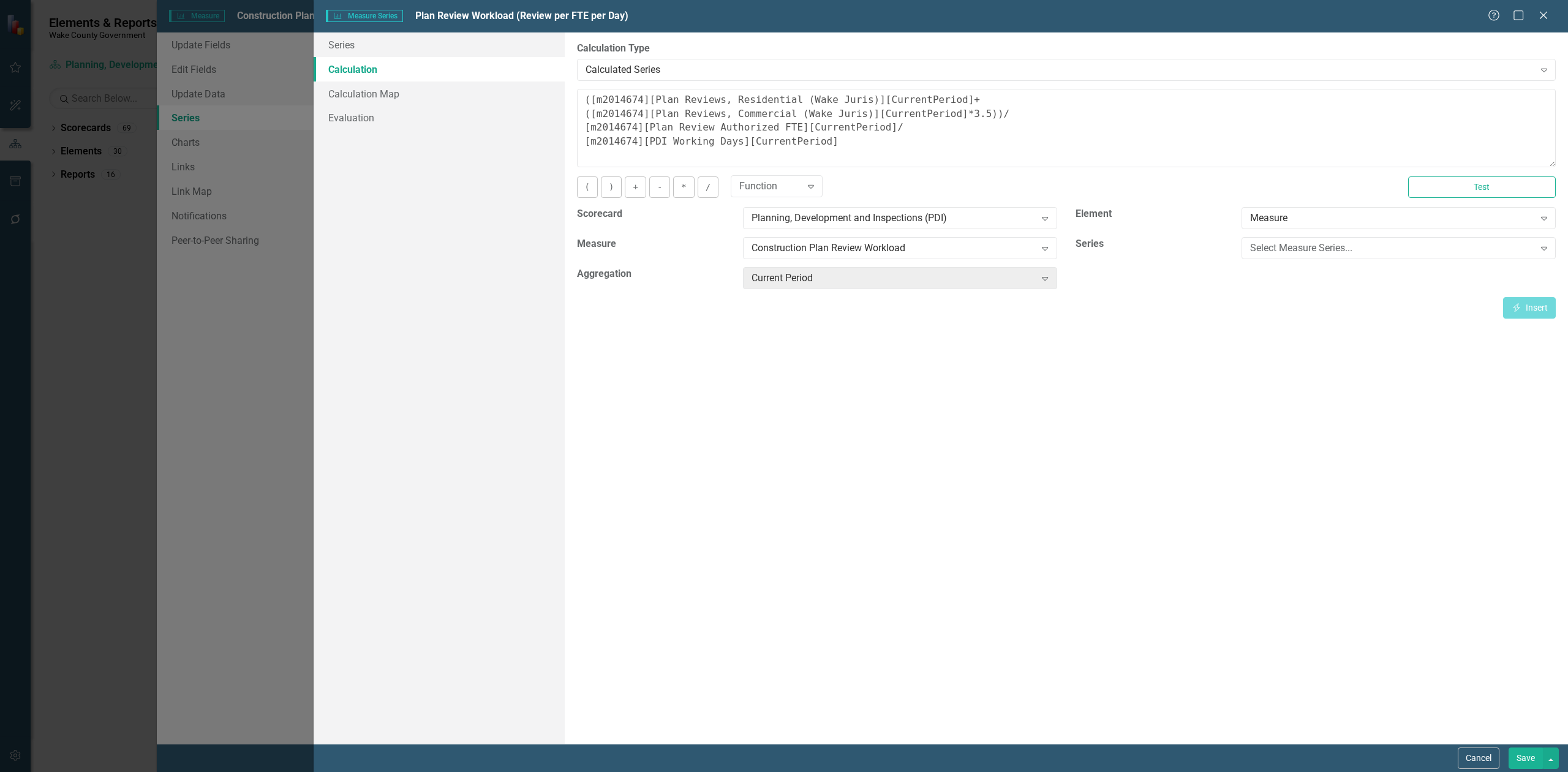
scroll to position [572, 0]
drag, startPoint x: 966, startPoint y: 114, endPoint x: 513, endPoint y: 90, distance: 453.6
click at [513, 90] on div "Series Calculation Calculation Map Evaluation From this page, you can edit the …" at bounding box center [940, 388] width 1255 height 712
drag, startPoint x: 631, startPoint y: 113, endPoint x: 518, endPoint y: 81, distance: 117.4
click at [518, 81] on div "Series Calculation Calculation Map Evaluation From this page, you can edit the …" at bounding box center [940, 388] width 1255 height 712
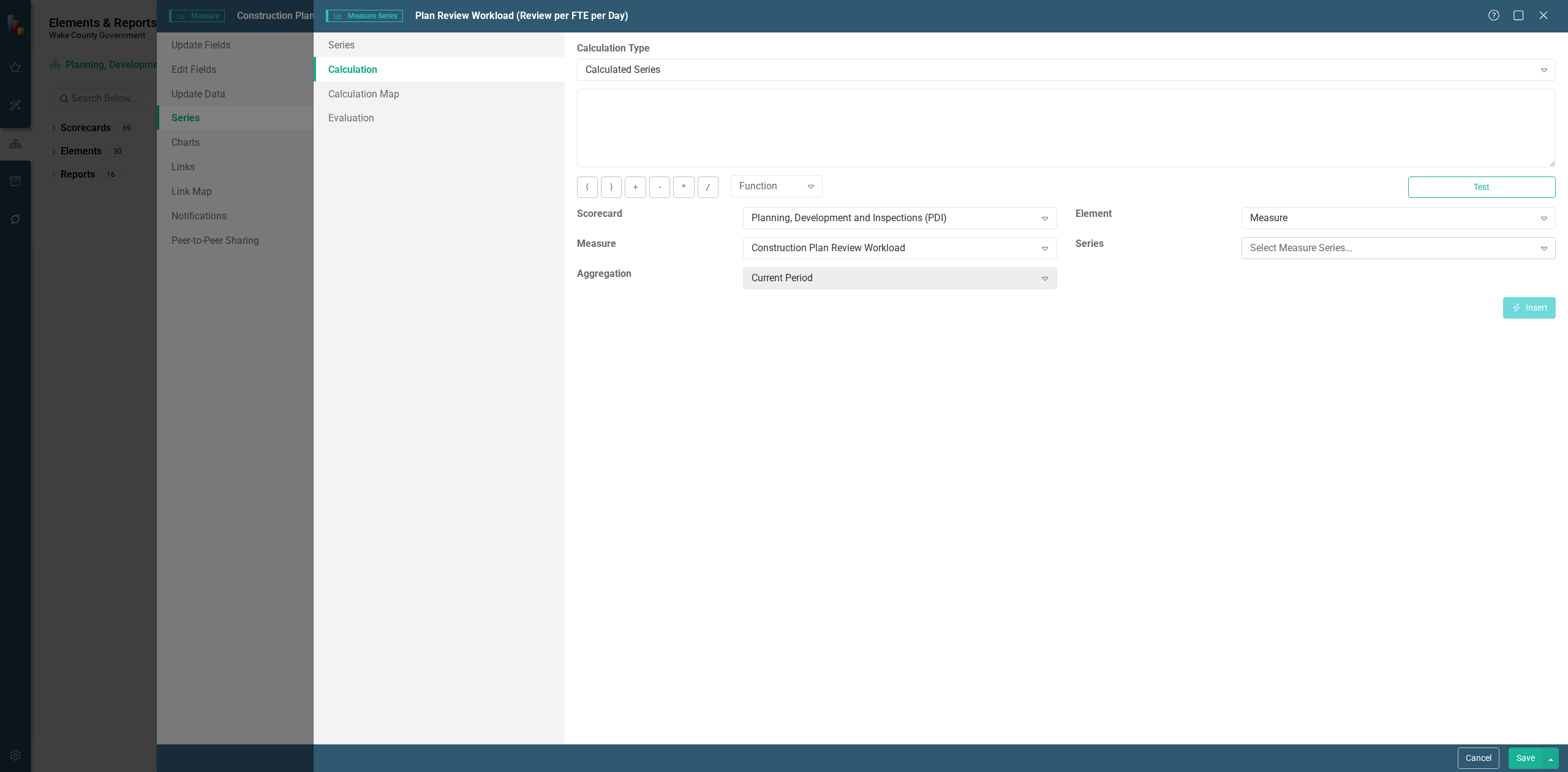
click at [1307, 243] on div "Select Measure Series..." at bounding box center [1392, 248] width 284 height 14
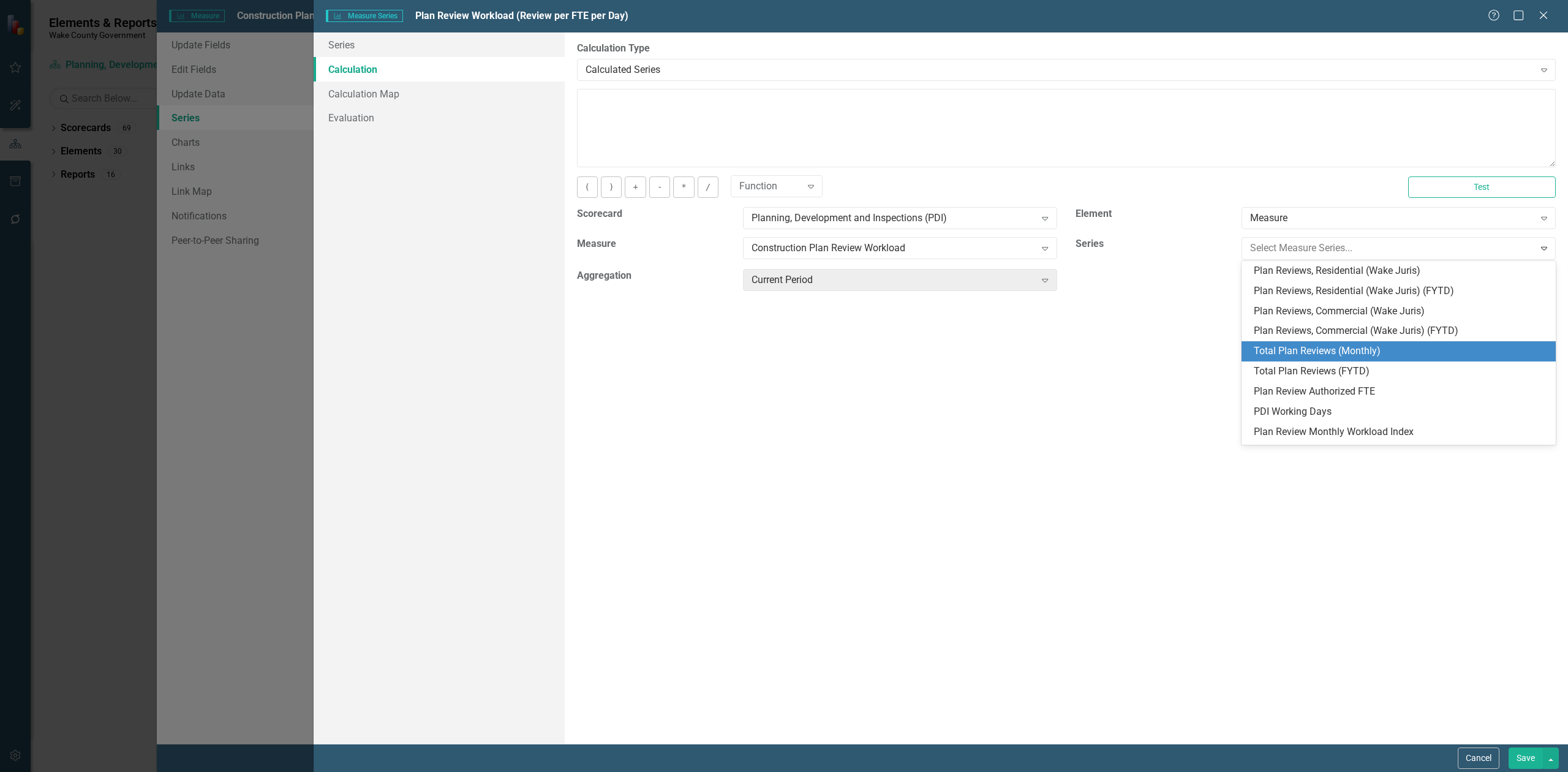
click at [1343, 349] on div "Total Plan Reviews (Monthly)" at bounding box center [1401, 350] width 295 height 14
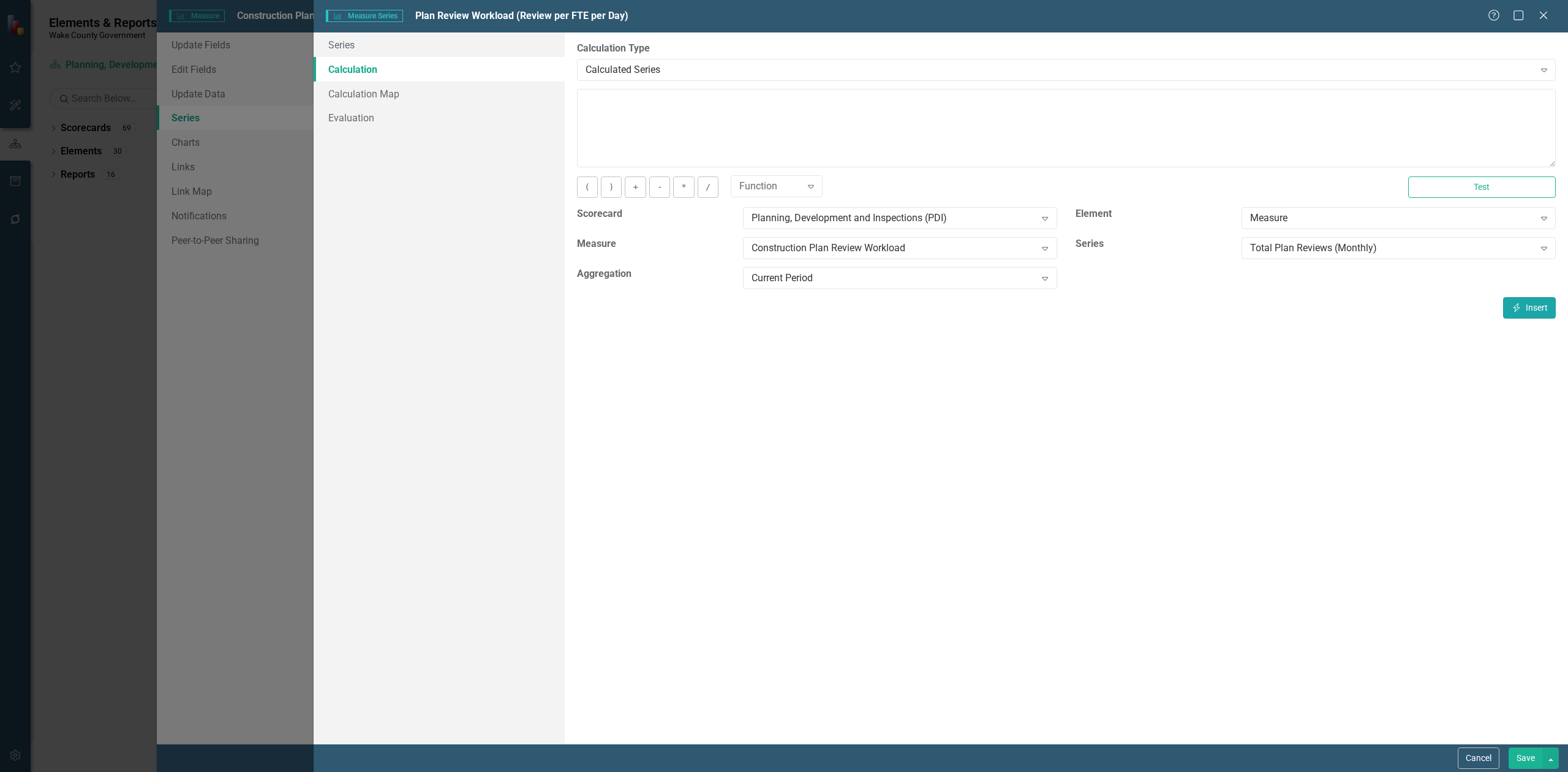
click at [1537, 308] on button "Insert Insert" at bounding box center [1529, 307] width 53 height 21
click at [1003, 101] on textarea "[m2014674][Total Plan Reviews (Monthly)][CurrentPeriod]" at bounding box center [1067, 127] width 979 height 78
type textarea "[m2014674][Total Plan Reviews (Monthly)][CurrentPeriod] /"
click at [1341, 246] on div "Total Plan Reviews (Monthly)" at bounding box center [1392, 248] width 284 height 14
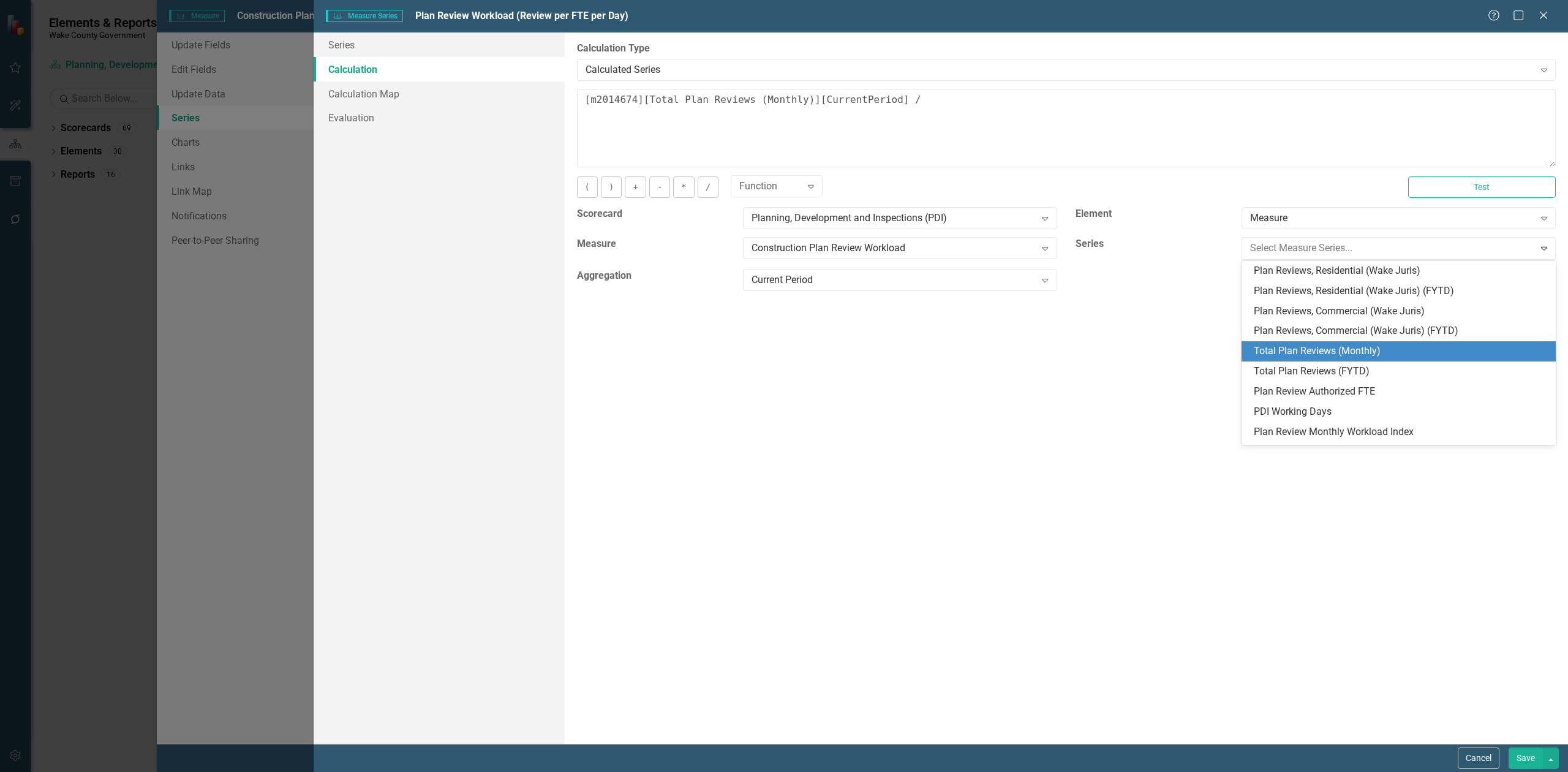
scroll to position [81, 0]
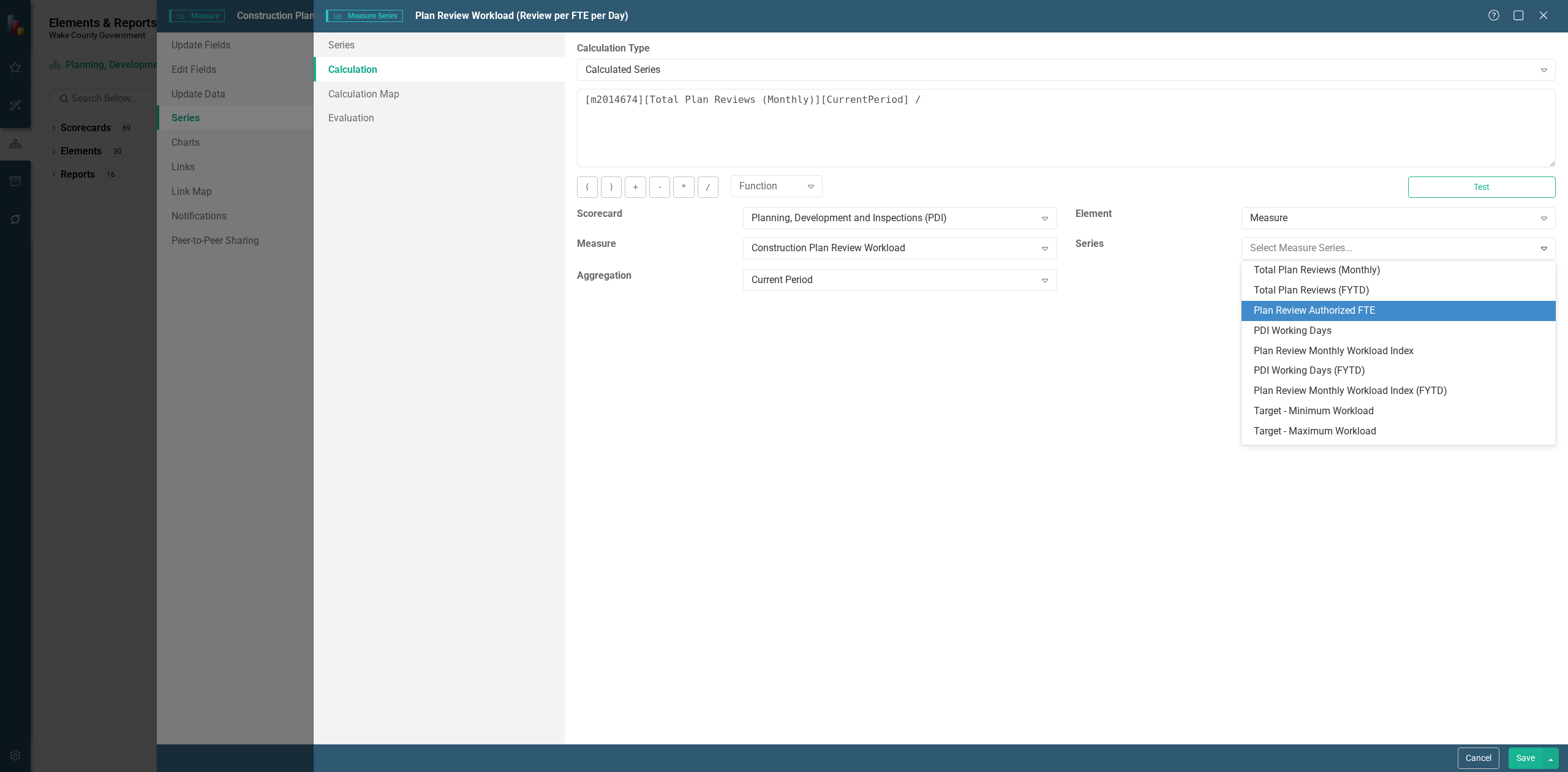
click at [1352, 313] on div "Plan Review Authorized FTE" at bounding box center [1401, 311] width 295 height 14
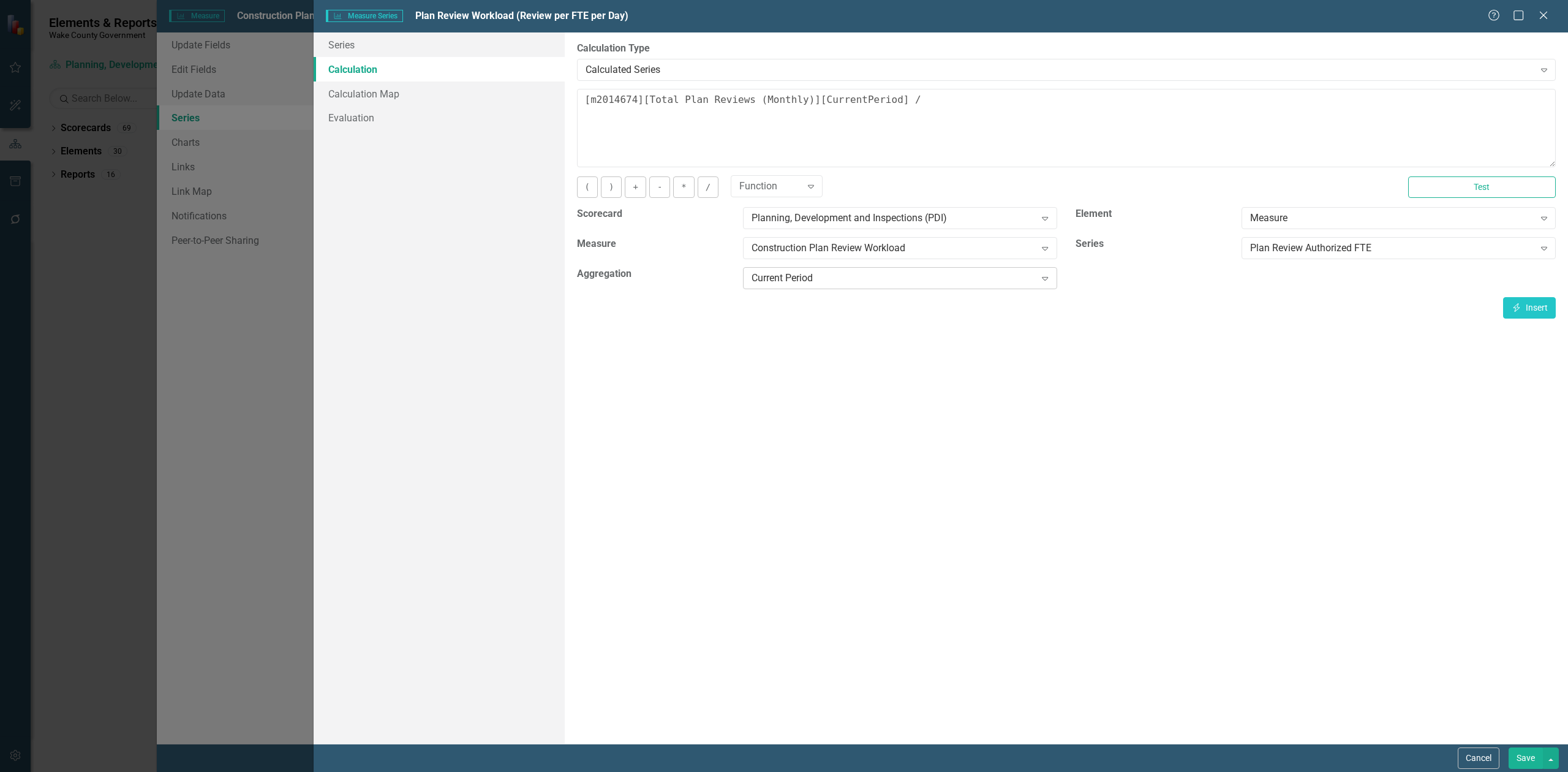
click at [827, 278] on div "Current Period" at bounding box center [893, 278] width 284 height 14
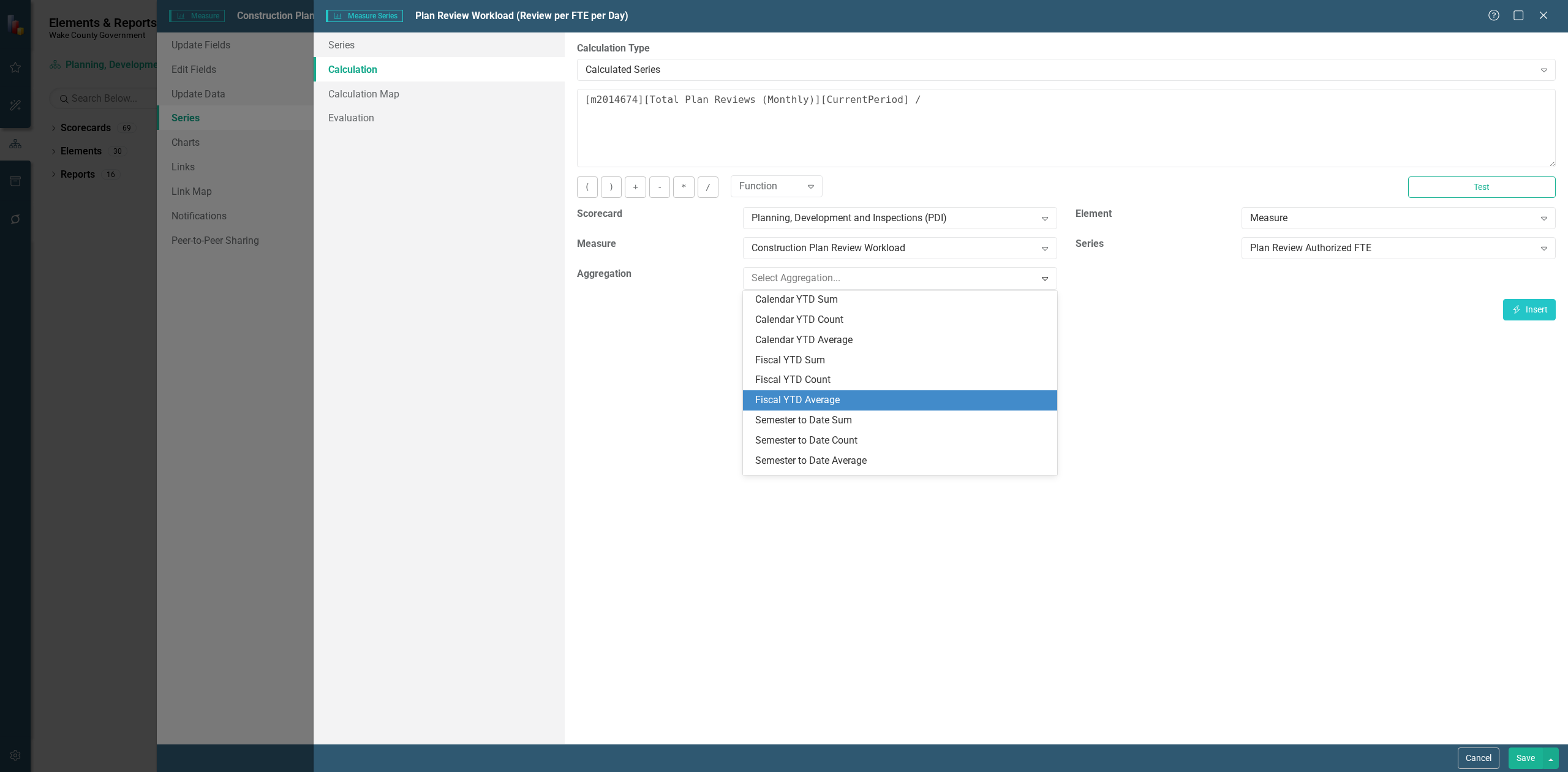
scroll to position [279, 0]
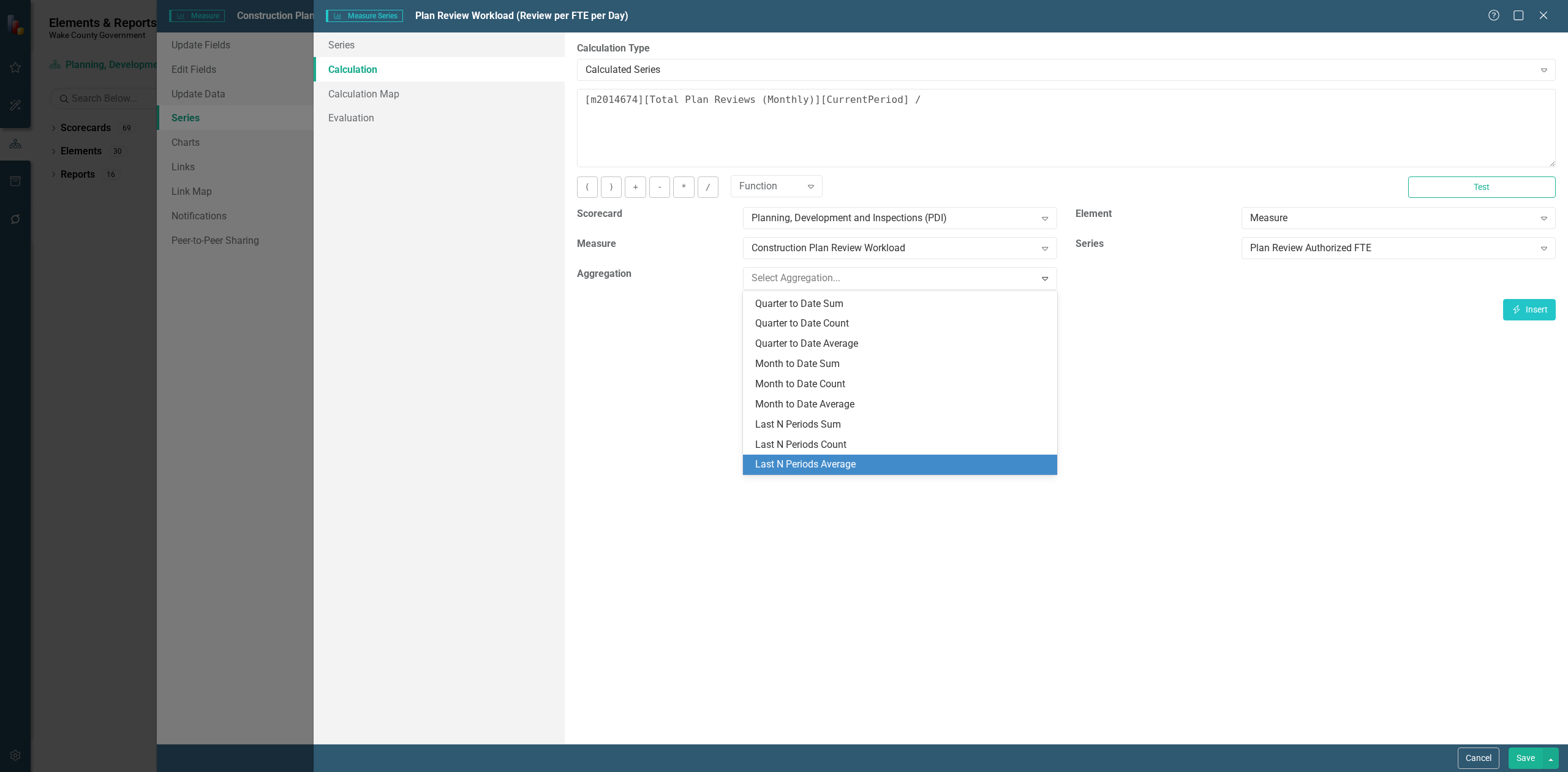
click at [819, 467] on div "Last N Periods Average" at bounding box center [902, 464] width 295 height 14
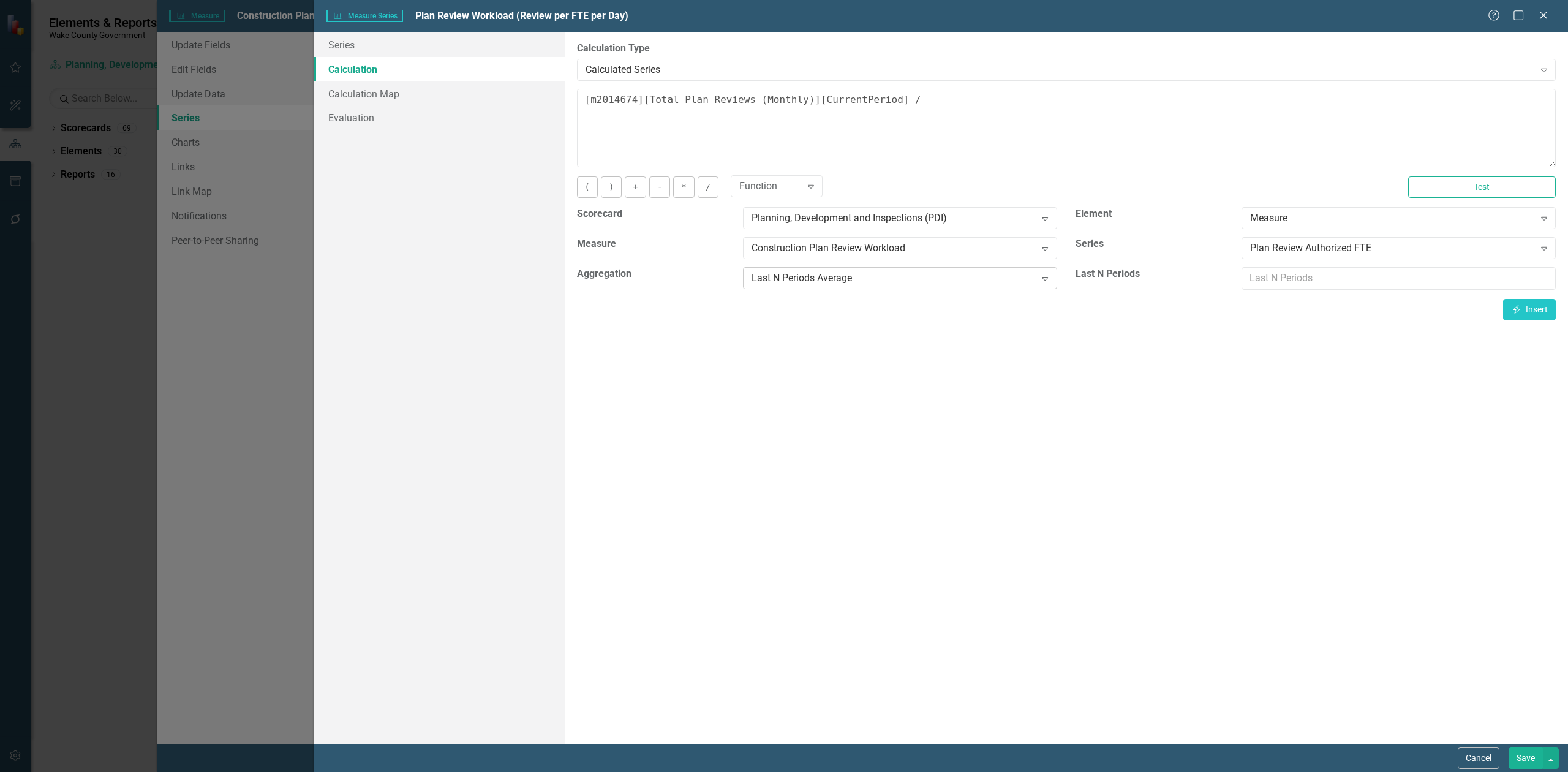
click at [842, 282] on div "Last N Periods Average" at bounding box center [893, 278] width 284 height 14
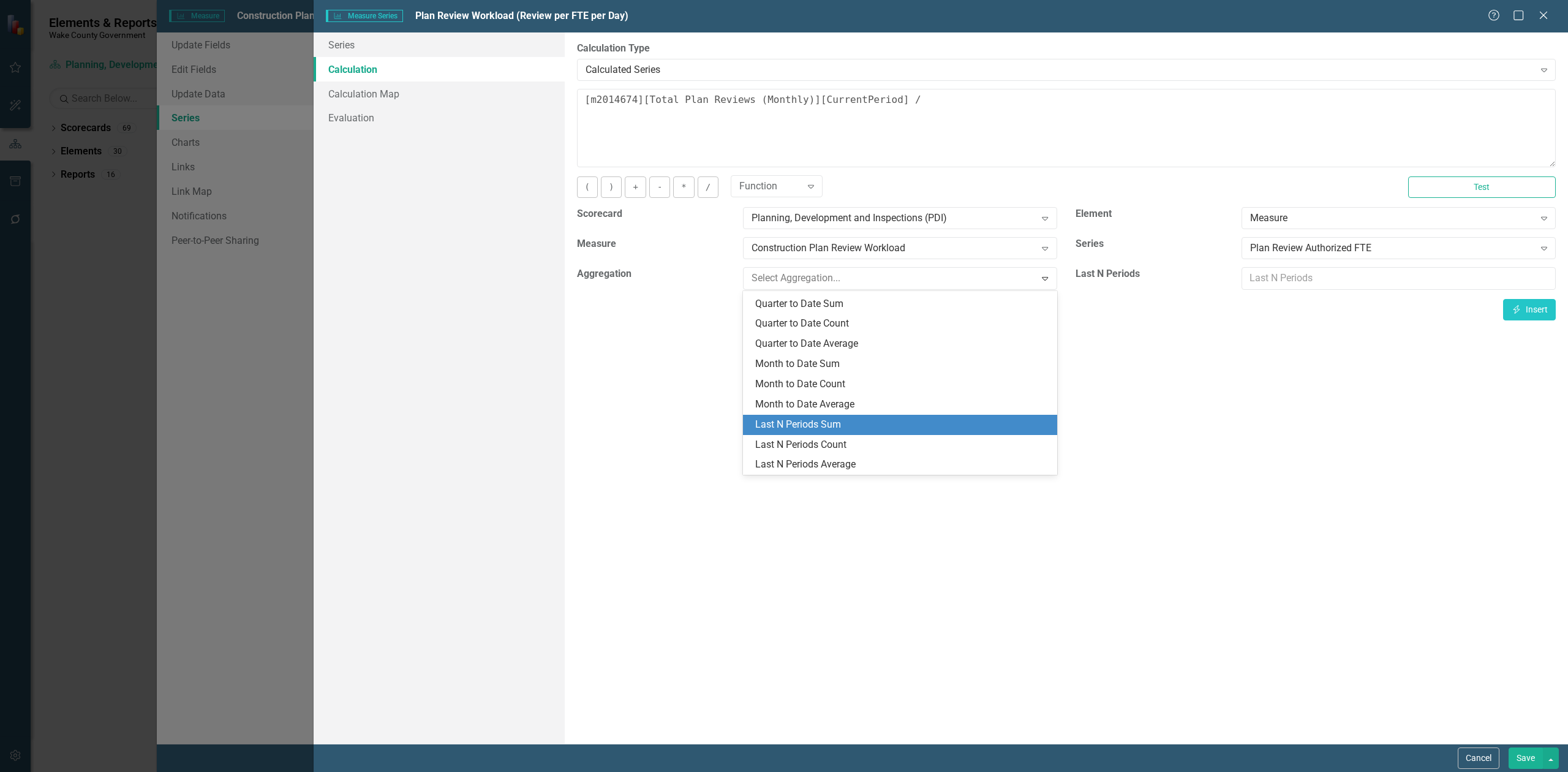
click at [826, 429] on div "Last N Periods Sum" at bounding box center [902, 424] width 295 height 14
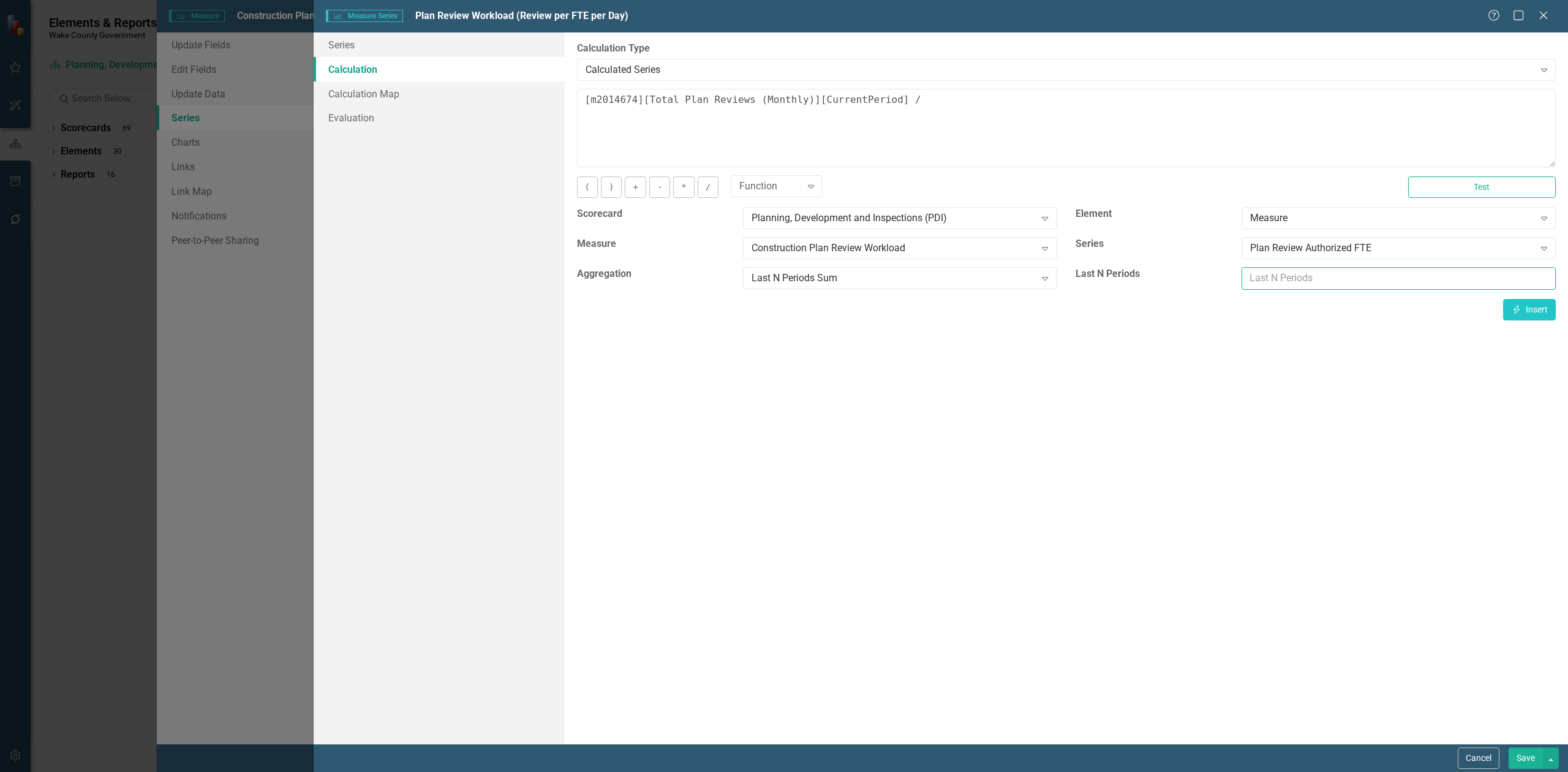
click at [1280, 270] on input "number" at bounding box center [1398, 279] width 314 height 23
type input "12"
click at [1526, 315] on button "Insert Insert" at bounding box center [1529, 309] width 53 height 21
type textarea "[m2014674][Total Plan Reviews (Monthly)][CurrentPeriod] / [m2014674][Plan Revie…"
click at [1304, 253] on div "Plan Review Authorized FTE" at bounding box center [1392, 248] width 284 height 14
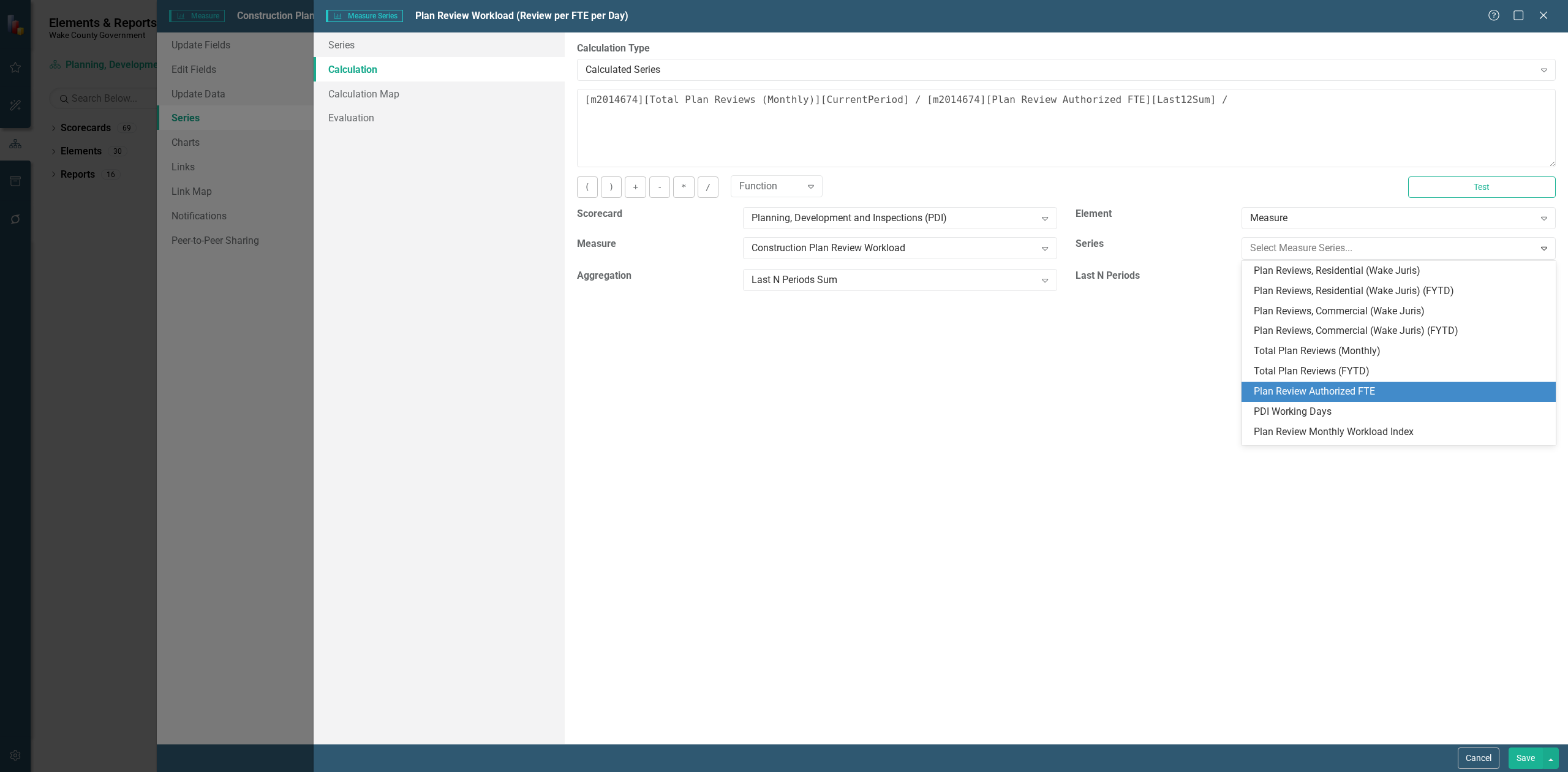
scroll to position [118, 0]
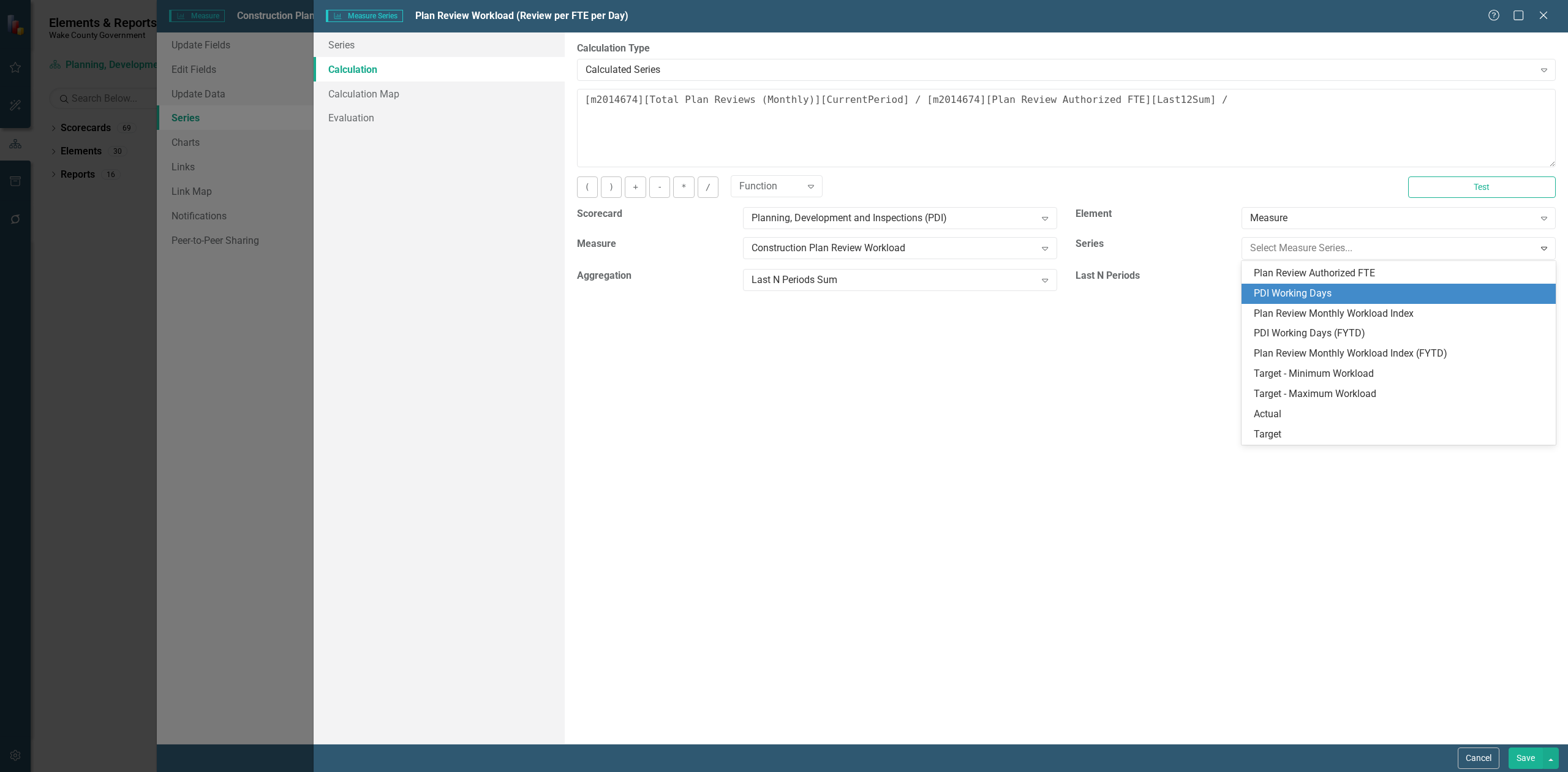
click at [1307, 288] on div "PDI Working Days" at bounding box center [1401, 293] width 295 height 14
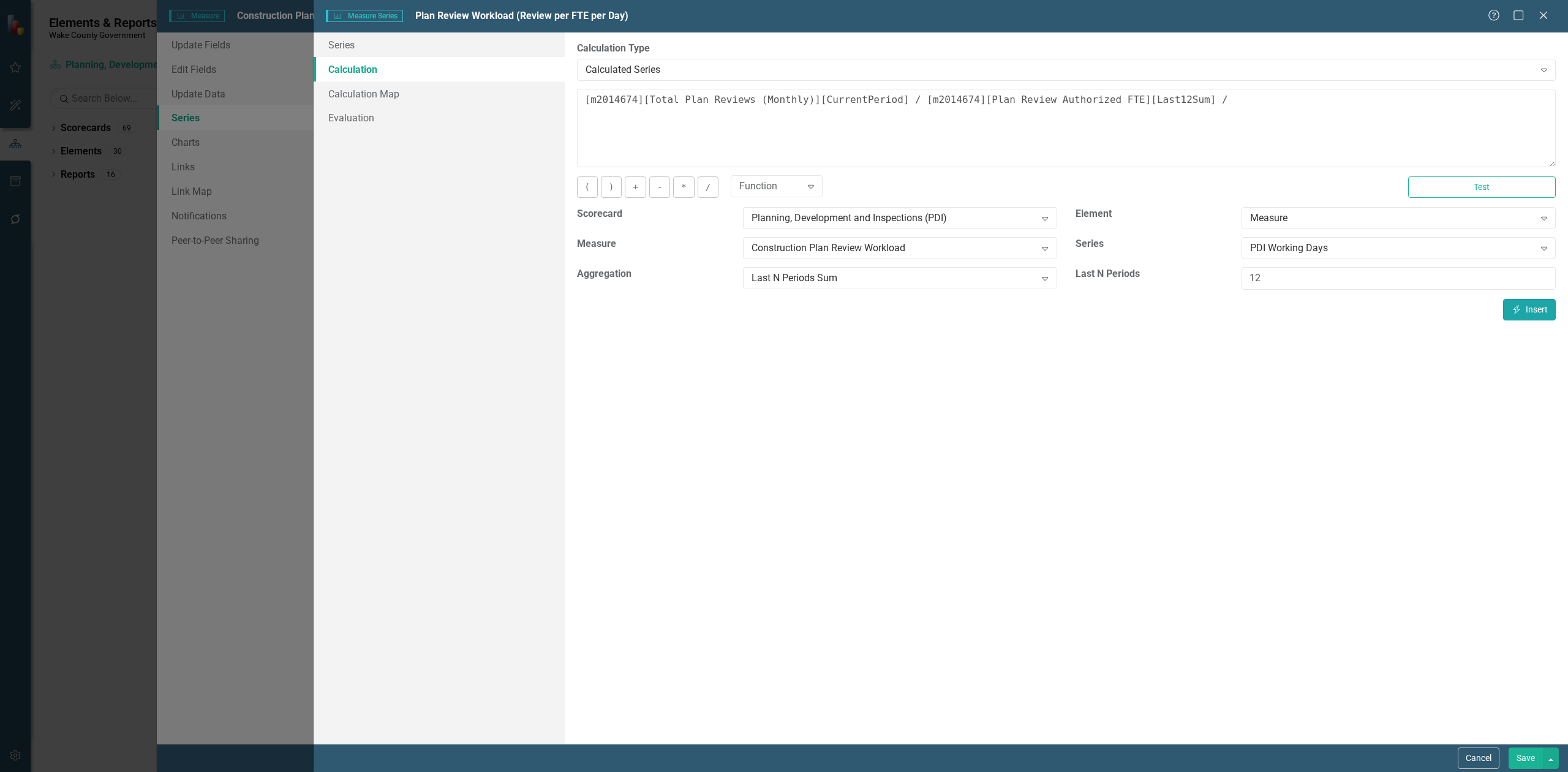
click at [1515, 308] on icon "Insert" at bounding box center [1516, 309] width 11 height 8
click at [1535, 757] on button "Save" at bounding box center [1526, 758] width 34 height 21
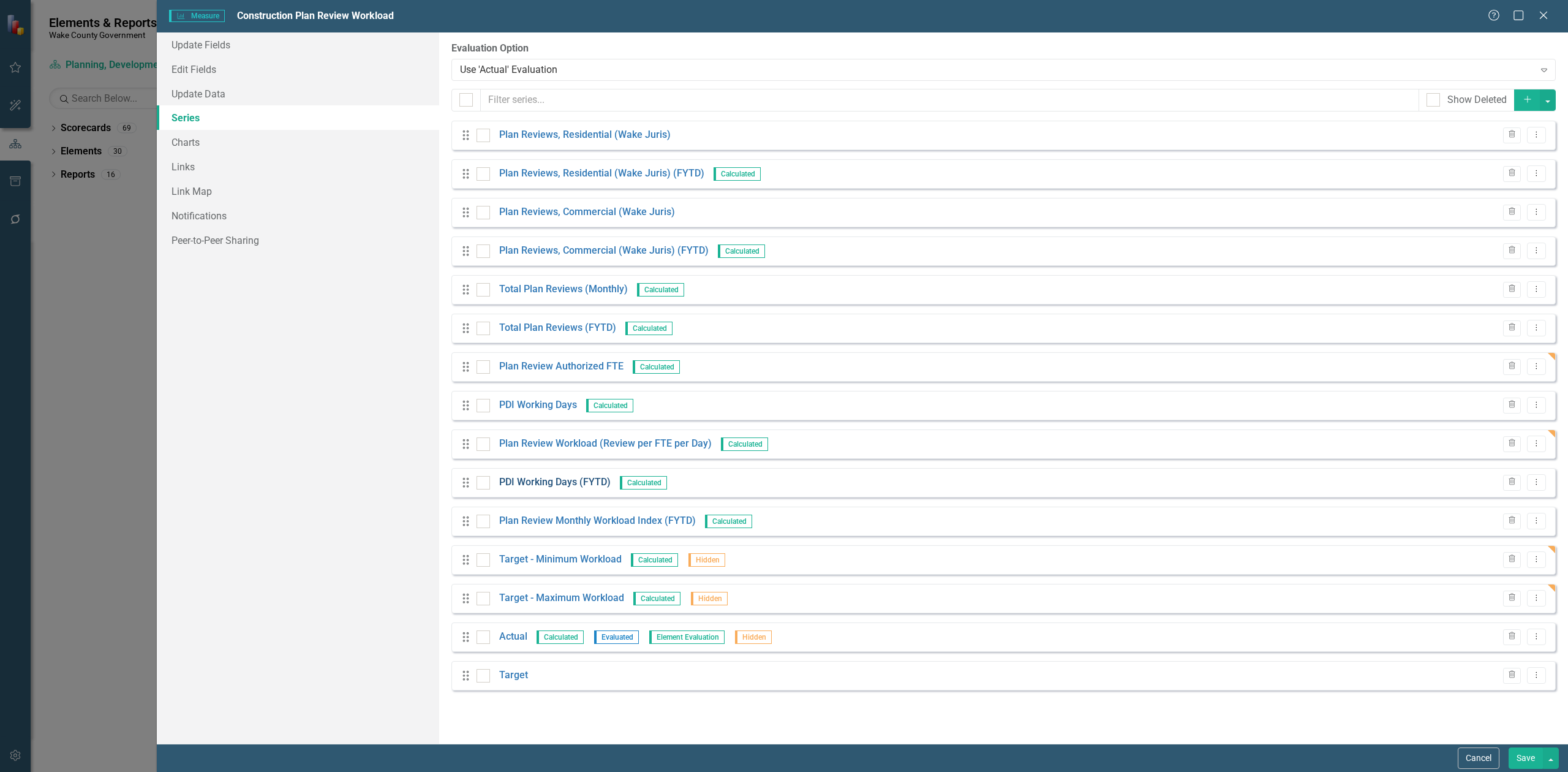
click at [581, 481] on link "PDI Working Days (FYTD)" at bounding box center [555, 482] width 112 height 14
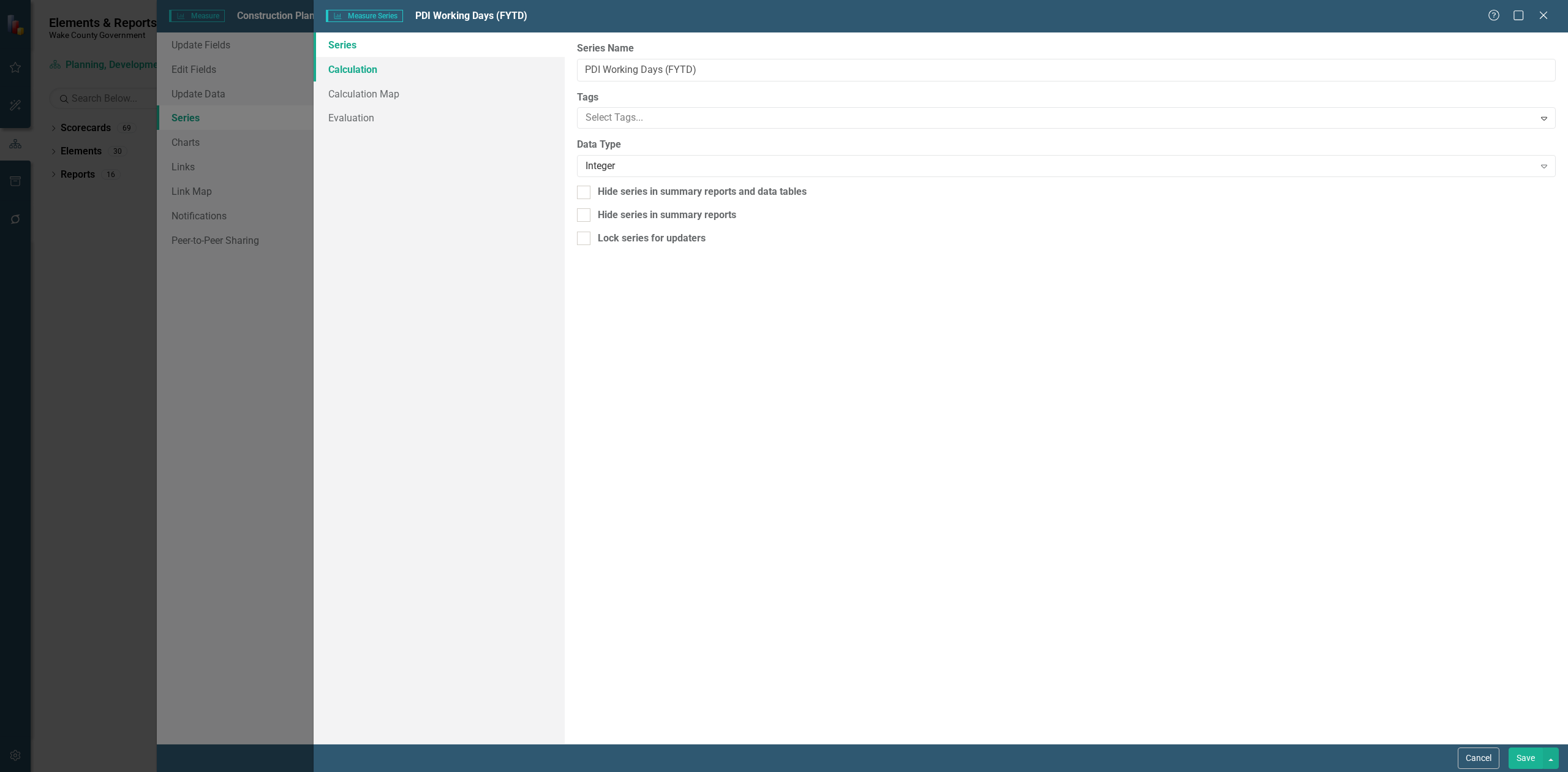
click at [359, 74] on link "Calculation" at bounding box center [439, 69] width 251 height 25
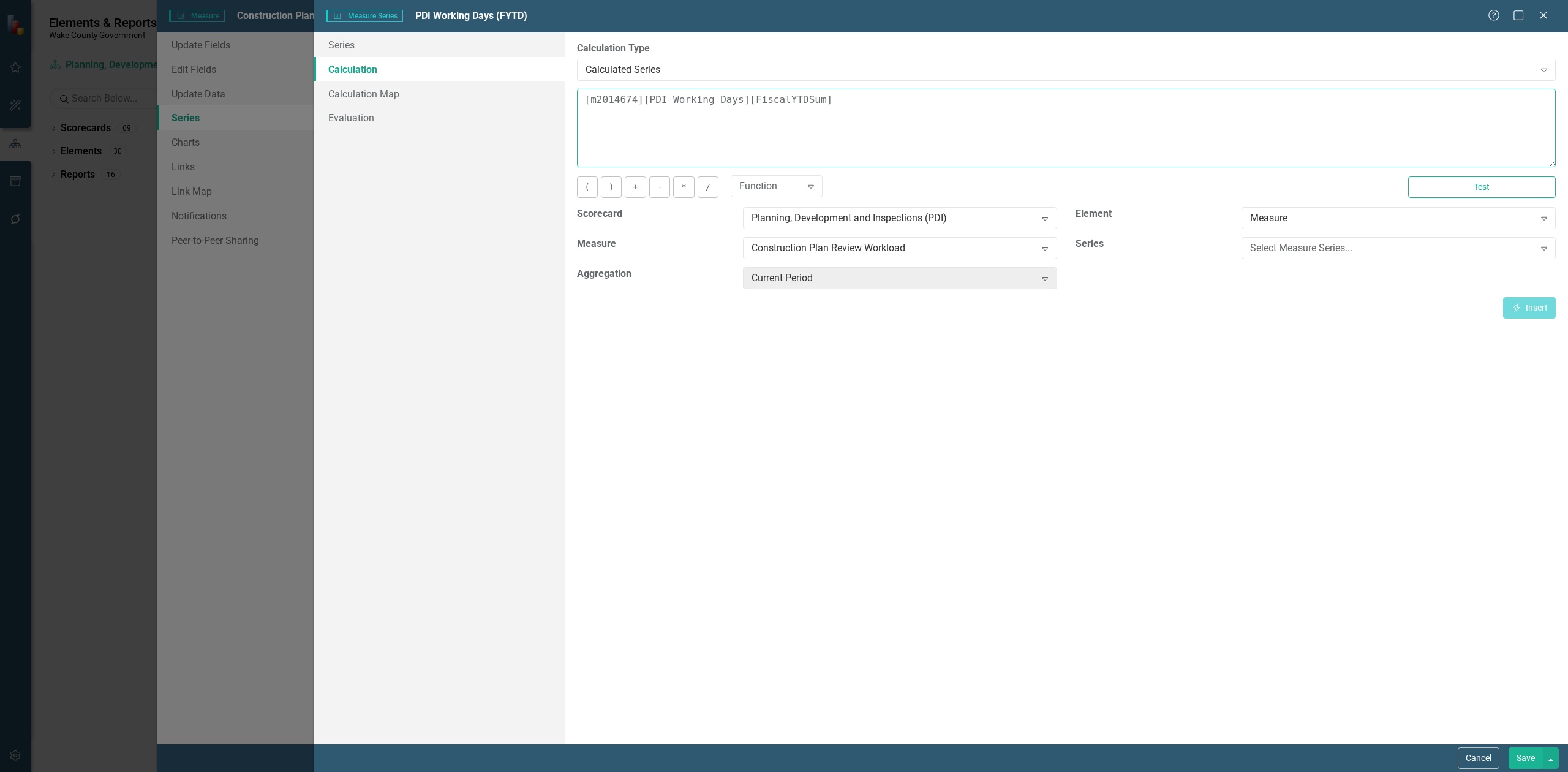
drag, startPoint x: 863, startPoint y: 106, endPoint x: 574, endPoint y: 103, distance: 289.0
click at [574, 103] on div "By default, series in ClearPoint are not calculated. So, if you leave the form …" at bounding box center [1067, 388] width 1003 height 712
click at [936, 254] on div "Construction Plan Review Workload" at bounding box center [893, 248] width 284 height 14
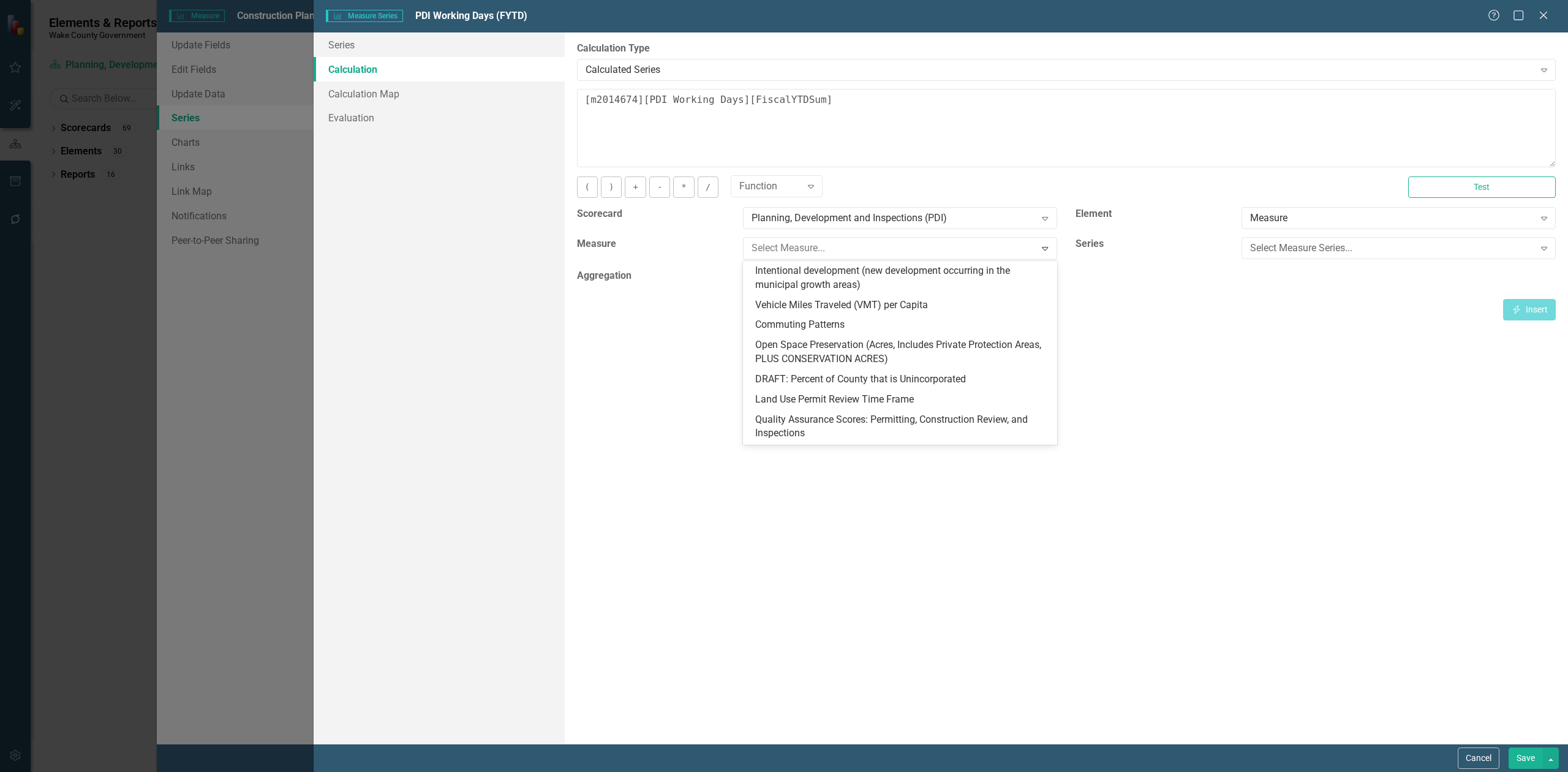
scroll to position [257, 0]
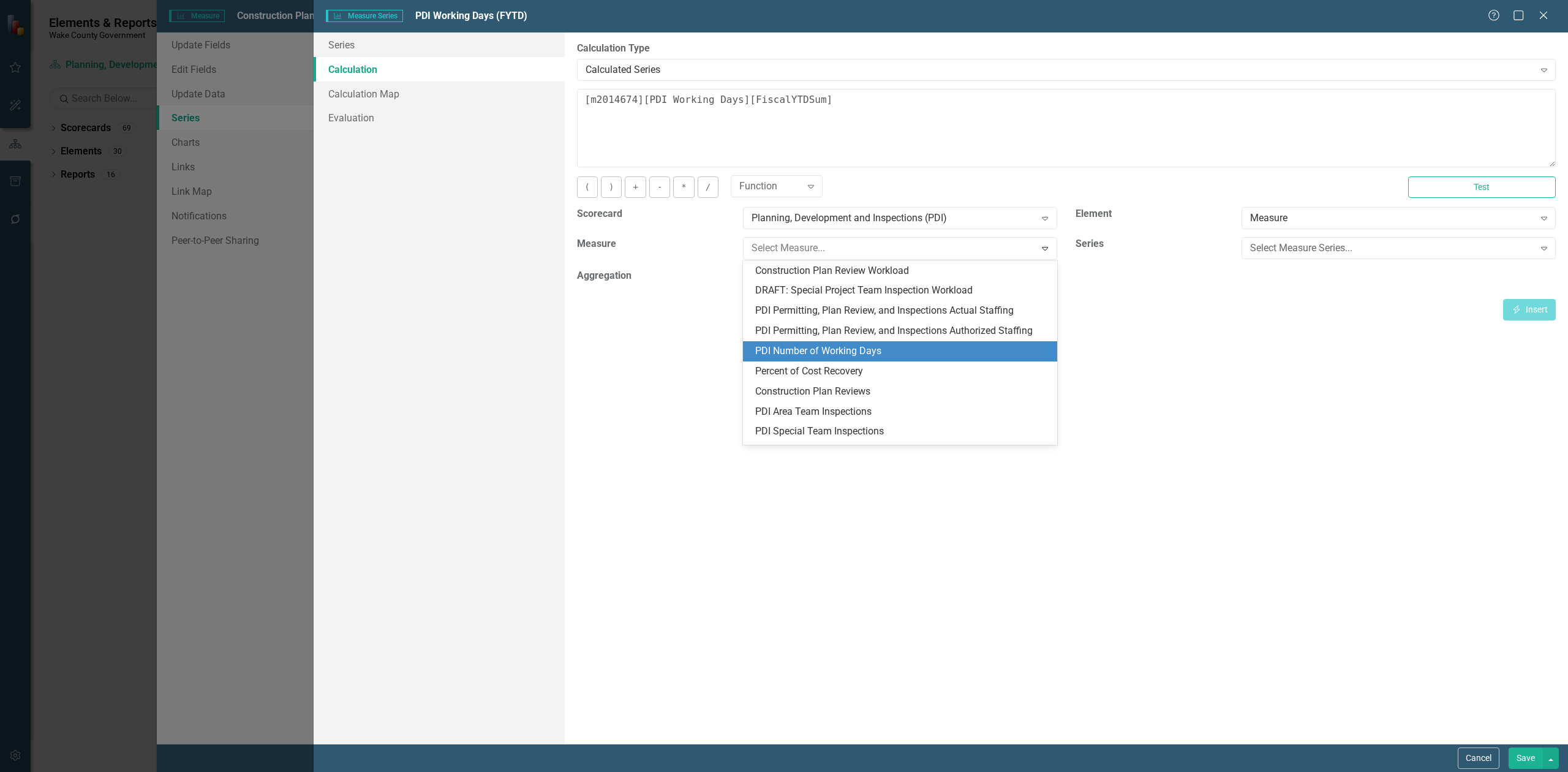
click at [868, 353] on div "PDI Number of Working Days" at bounding box center [902, 350] width 295 height 14
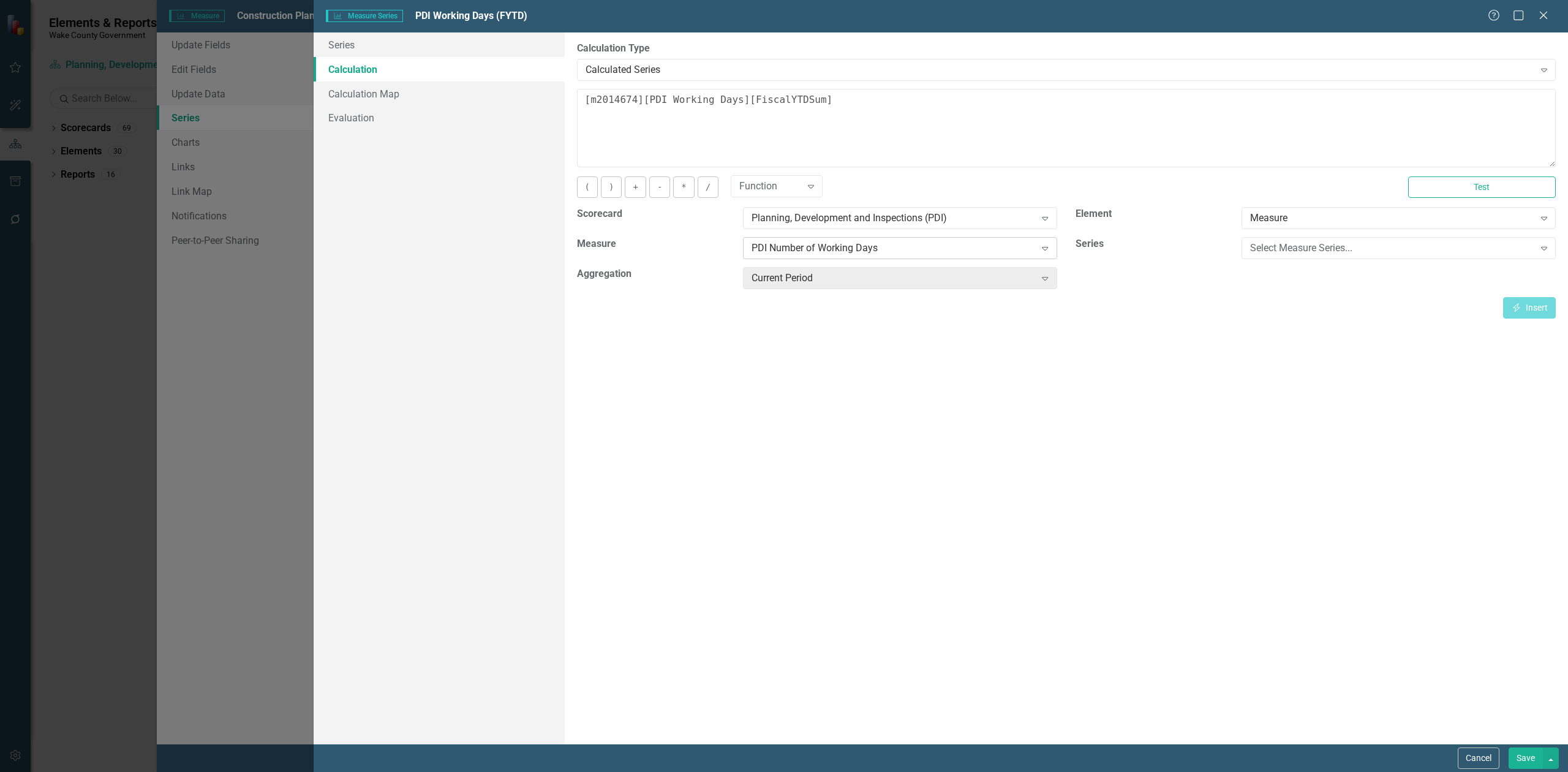
click at [889, 255] on div "PDI Number of Working Days" at bounding box center [893, 248] width 284 height 14
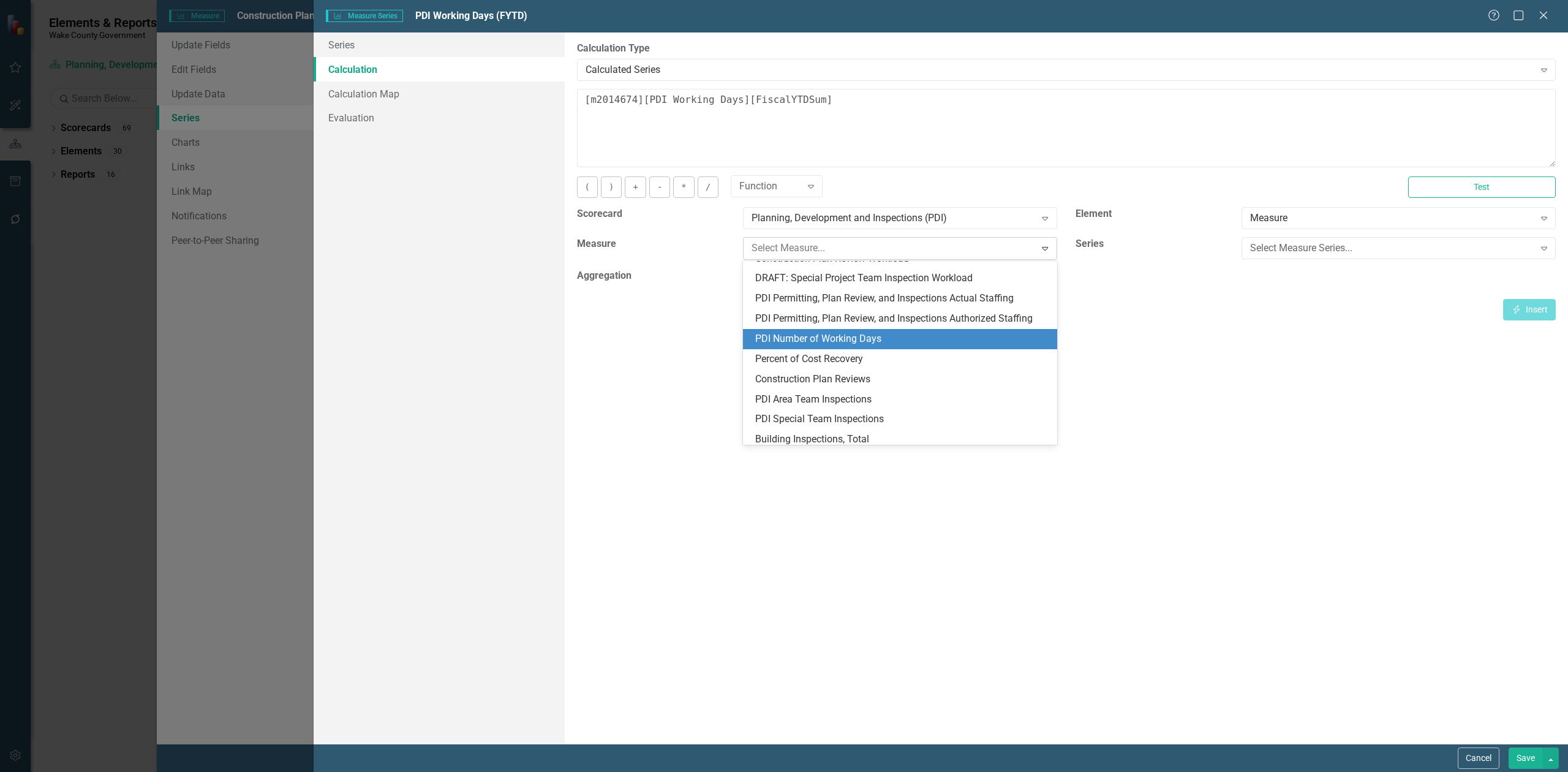
scroll to position [338, 0]
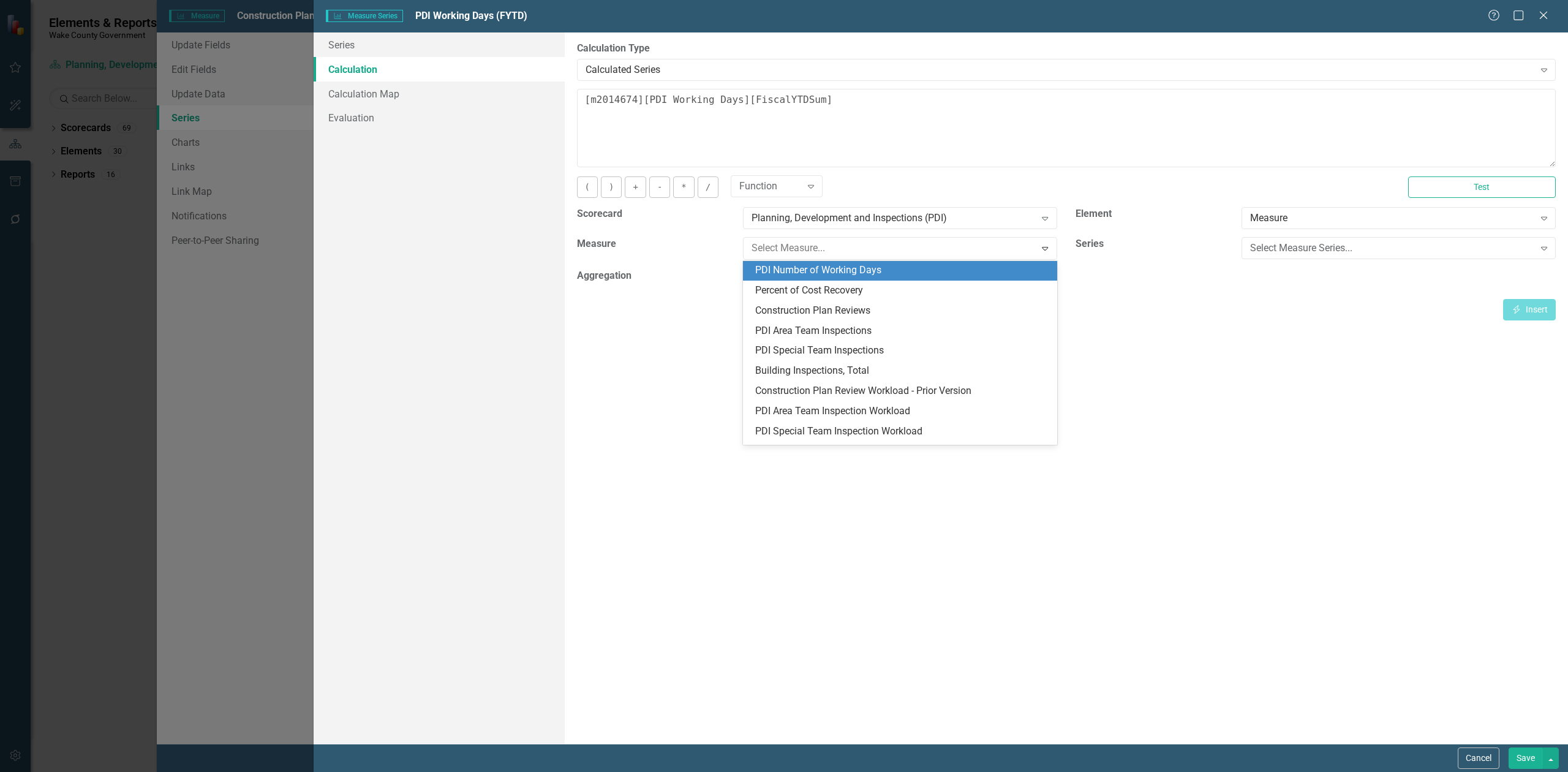
click at [861, 269] on div "PDI Number of Working Days" at bounding box center [902, 270] width 295 height 14
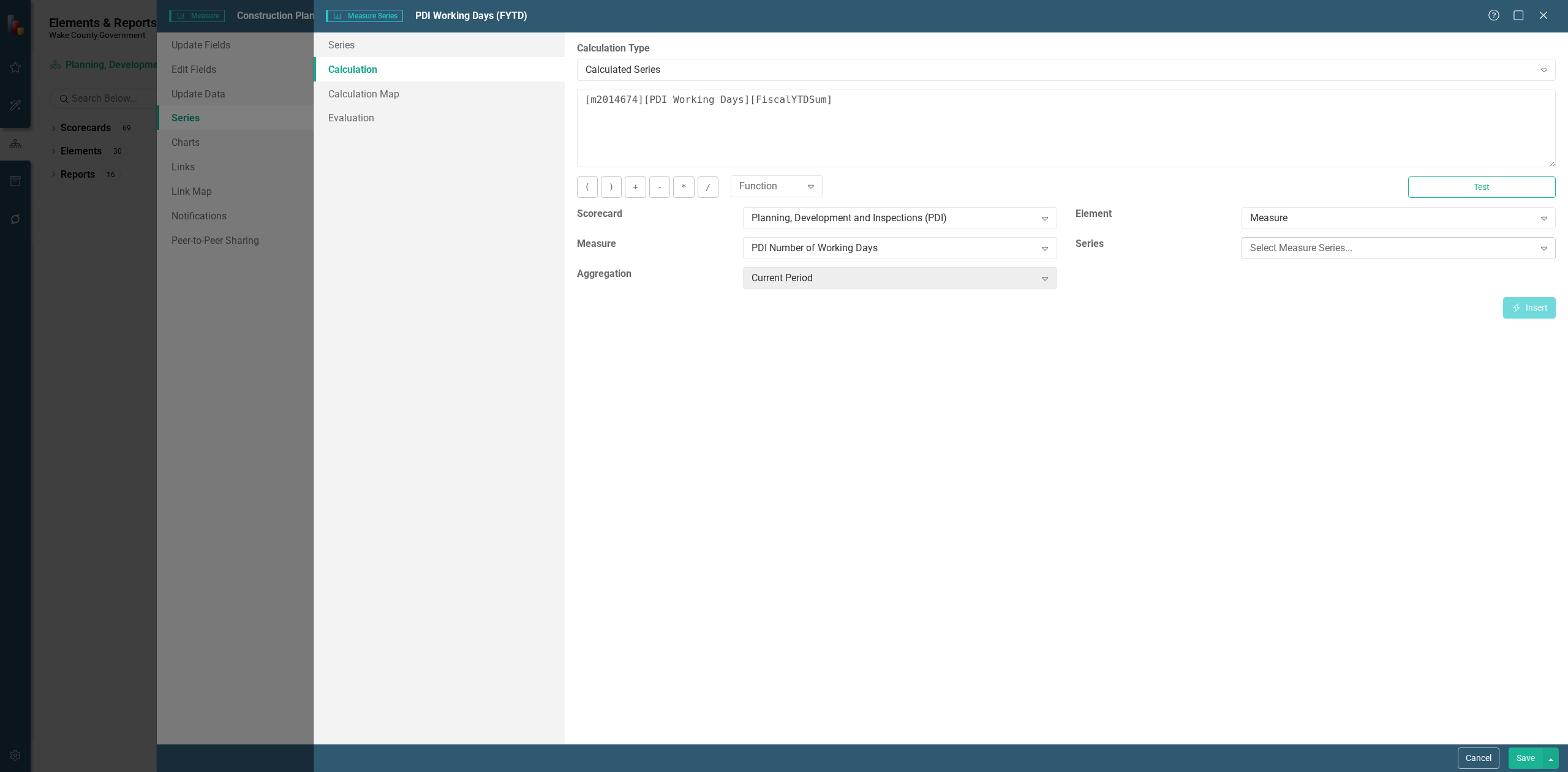
click at [1267, 246] on div "Select Measure Series..." at bounding box center [1392, 248] width 284 height 14
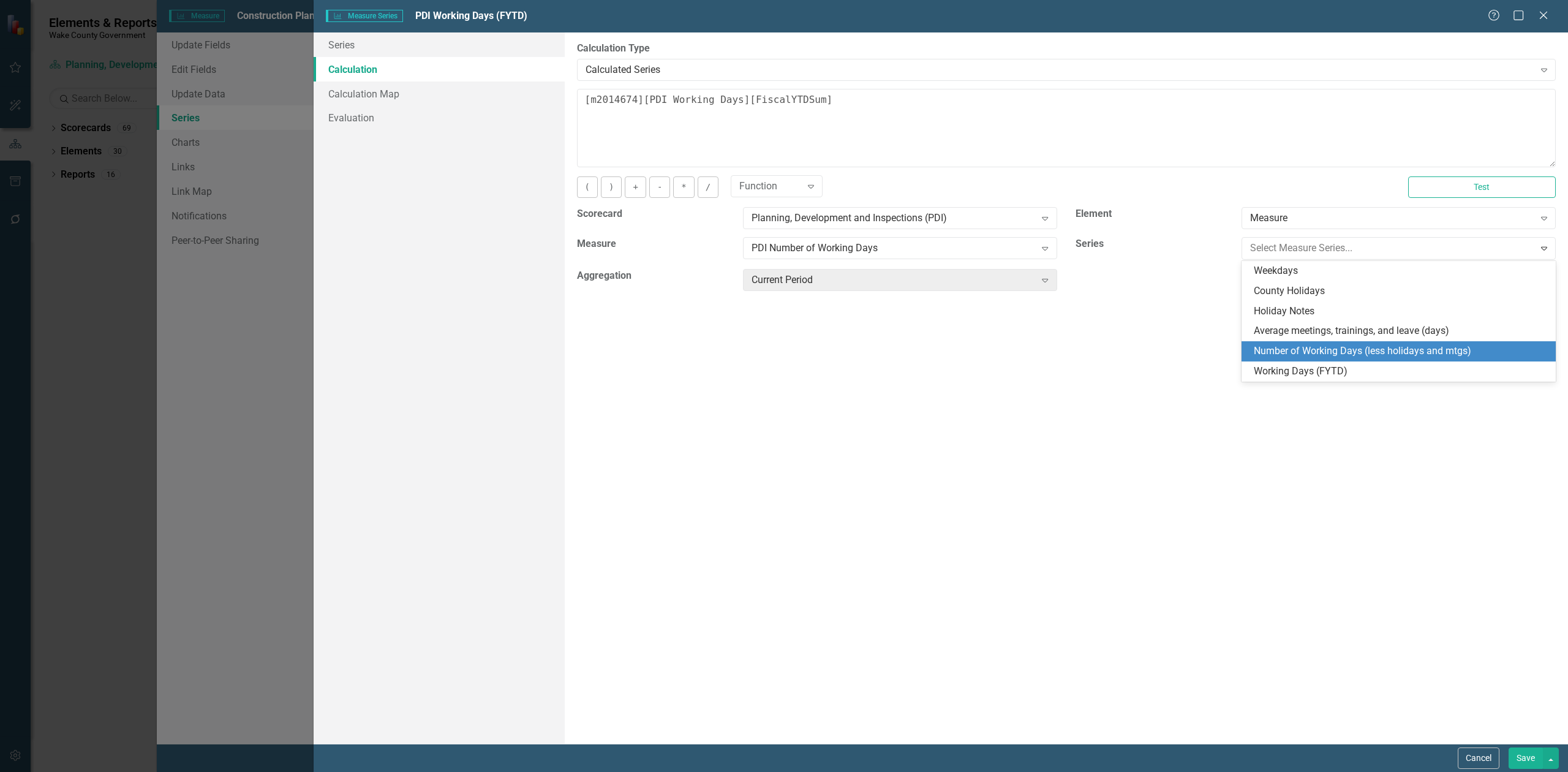
click at [1326, 350] on div "Number of Working Days (less holidays and mtgs)" at bounding box center [1401, 350] width 295 height 14
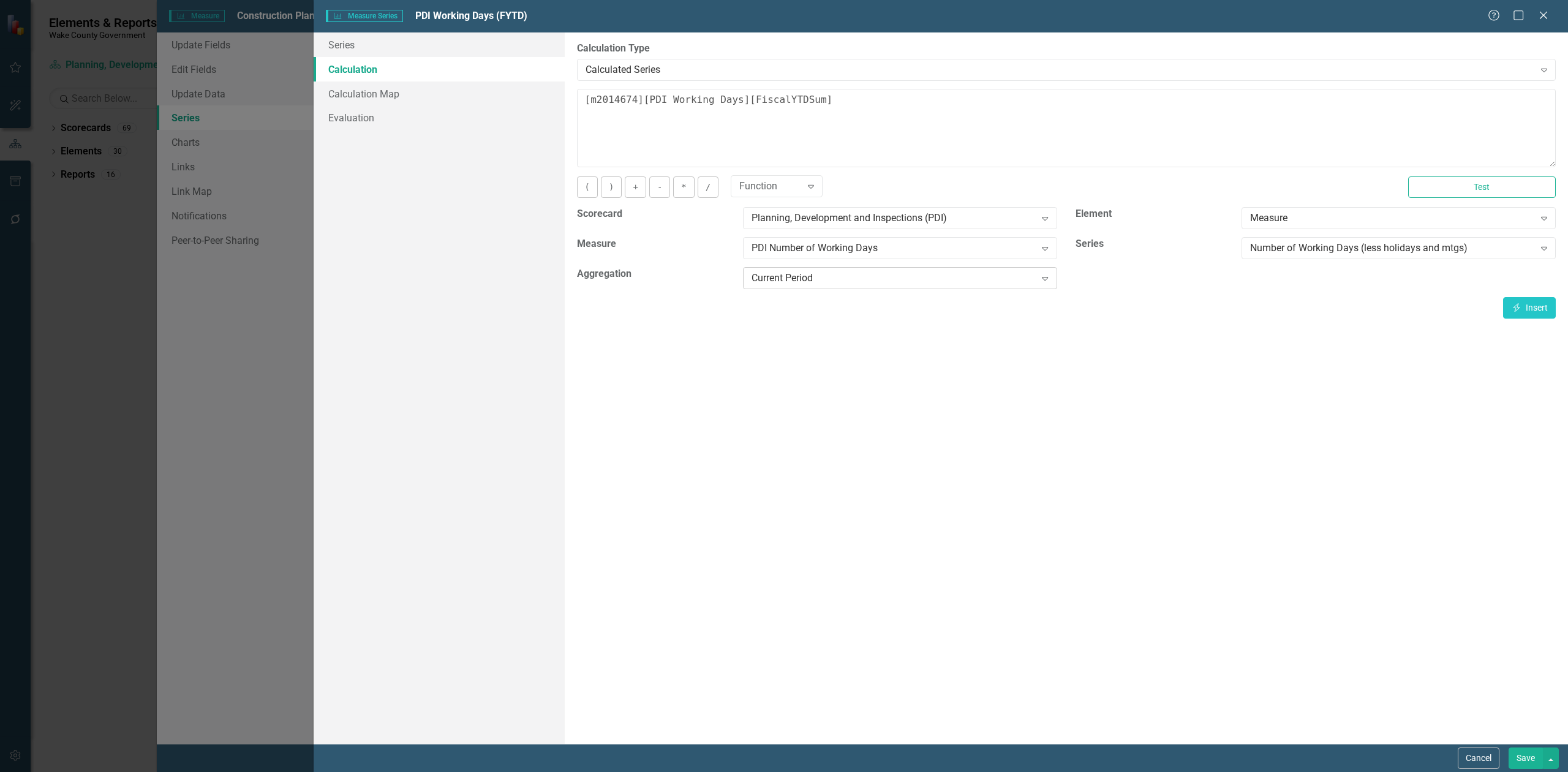
click at [895, 273] on div "Current Period" at bounding box center [893, 278] width 284 height 14
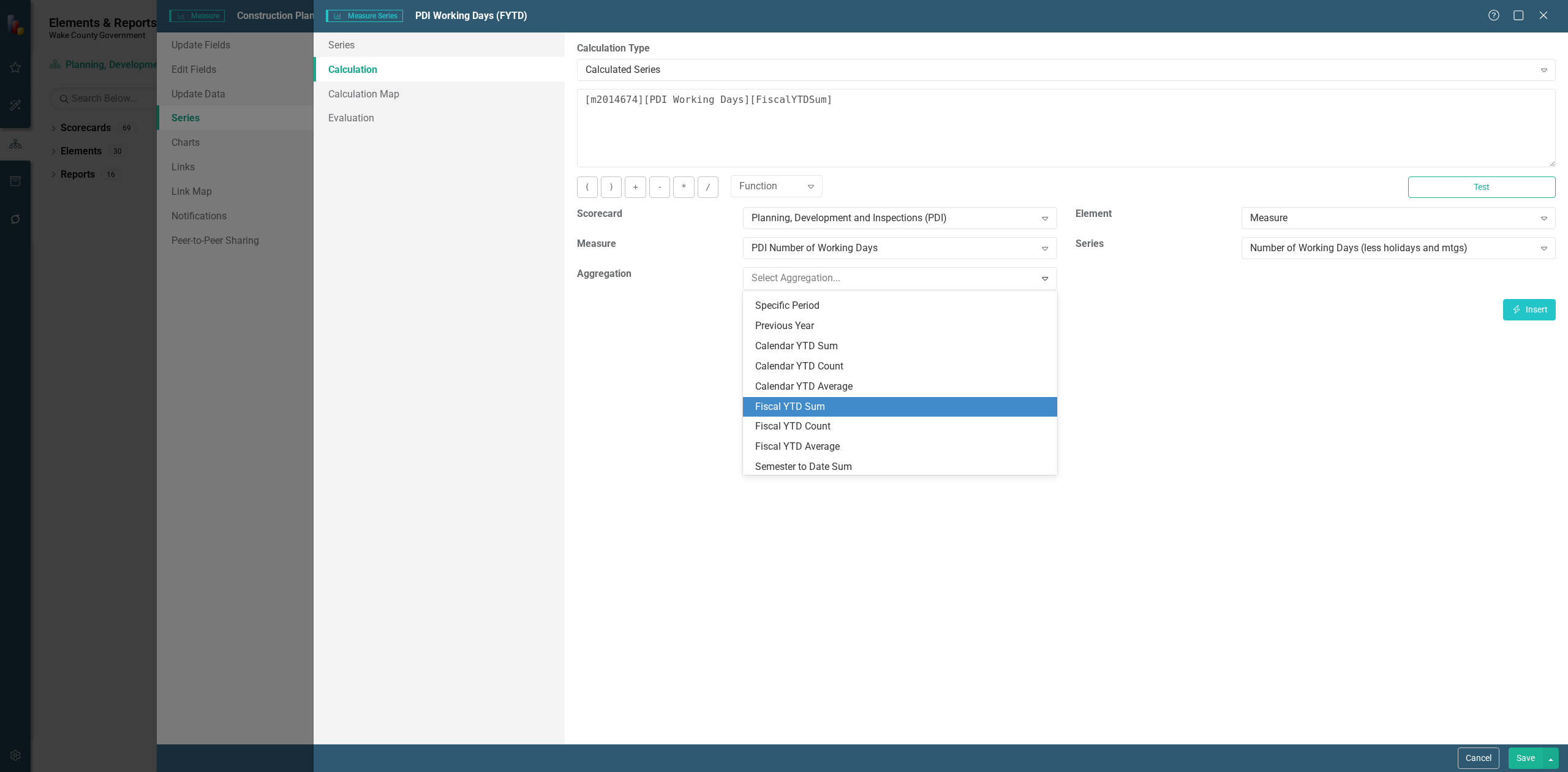
scroll to position [81, 0]
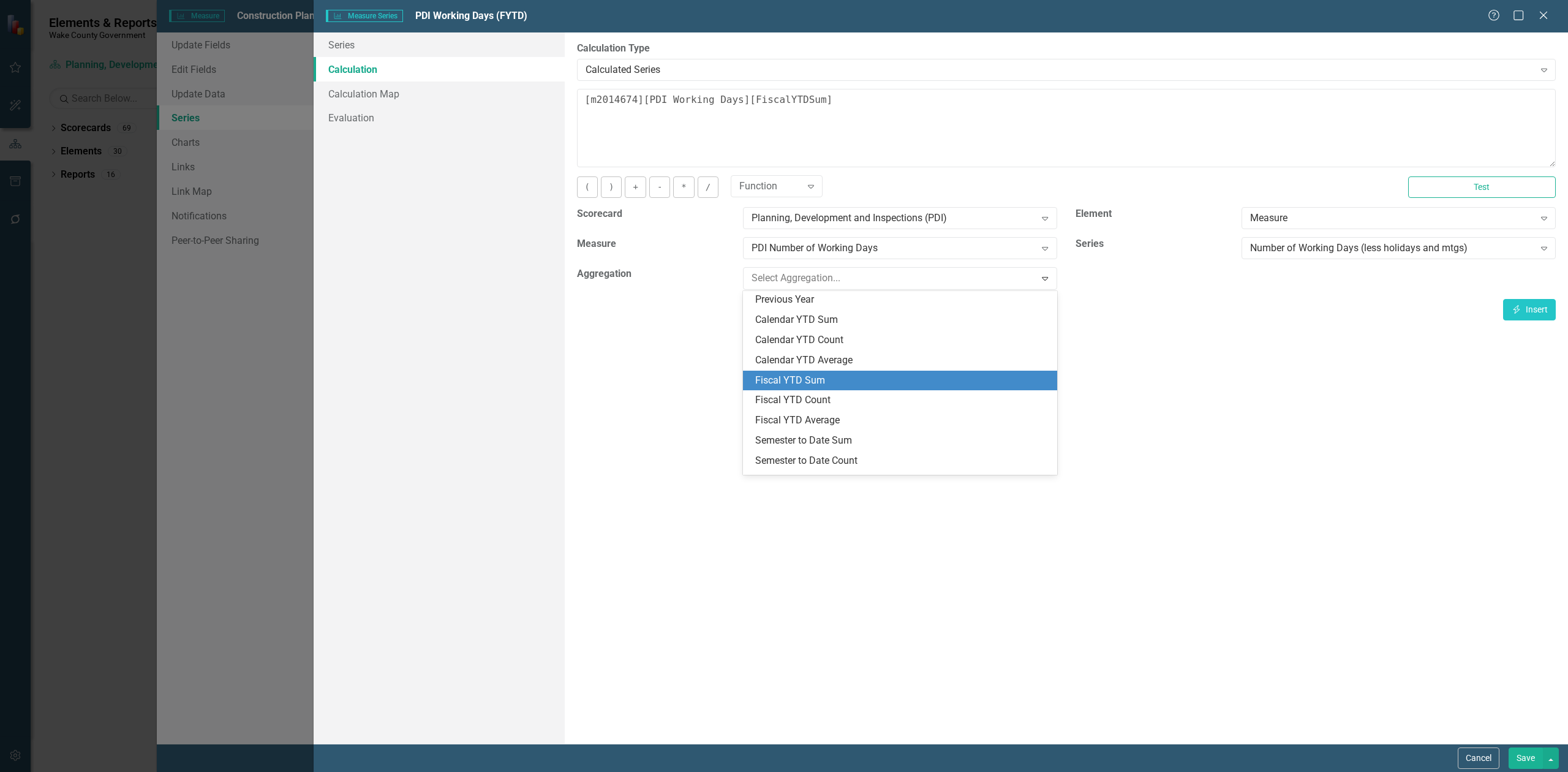
click at [833, 378] on div "Fiscal YTD Sum" at bounding box center [902, 380] width 295 height 14
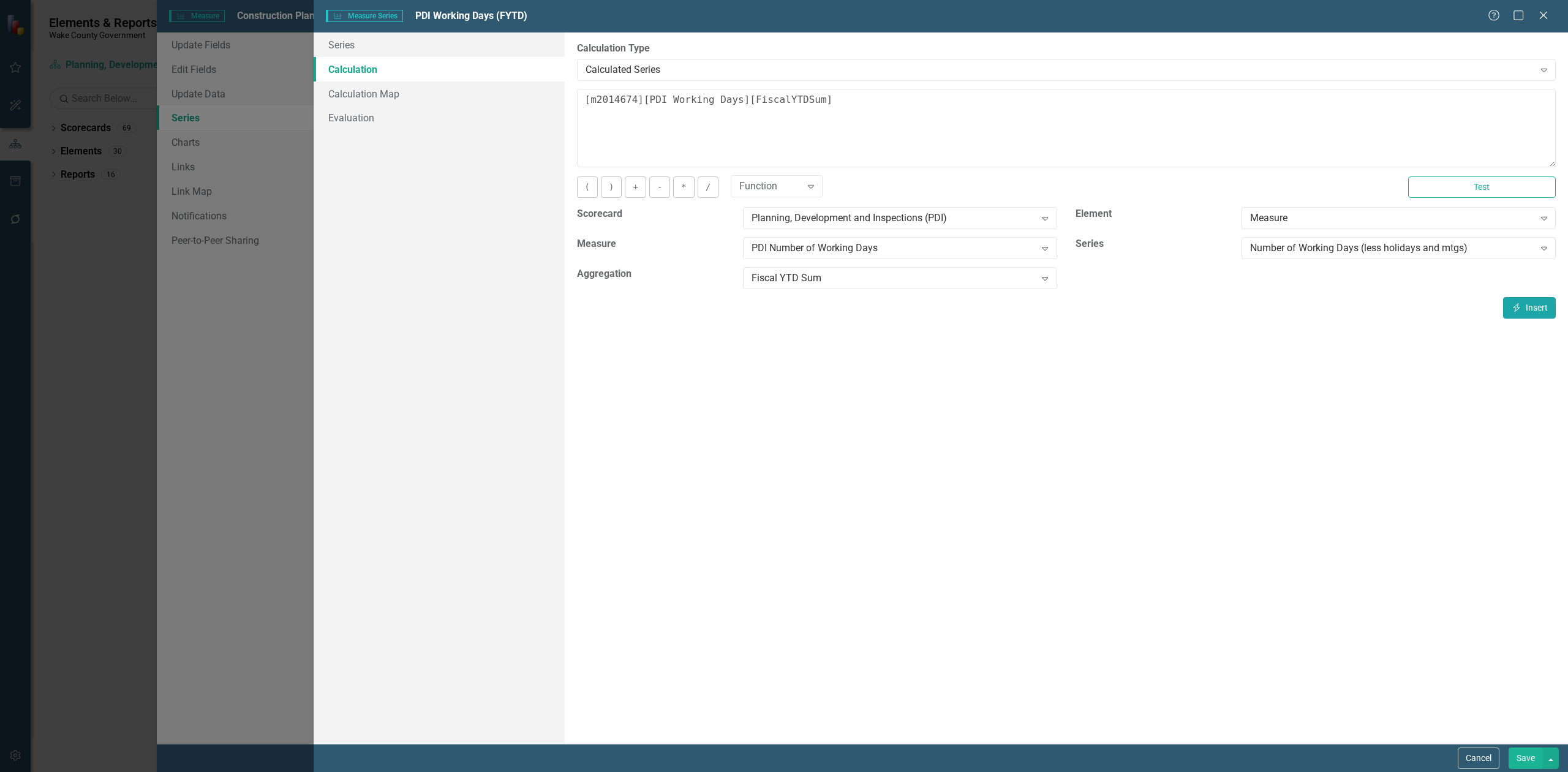
click at [1518, 313] on button "Insert Insert" at bounding box center [1529, 307] width 53 height 21
type textarea "[m1114426][Number of Working Days (less holidays and mtgs)][FiscalYTDSum] [m201…"
drag, startPoint x: 1254, startPoint y: 114, endPoint x: 983, endPoint y: 81, distance: 273.0
click at [983, 81] on div "By default, series in ClearPoint are not calculated. So, if you leave the form …" at bounding box center [1067, 388] width 1003 height 712
click at [1487, 753] on button "Cancel" at bounding box center [1479, 758] width 41 height 21
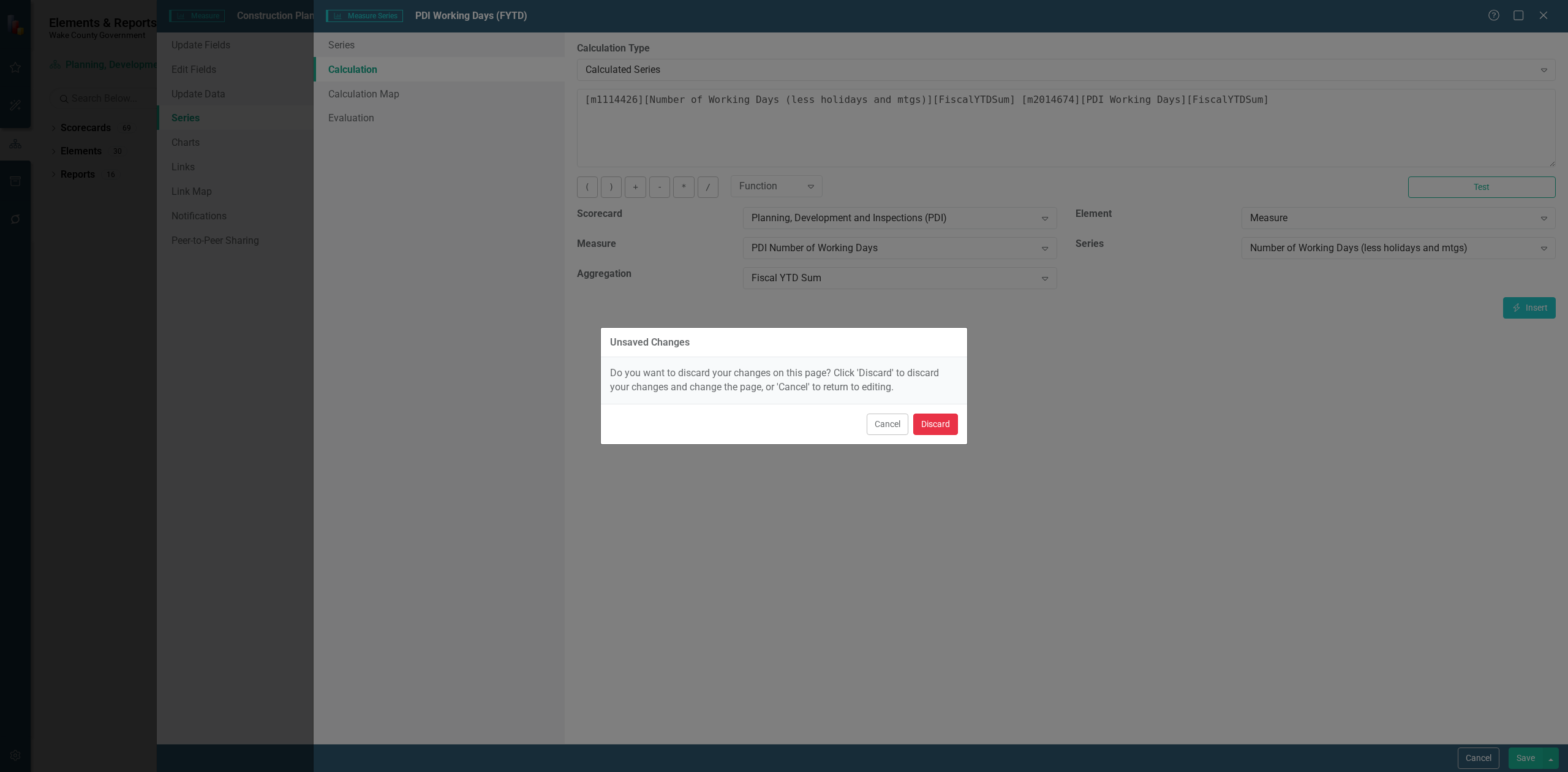
click at [941, 425] on button "Discard" at bounding box center [936, 424] width 45 height 21
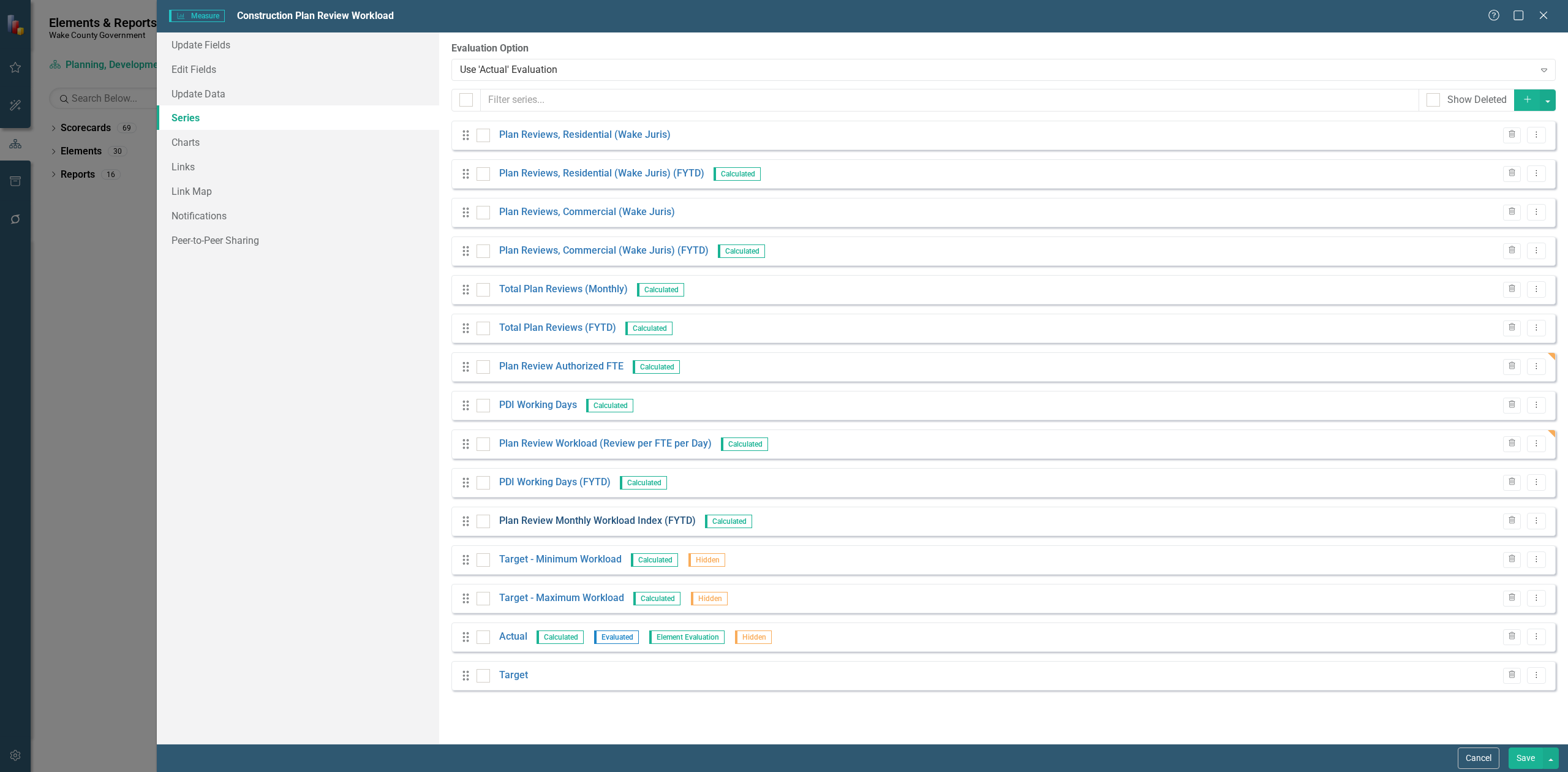
click at [613, 517] on link "Plan Review Monthly Workload Index (FYTD)" at bounding box center [597, 521] width 196 height 14
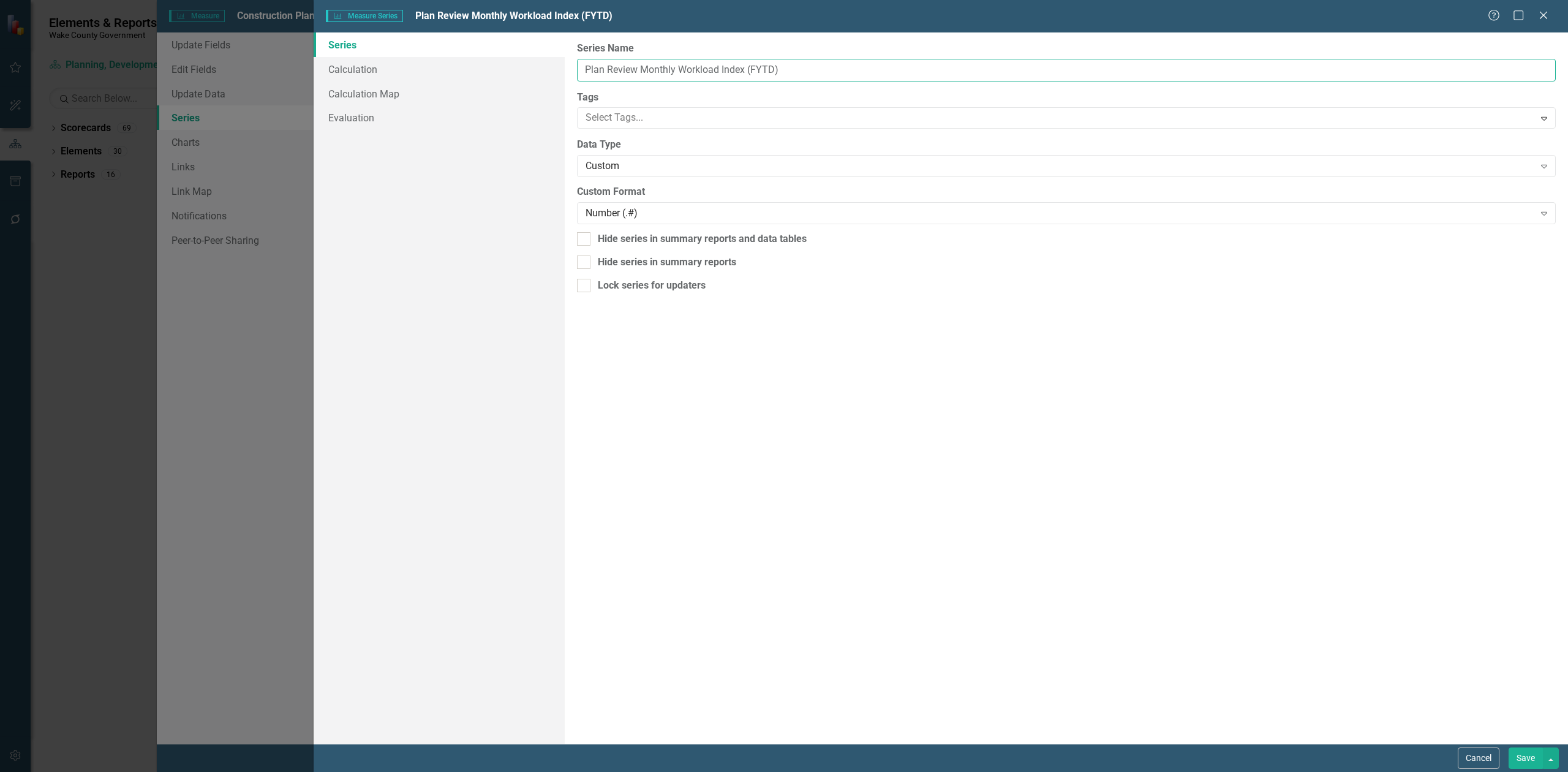
drag, startPoint x: 641, startPoint y: 68, endPoint x: 679, endPoint y: 68, distance: 38.0
click at [679, 68] on input "Plan Review Monthly Workload Index (FYTD)" at bounding box center [1067, 70] width 979 height 23
drag, startPoint x: 706, startPoint y: 65, endPoint x: 682, endPoint y: 61, distance: 24.3
click at [682, 61] on input "Plan Review Workload Index (FYTD)" at bounding box center [1067, 70] width 979 height 23
type input "Plan Review Workload (FYTD)"
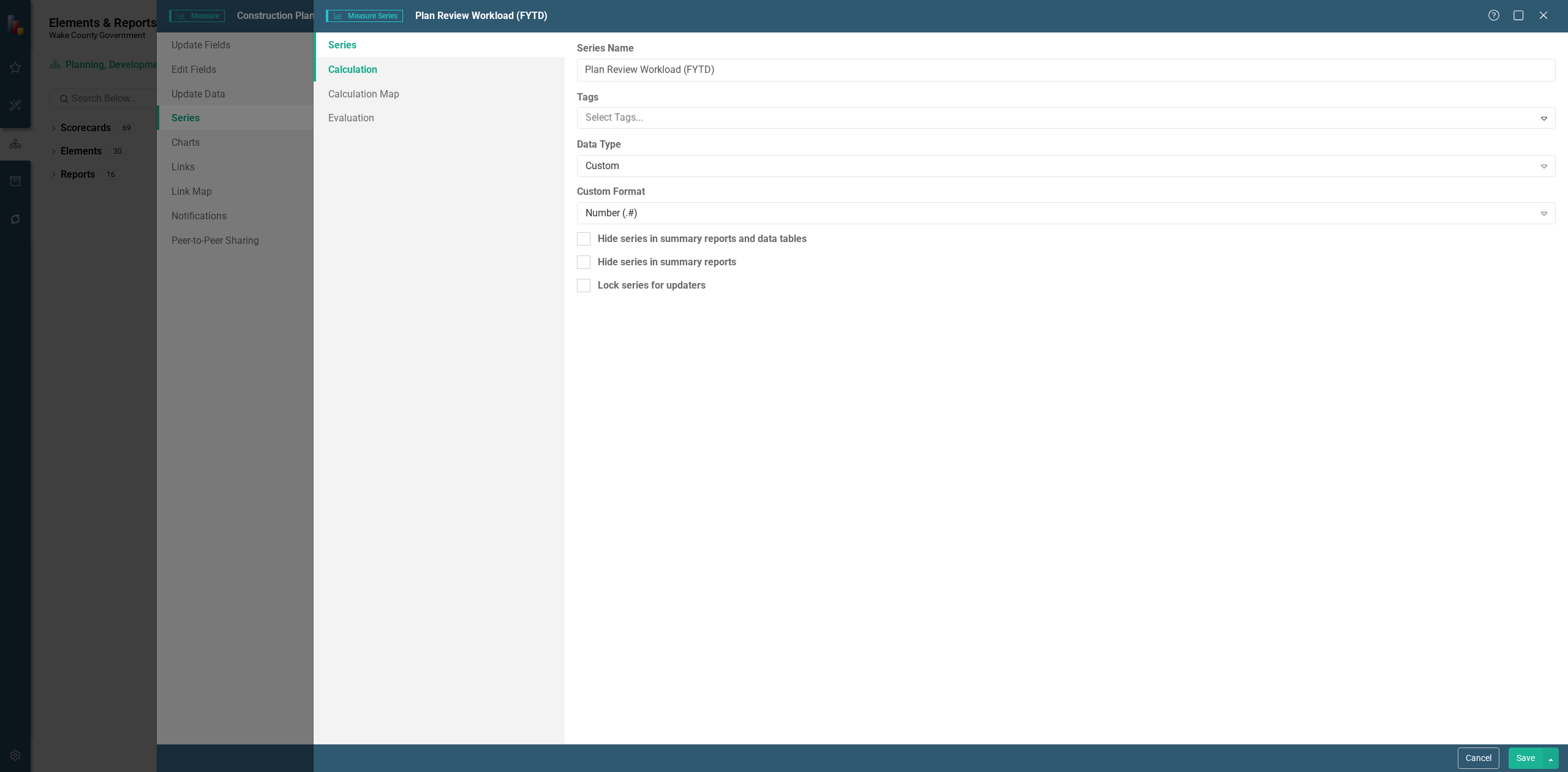
click at [390, 68] on link "Calculation" at bounding box center [439, 69] width 251 height 25
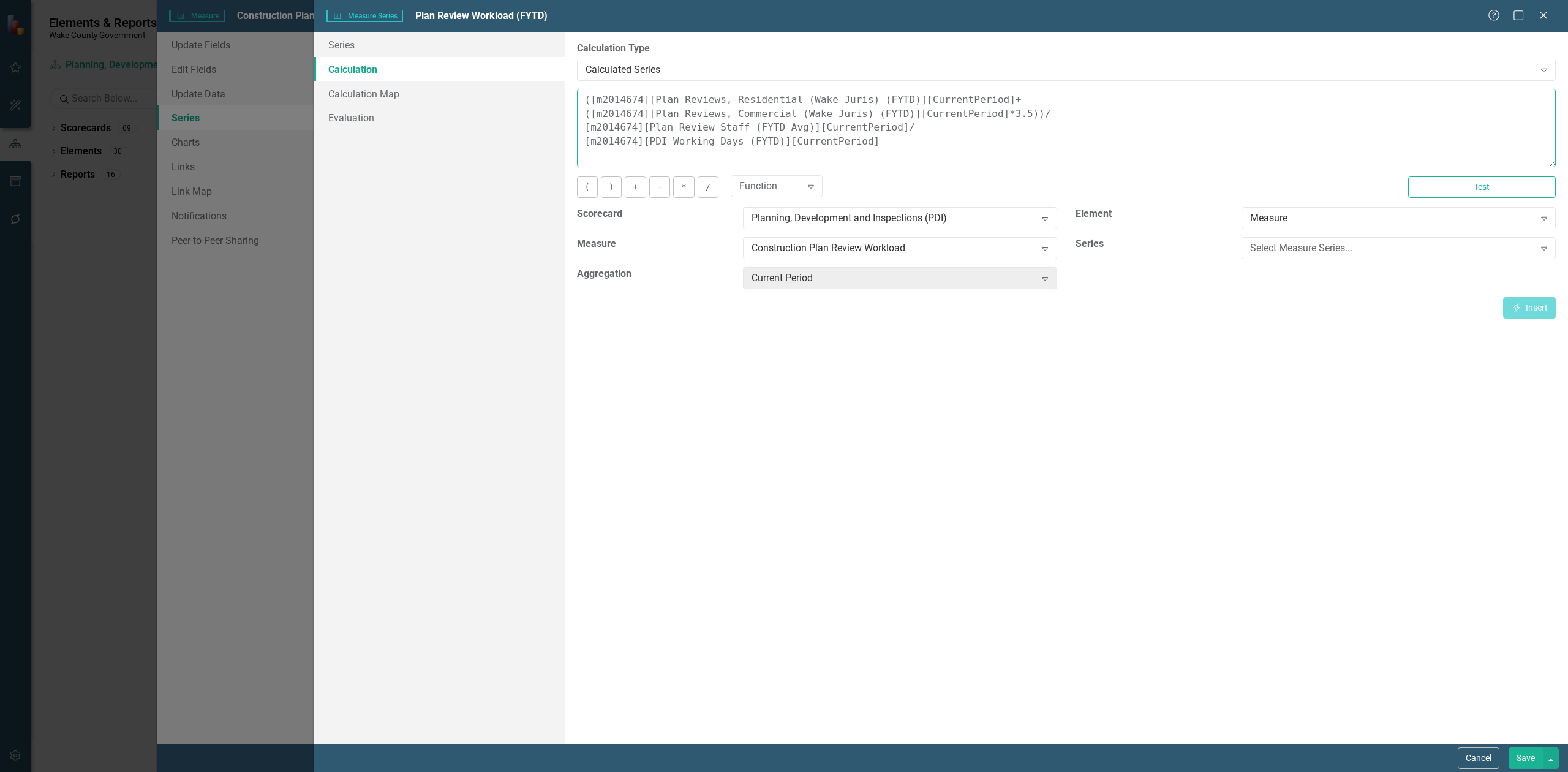
drag, startPoint x: 835, startPoint y: 143, endPoint x: 569, endPoint y: 72, distance: 275.3
click at [569, 72] on div "By default, series in ClearPoint are not calculated. So, if you leave the form …" at bounding box center [1067, 388] width 1003 height 712
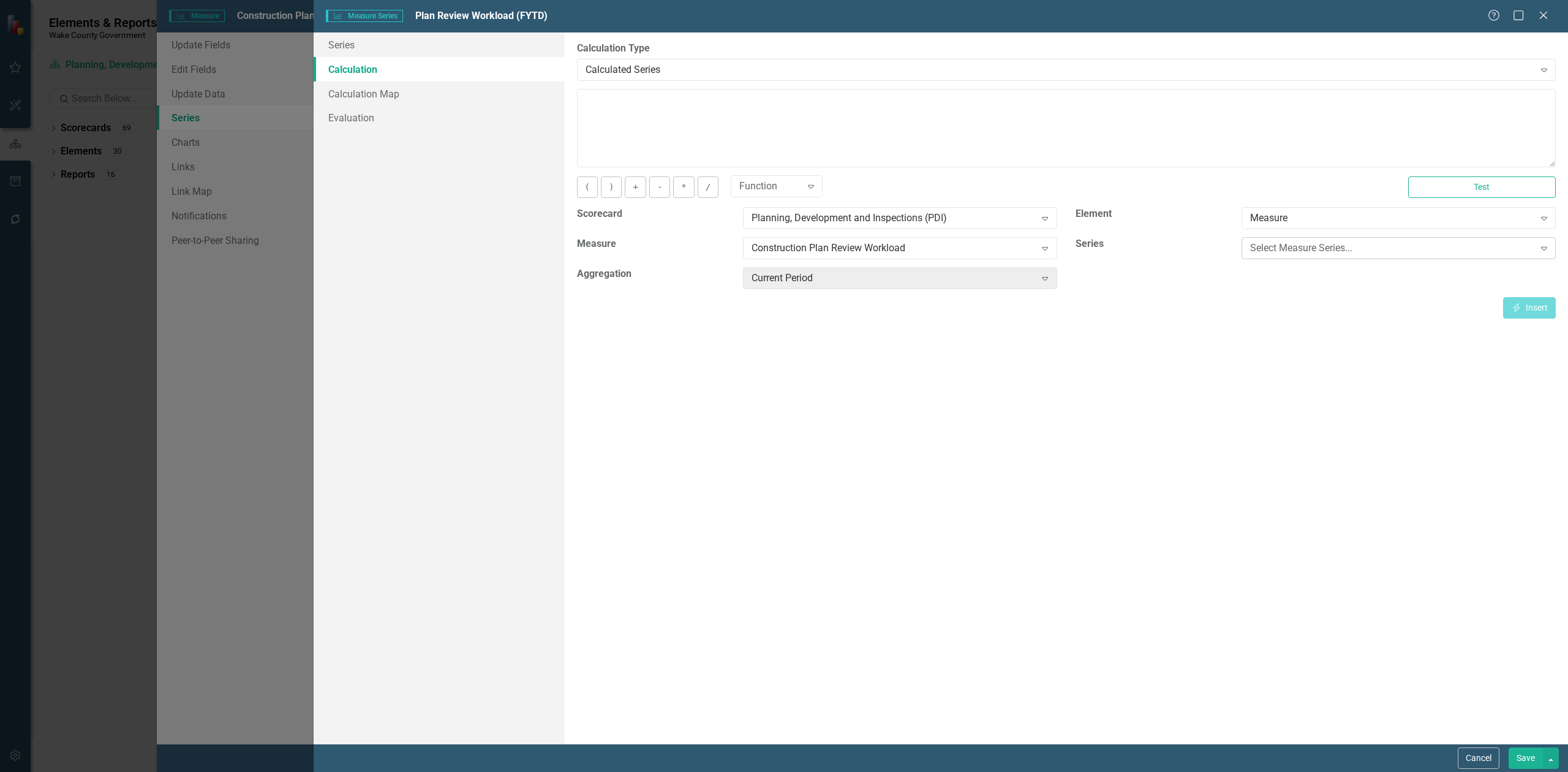
click at [1247, 245] on div "Select Measure Series... Expand" at bounding box center [1398, 248] width 314 height 22
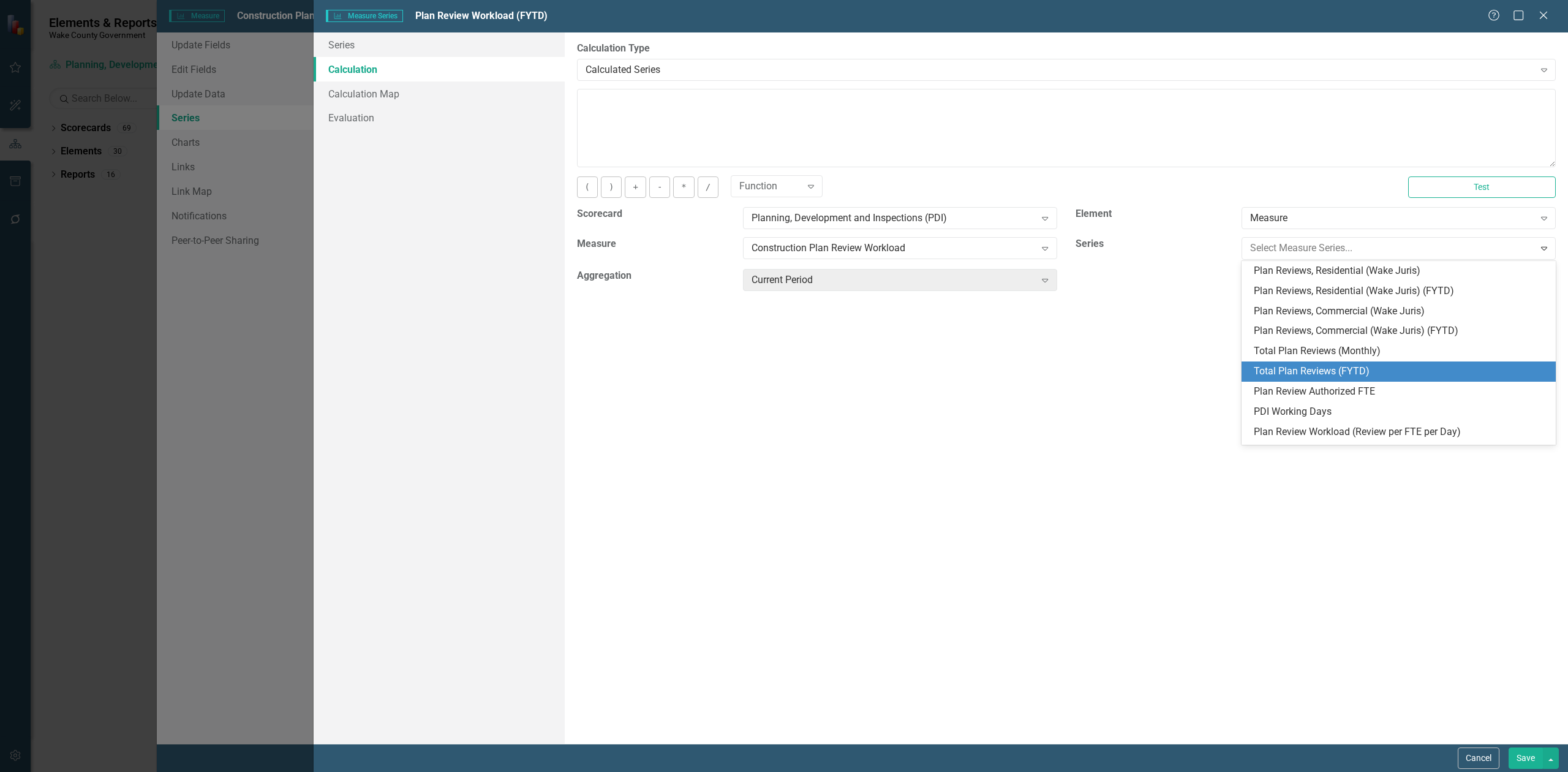
click at [1303, 366] on div "Total Plan Reviews (FYTD)" at bounding box center [1401, 371] width 295 height 14
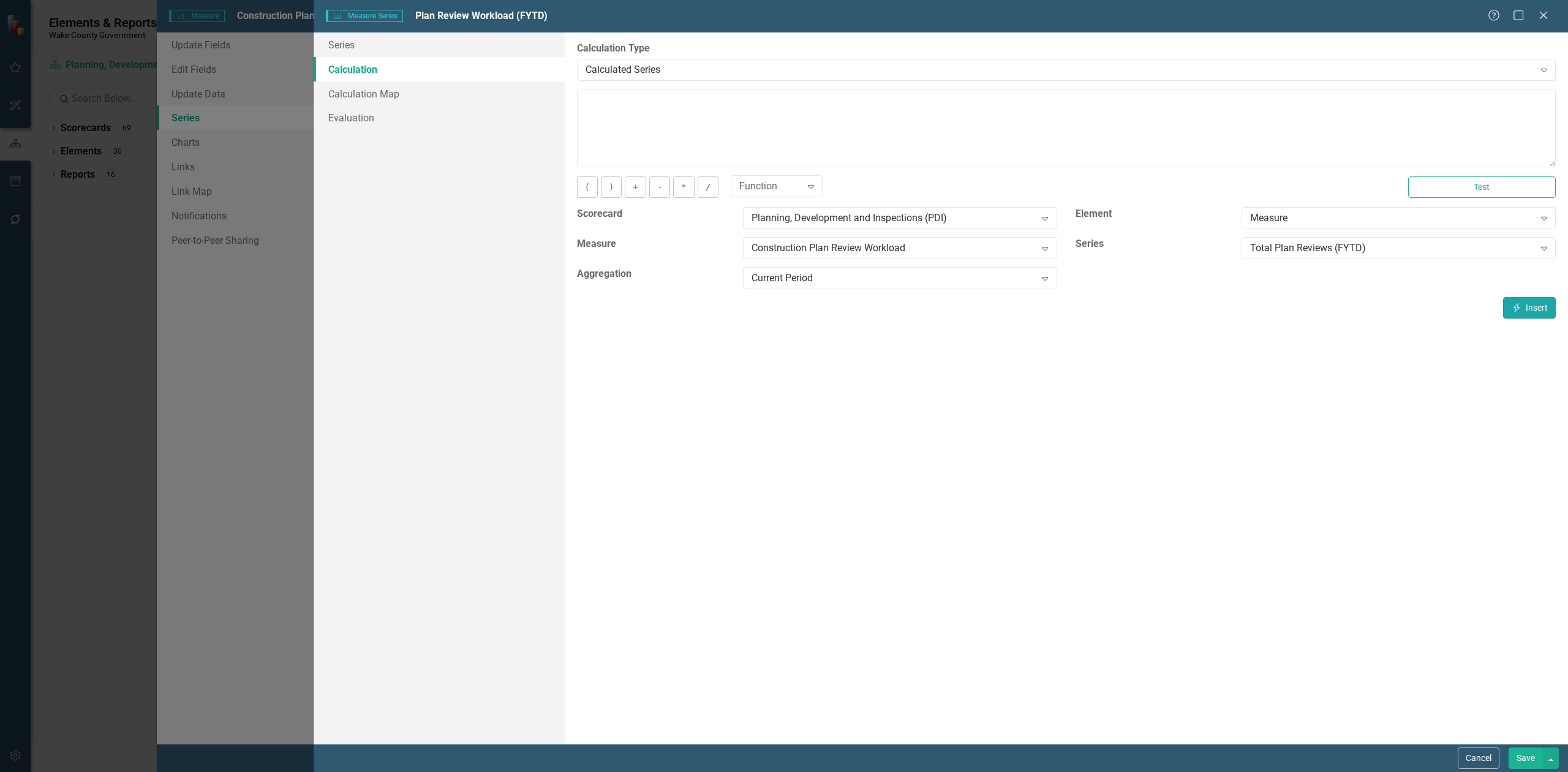
click at [1522, 315] on button "Insert Insert" at bounding box center [1529, 307] width 53 height 21
click at [922, 104] on textarea "[m2014674][Total Plan Reviews (FYTD)][CurrentPeriod]" at bounding box center [1067, 127] width 979 height 78
click at [1282, 245] on div "Total Plan Reviews (FYTD)" at bounding box center [1392, 248] width 284 height 14
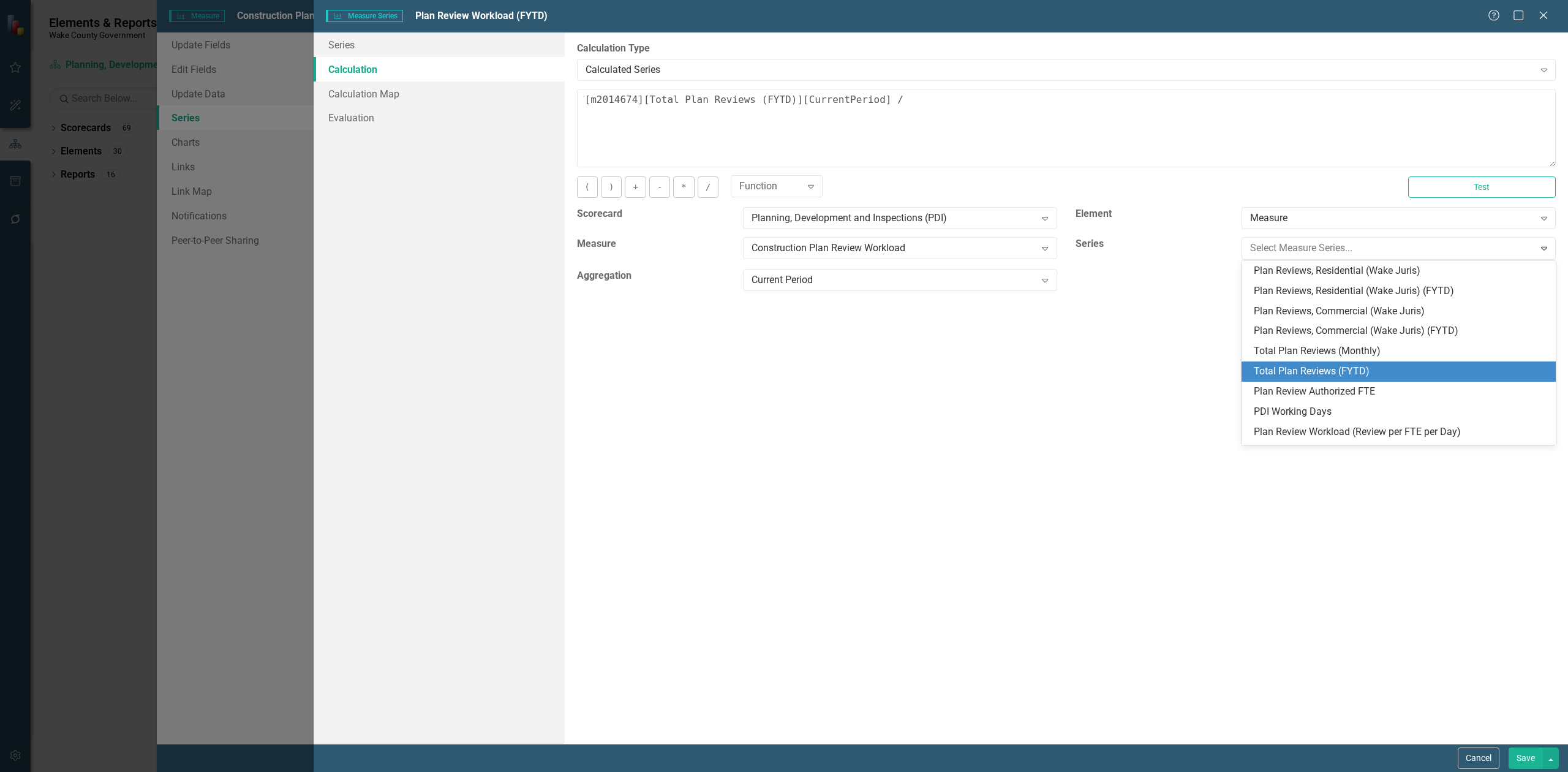
scroll to position [101, 0]
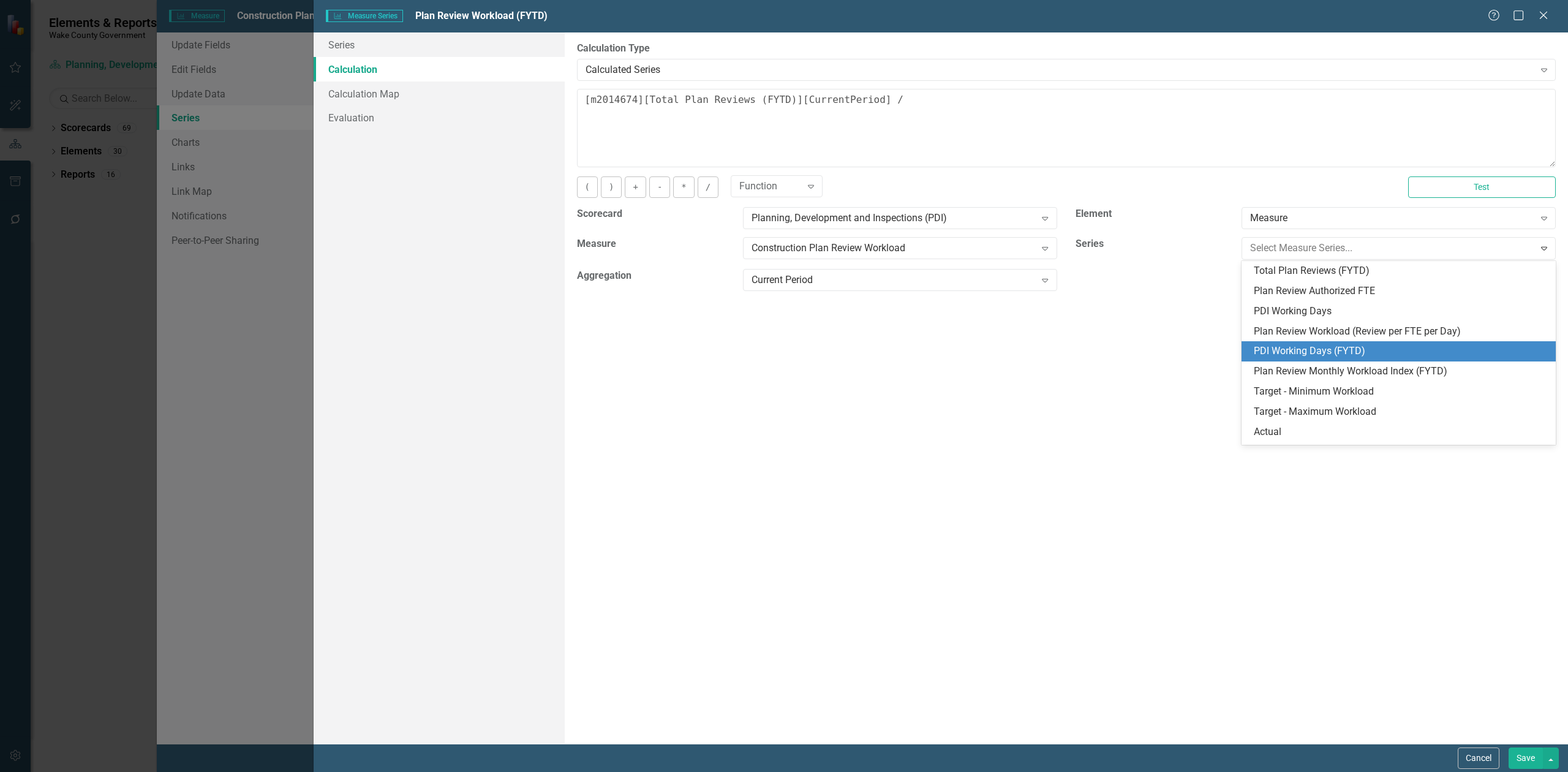
click at [1345, 350] on div "PDI Working Days (FYTD)" at bounding box center [1401, 350] width 295 height 14
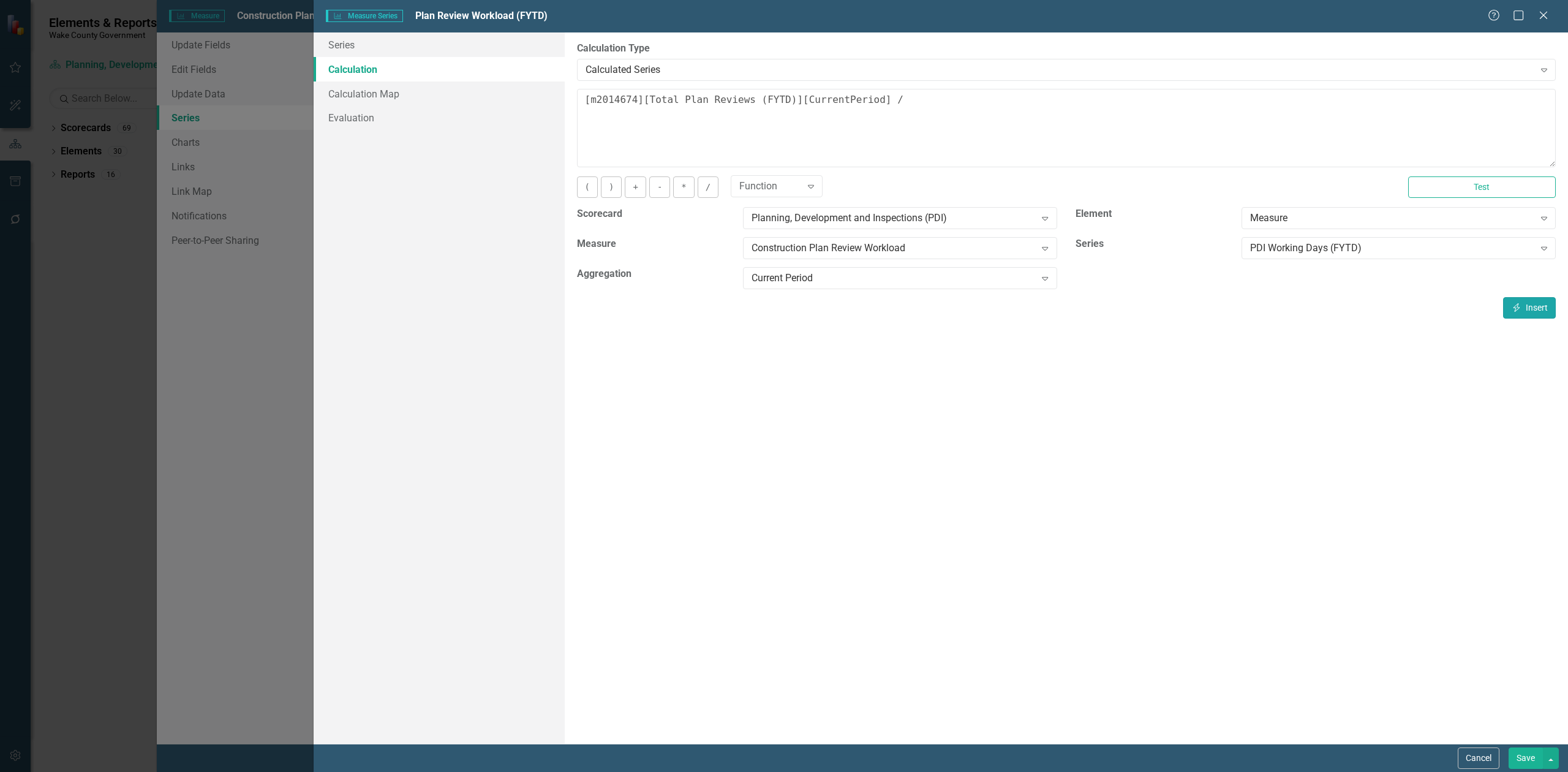
click at [1527, 309] on button "Insert Insert" at bounding box center [1529, 307] width 53 height 21
click at [1210, 106] on textarea "[m2014674][Total Plan Reviews (FYTD)][CurrentPeriod] / [m2014674][PDI Working D…" at bounding box center [1067, 127] width 979 height 78
type textarea "[m2014674][Total Plan Reviews (FYTD)][CurrentPeriod] / [m2014674][PDI Working D…"
click at [1340, 251] on div "PDI Working Days (FYTD)" at bounding box center [1392, 248] width 284 height 14
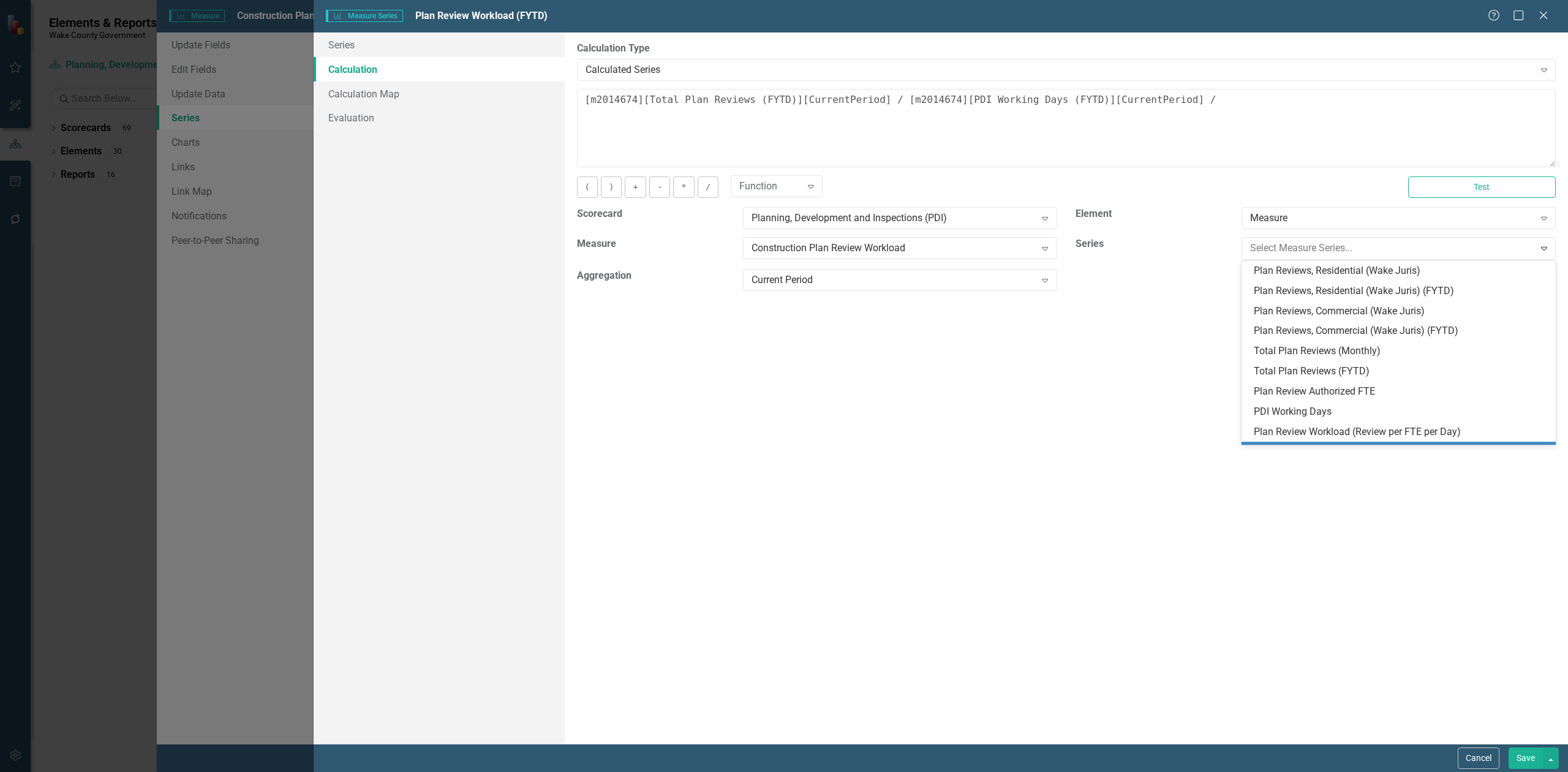
scroll to position [118, 0]
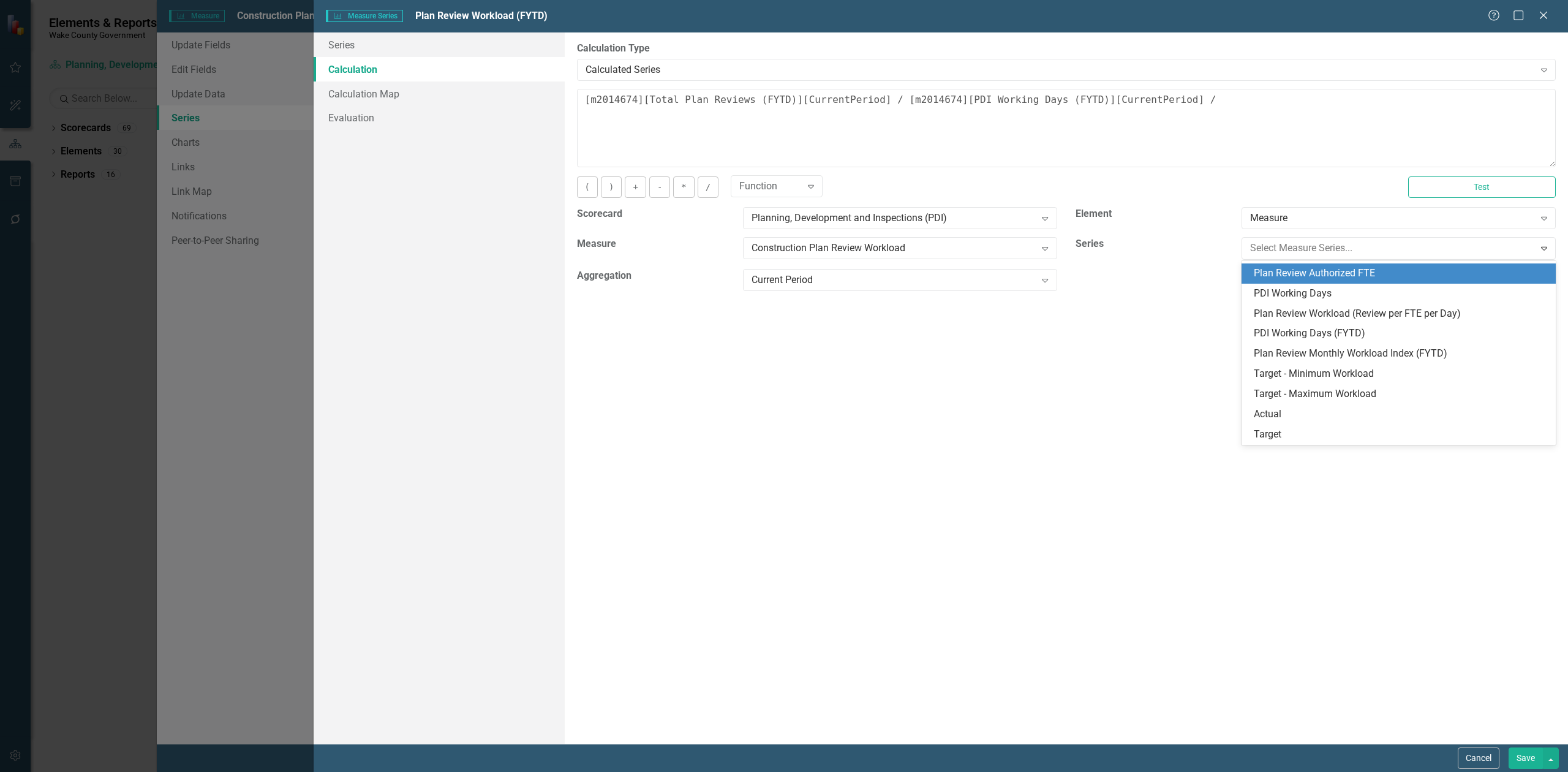
click at [1349, 273] on div "Plan Review Authorized FTE" at bounding box center [1401, 273] width 295 height 14
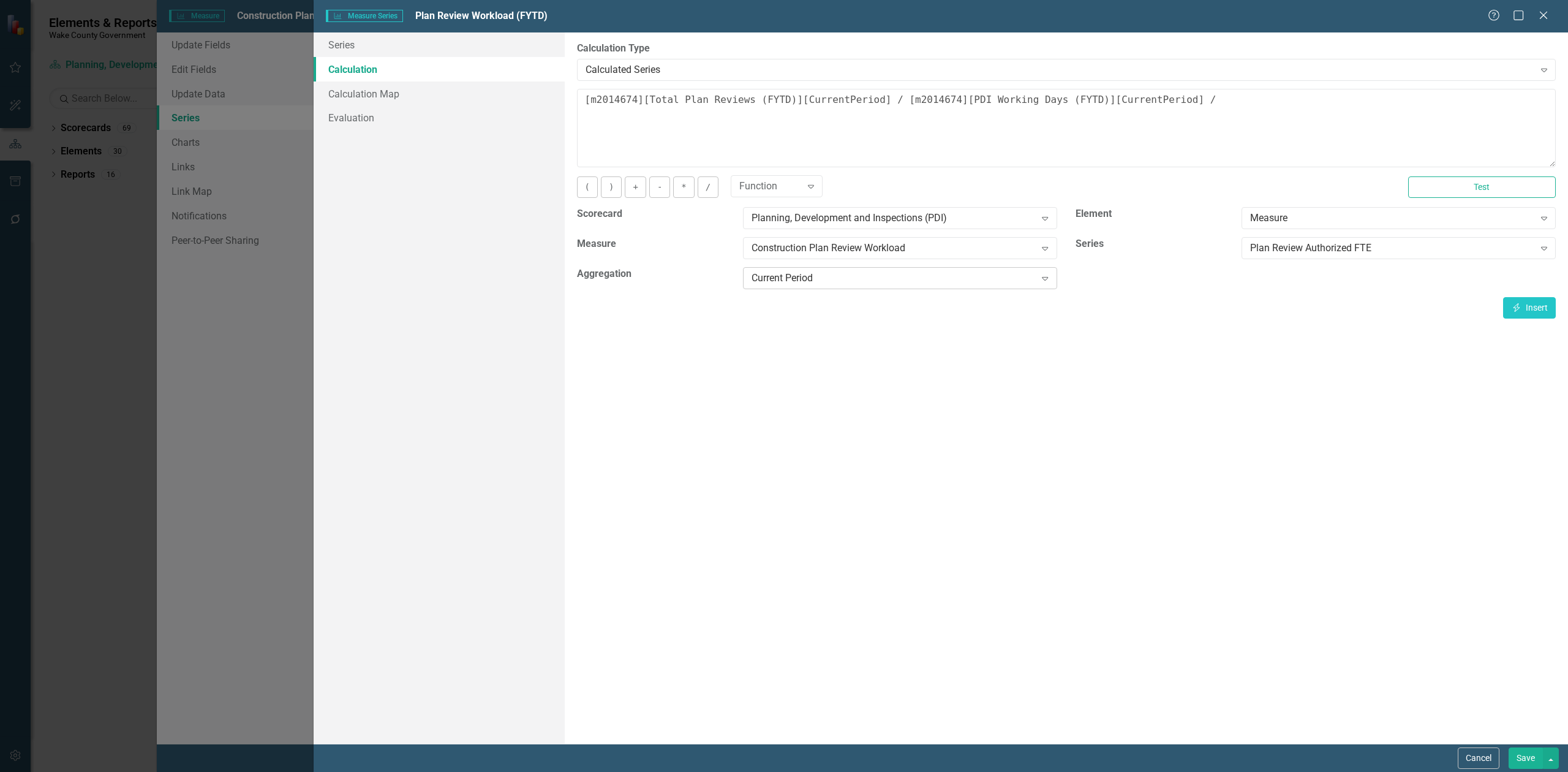
click at [894, 287] on div "Current Period Expand" at bounding box center [900, 279] width 314 height 22
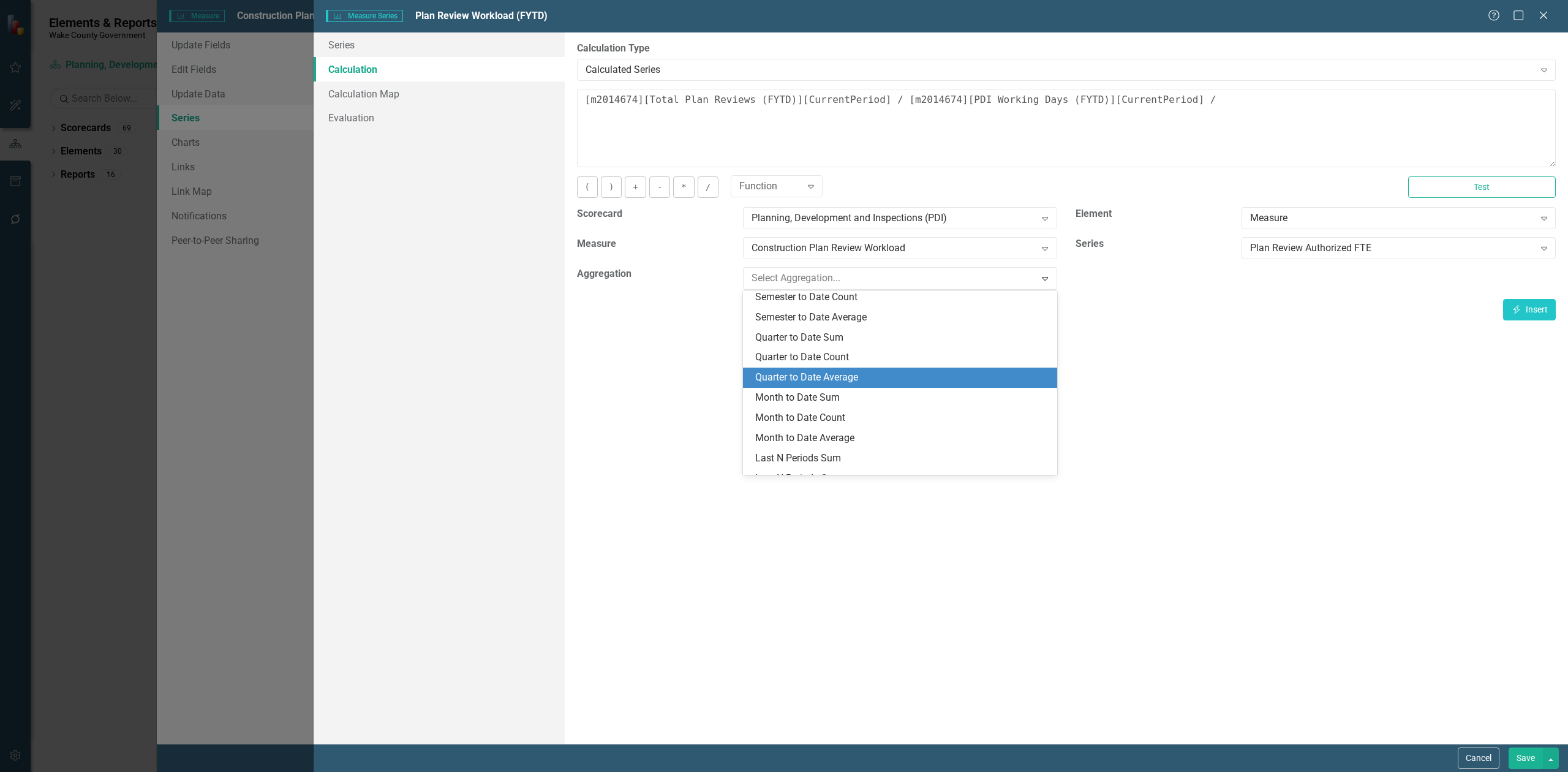
scroll to position [279, 0]
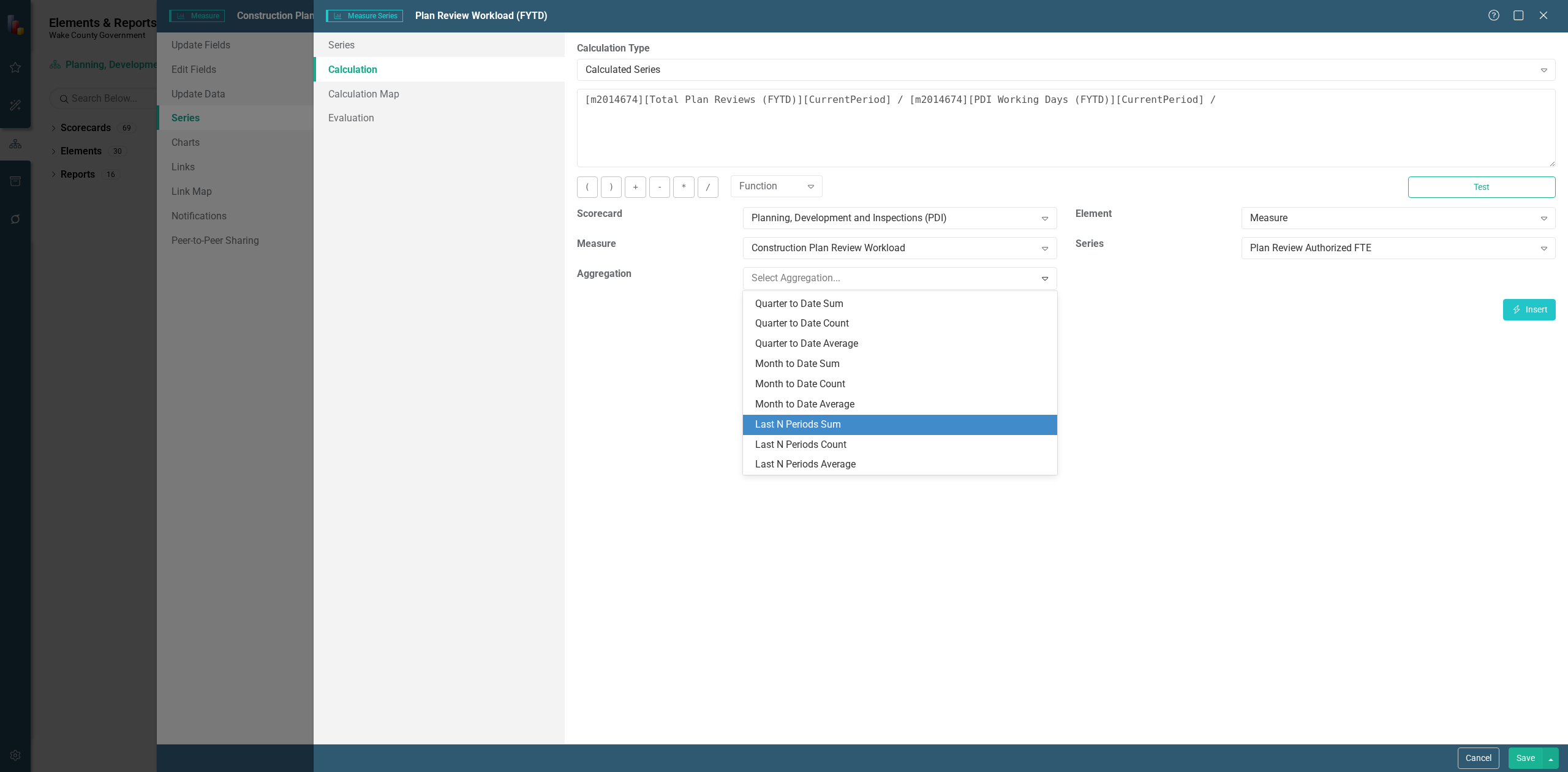
click at [861, 420] on div "Last N Periods Sum" at bounding box center [902, 424] width 295 height 14
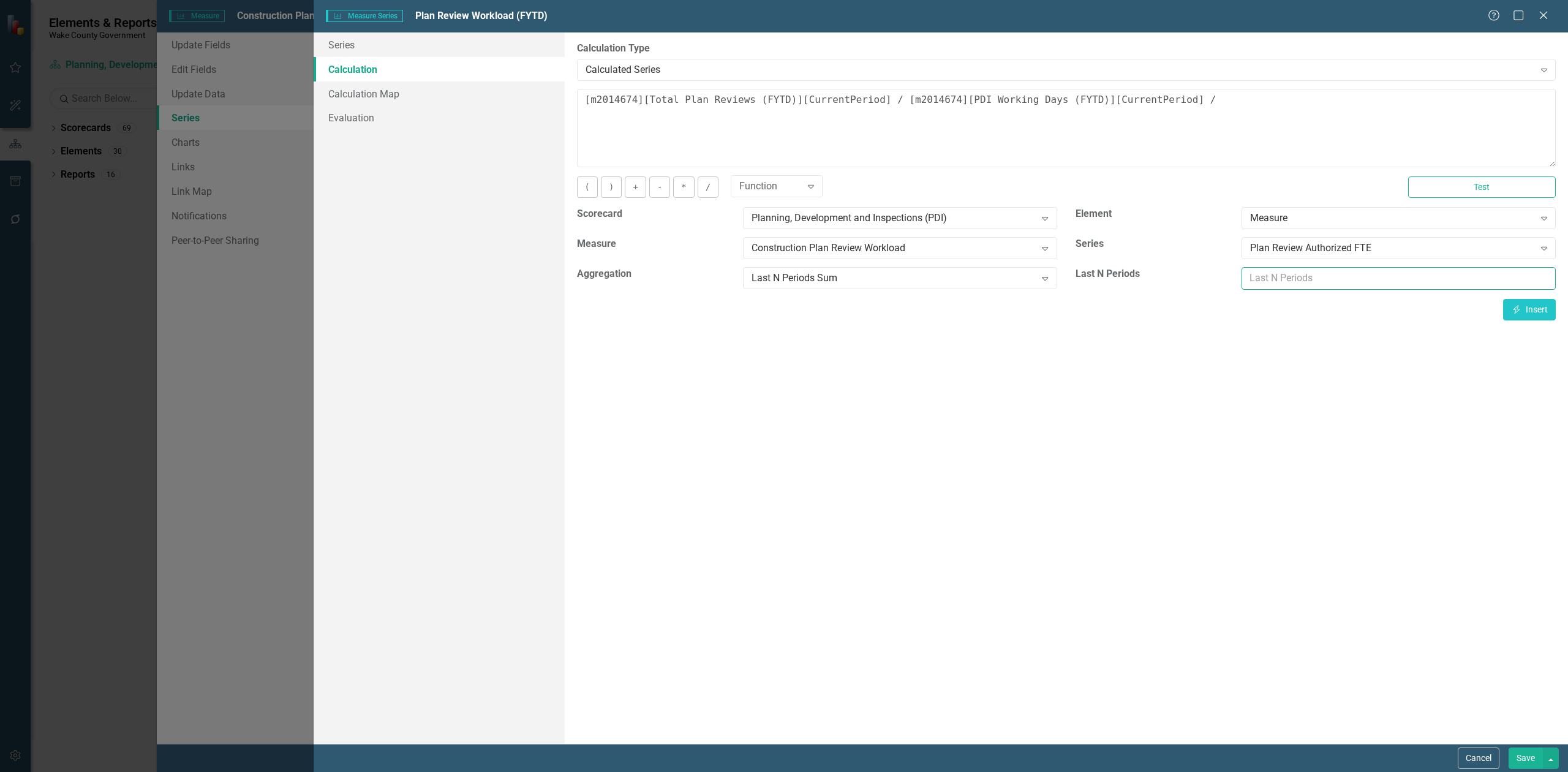
click at [1281, 279] on input "number" at bounding box center [1398, 279] width 314 height 23
type input "12"
click at [1517, 313] on icon "Insert" at bounding box center [1516, 309] width 11 height 8
type textarea "[m2014674][Total Plan Reviews (FYTD)][CurrentPeriod] / [m2014674][PDI Working D…"
click at [1527, 761] on button "Save" at bounding box center [1526, 758] width 34 height 21
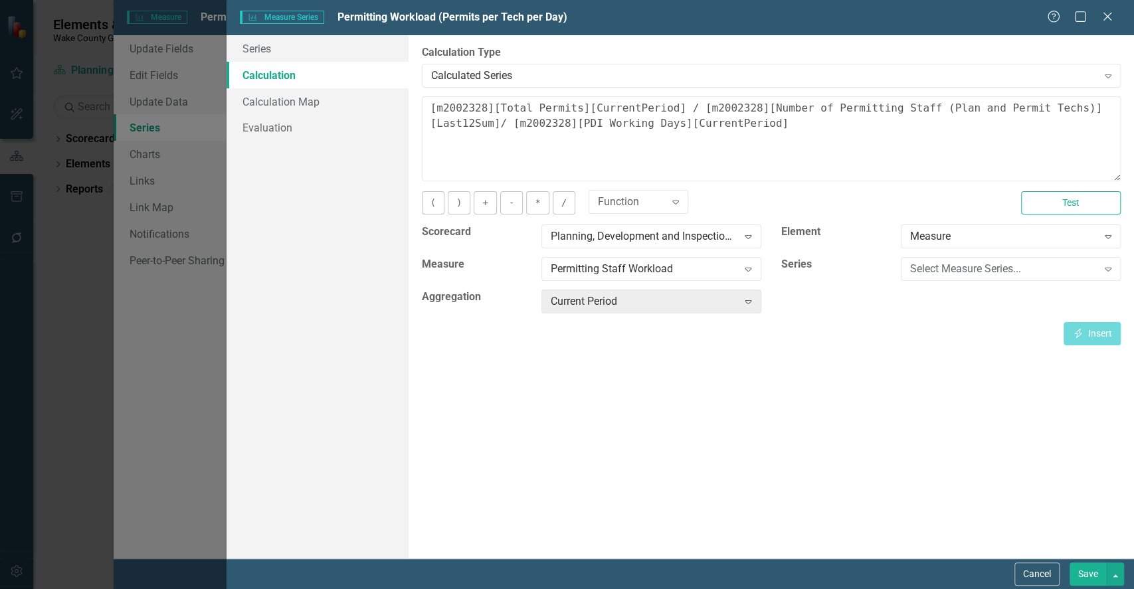
scroll to position [266, 0]
click at [1041, 577] on button "Cancel" at bounding box center [1037, 574] width 45 height 23
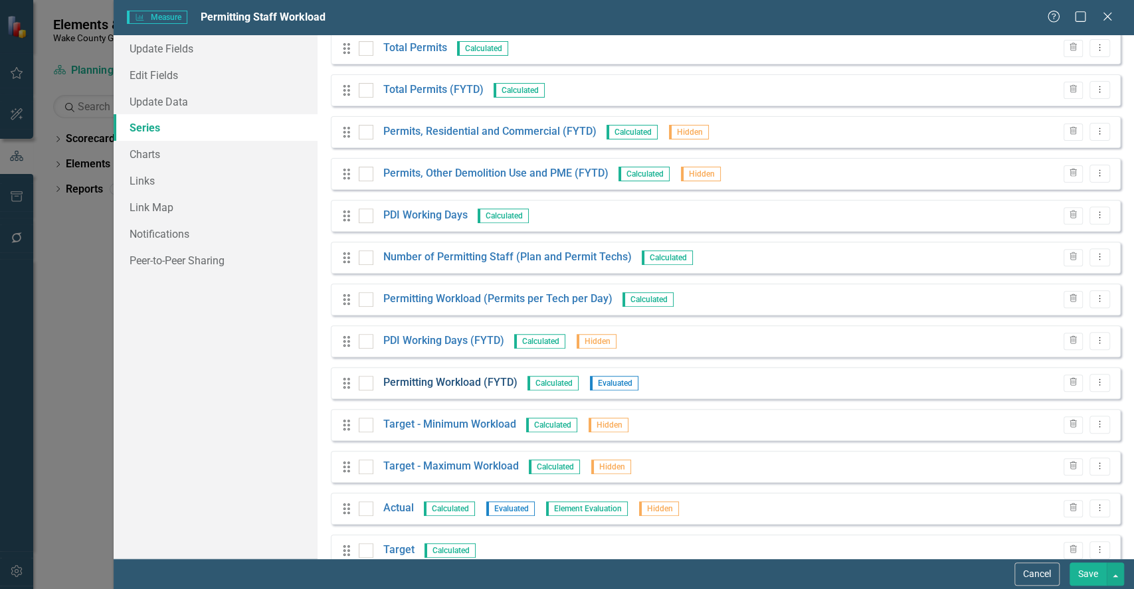
click at [467, 385] on link "Permitting Workload (FYTD)" at bounding box center [450, 382] width 134 height 15
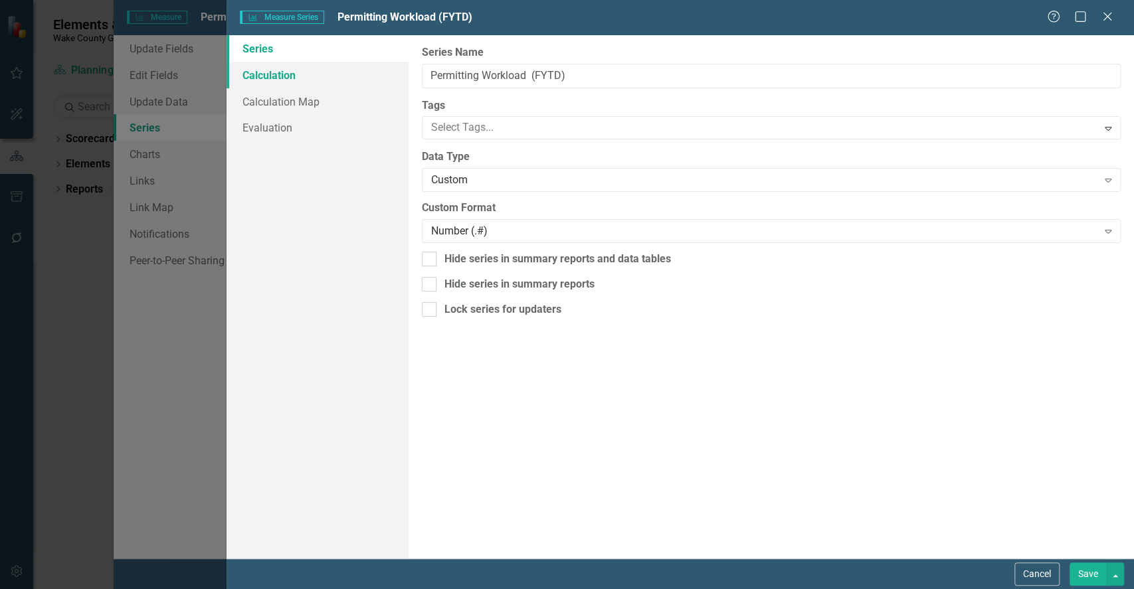
click at [245, 82] on link "Calculation" at bounding box center [317, 75] width 181 height 27
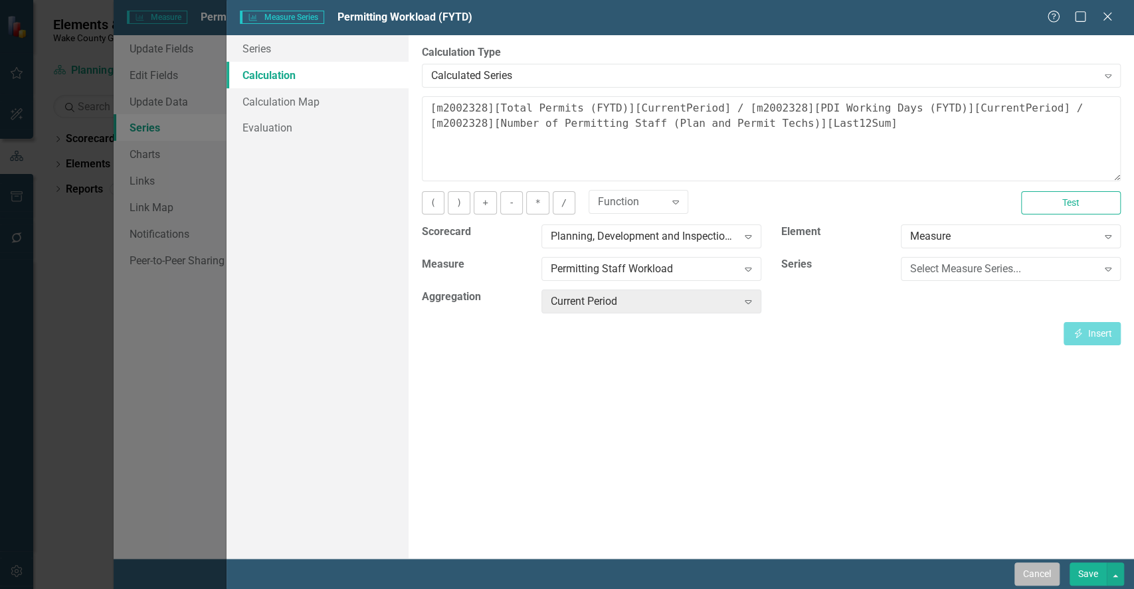
click at [1031, 568] on button "Cancel" at bounding box center [1037, 574] width 45 height 23
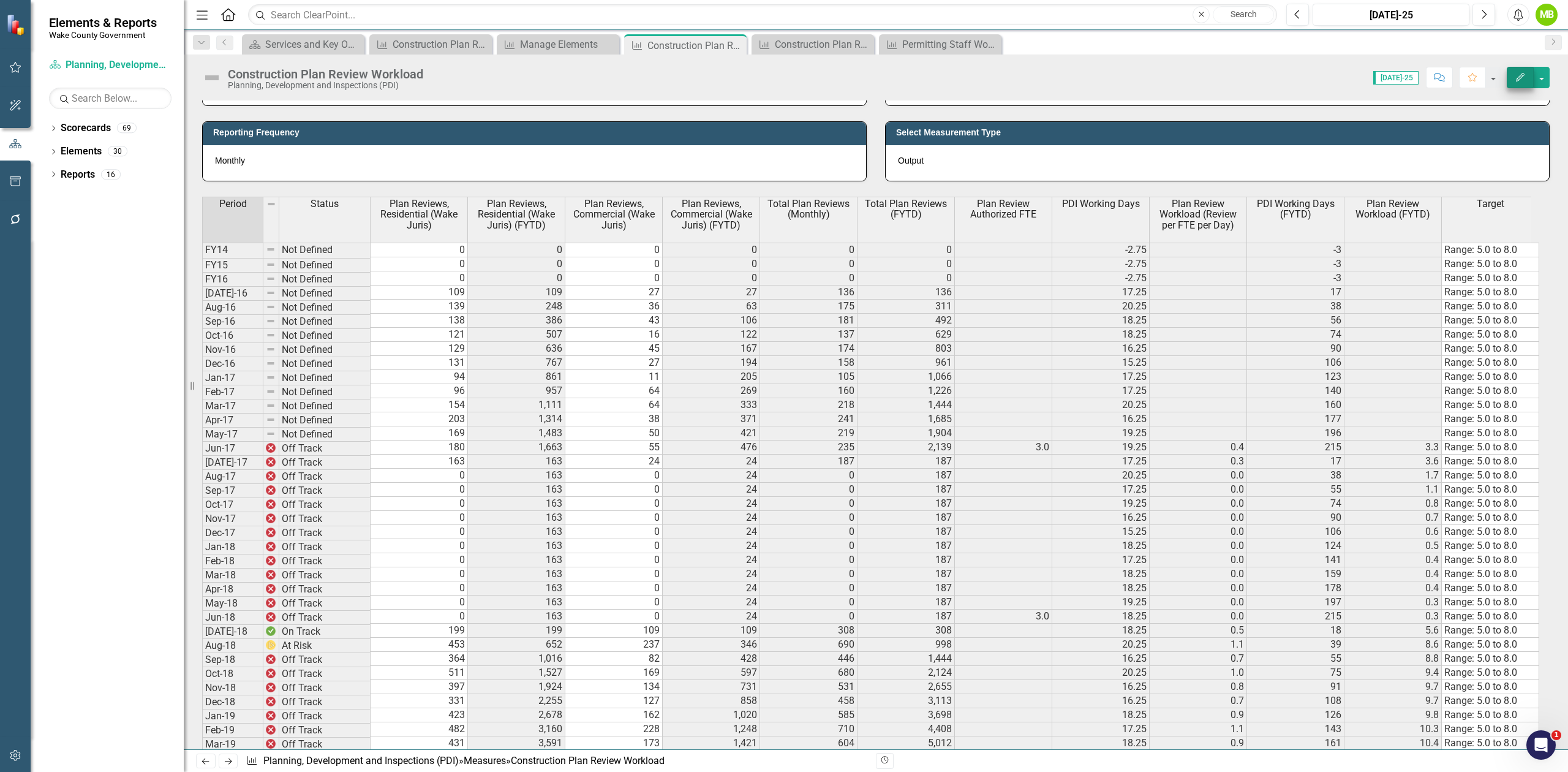
scroll to position [250, 0]
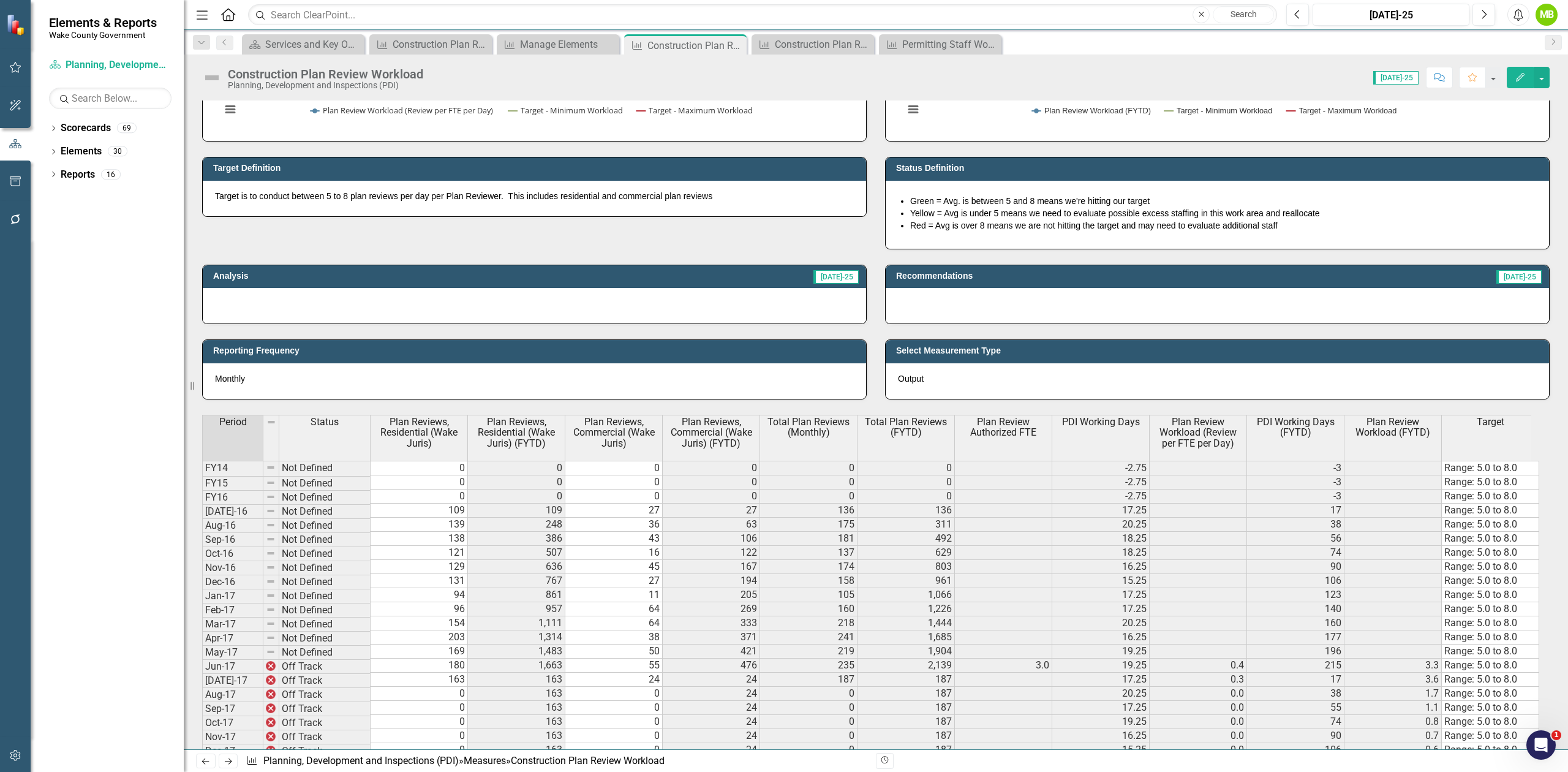
click at [1290, 52] on div "Scorecard Services and Key Operating Measures Close Measure Construction Plan R…" at bounding box center [889, 43] width 1299 height 19
click at [1541, 79] on button "button" at bounding box center [1541, 77] width 16 height 21
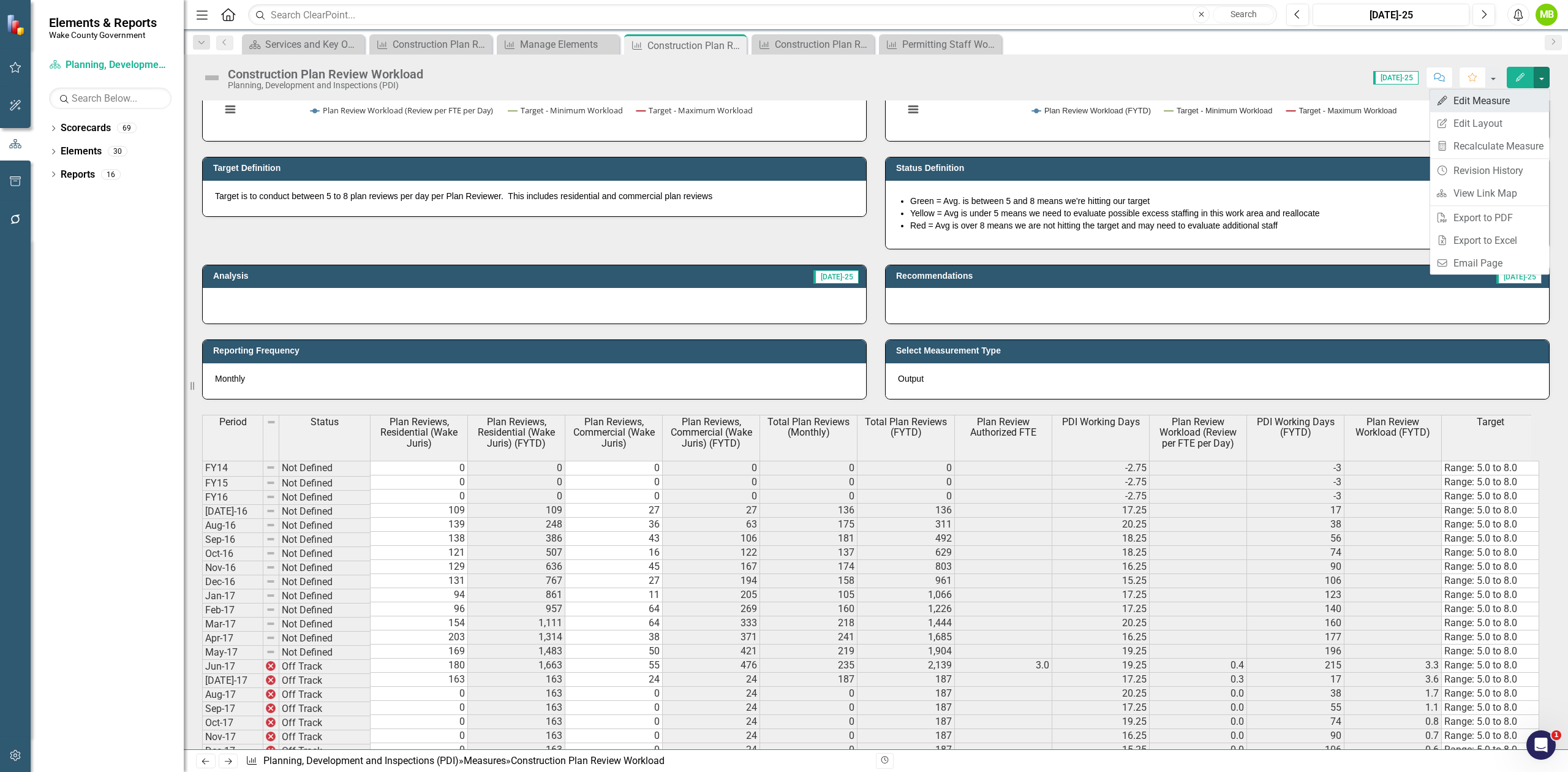
click at [1515, 96] on link "Edit Edit Measure" at bounding box center [1491, 101] width 120 height 23
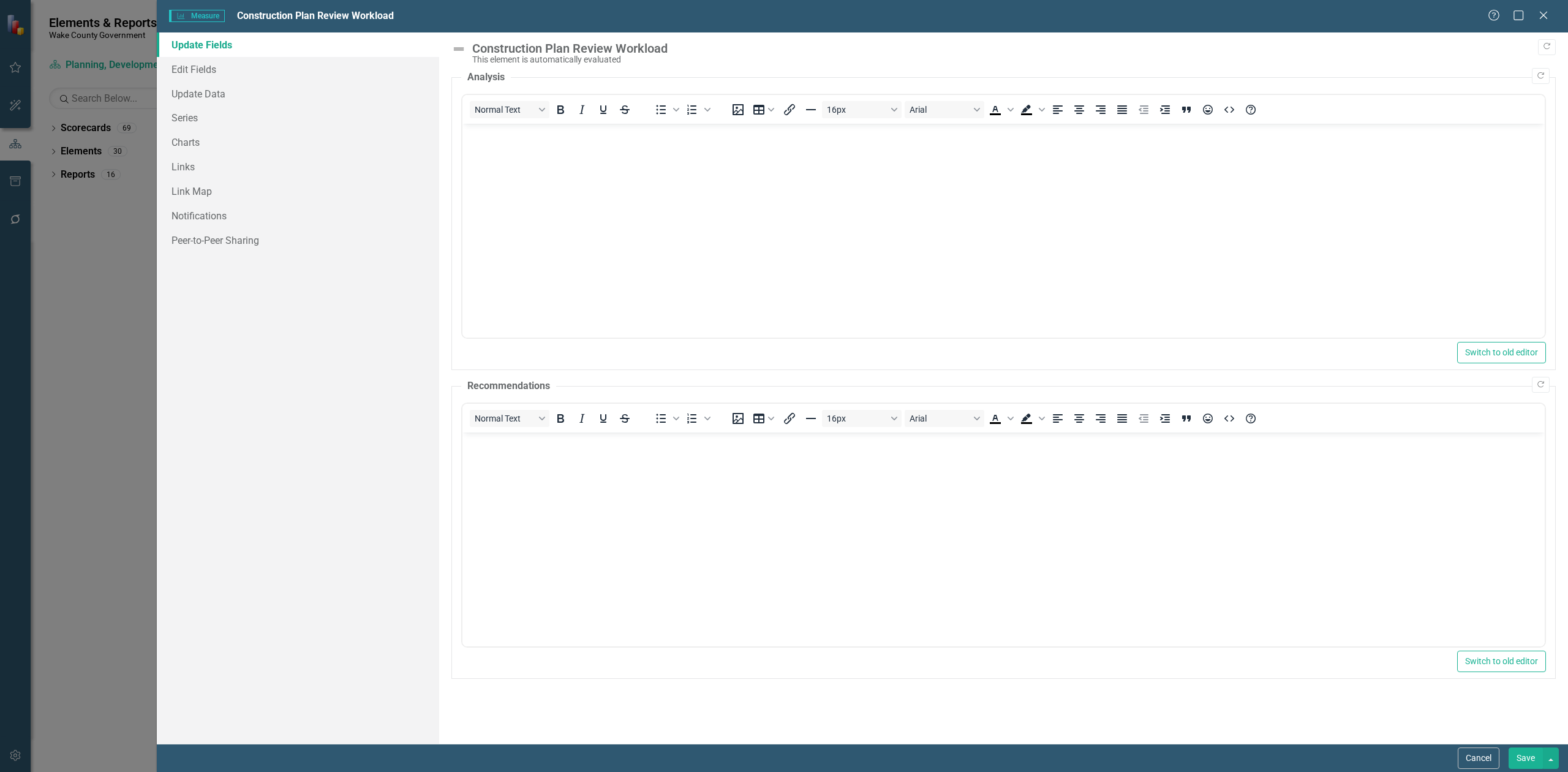
scroll to position [0, 0]
click at [200, 127] on link "Series" at bounding box center [298, 117] width 282 height 25
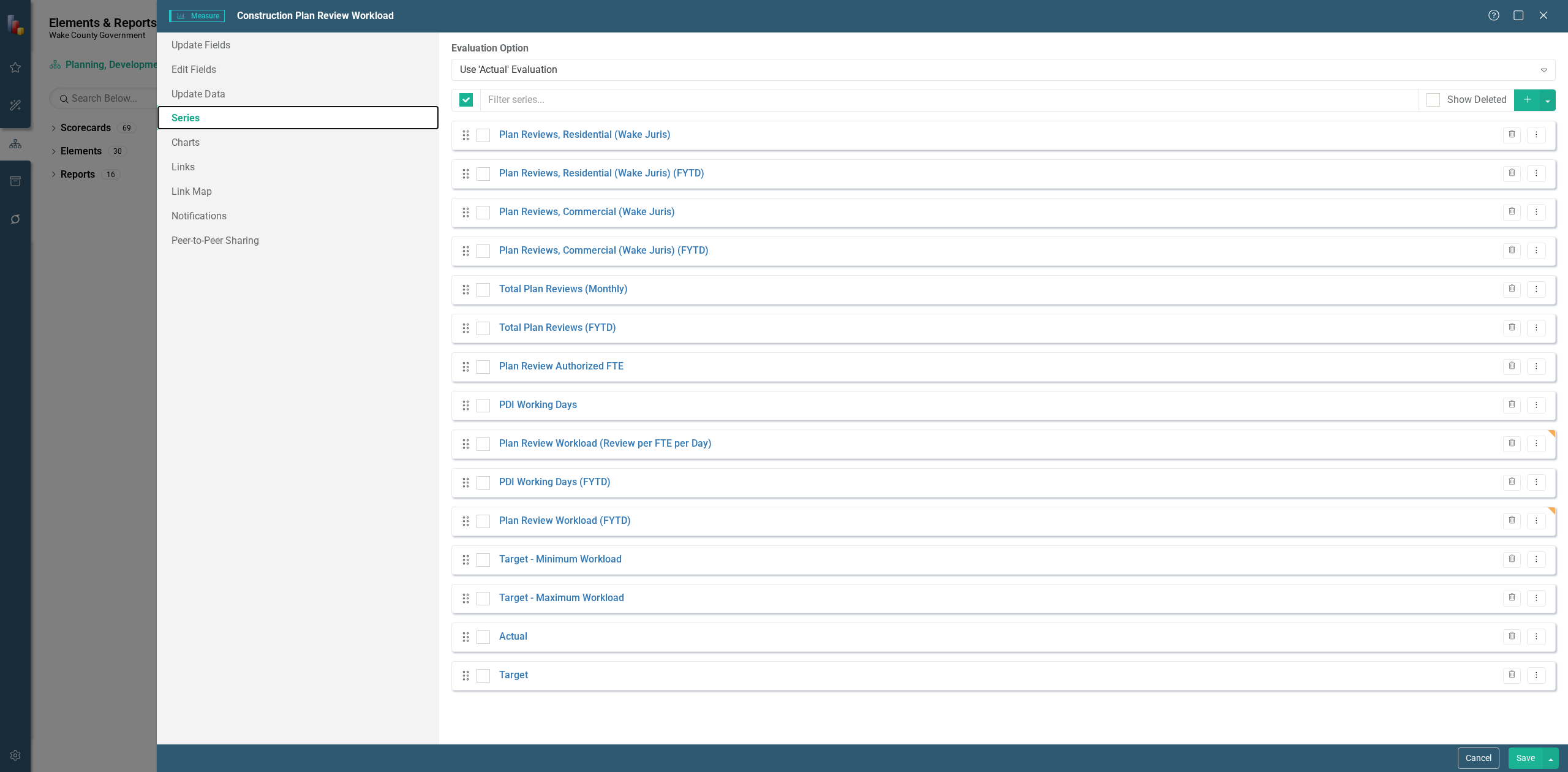
checkbox input "false"
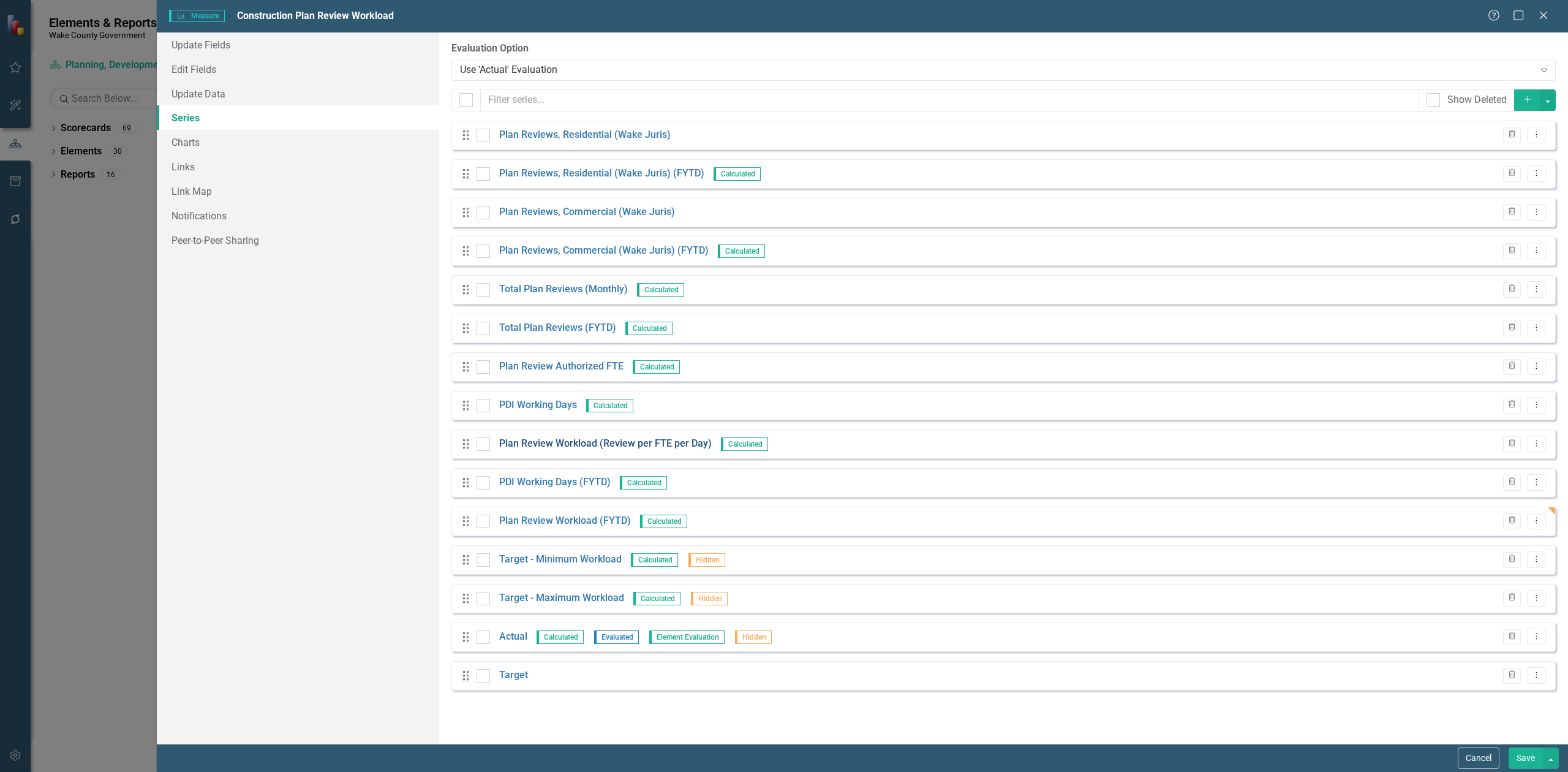
click at [548, 445] on link "Plan Review Workload (Review per FTE per Day)" at bounding box center [606, 444] width 213 height 14
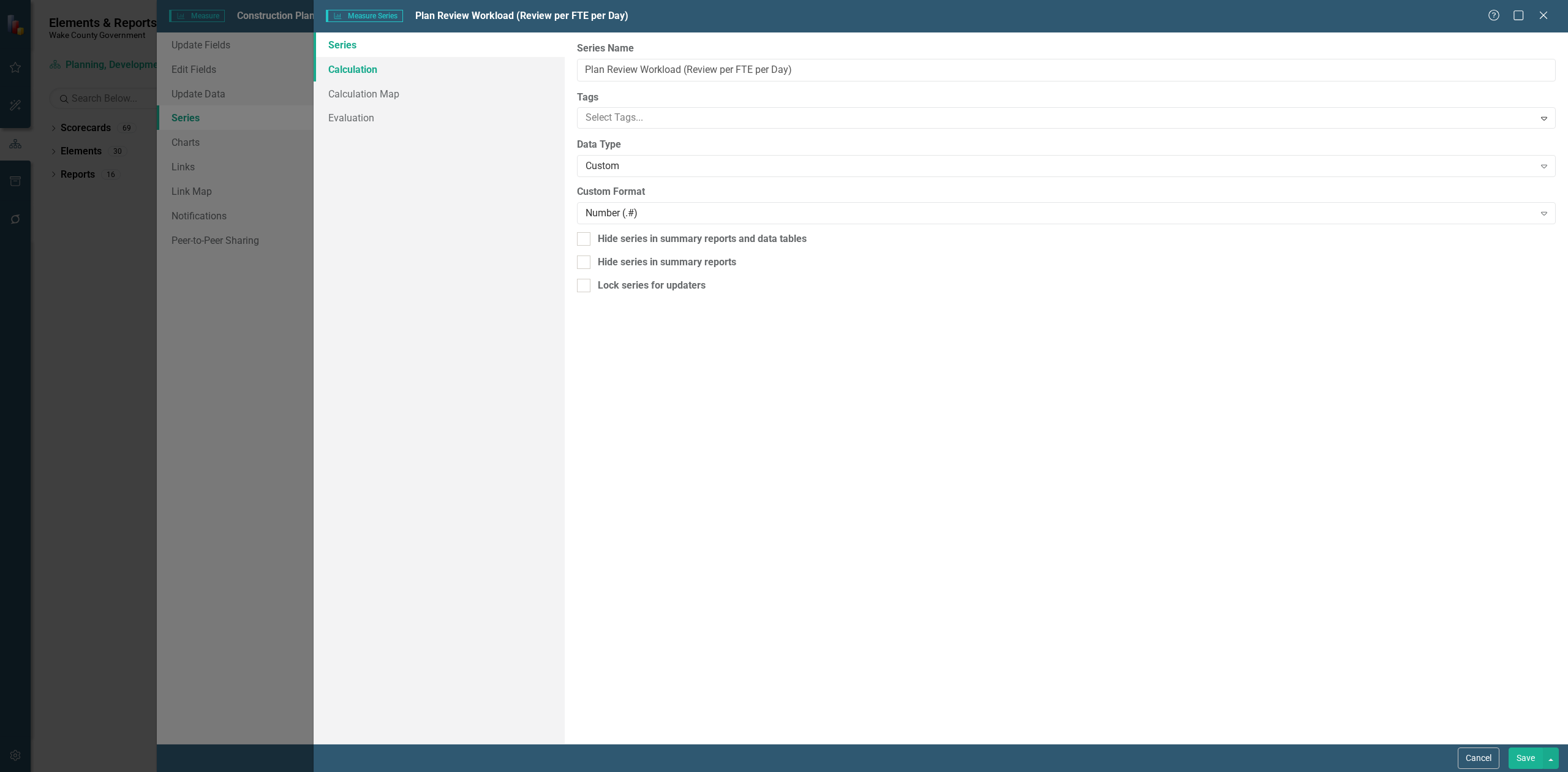
click at [375, 69] on link "Calculation" at bounding box center [439, 69] width 251 height 25
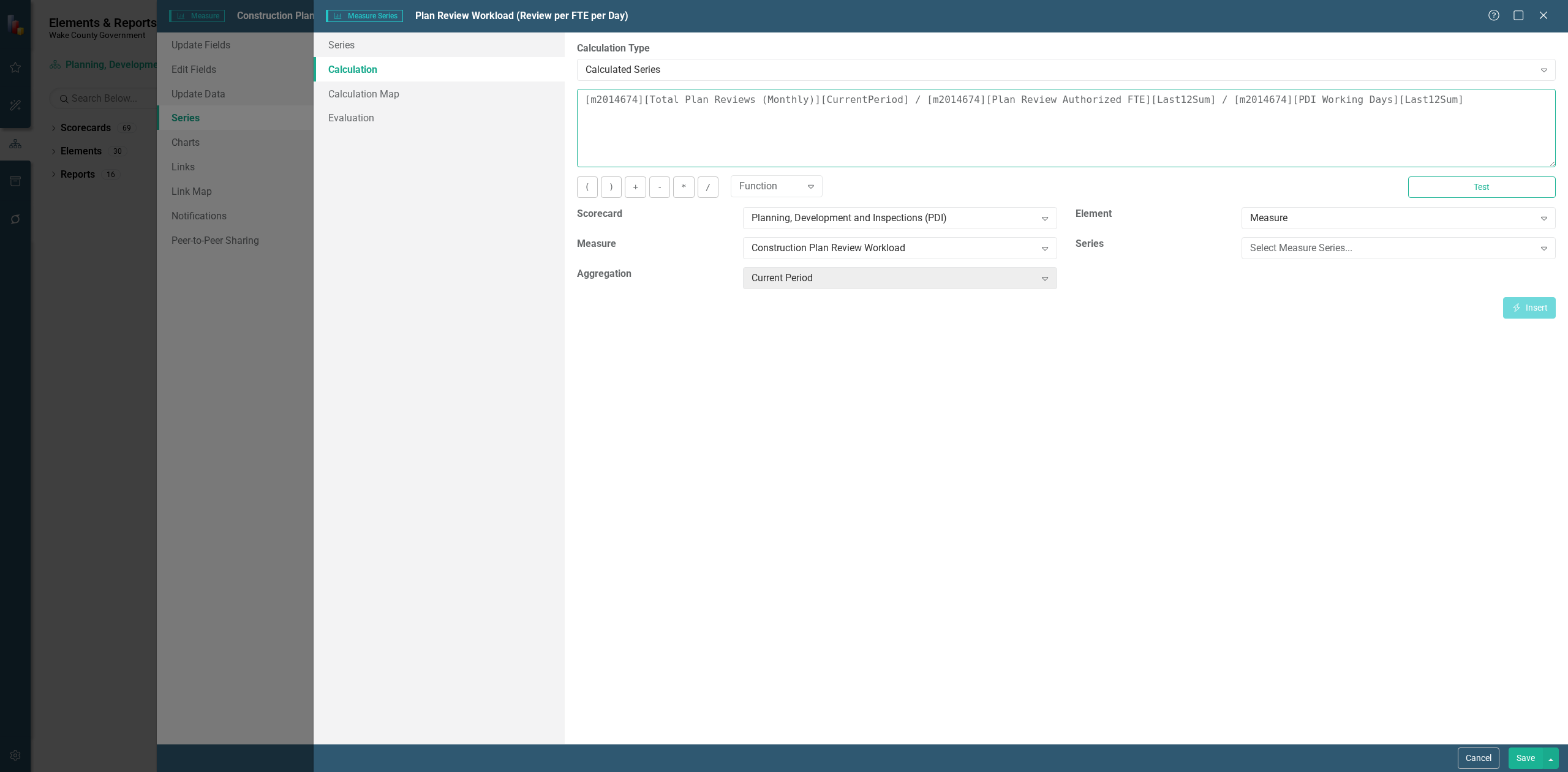
drag, startPoint x: 1424, startPoint y: 106, endPoint x: 1179, endPoint y: 94, distance: 245.3
click at [1179, 94] on textarea "[m2014674][Total Plan Reviews (Monthly)][CurrentPeriod] / [m2014674][Plan Revie…" at bounding box center [1067, 127] width 979 height 78
click at [1338, 250] on div "Select Measure Series..." at bounding box center [1392, 248] width 284 height 14
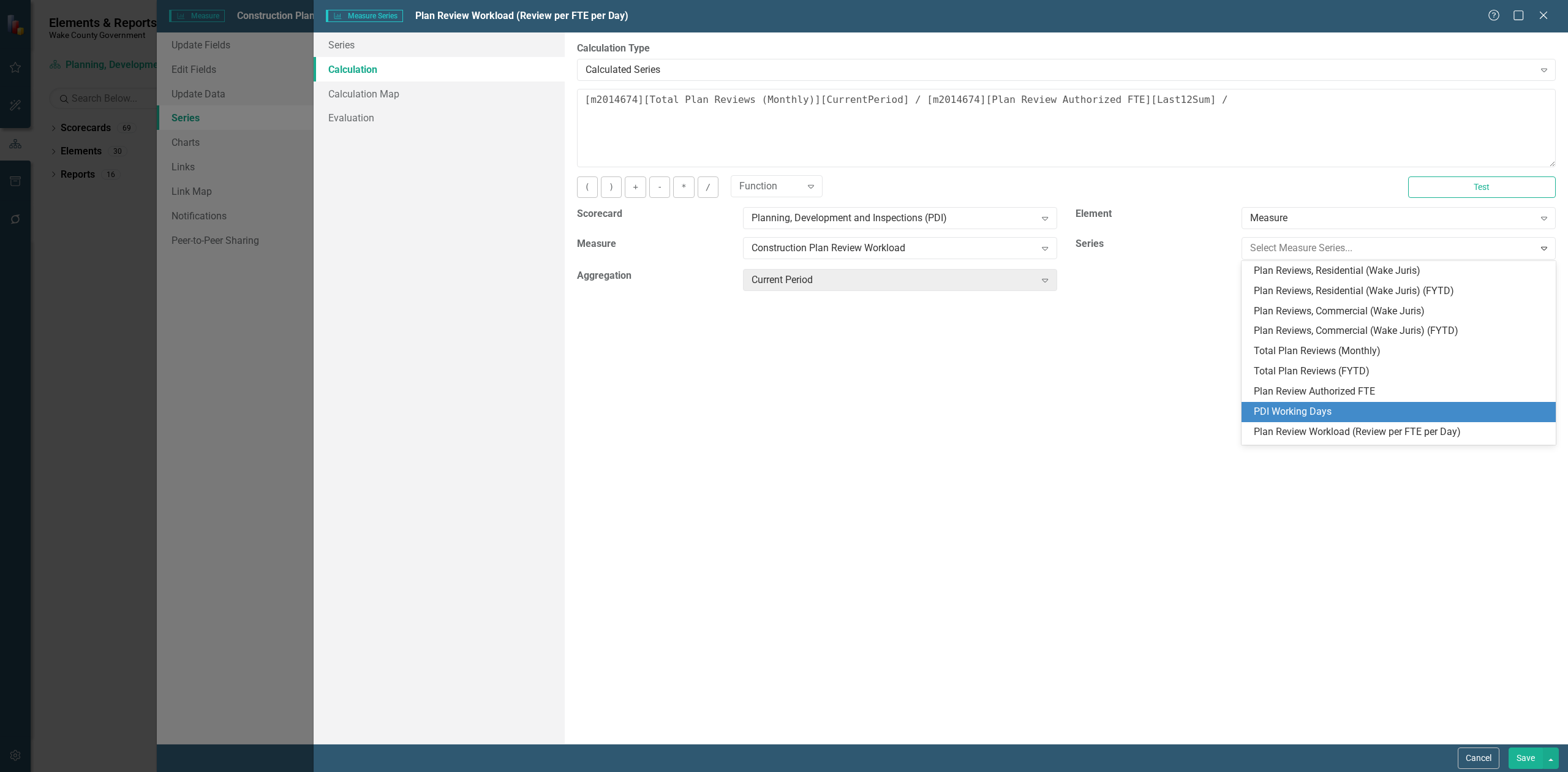
click at [1336, 403] on div "PDI Working Days" at bounding box center [1398, 412] width 314 height 20
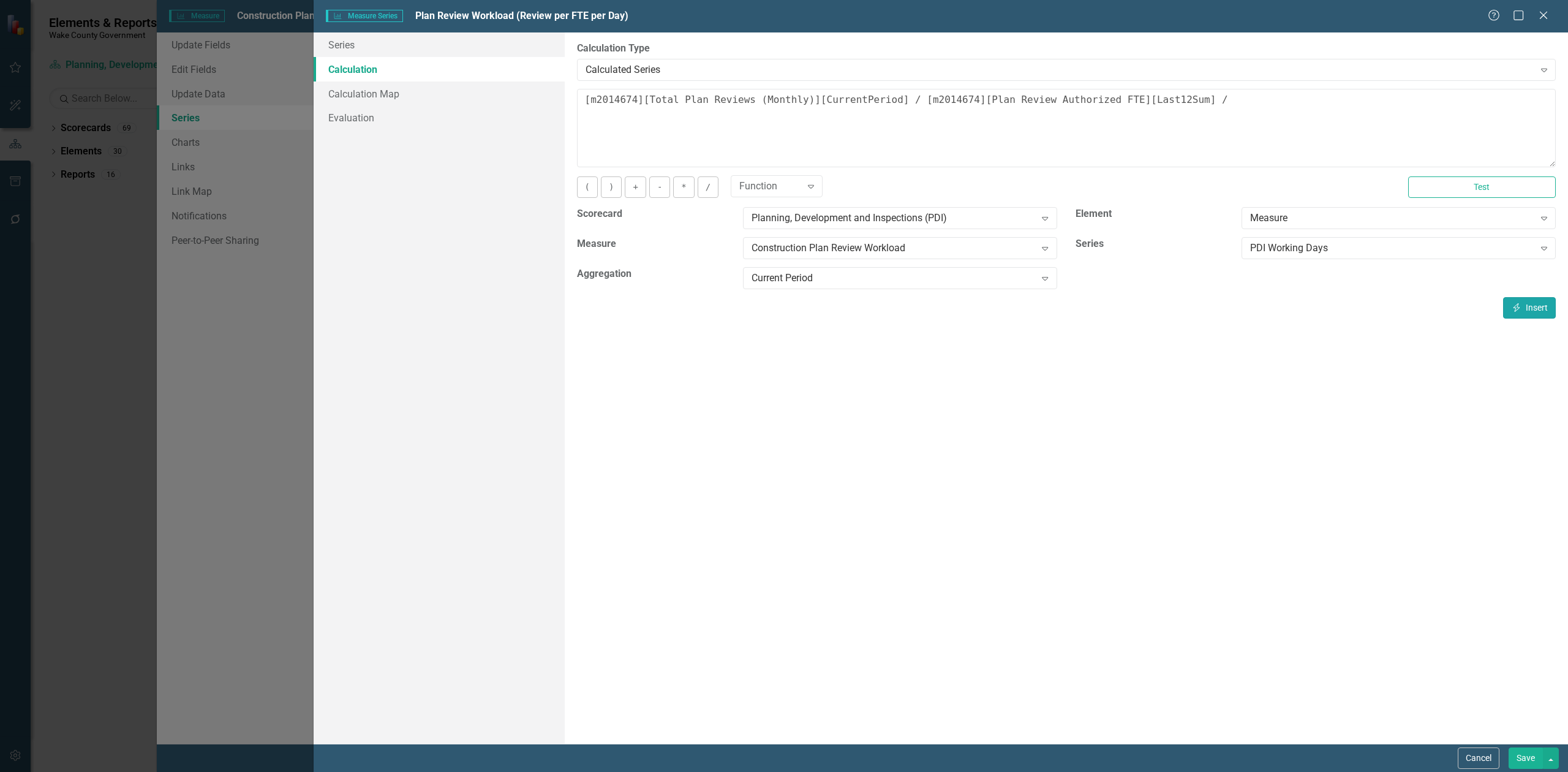
click at [1548, 312] on button "Insert Insert" at bounding box center [1529, 307] width 53 height 21
type textarea "[m2014674][Total Plan Reviews (Monthly)][CurrentPeriod] / [m2014674][Plan Revie…"
click at [1523, 752] on button "Save" at bounding box center [1526, 758] width 34 height 21
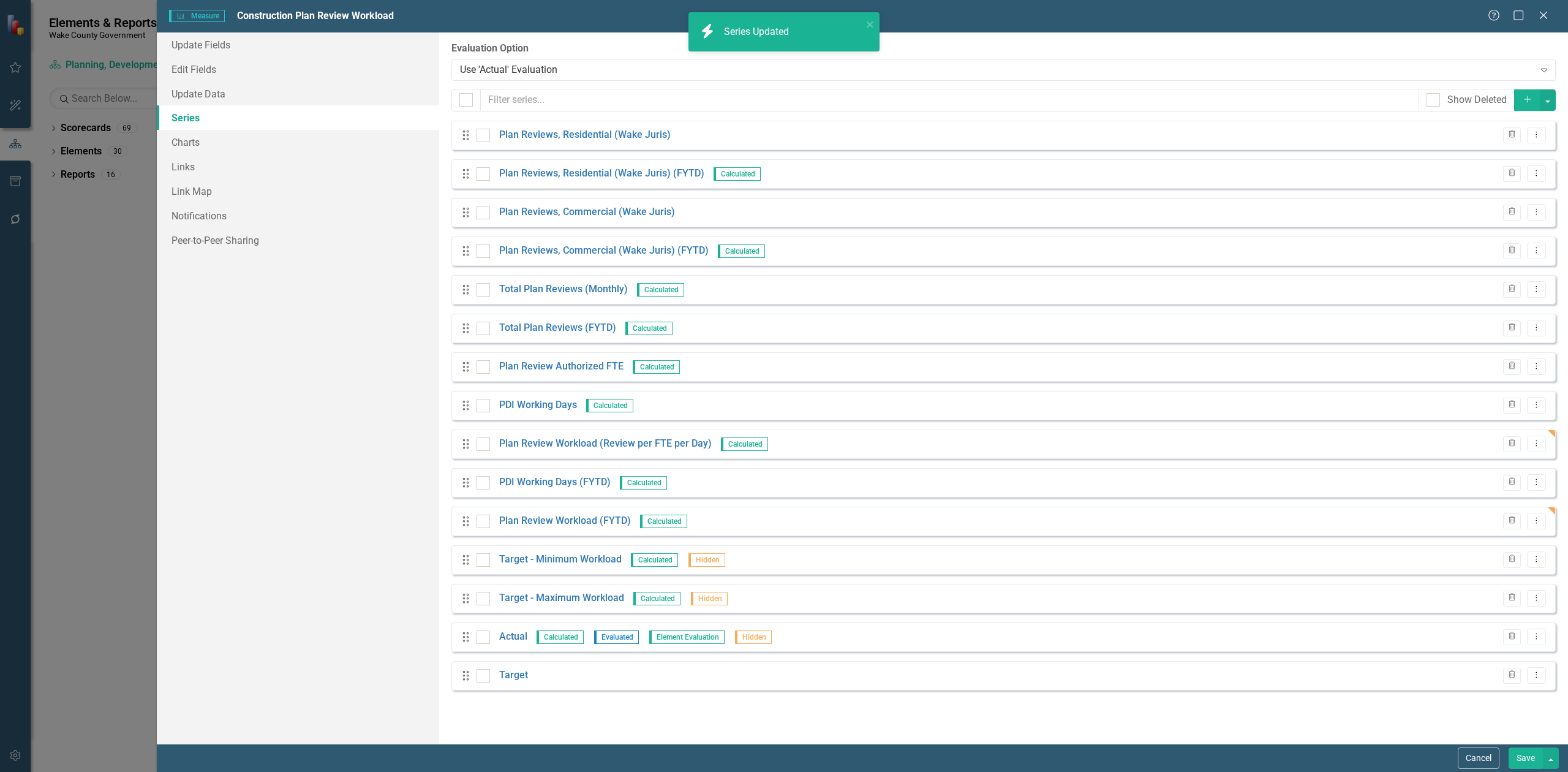
click at [1523, 760] on button "Save" at bounding box center [1526, 758] width 34 height 21
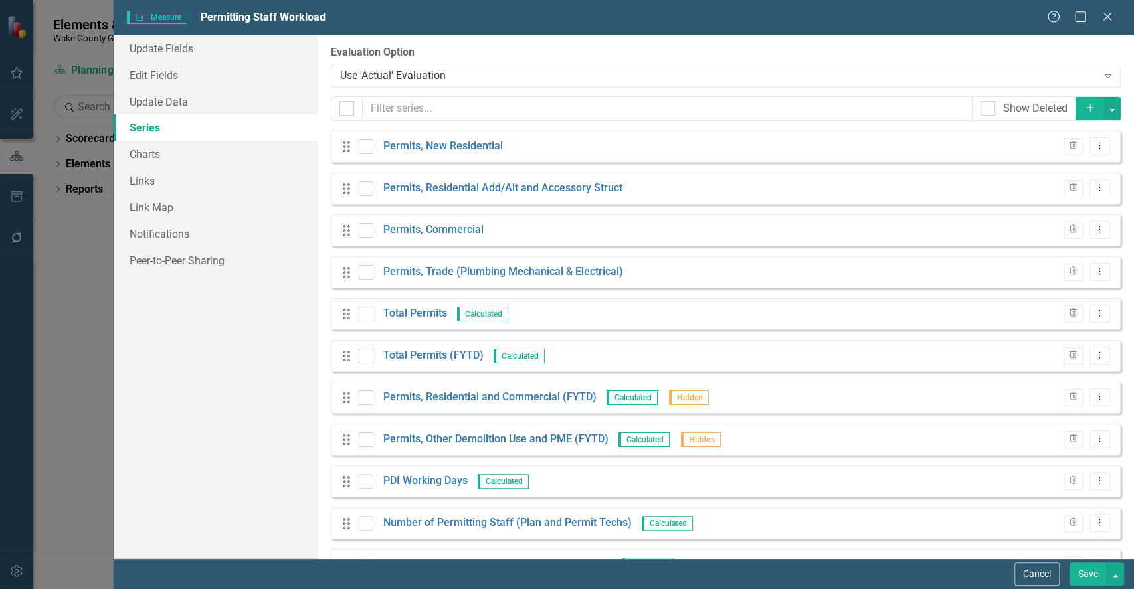
scroll to position [266, 0]
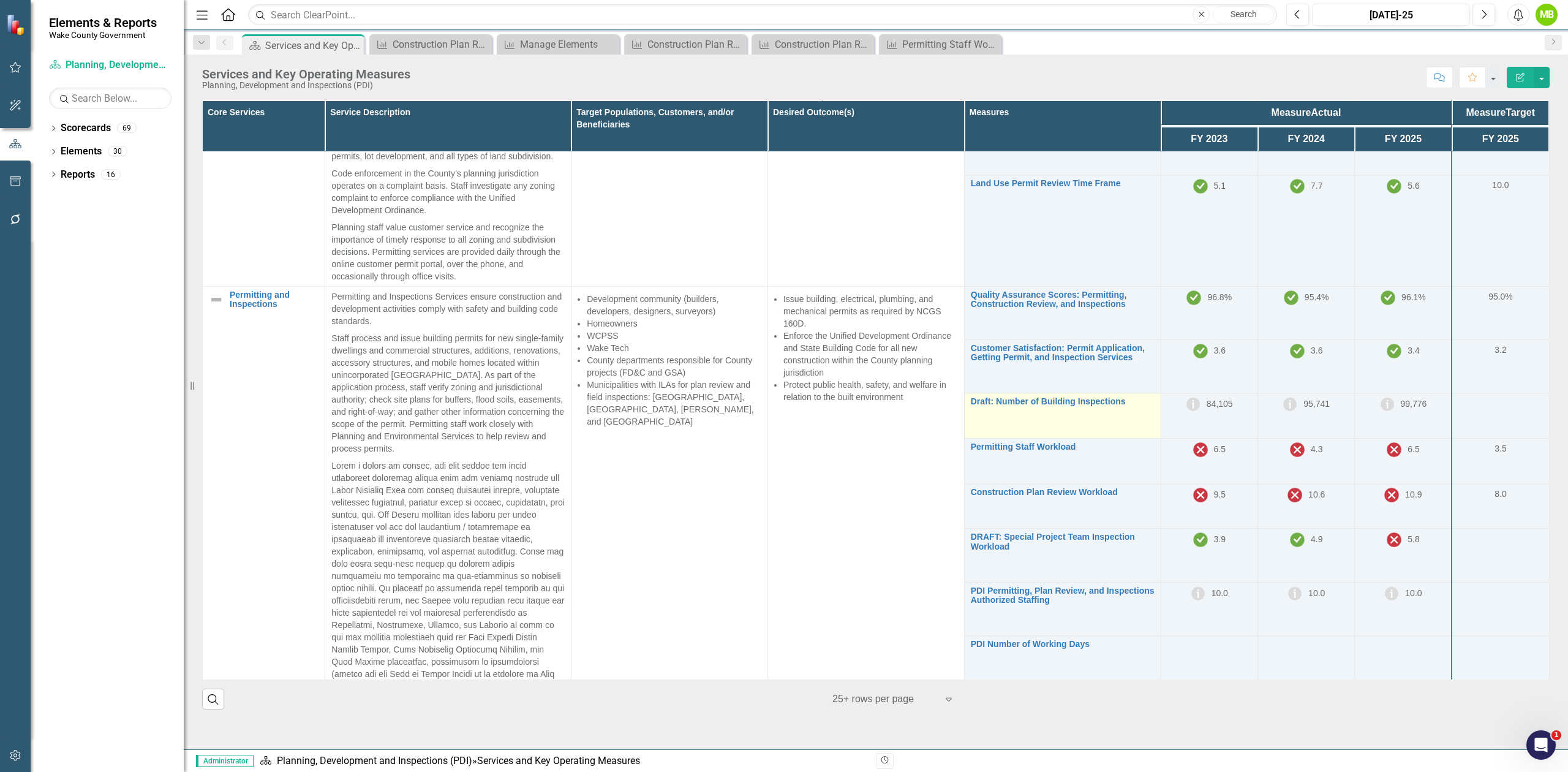
scroll to position [327, 0]
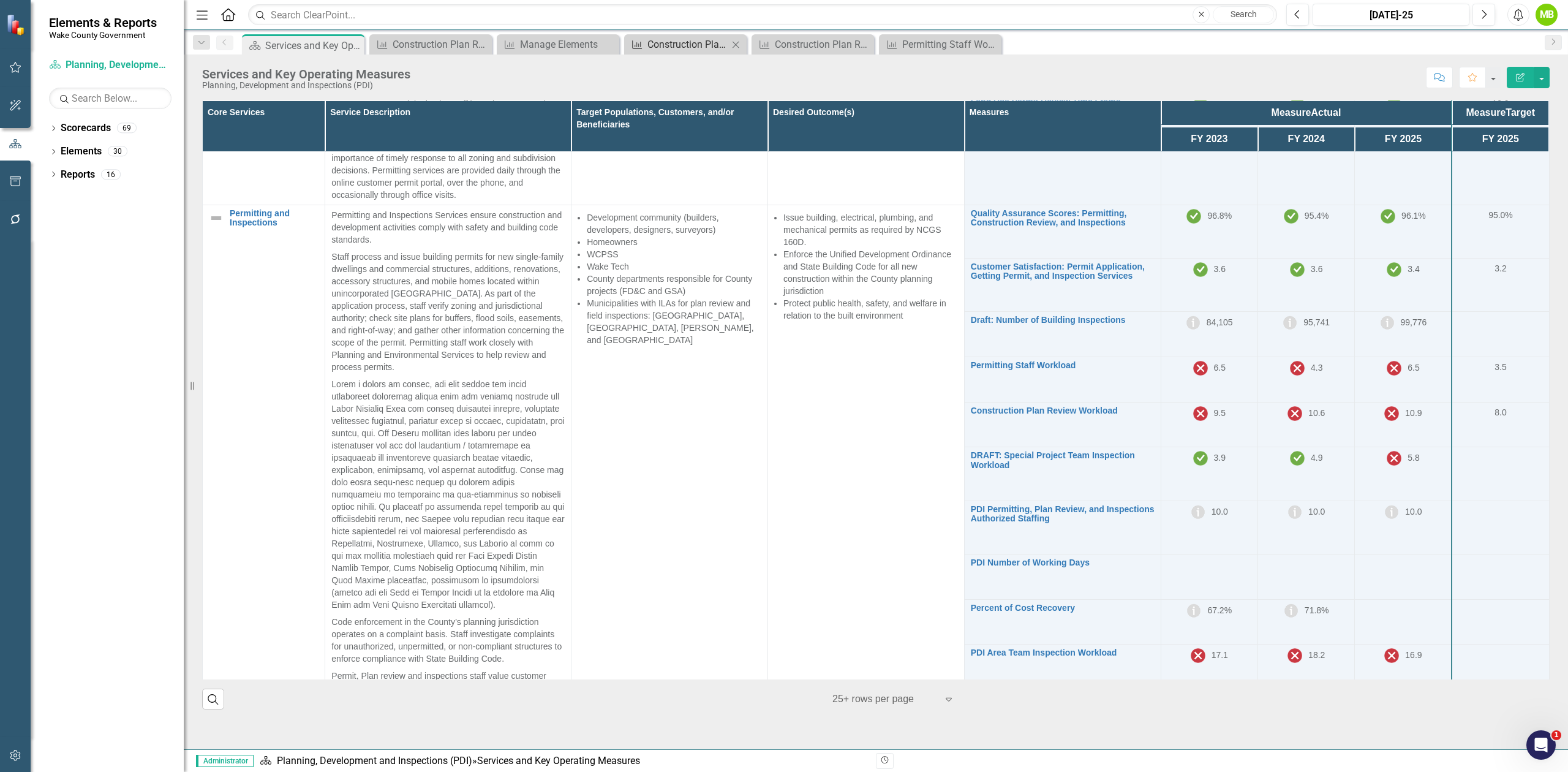
click at [695, 42] on div "Construction Plan Review Workload" at bounding box center [688, 44] width 81 height 16
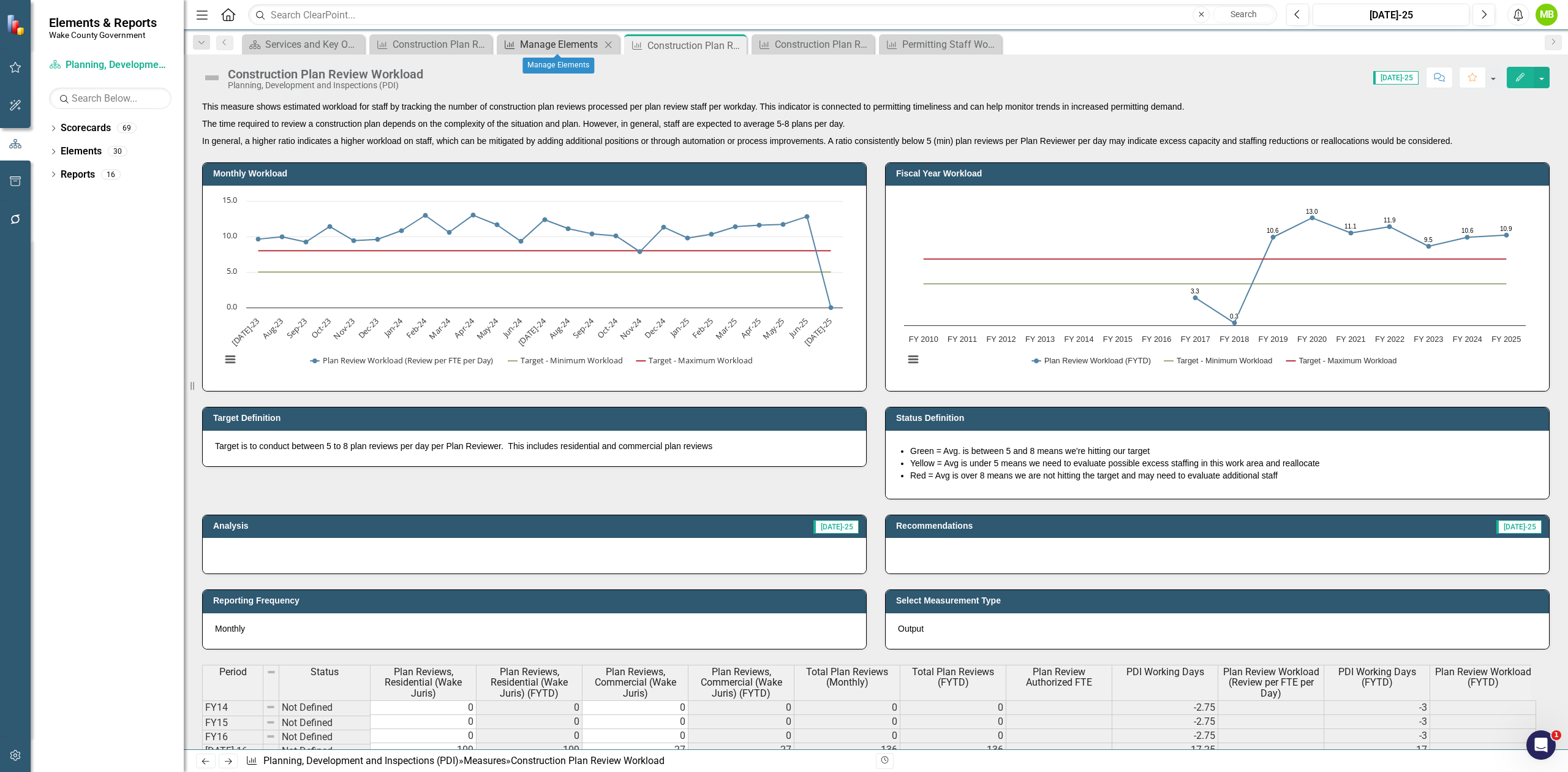
click at [552, 45] on div "Manage Elements" at bounding box center [560, 44] width 81 height 16
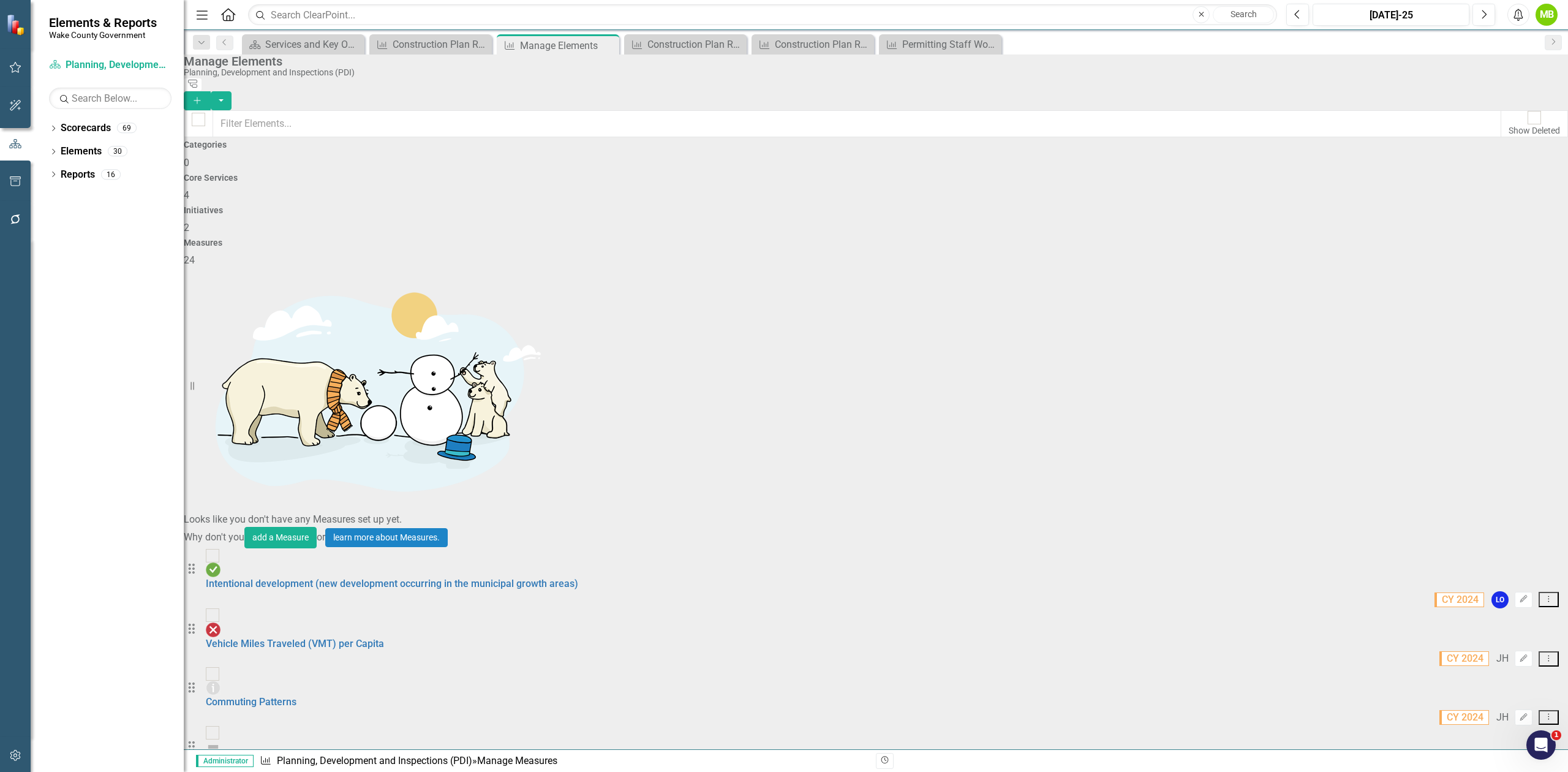
scroll to position [399, 0]
checkbox input "true"
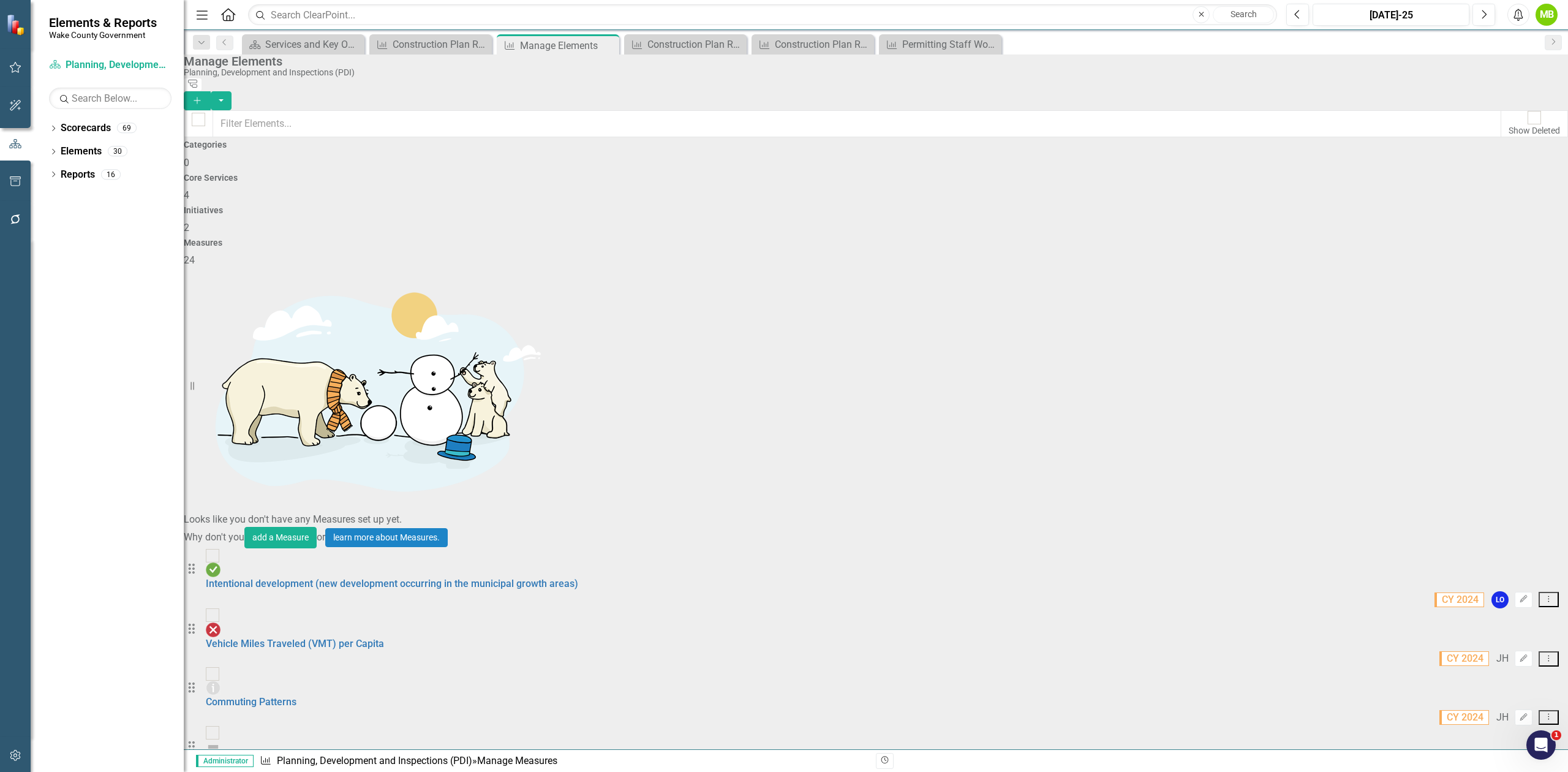
checkbox input "true"
click at [231, 91] on button "button" at bounding box center [221, 101] width 21 height 19
click at [1507, 164] on link "Trash Delete Multiple" at bounding box center [1501, 168] width 97 height 23
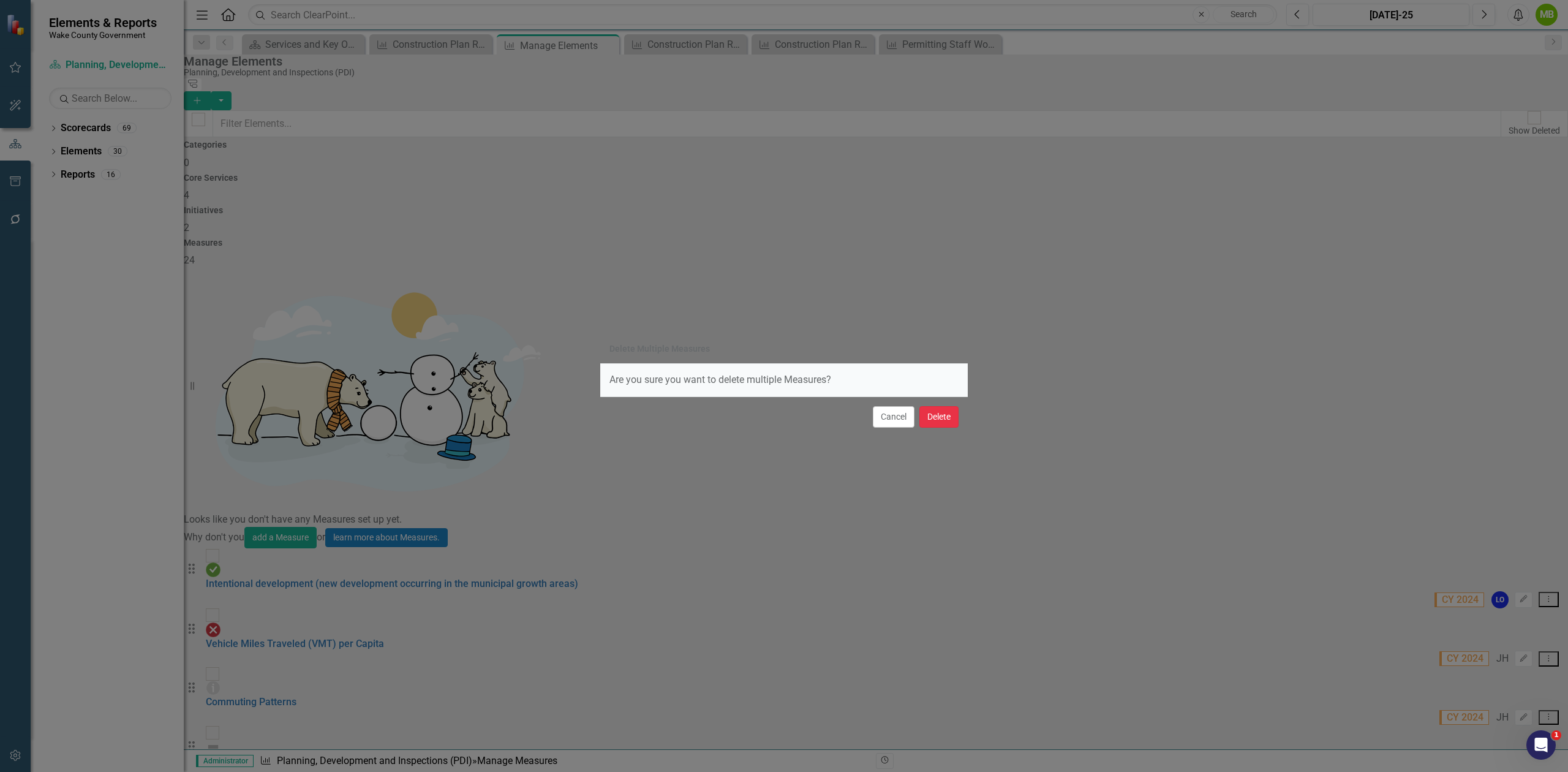
click at [929, 420] on button "Delete" at bounding box center [938, 417] width 40 height 21
checkbox input "false"
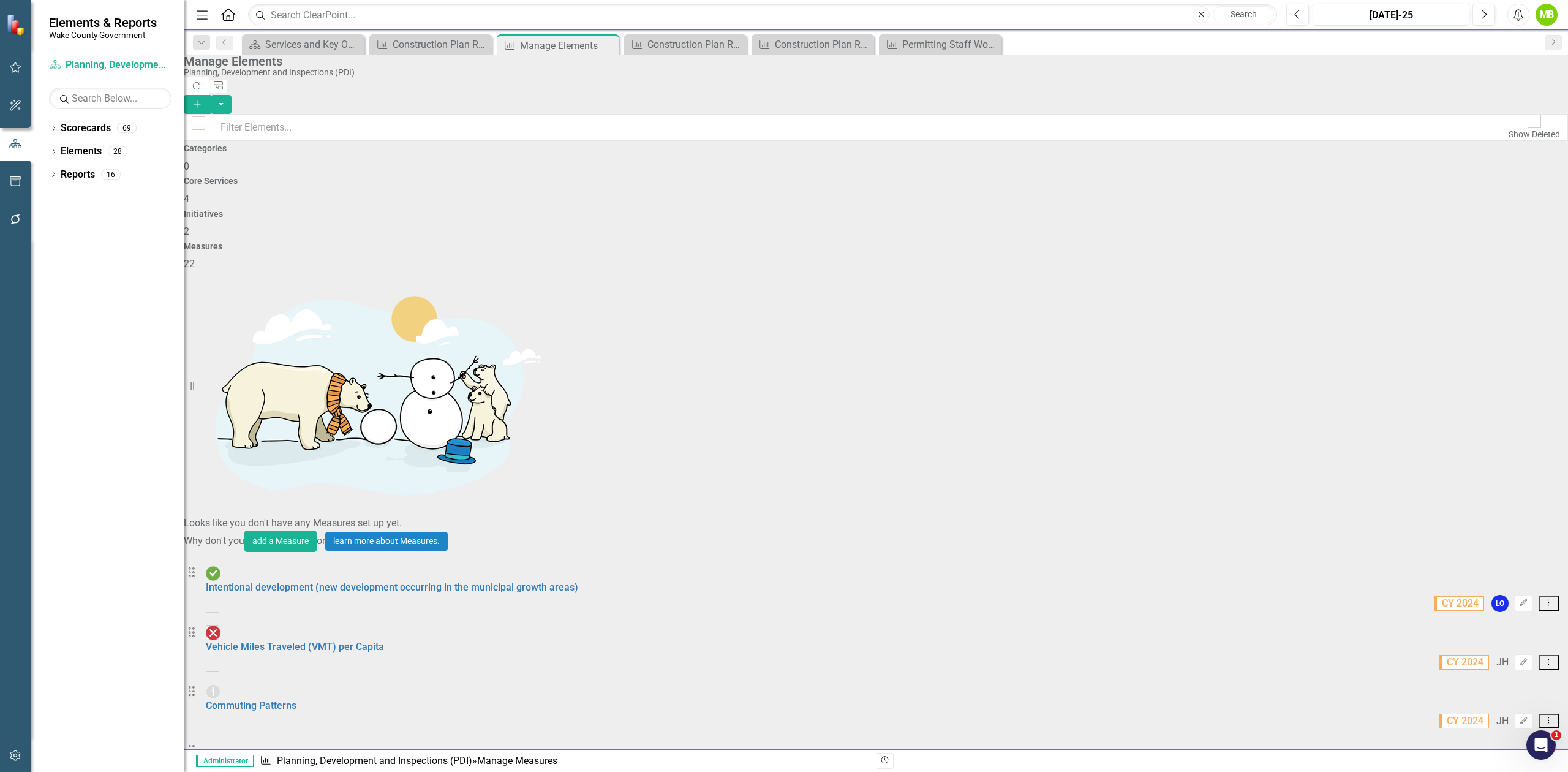
scroll to position [323, 0]
click at [231, 95] on button "button" at bounding box center [221, 104] width 21 height 19
click at [1515, 700] on link "Trash Delete Measure" at bounding box center [1486, 705] width 111 height 23
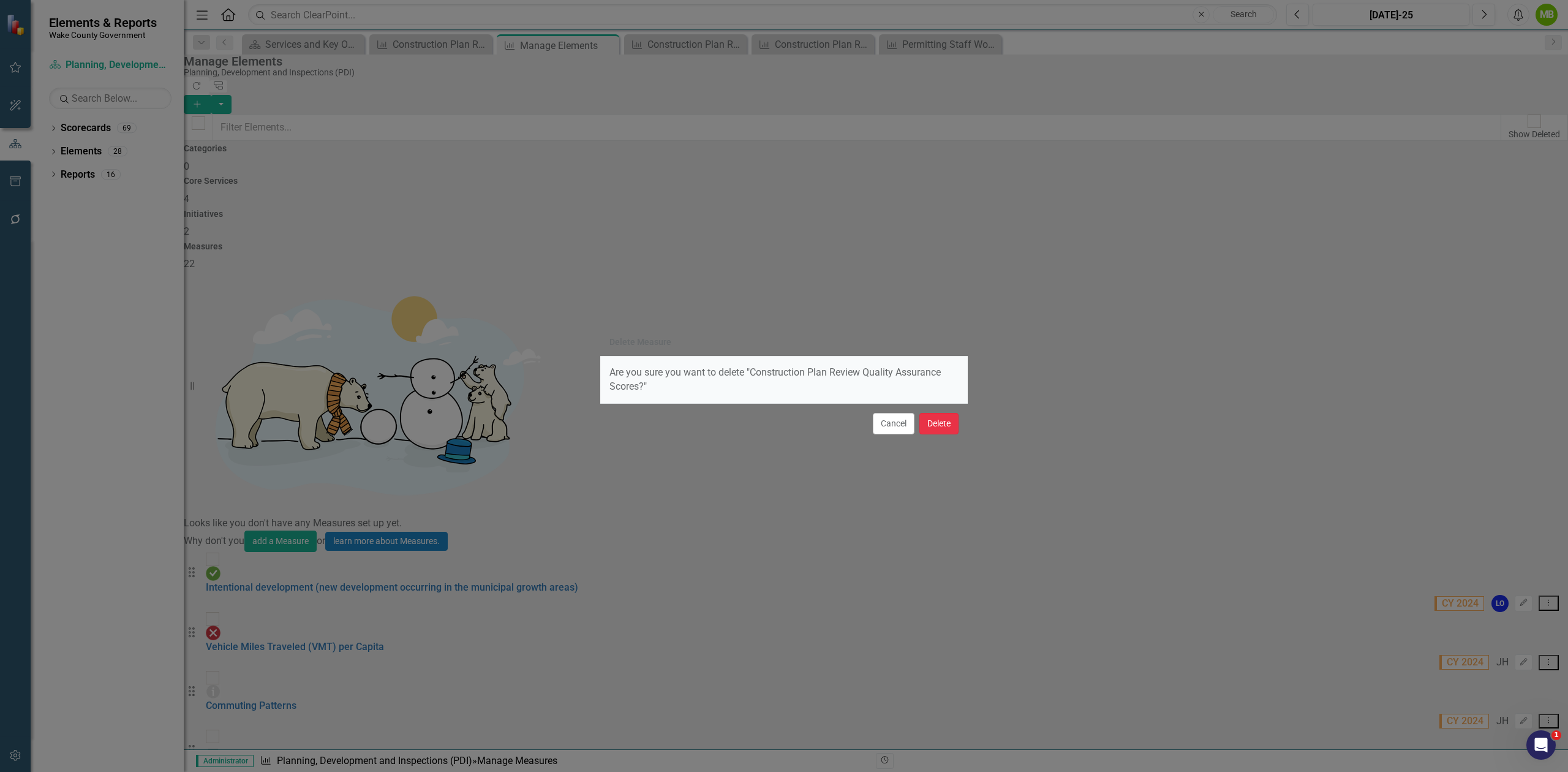
click at [941, 424] on button "Delete" at bounding box center [938, 423] width 40 height 21
checkbox input "false"
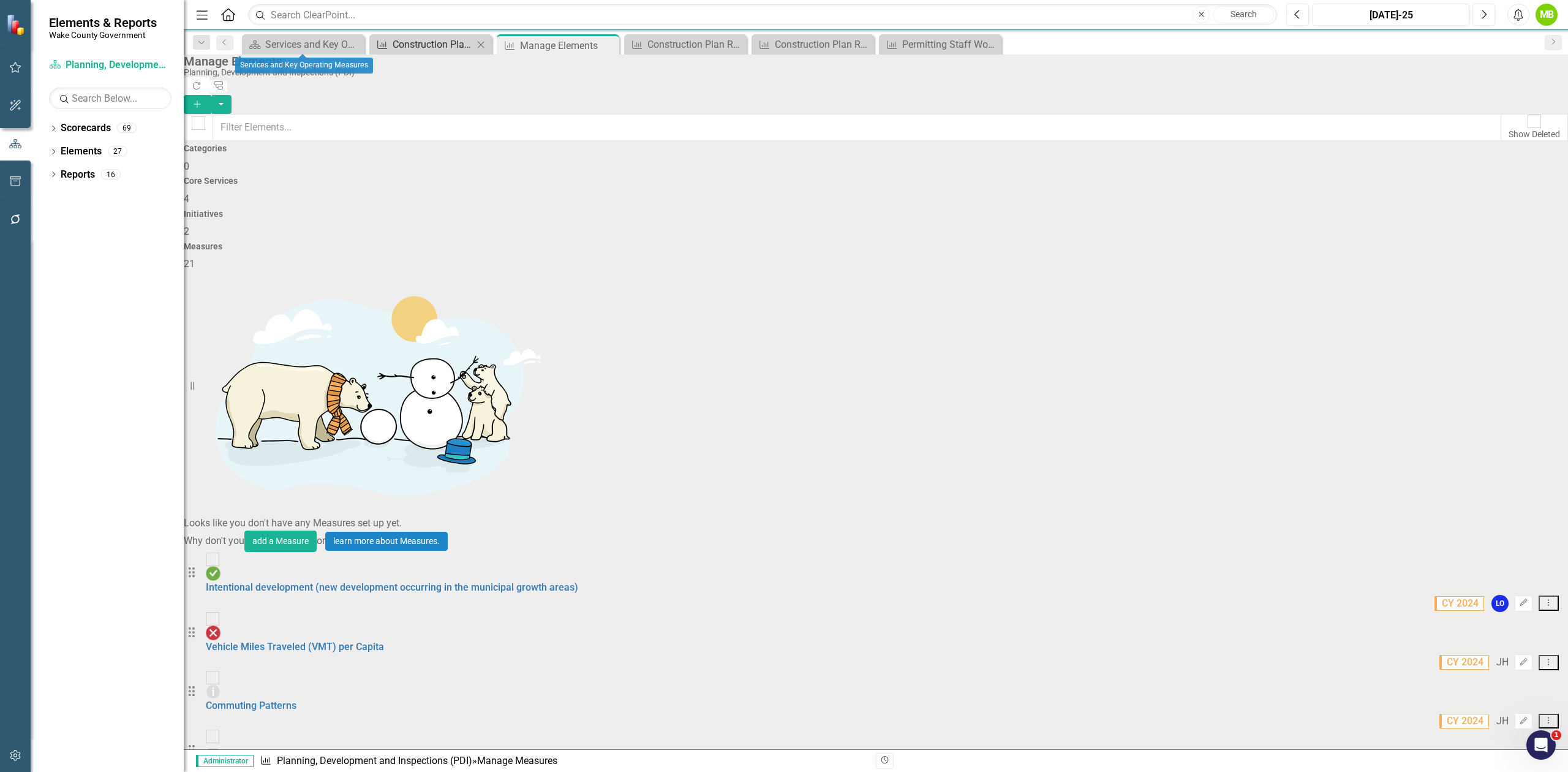
click at [444, 41] on div "Construction Plan Review Workload - Prior Version" at bounding box center [433, 44] width 81 height 16
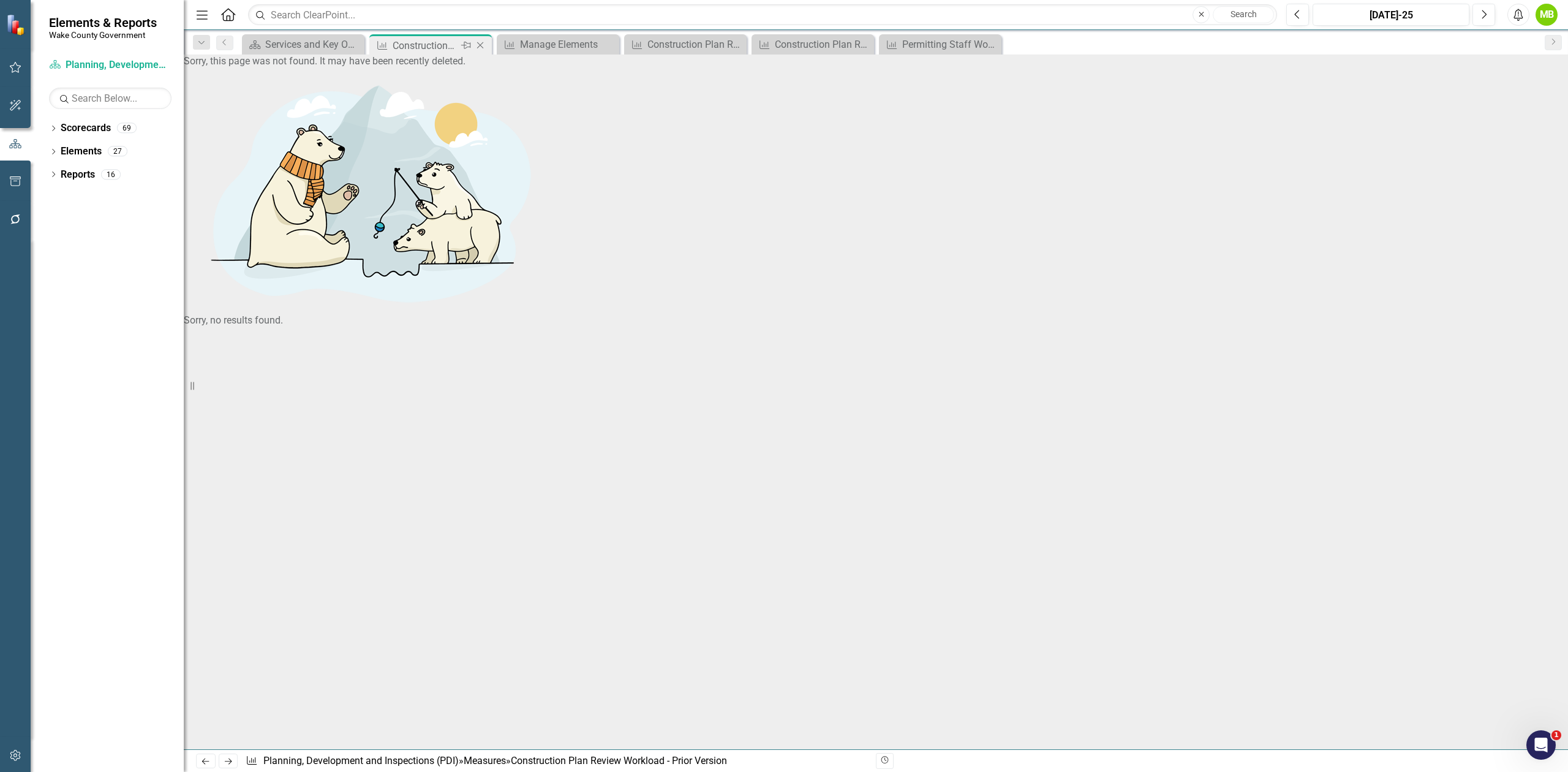
click at [481, 42] on icon "Close" at bounding box center [479, 45] width 12 height 10
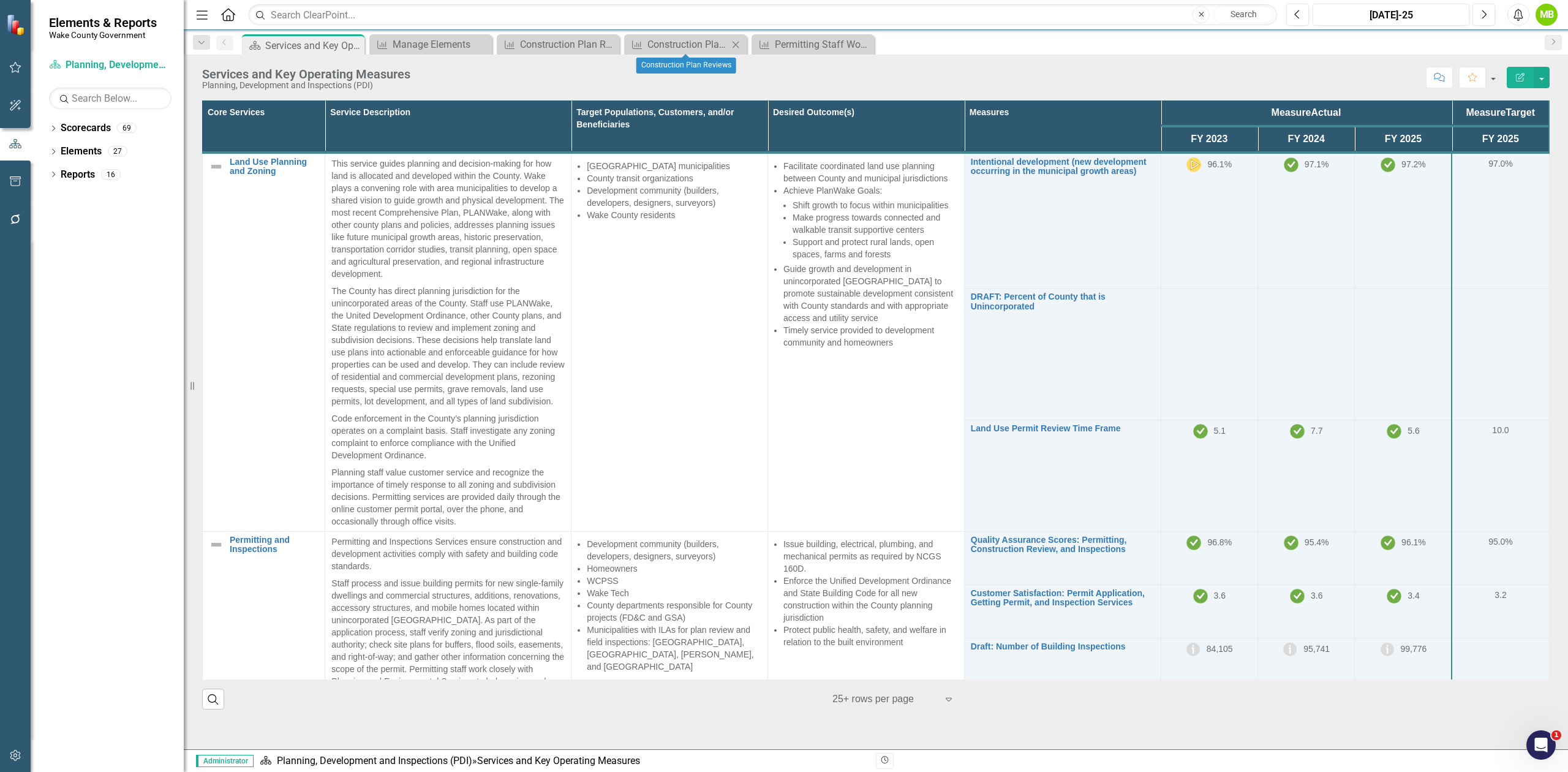
click at [740, 43] on icon "Close" at bounding box center [735, 44] width 12 height 10
click at [548, 45] on div "Construction Plan Review Workload" at bounding box center [560, 44] width 81 height 16
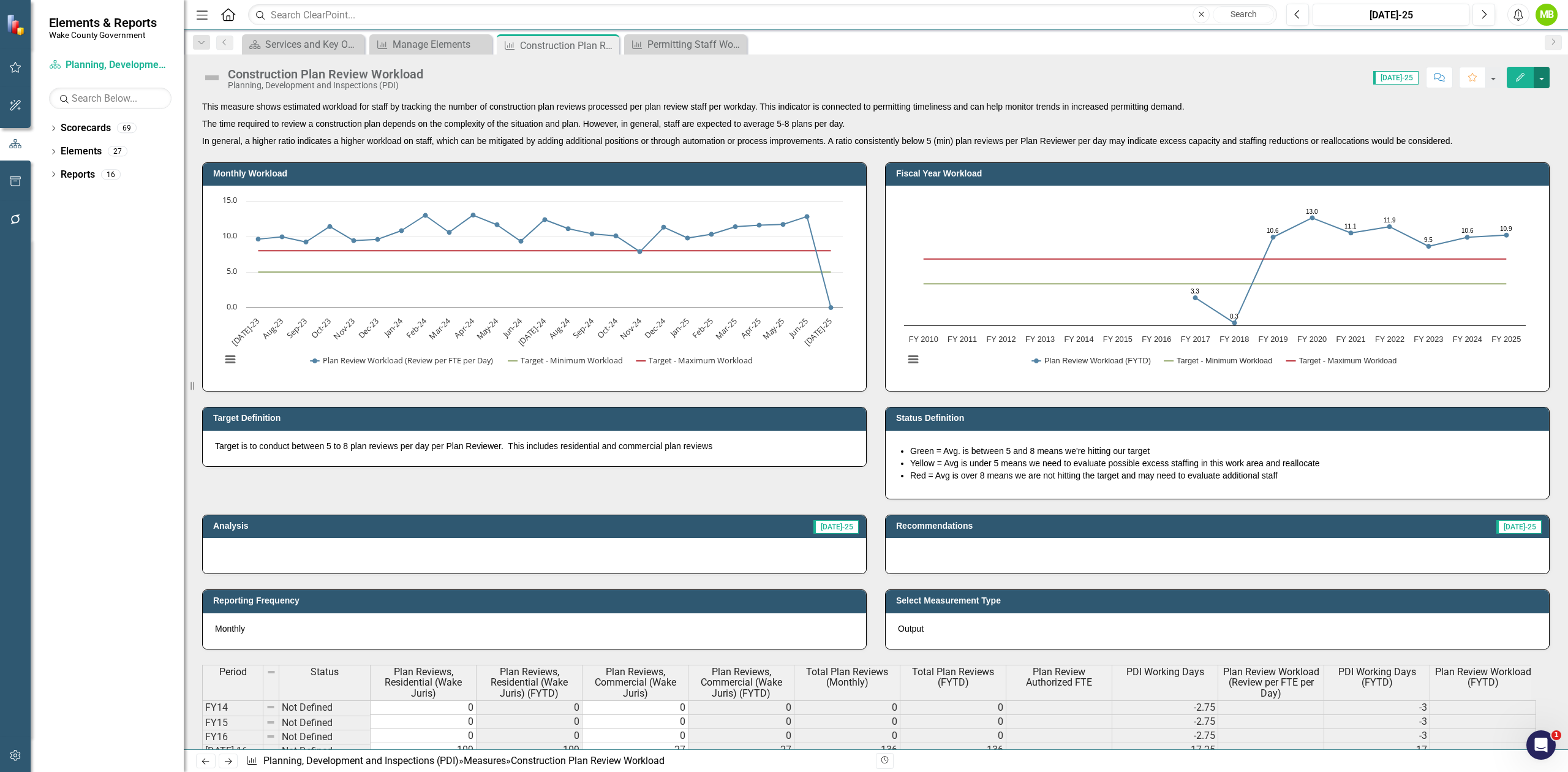
click at [1544, 81] on button "button" at bounding box center [1541, 77] width 16 height 21
click at [1515, 100] on link "Edit Edit Measure" at bounding box center [1491, 101] width 120 height 23
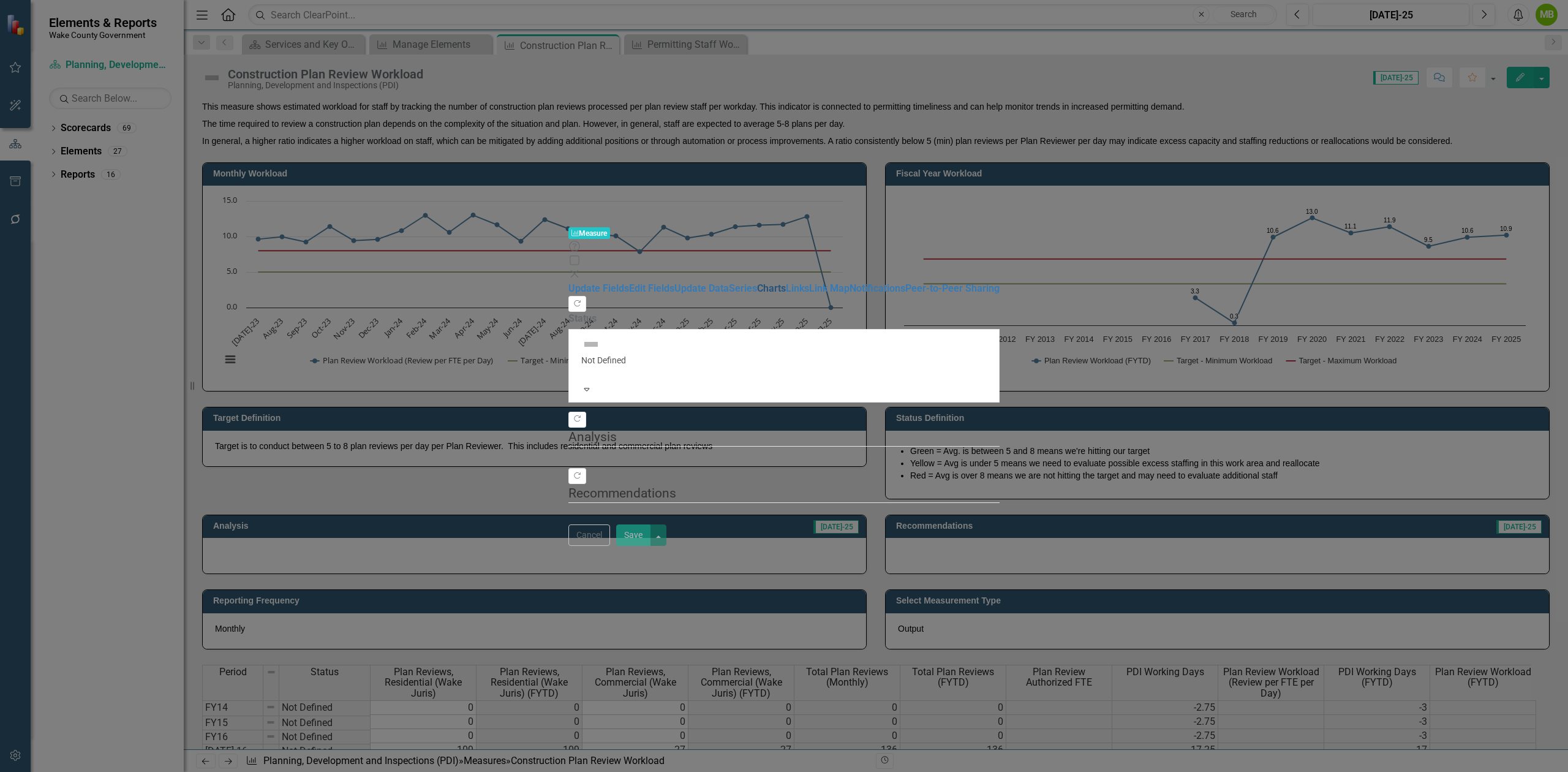
click at [757, 282] on link "Charts" at bounding box center [771, 288] width 29 height 12
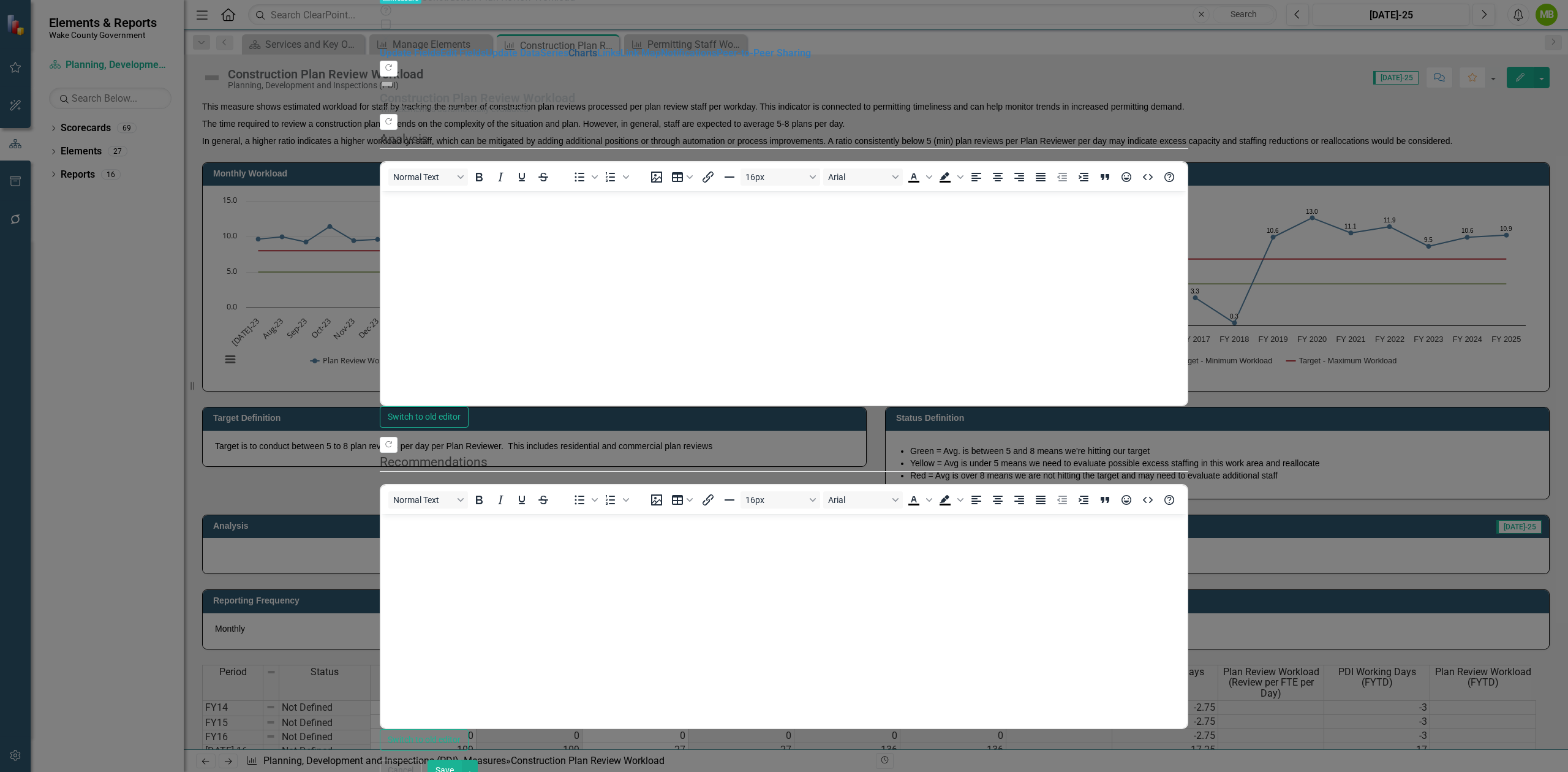
click at [569, 59] on link "Charts" at bounding box center [583, 53] width 29 height 12
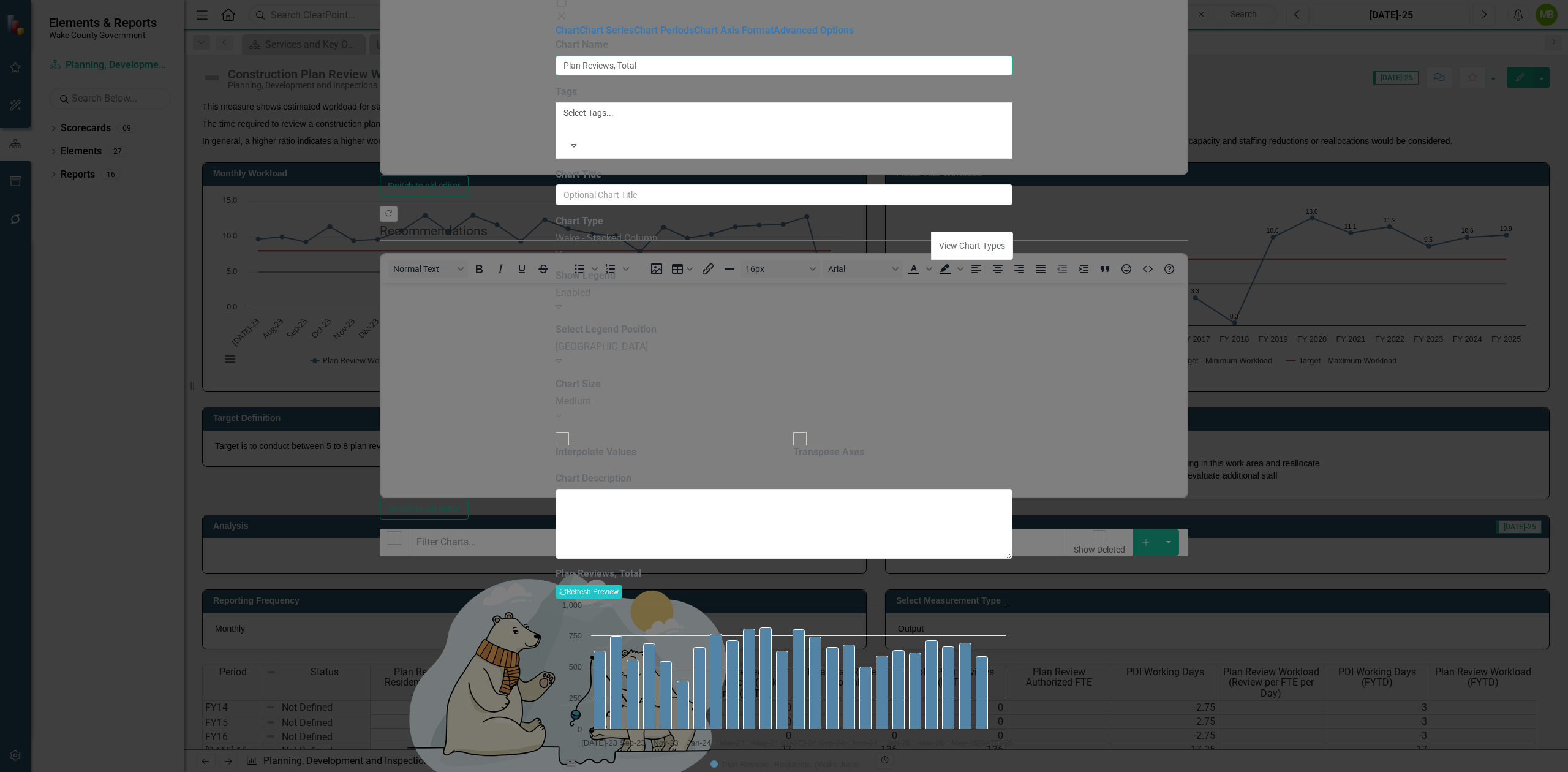
drag, startPoint x: 656, startPoint y: 69, endPoint x: 643, endPoint y: 69, distance: 13.0
click at [643, 69] on input "Plan Reviews, Total" at bounding box center [784, 65] width 457 height 21
type input "Plan Reviews by Fiscal Year"
click at [580, 36] on link "Chart Series" at bounding box center [607, 30] width 54 height 12
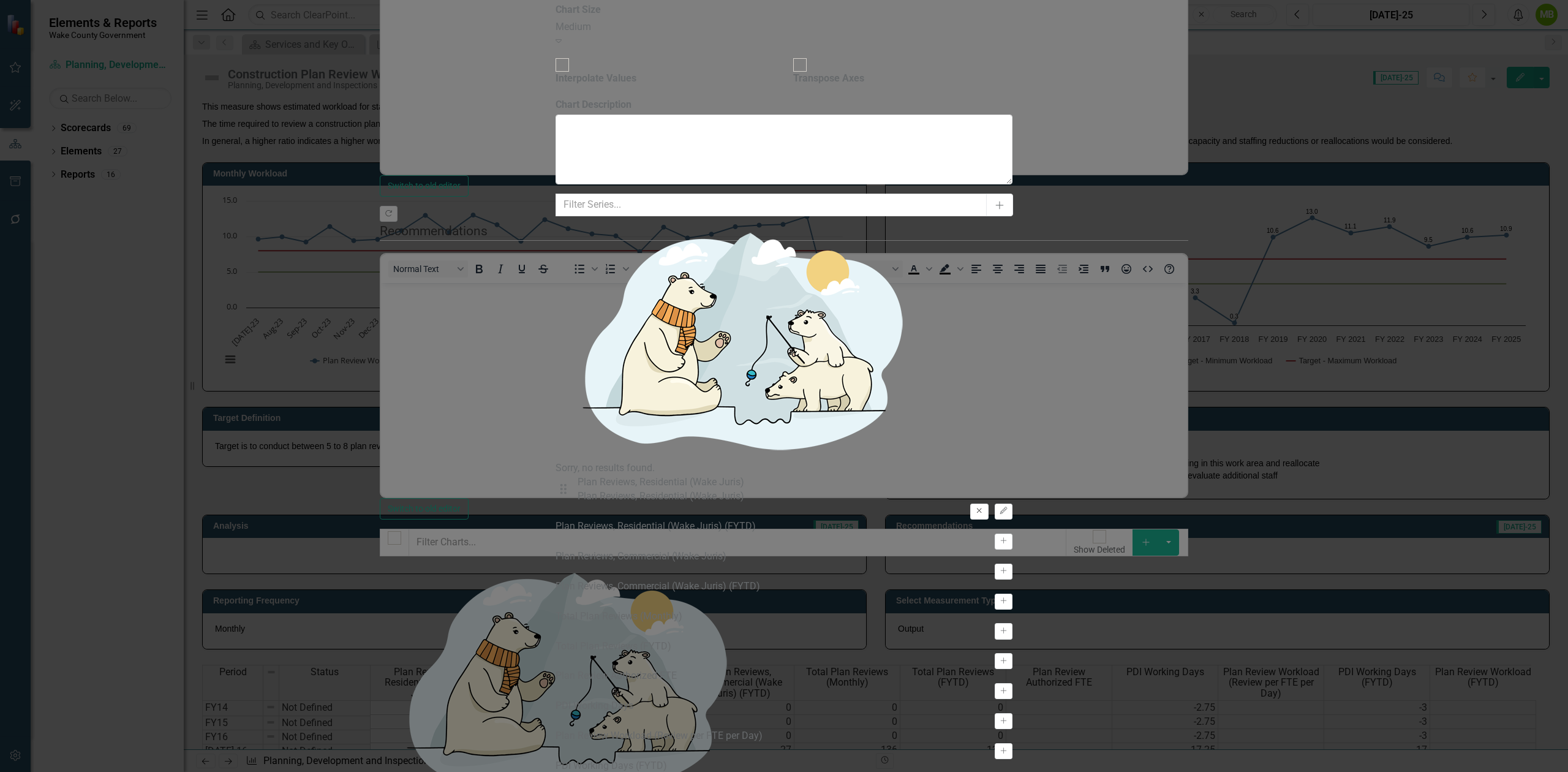
click at [988, 504] on button "Remove" at bounding box center [979, 511] width 18 height 16
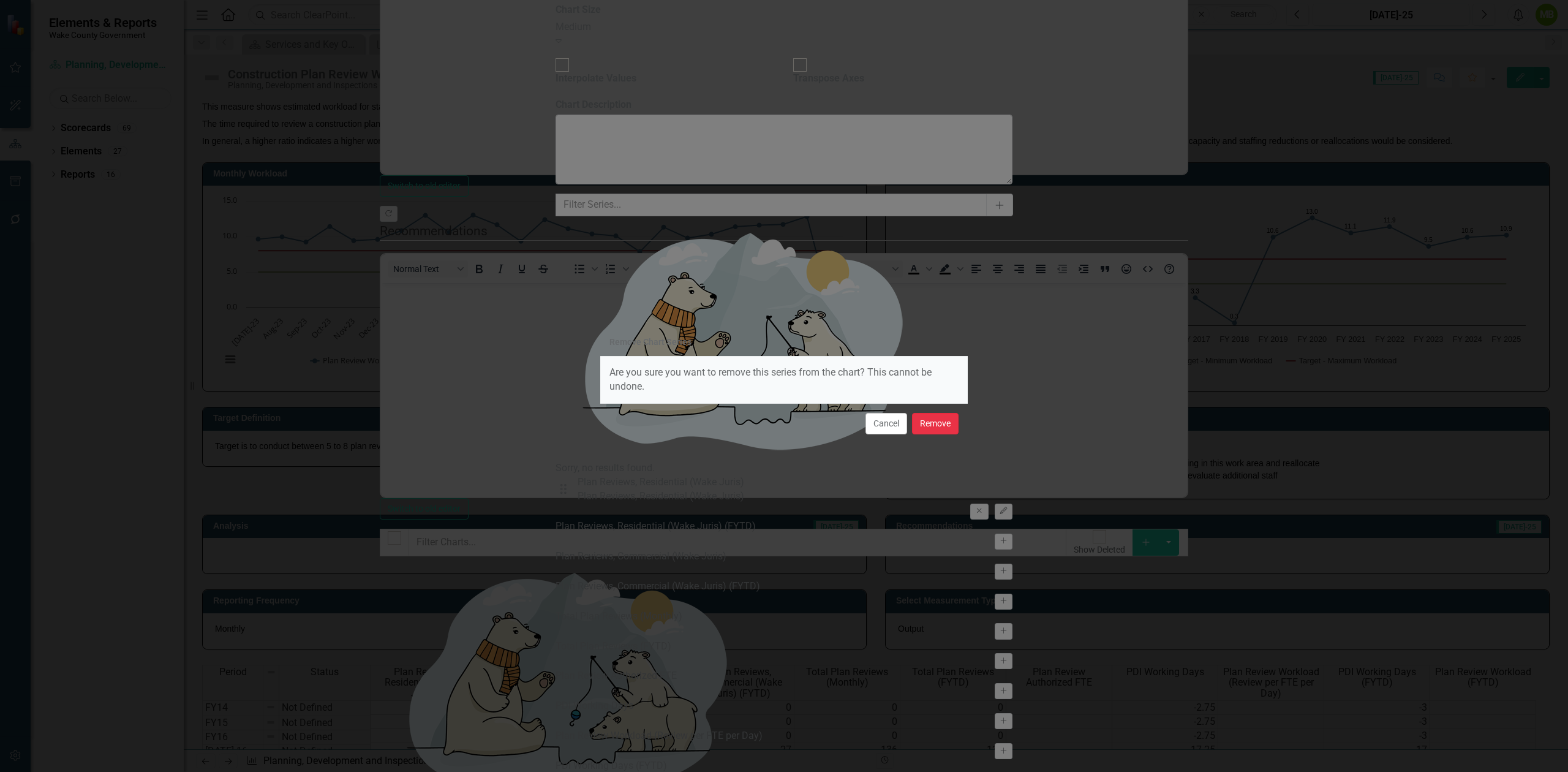
click at [928, 424] on button "Remove" at bounding box center [935, 423] width 47 height 21
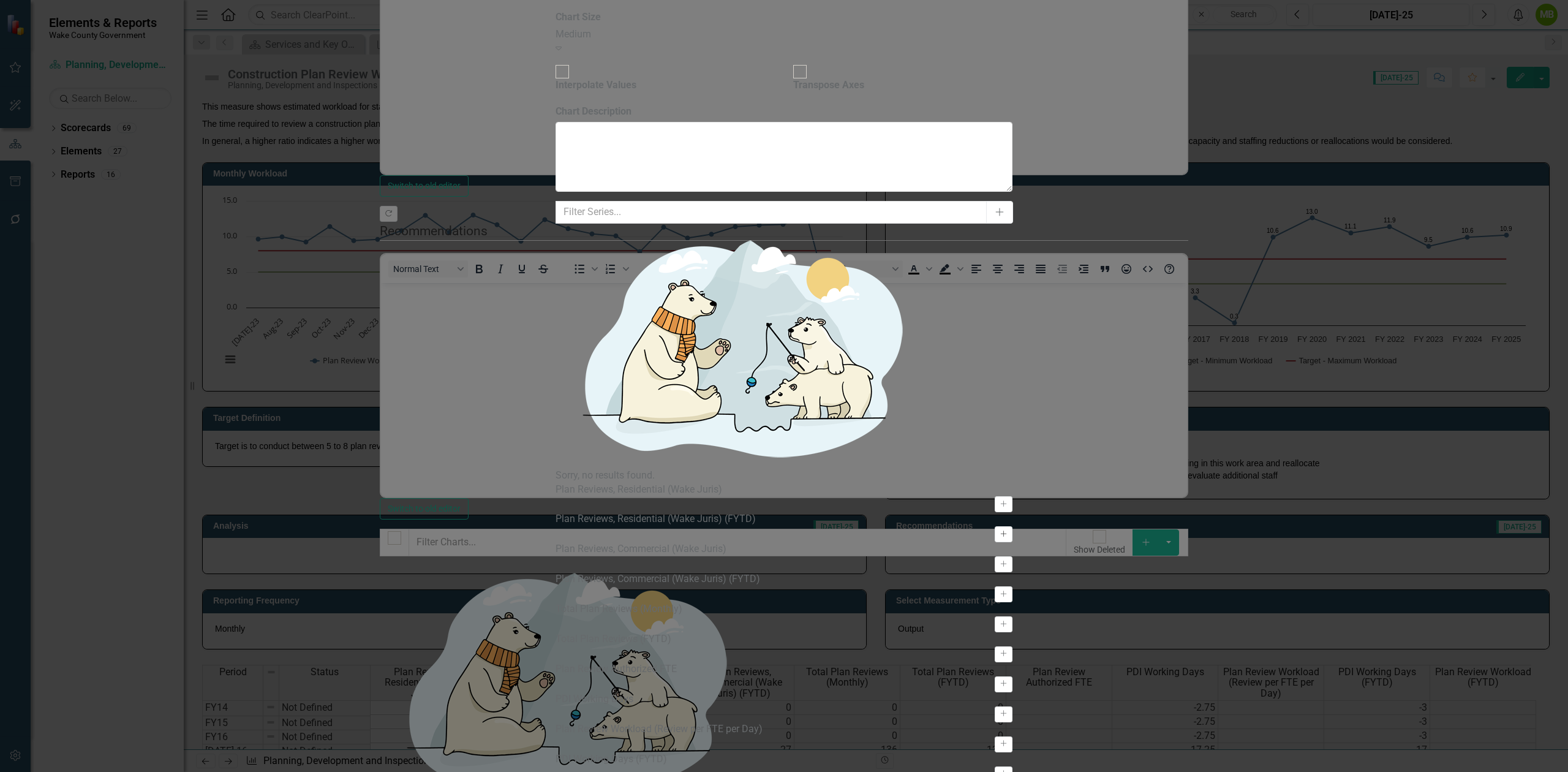
click at [1012, 527] on button "Activate" at bounding box center [1003, 534] width 18 height 16
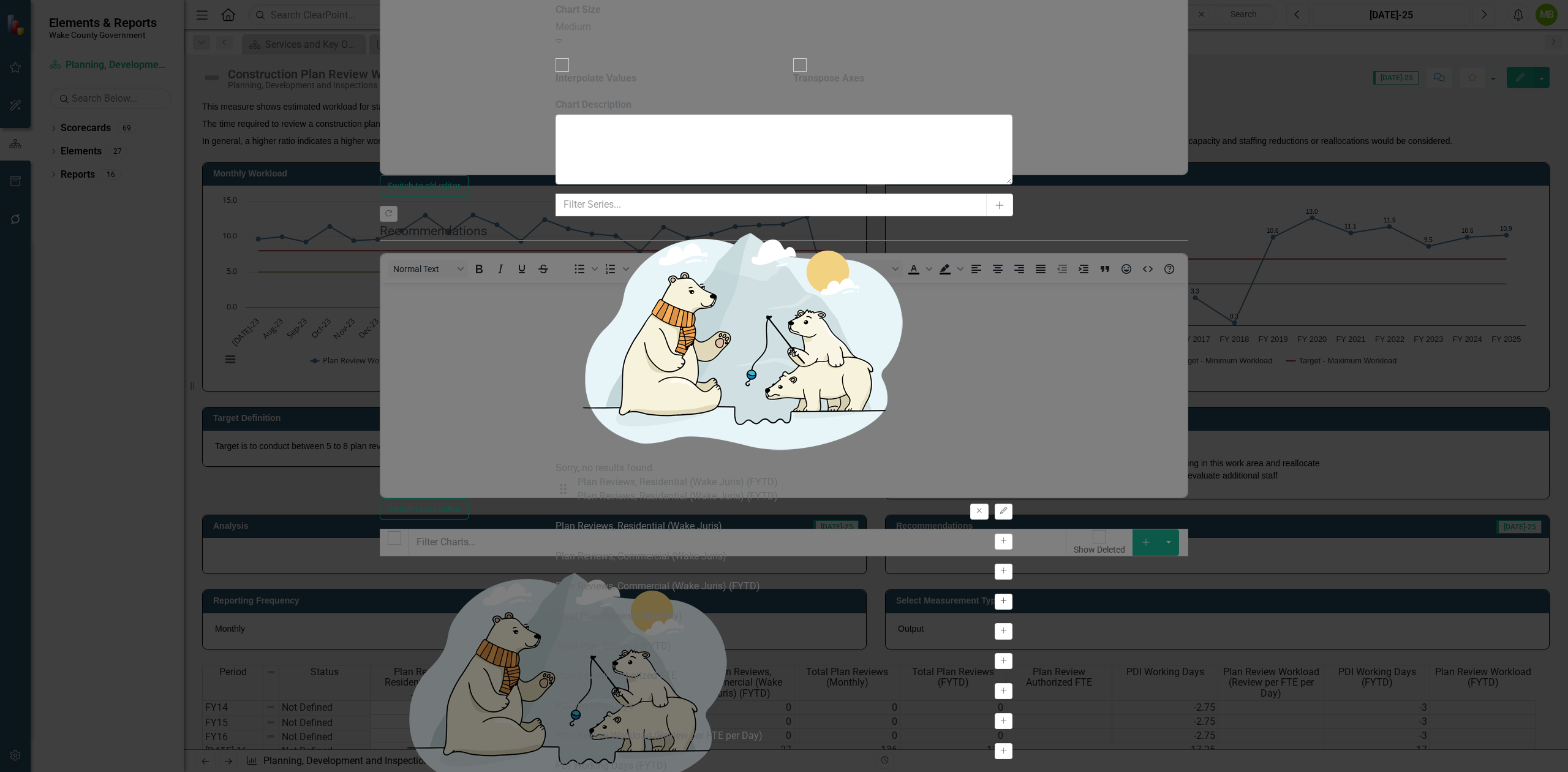
click at [1012, 594] on button "Activate" at bounding box center [1003, 601] width 18 height 16
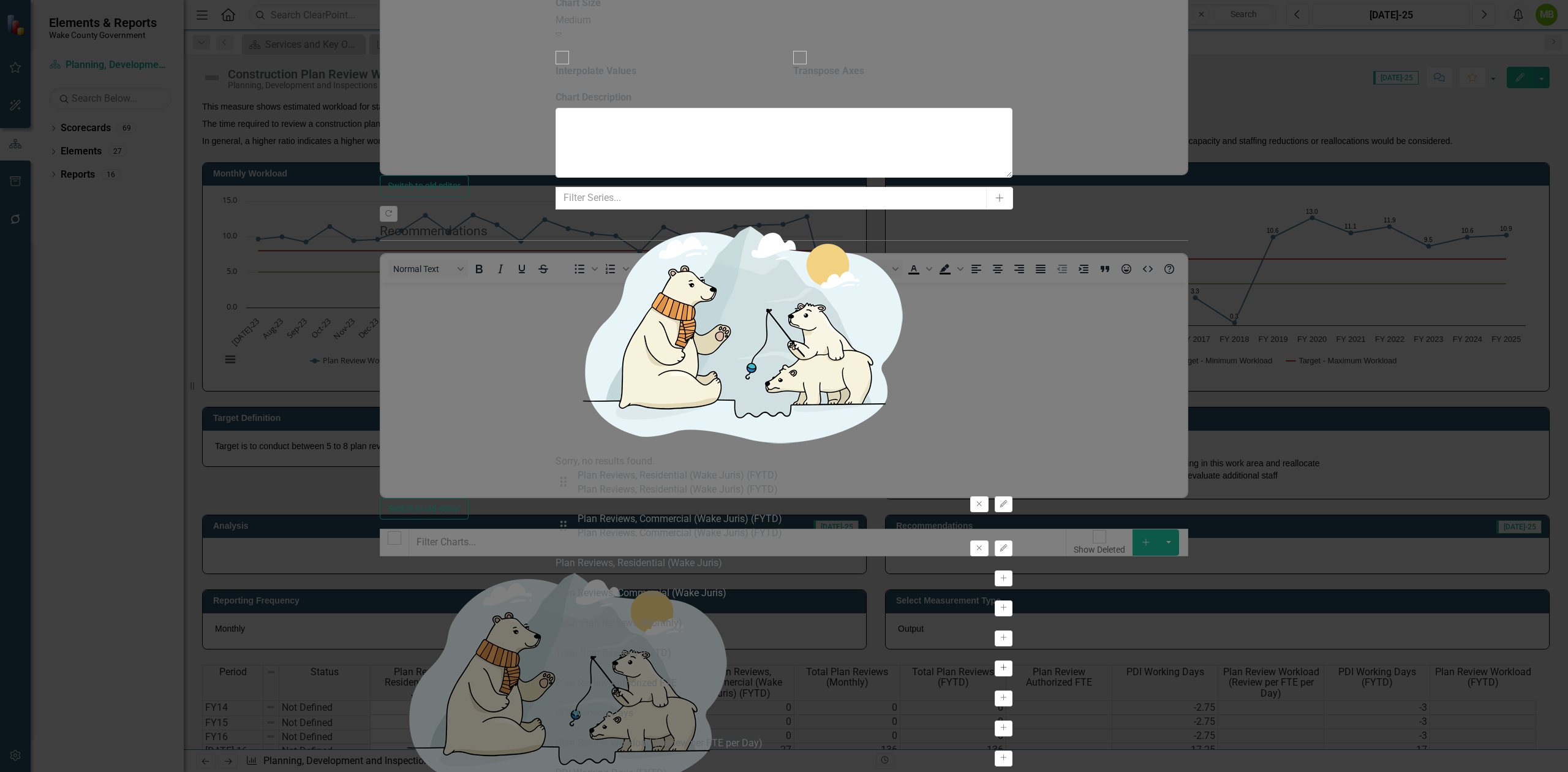
click at [1008, 664] on icon "Activate" at bounding box center [1004, 668] width 9 height 7
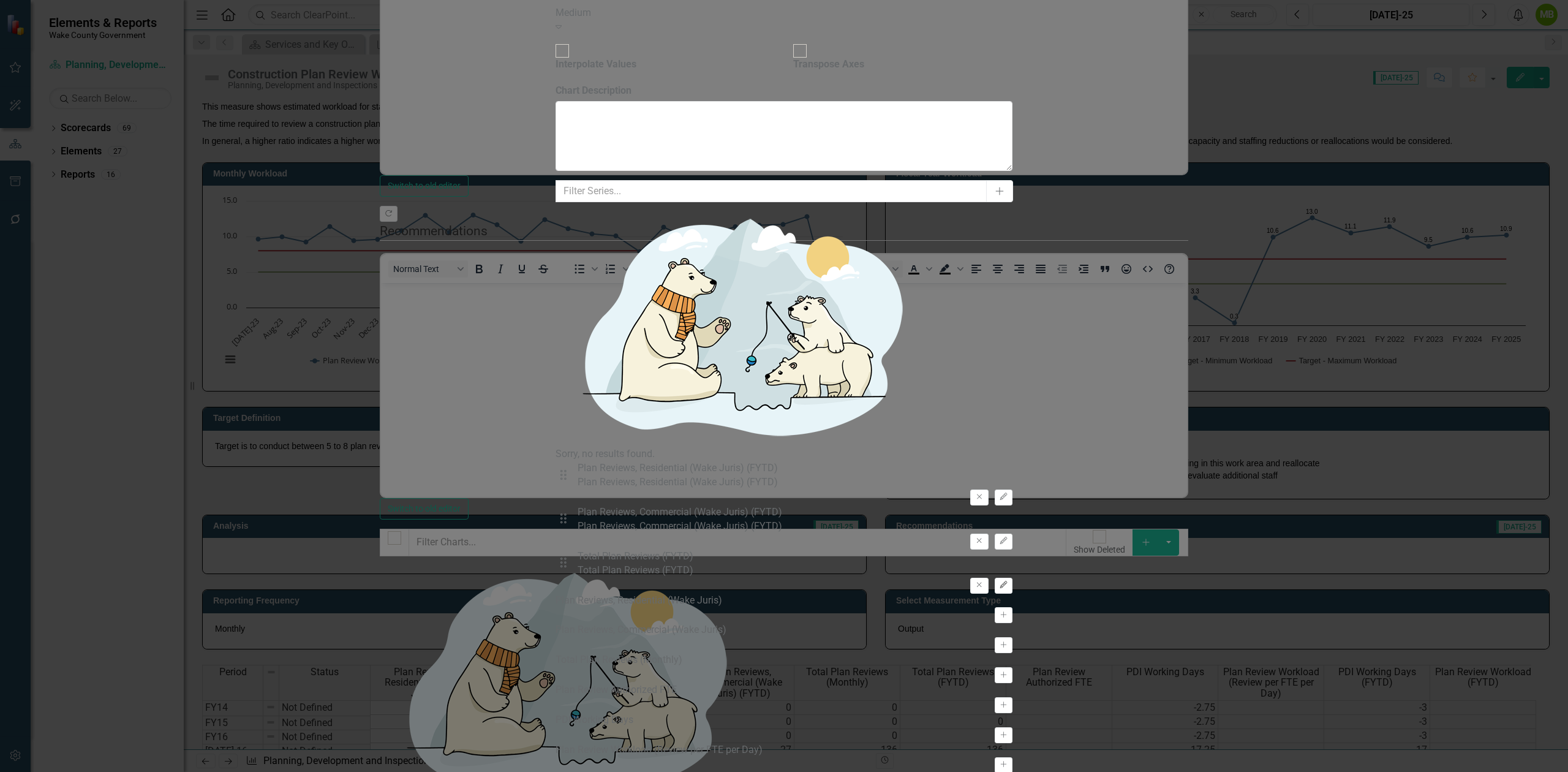
click at [1007, 581] on icon "button" at bounding box center [1004, 585] width 7 height 7
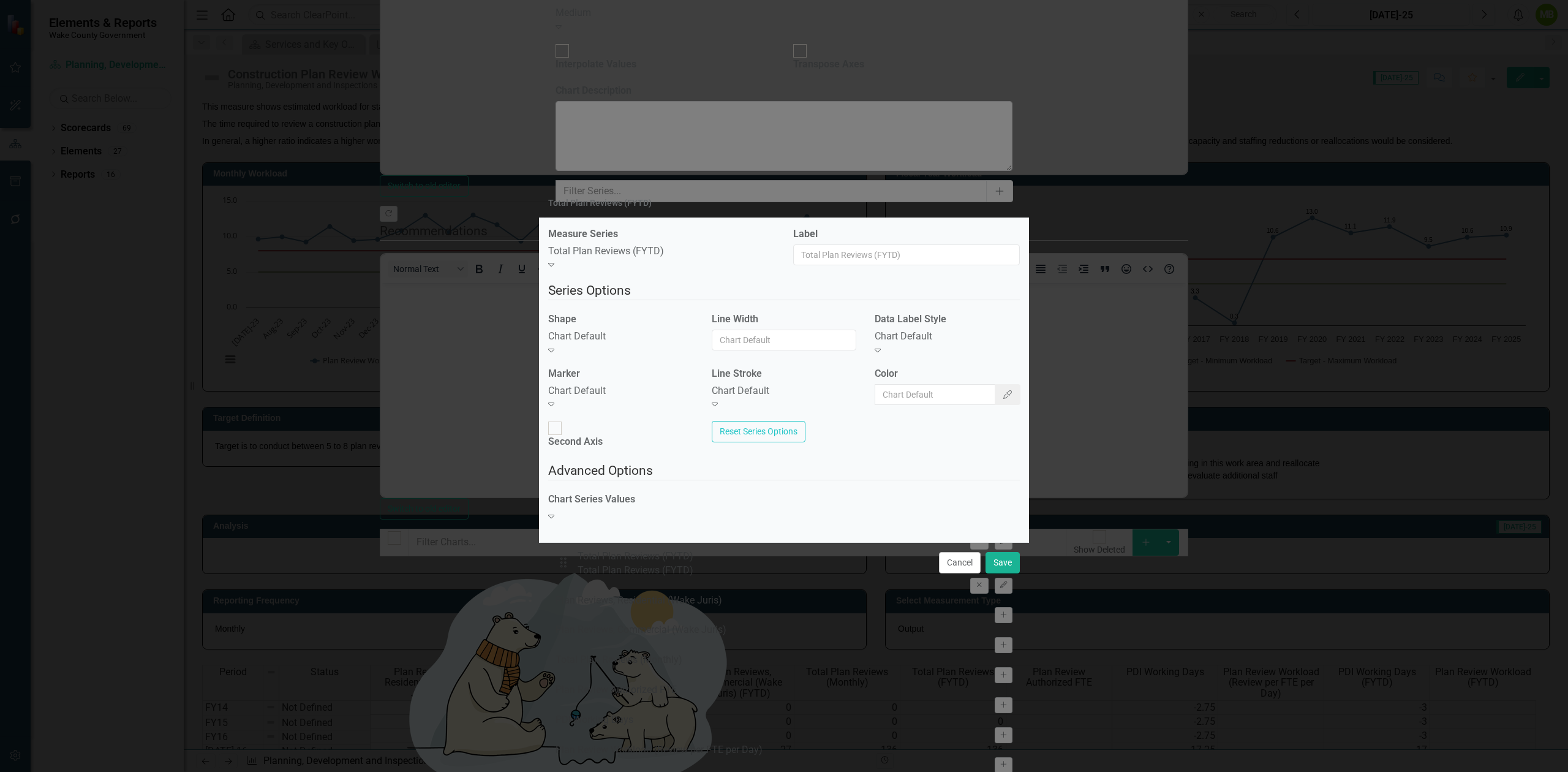
click at [631, 344] on div "Chart Default" at bounding box center [620, 337] width 145 height 14
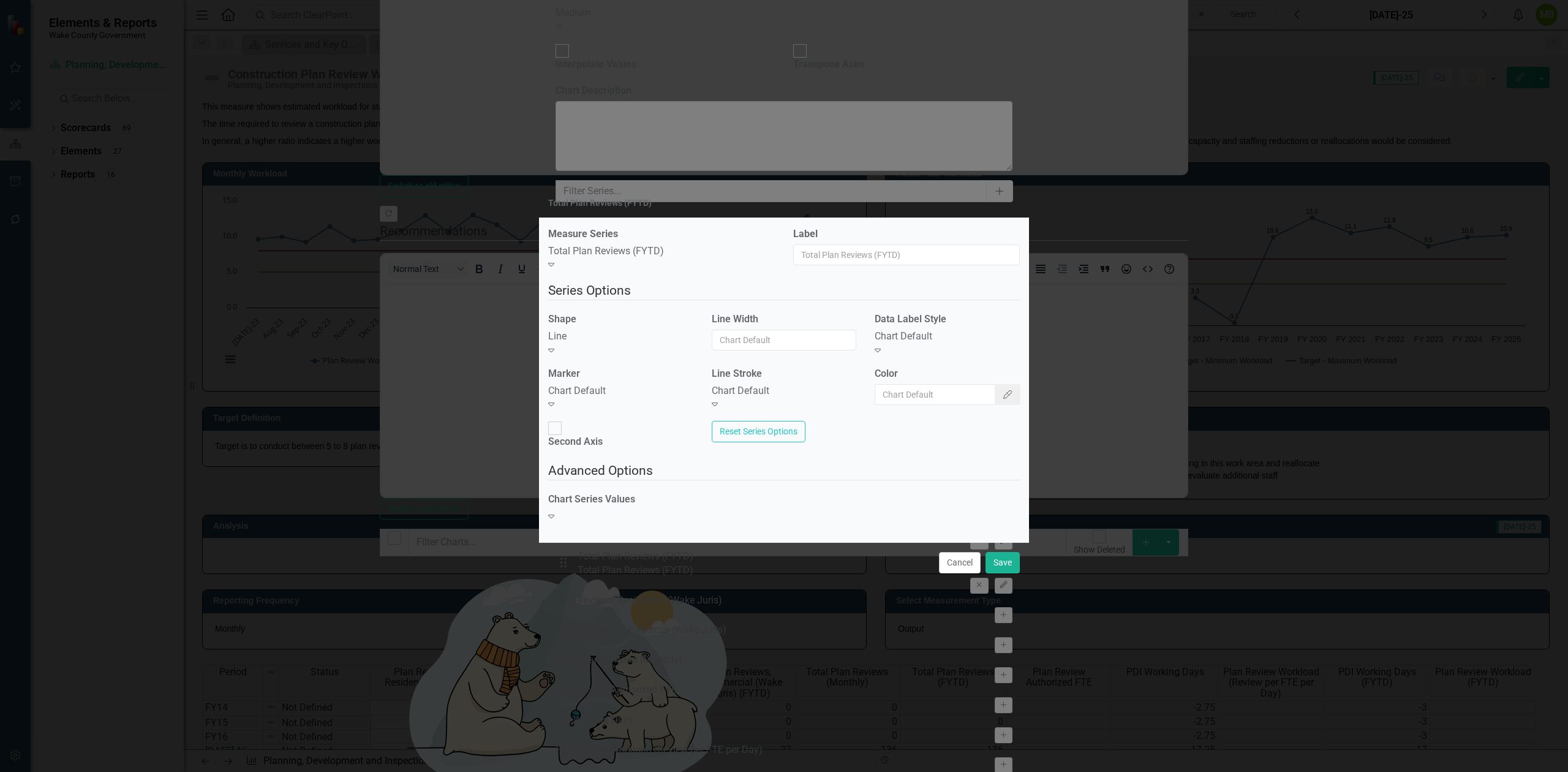
click at [620, 390] on div "Chart Default" at bounding box center [620, 391] width 145 height 14
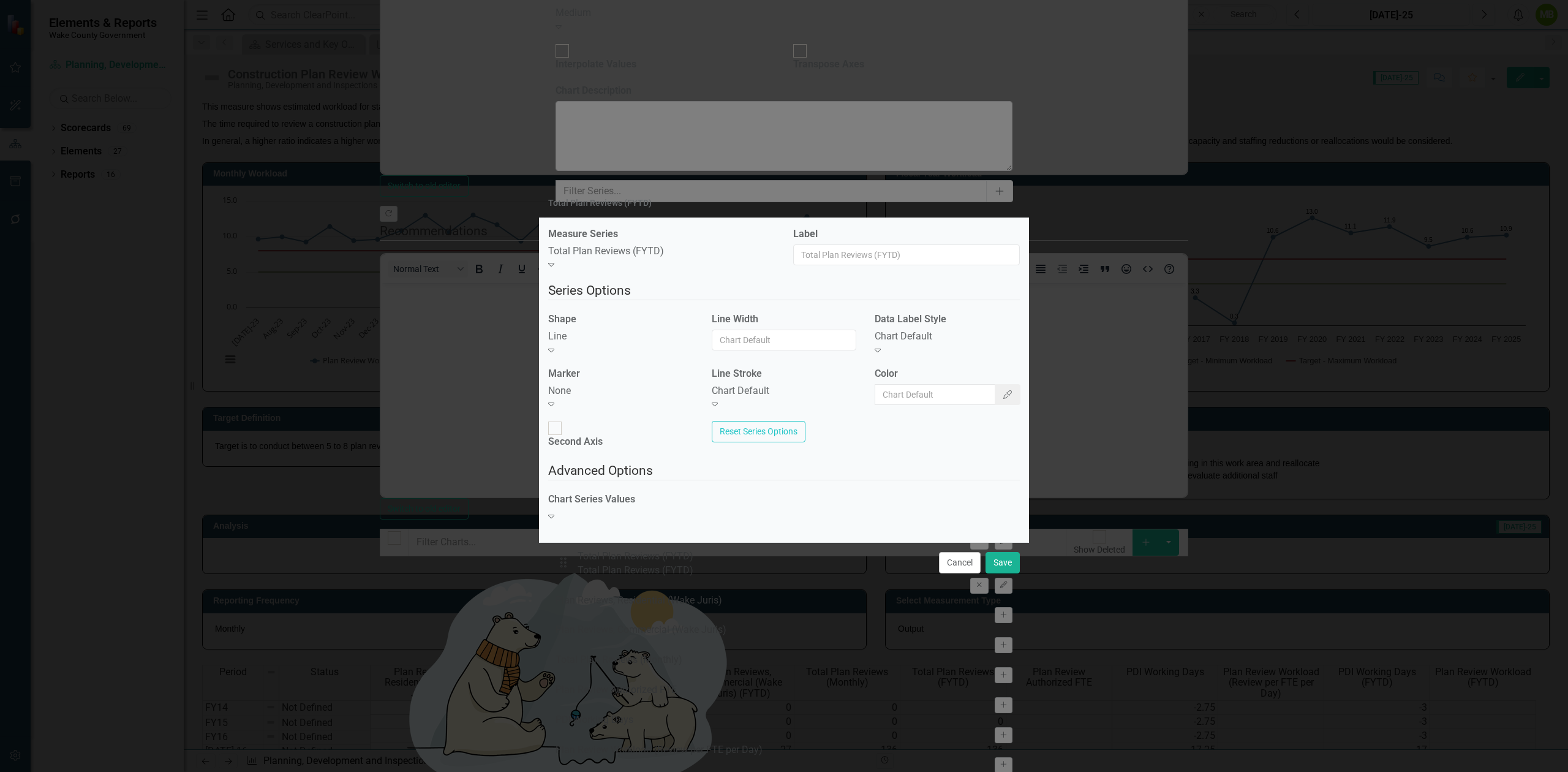
click at [910, 341] on div "Chart Default" at bounding box center [947, 337] width 145 height 14
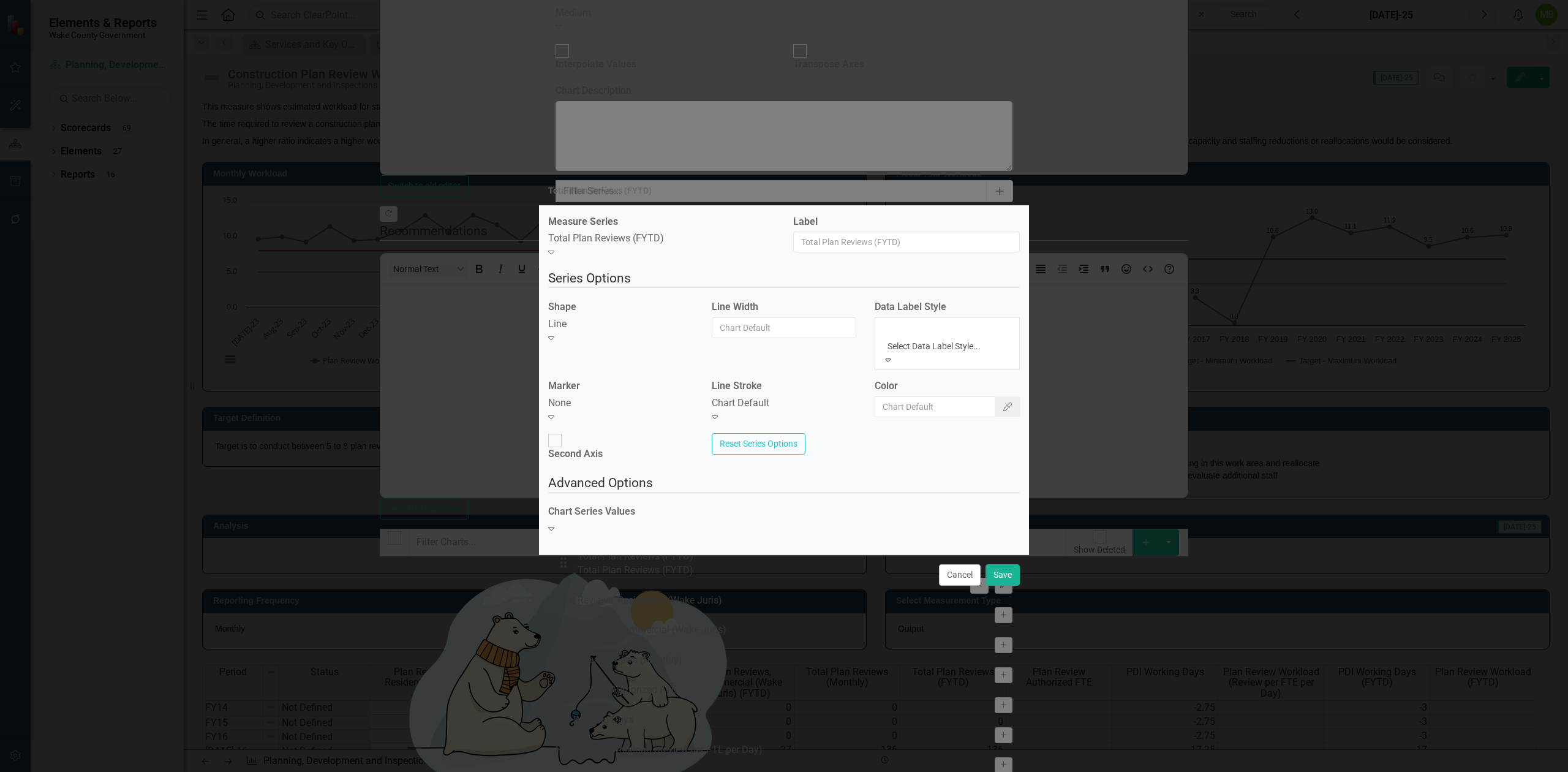
drag, startPoint x: 904, startPoint y: 403, endPoint x: 931, endPoint y: 394, distance: 28.5
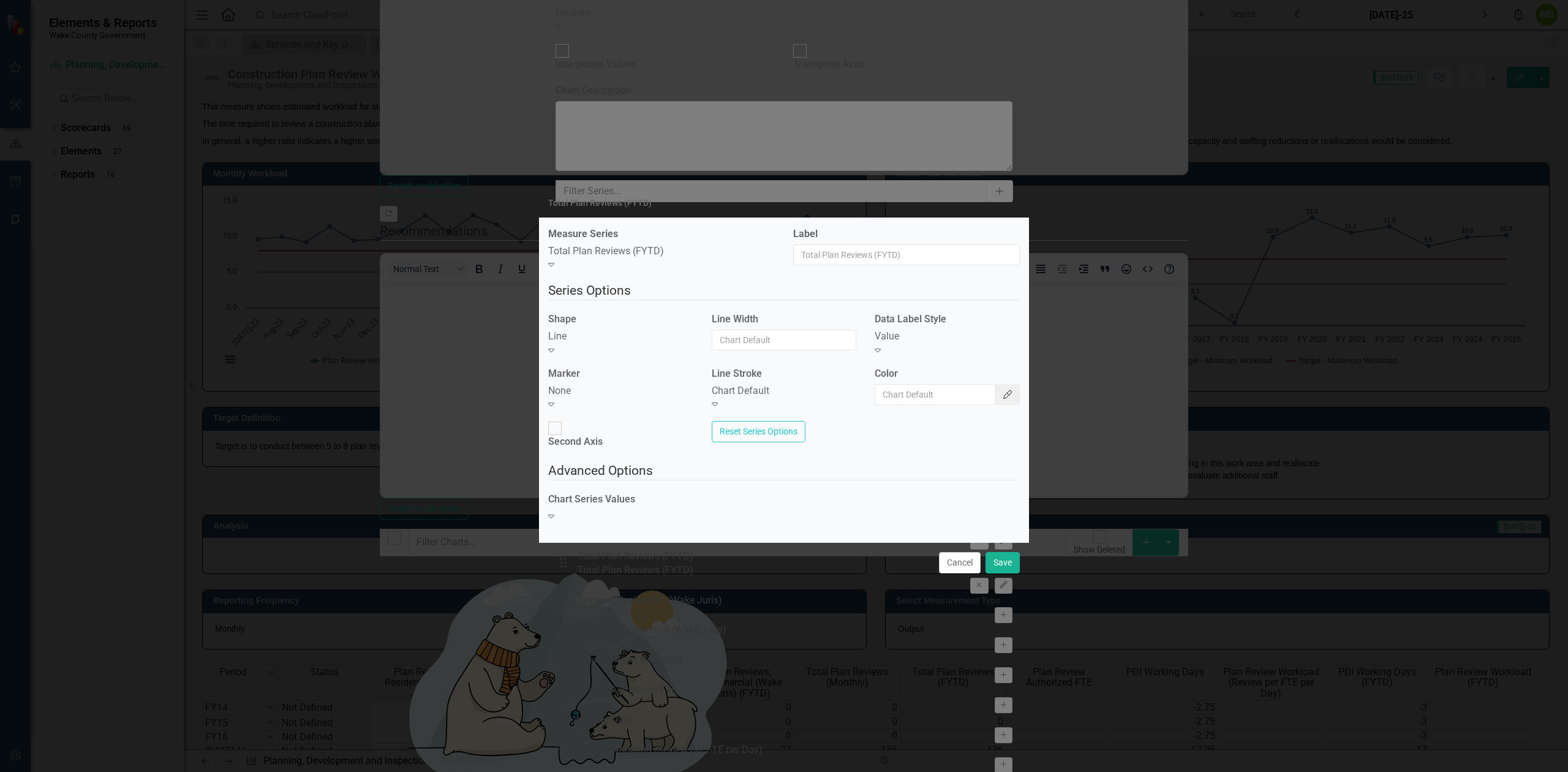
click at [1002, 396] on icon "Color Picker" at bounding box center [1008, 394] width 11 height 8
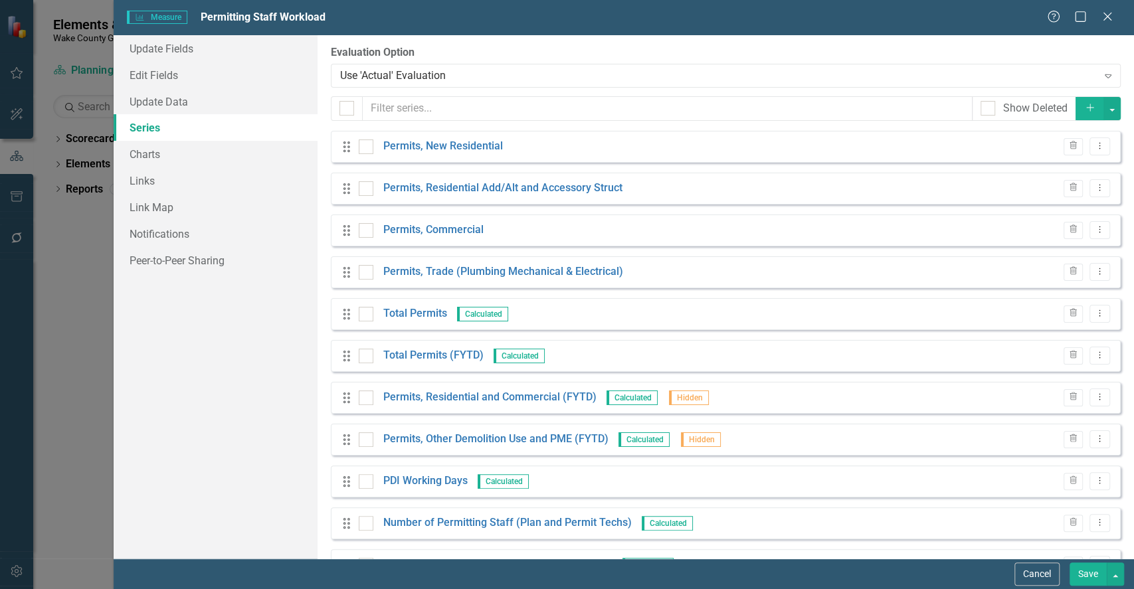
scroll to position [266, 0]
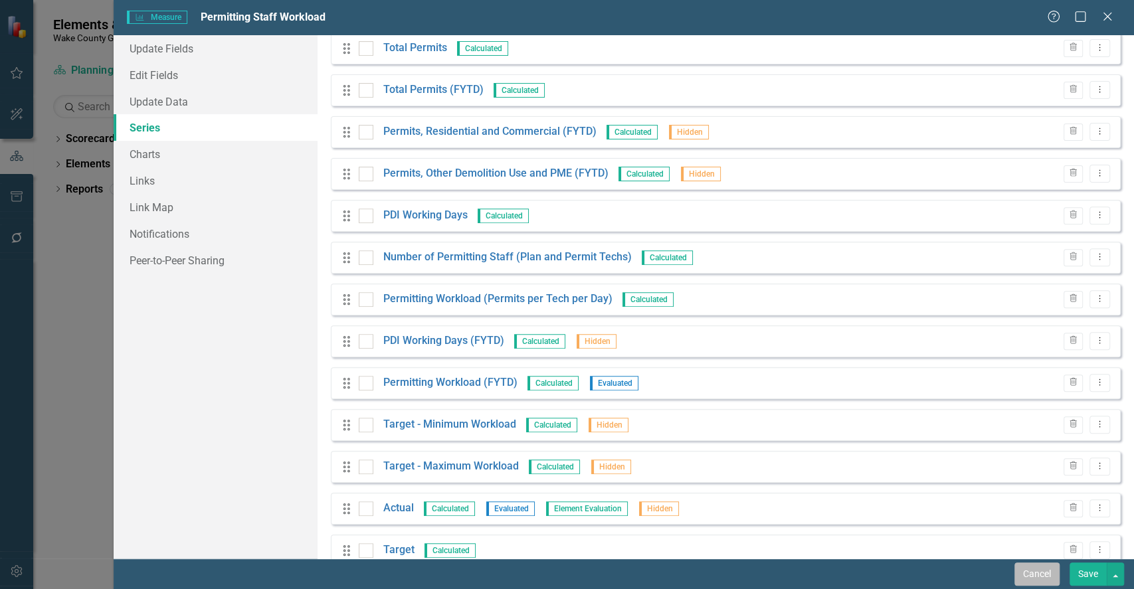
click at [1037, 573] on button "Cancel" at bounding box center [1037, 574] width 45 height 23
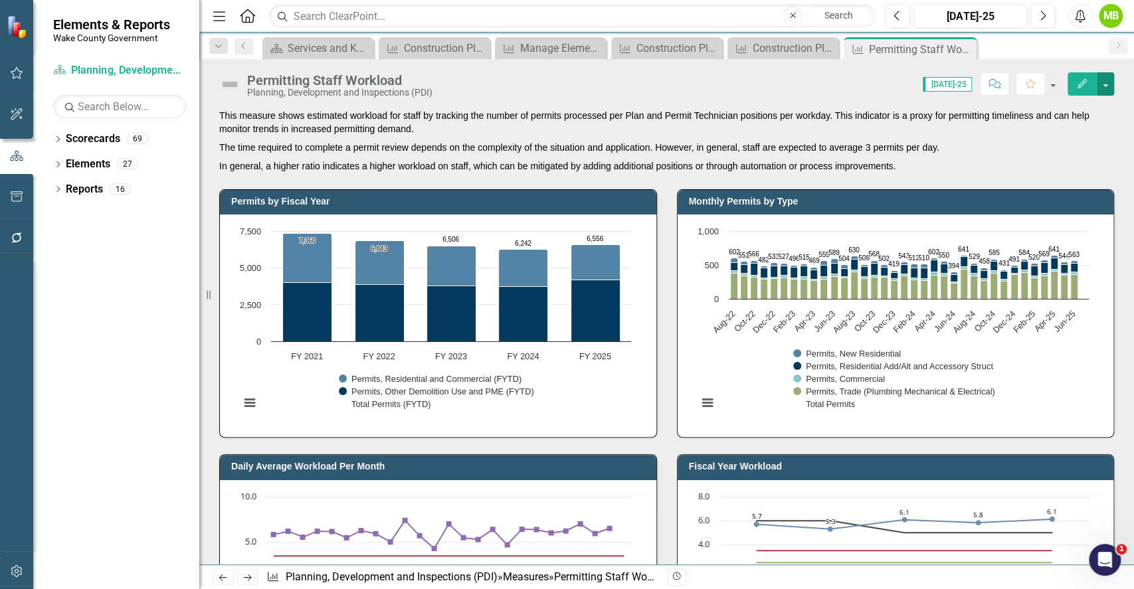
scroll to position [88, 0]
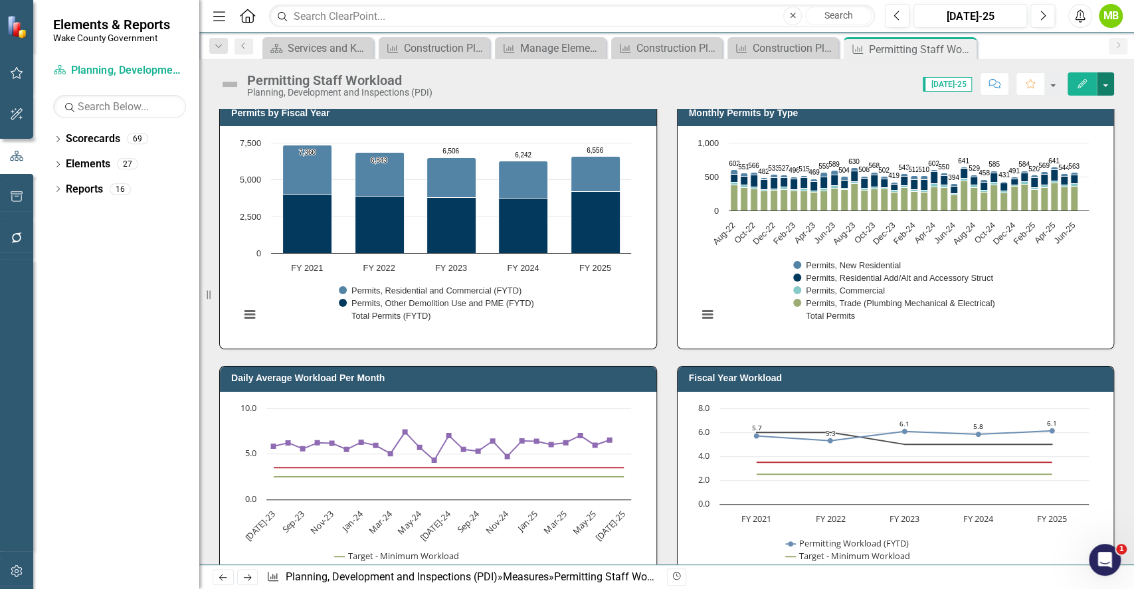
click at [1114, 77] on button "button" at bounding box center [1105, 83] width 17 height 23
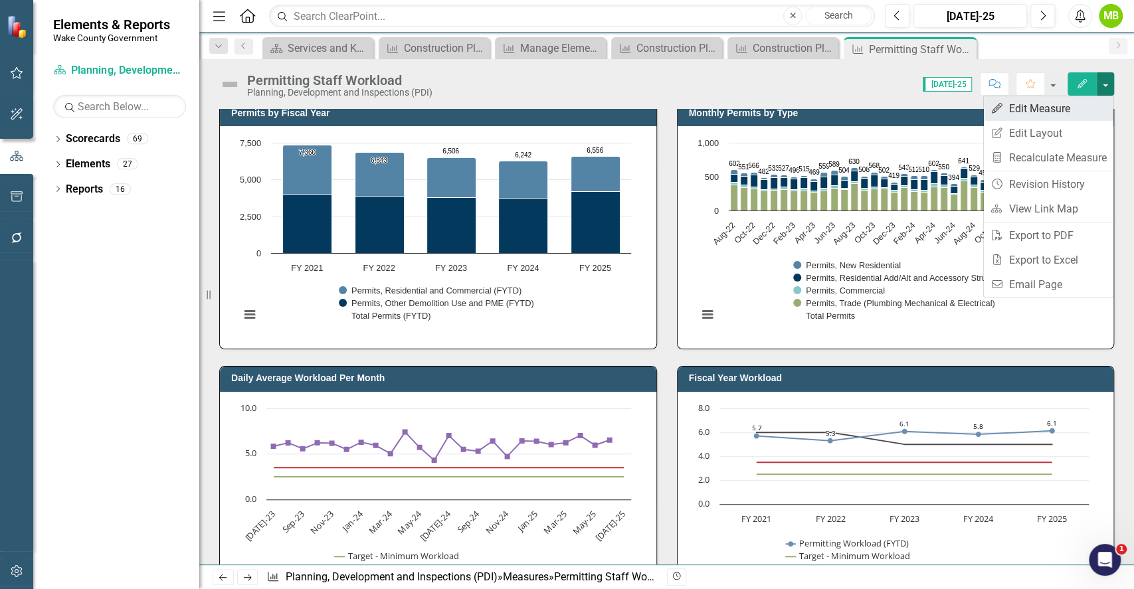
click at [1079, 112] on link "Edit Edit Measure" at bounding box center [1049, 108] width 130 height 25
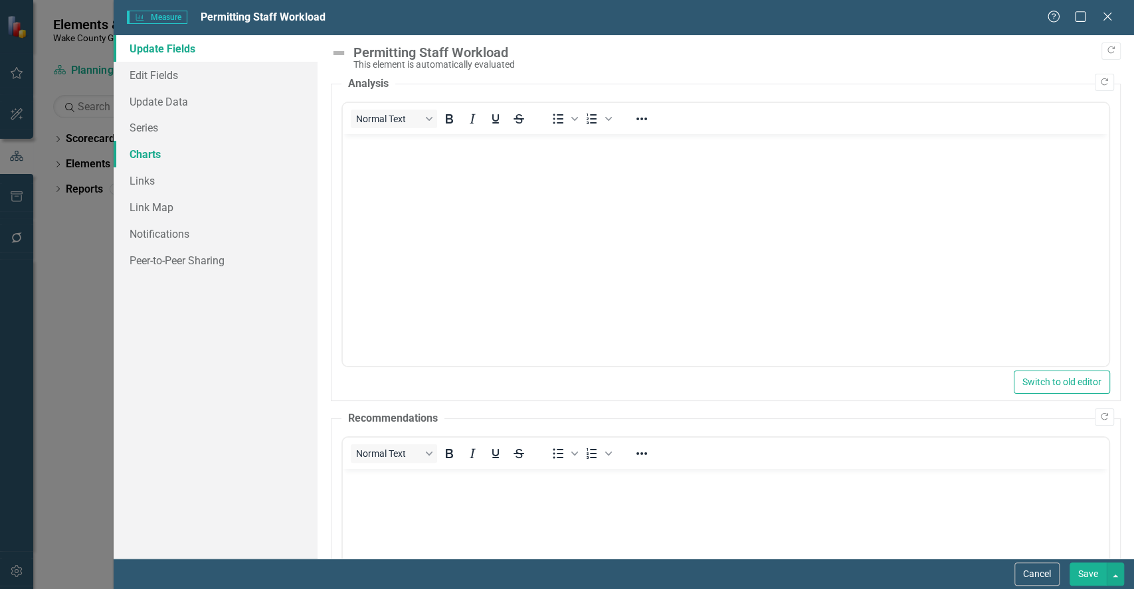
scroll to position [0, 0]
click at [1043, 573] on button "Cancel" at bounding box center [1037, 574] width 45 height 23
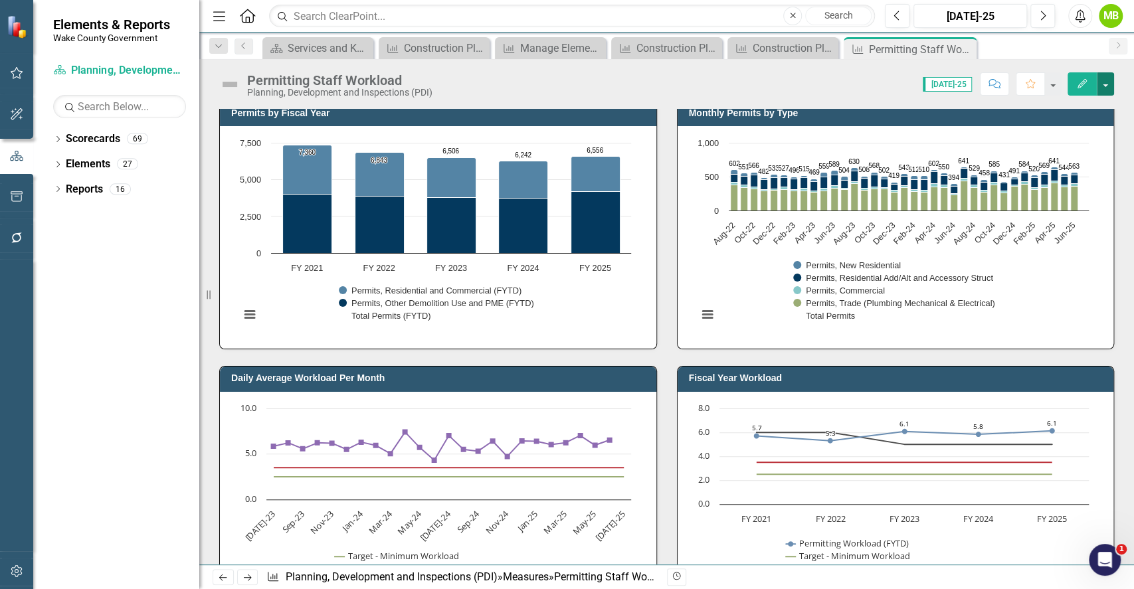
click at [1113, 86] on button "button" at bounding box center [1105, 83] width 17 height 23
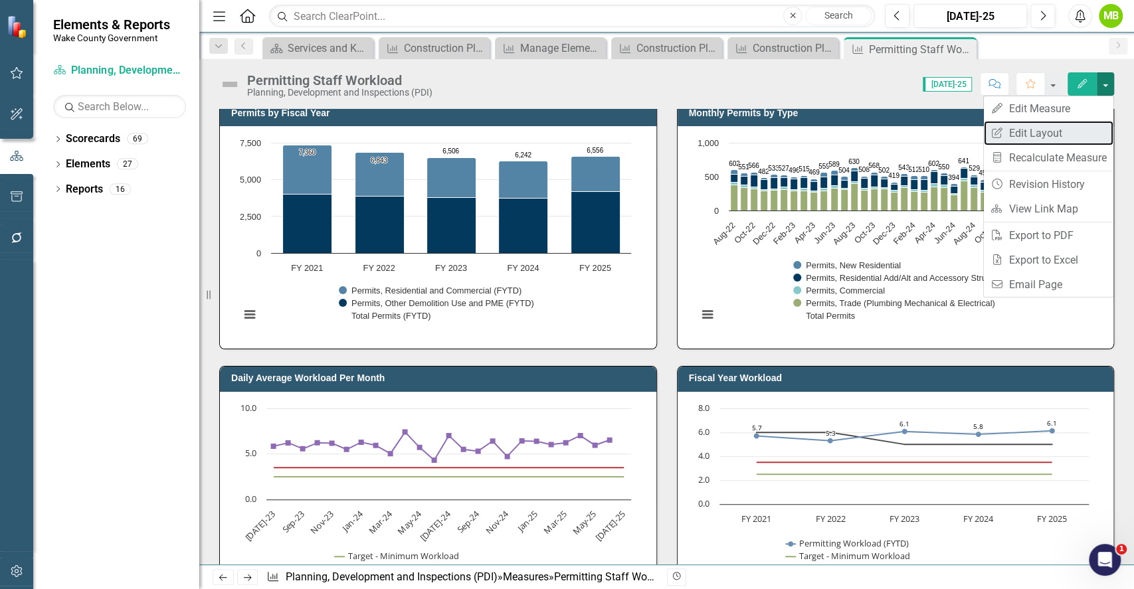
click at [1063, 132] on link "Edit Report Edit Layout" at bounding box center [1049, 133] width 130 height 25
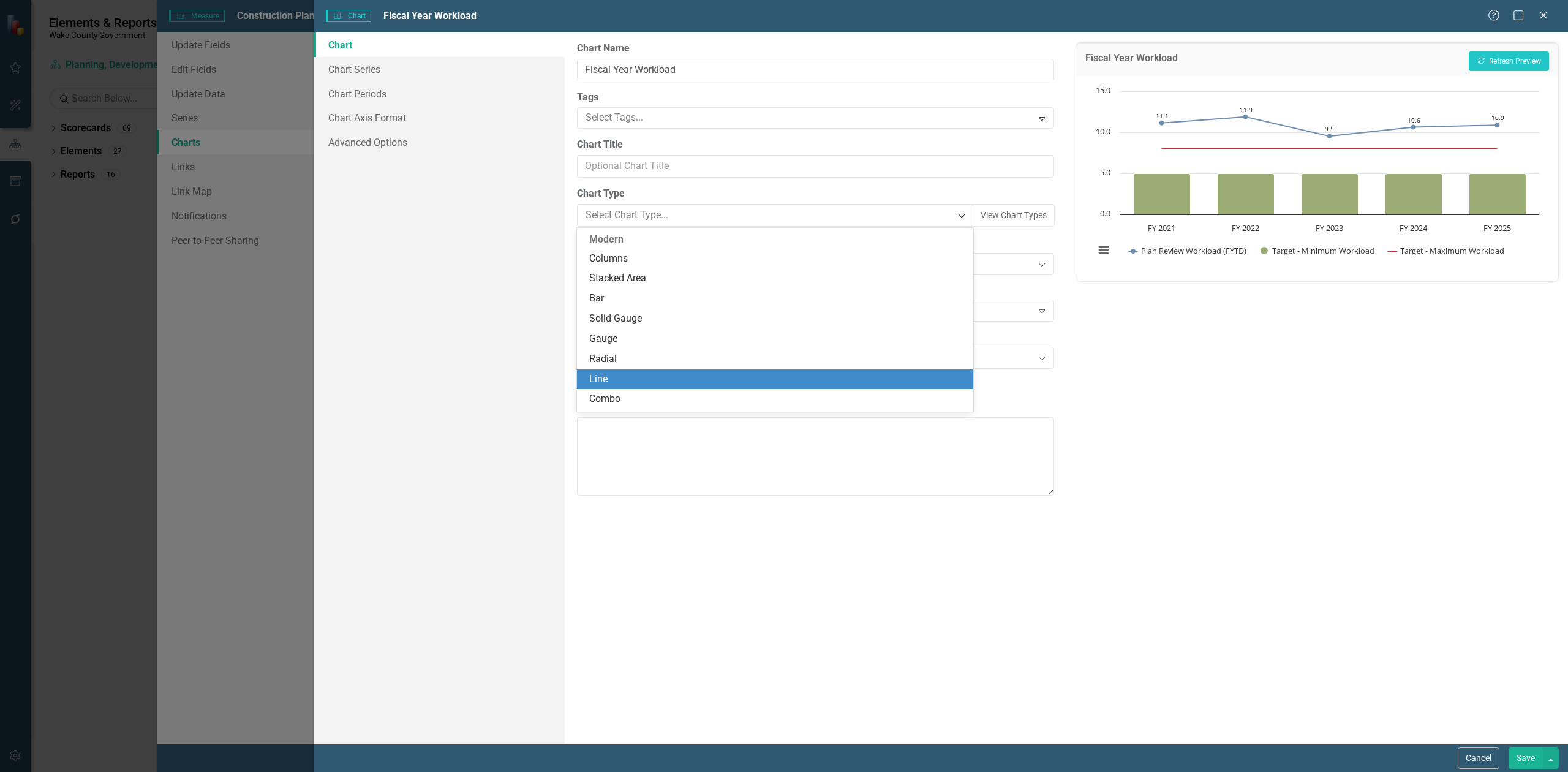
scroll to position [106, 0]
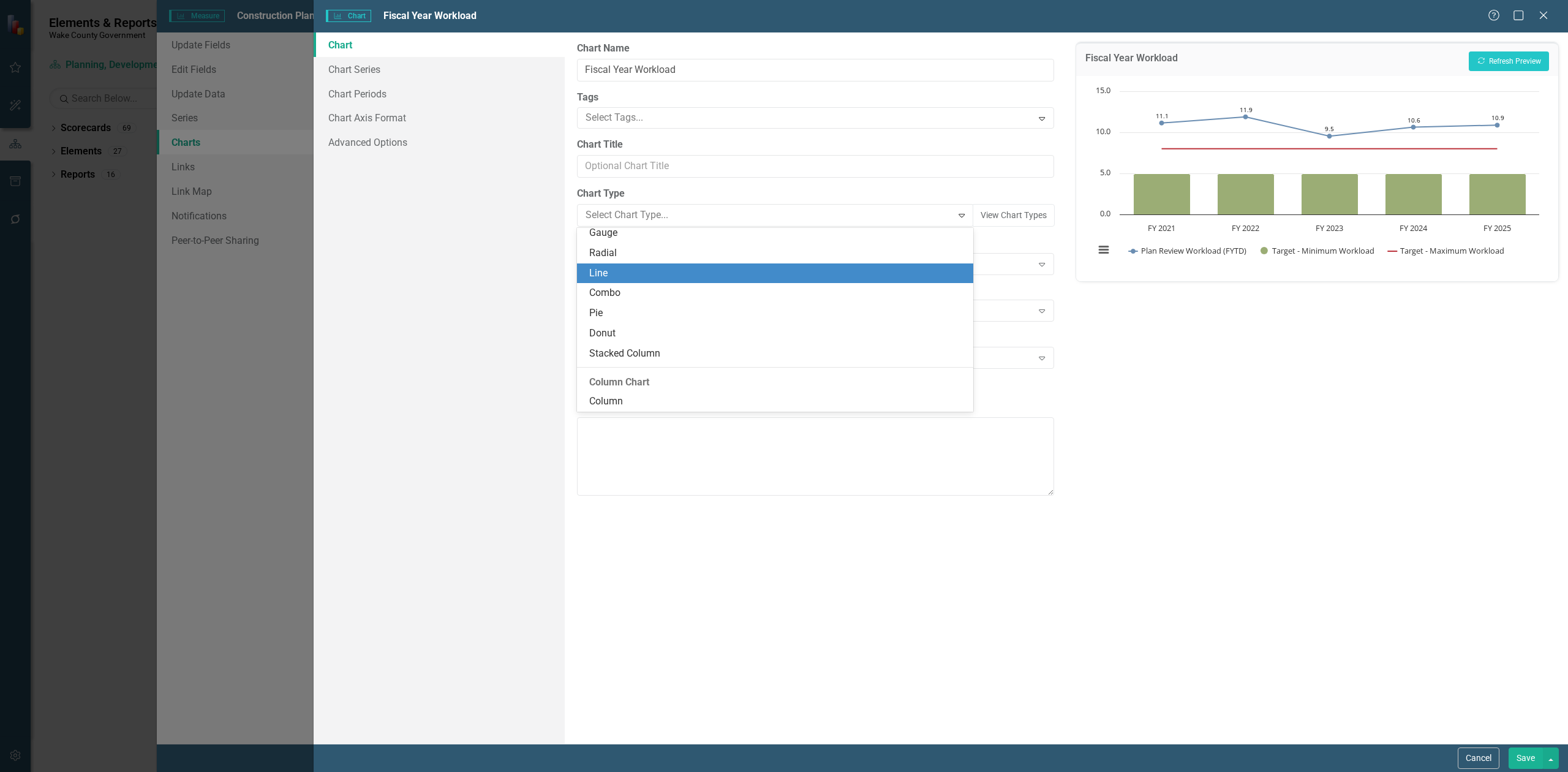
click at [634, 273] on div "Line" at bounding box center [777, 273] width 377 height 14
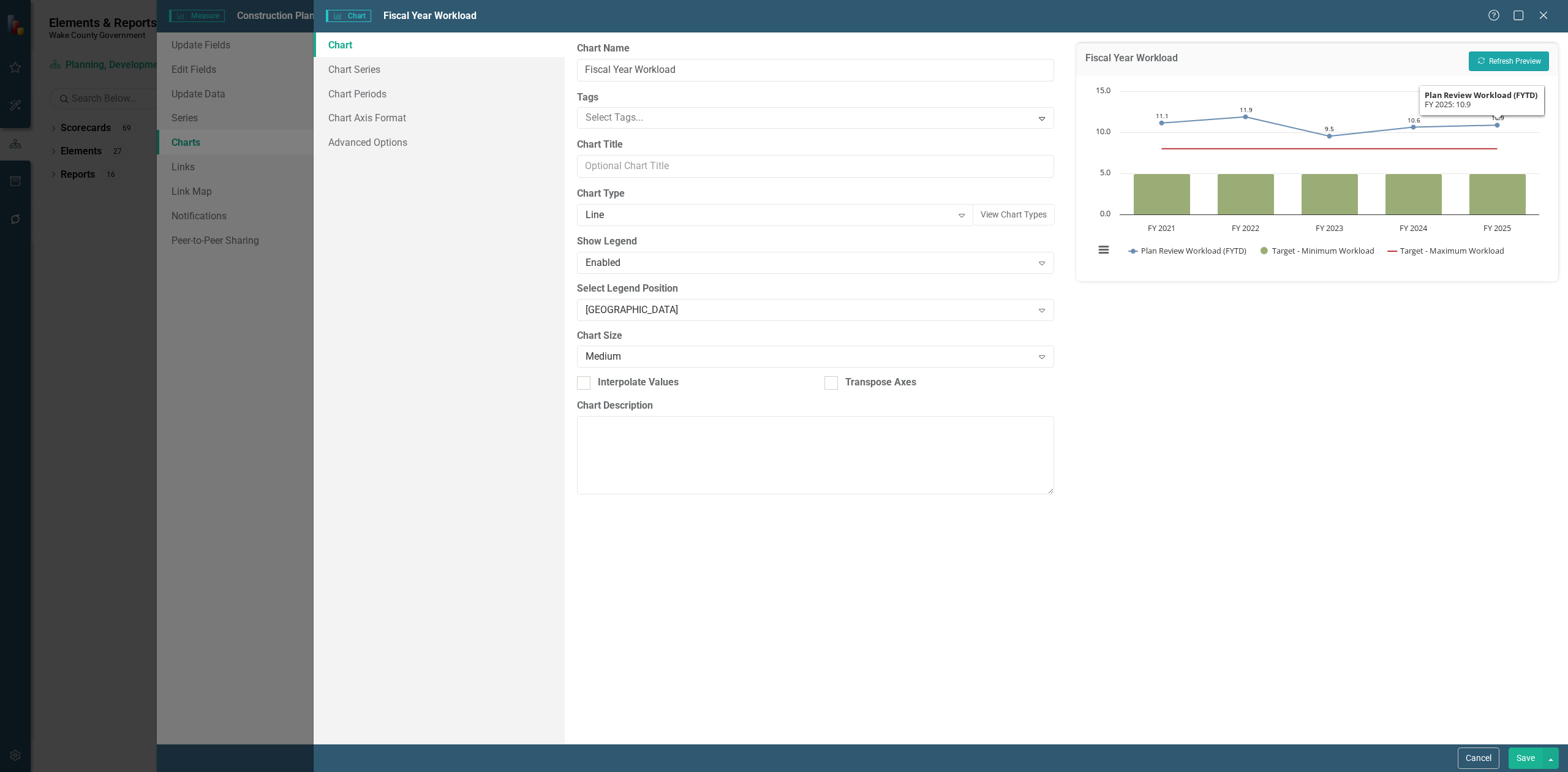
click at [1515, 65] on button "Recalculate Refresh Preview" at bounding box center [1509, 61] width 80 height 19
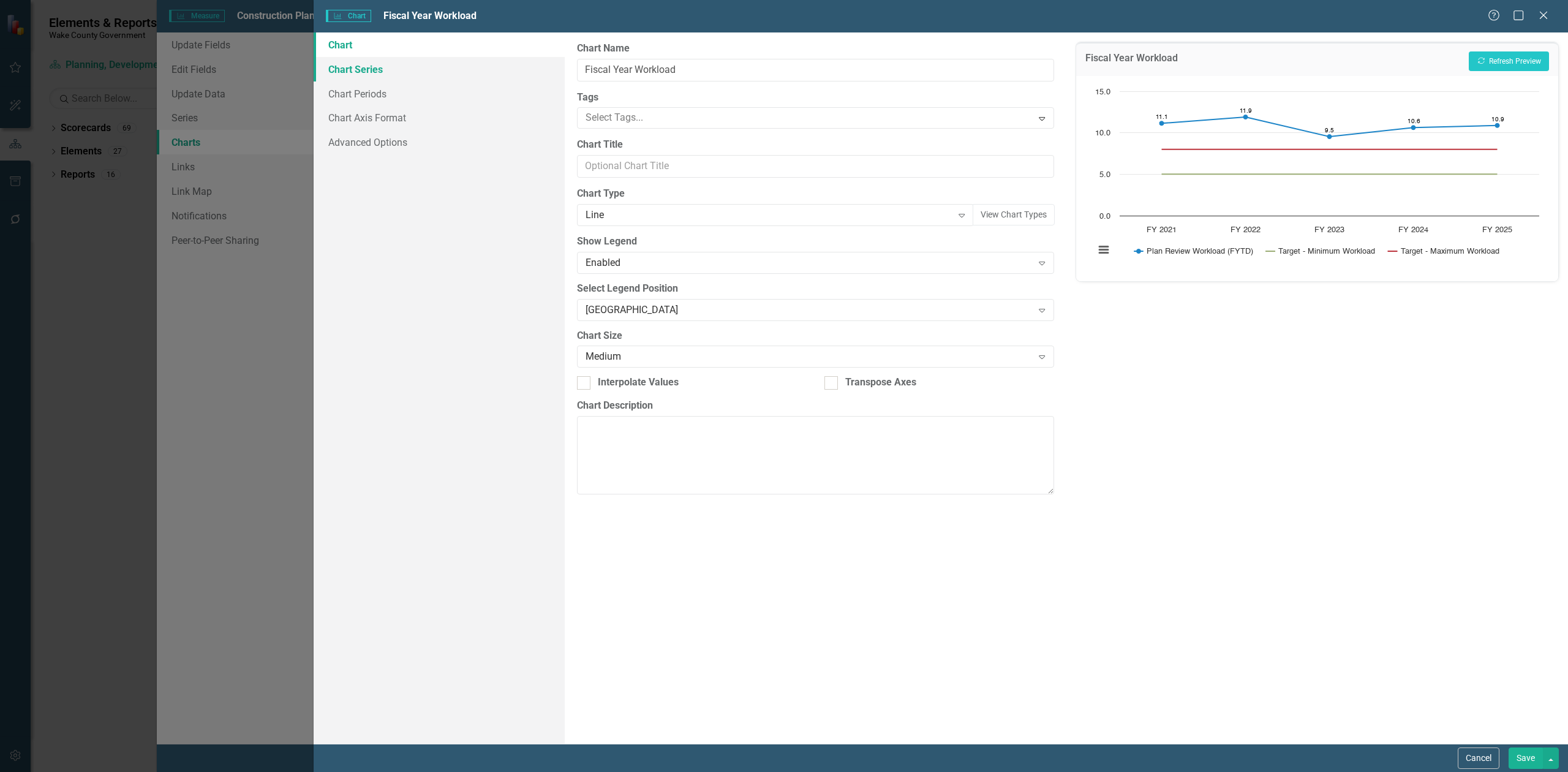
click at [343, 74] on link "Chart Series" at bounding box center [439, 69] width 251 height 25
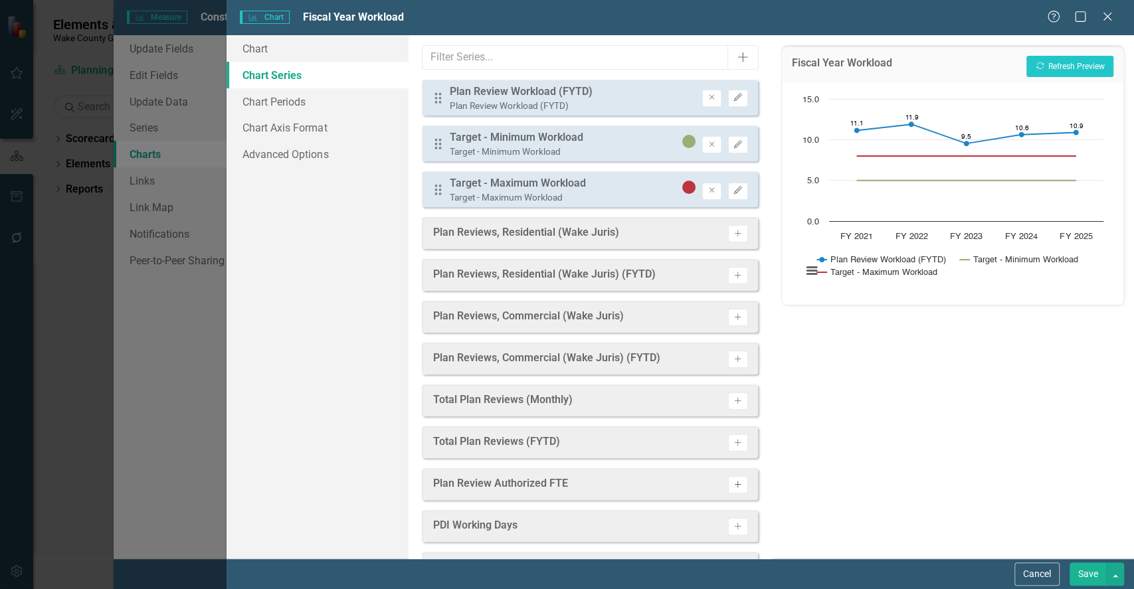
click at [733, 484] on icon "Activate" at bounding box center [738, 485] width 10 height 8
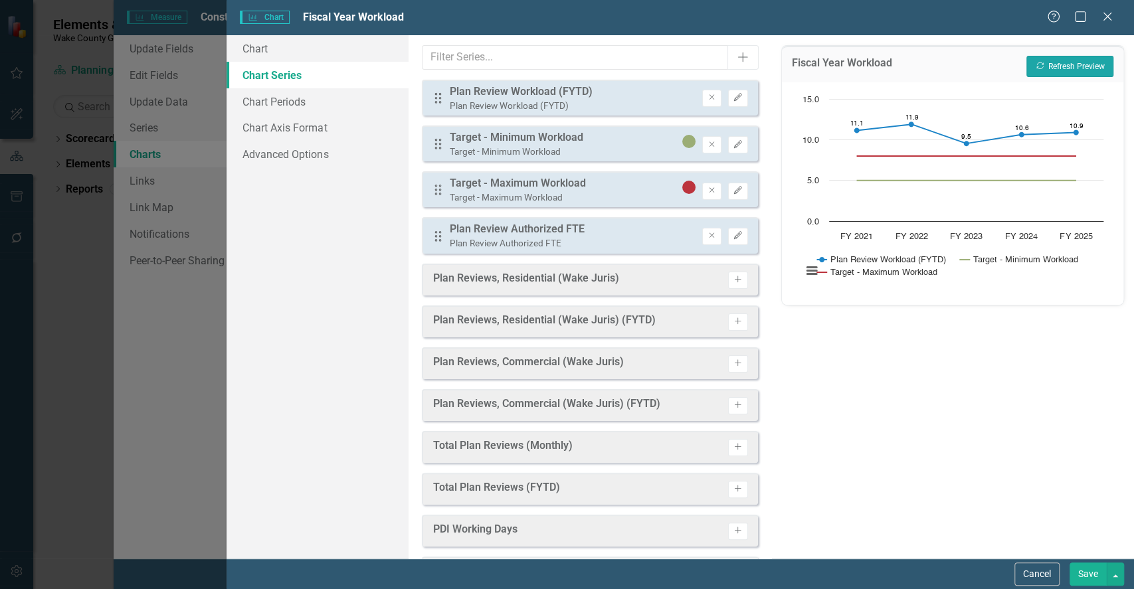
click at [1052, 62] on button "Recalculate Refresh Preview" at bounding box center [1070, 66] width 87 height 21
click at [702, 230] on button "Remove" at bounding box center [711, 236] width 19 height 17
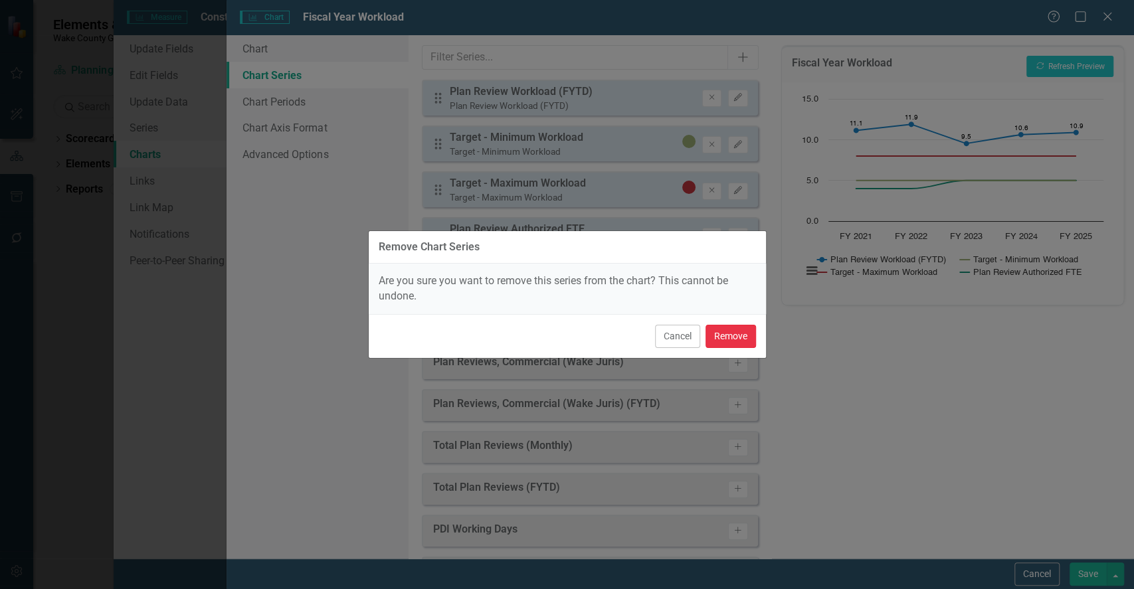
click at [738, 340] on button "Remove" at bounding box center [731, 336] width 51 height 23
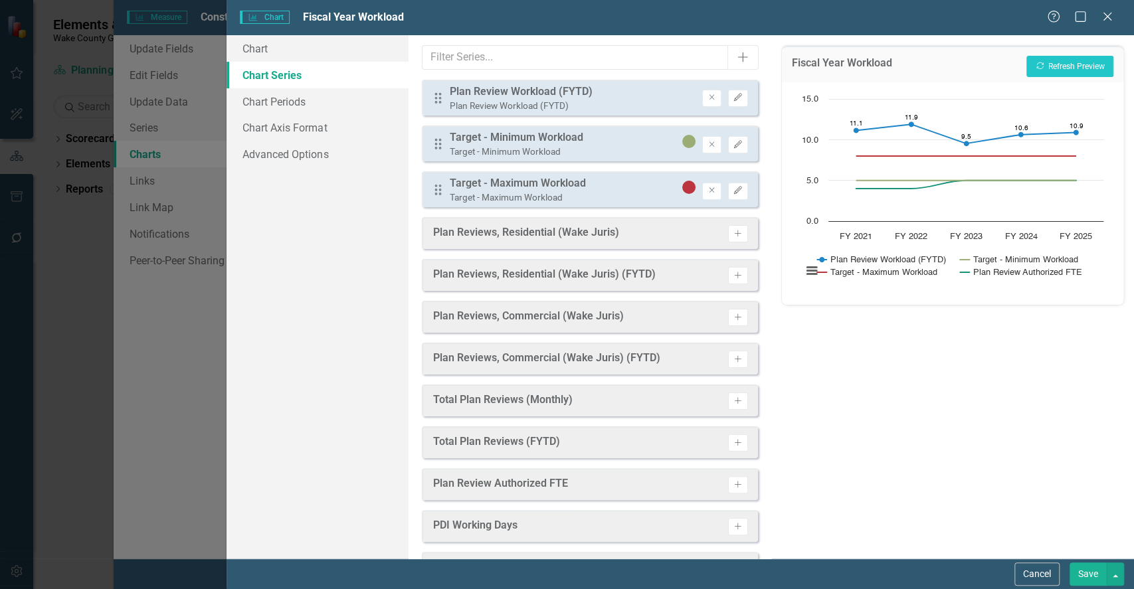
click at [1088, 563] on button "Save" at bounding box center [1088, 574] width 37 height 23
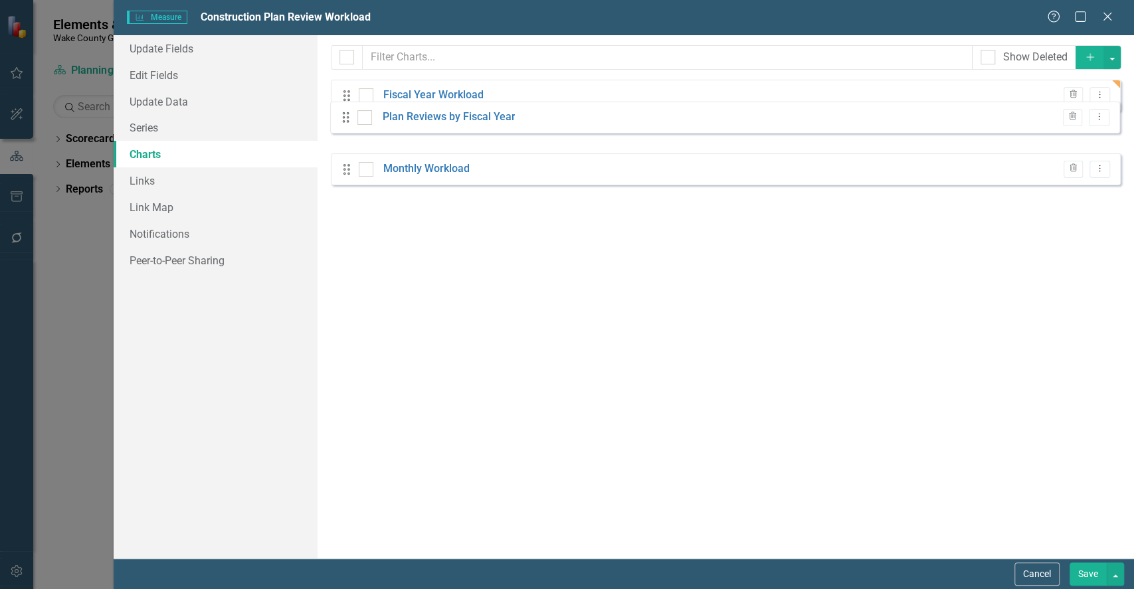
drag, startPoint x: 345, startPoint y: 181, endPoint x: 344, endPoint y: 120, distance: 61.8
click at [344, 120] on div "Drag Fiscal Year Workload Trash Dropdown Menu Drag Monthly Workload Trash Dropd…" at bounding box center [726, 138] width 790 height 116
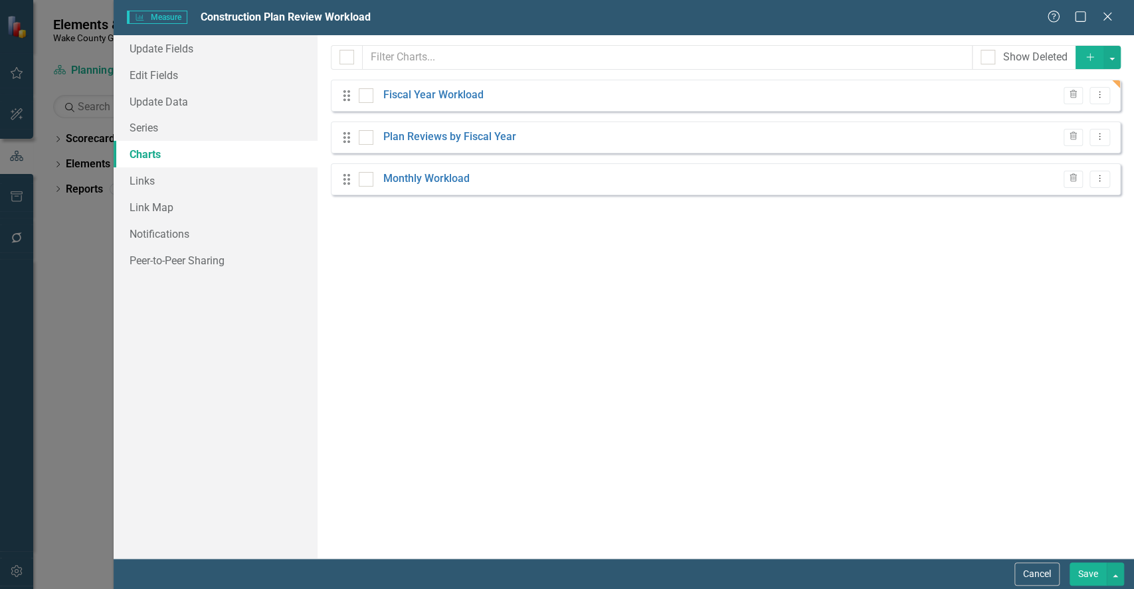
click at [1100, 573] on button "Save" at bounding box center [1088, 574] width 37 height 23
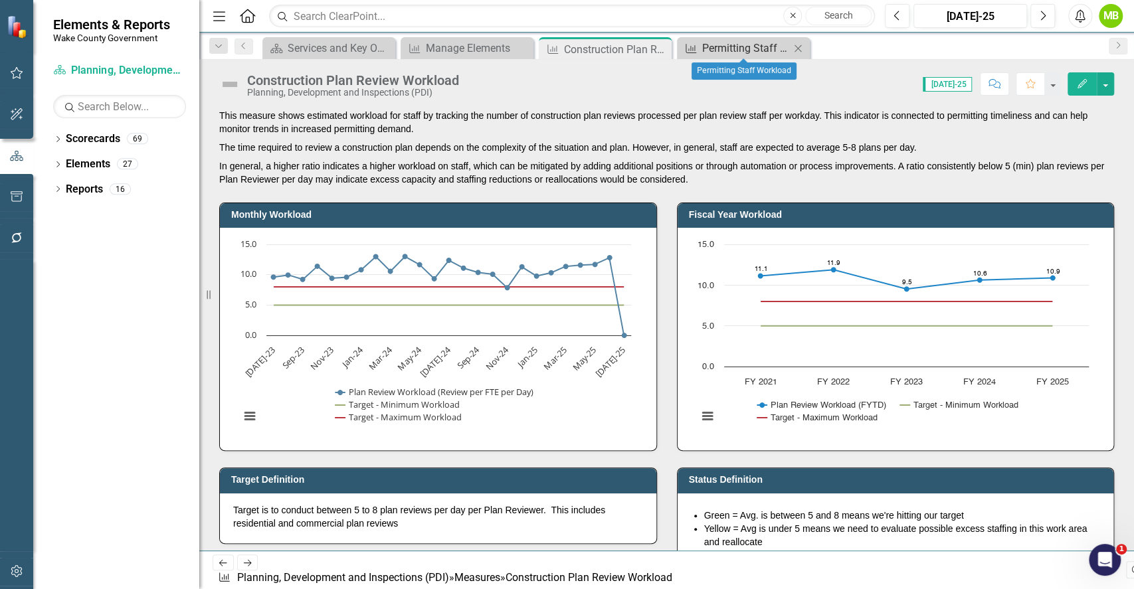
click at [748, 49] on div "Permitting Staff Workload" at bounding box center [746, 48] width 88 height 17
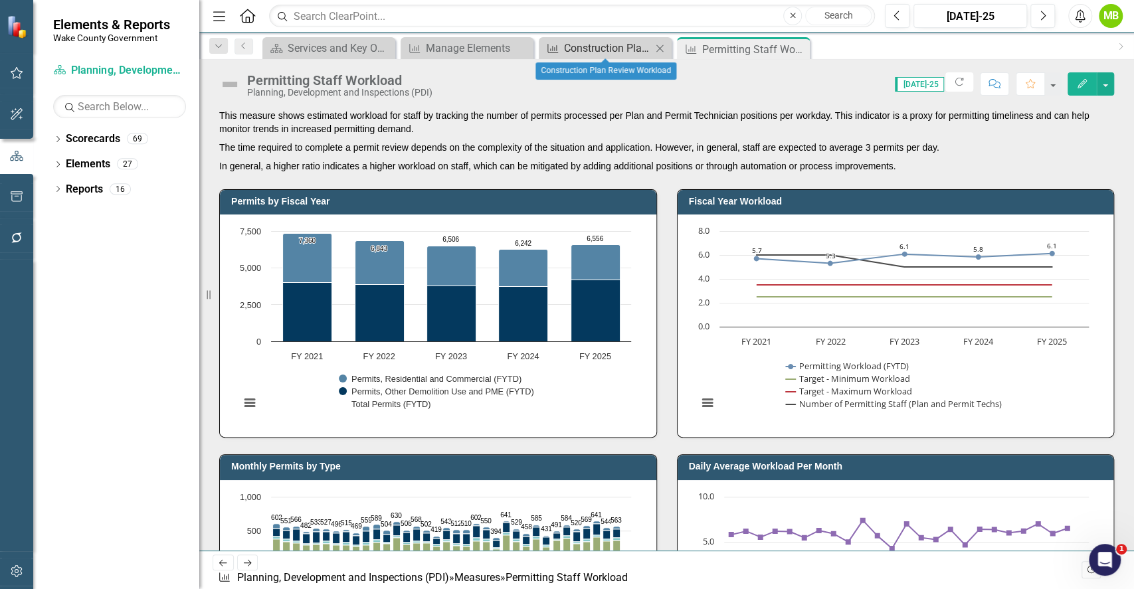
click at [617, 51] on div "Construction Plan Review Workload" at bounding box center [608, 48] width 88 height 17
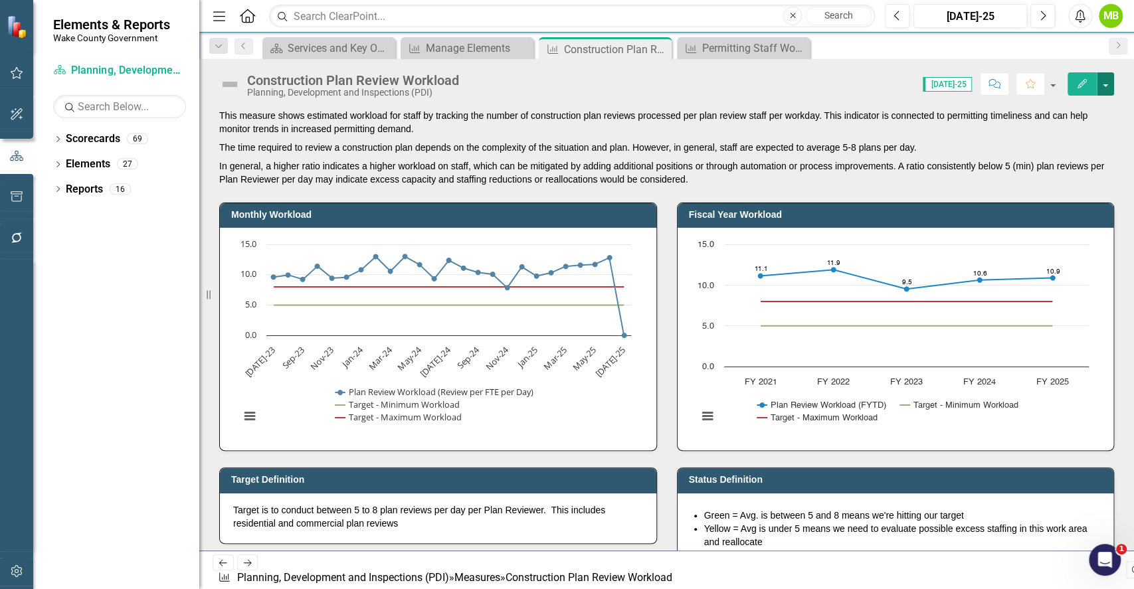
click at [1114, 84] on button "button" at bounding box center [1105, 83] width 17 height 23
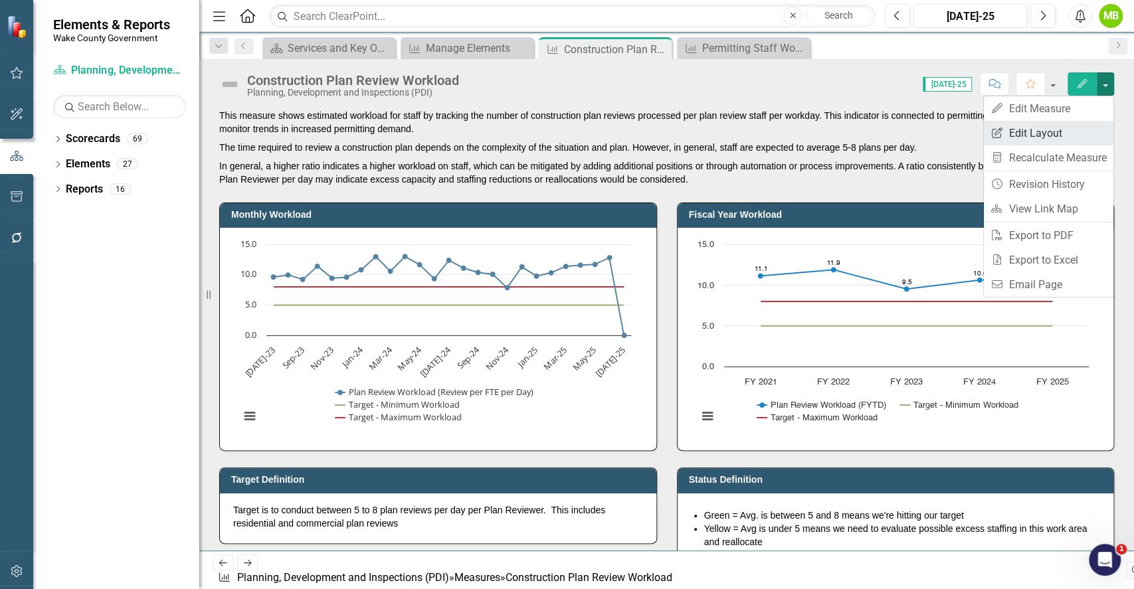
click at [1031, 138] on link "Edit Report Edit Layout" at bounding box center [1049, 133] width 130 height 25
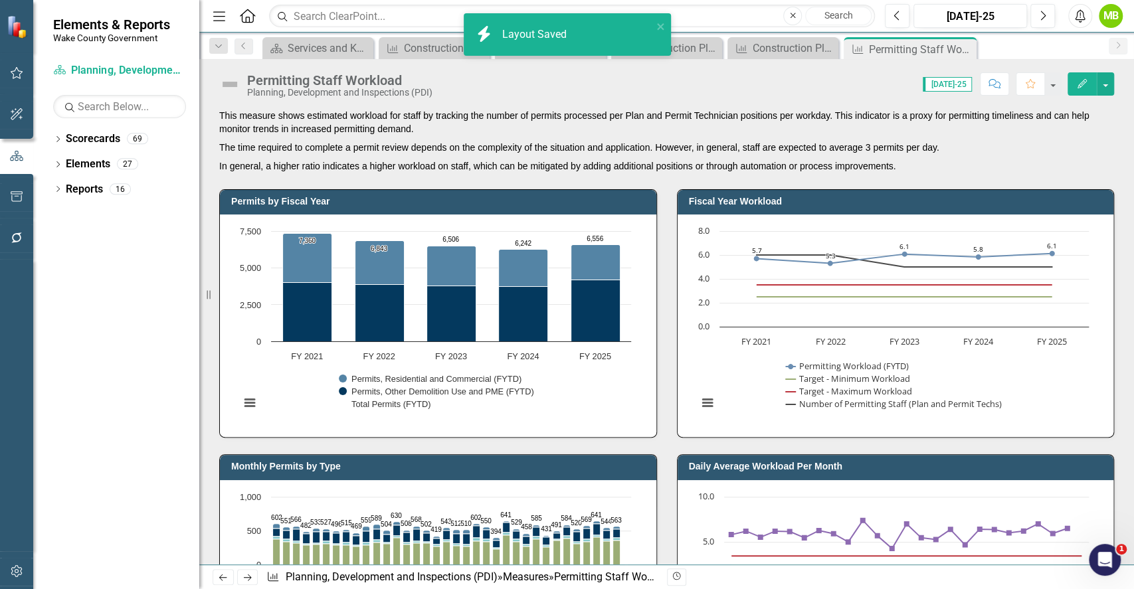
scroll to position [88, 0]
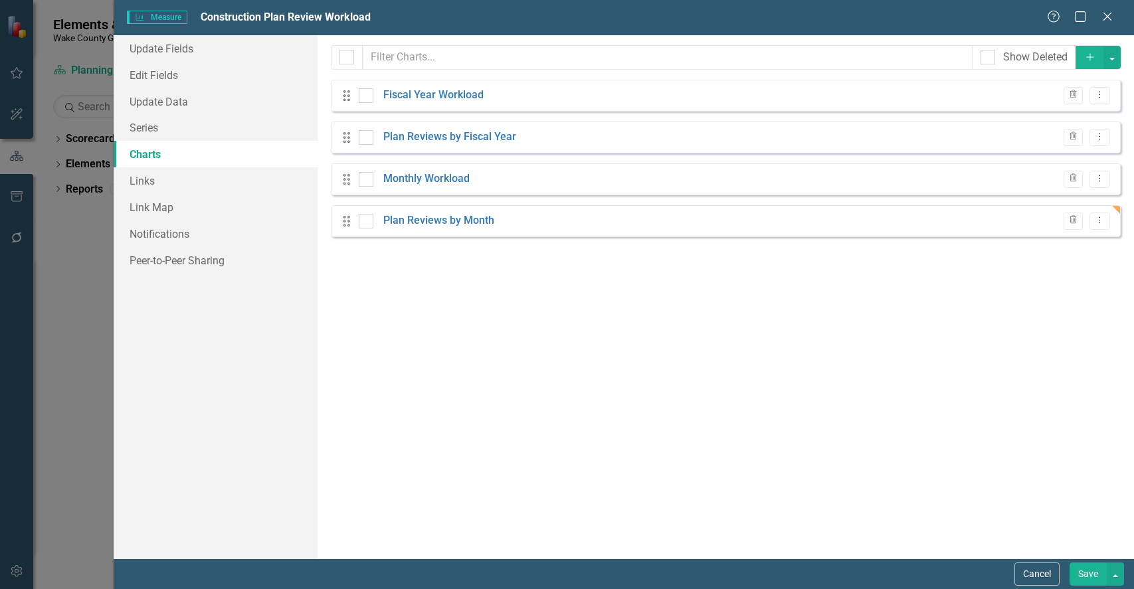
click at [1083, 575] on button "Save" at bounding box center [1088, 574] width 37 height 23
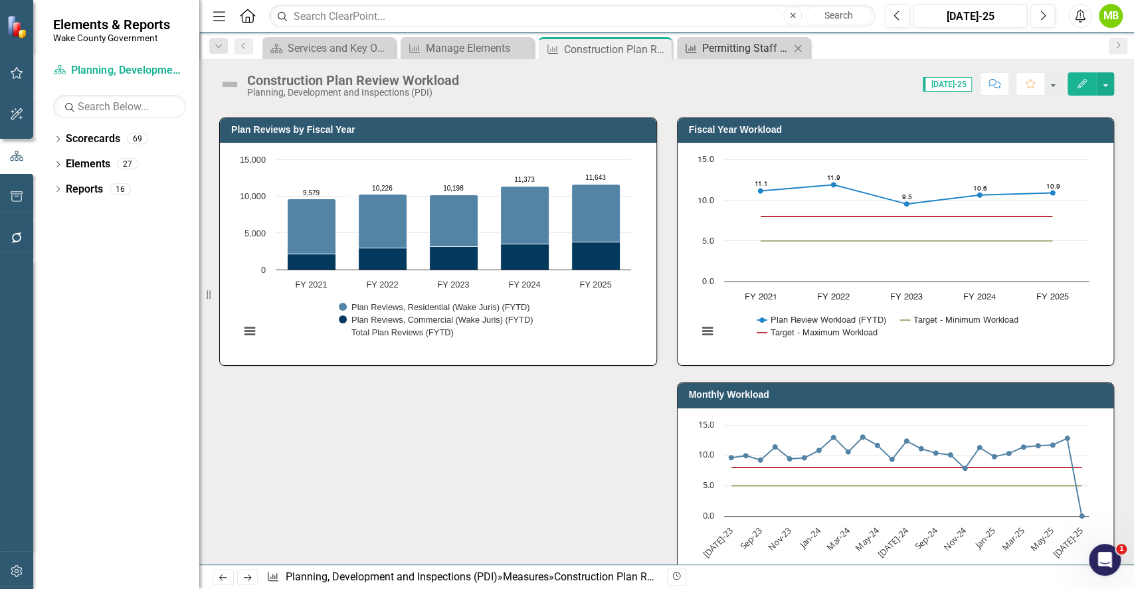
click at [728, 53] on div "Permitting Staff Workload" at bounding box center [746, 48] width 88 height 17
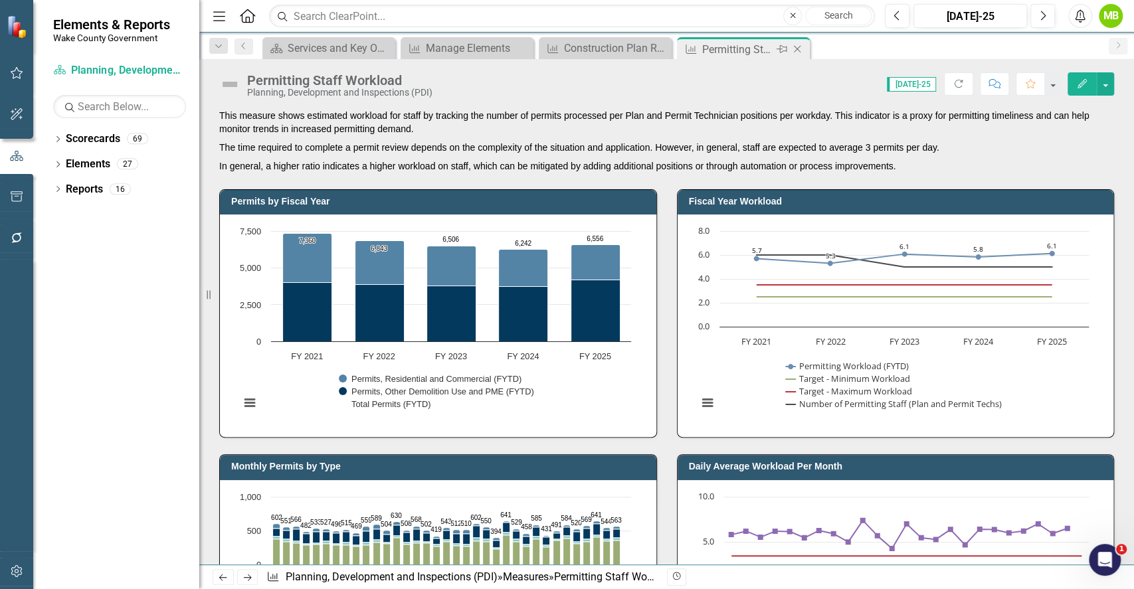
click at [728, 53] on div "Permitting Staff Workload" at bounding box center [737, 49] width 71 height 17
click at [629, 55] on div "Construction Plan Review Workload" at bounding box center [608, 48] width 88 height 17
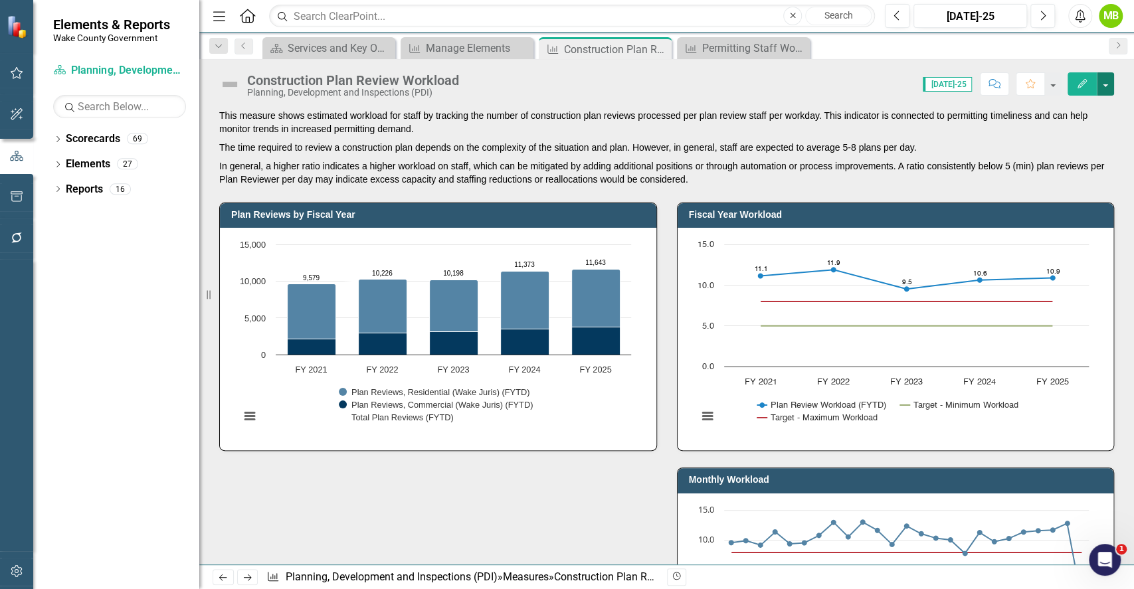
click at [1100, 83] on button "button" at bounding box center [1105, 83] width 17 height 23
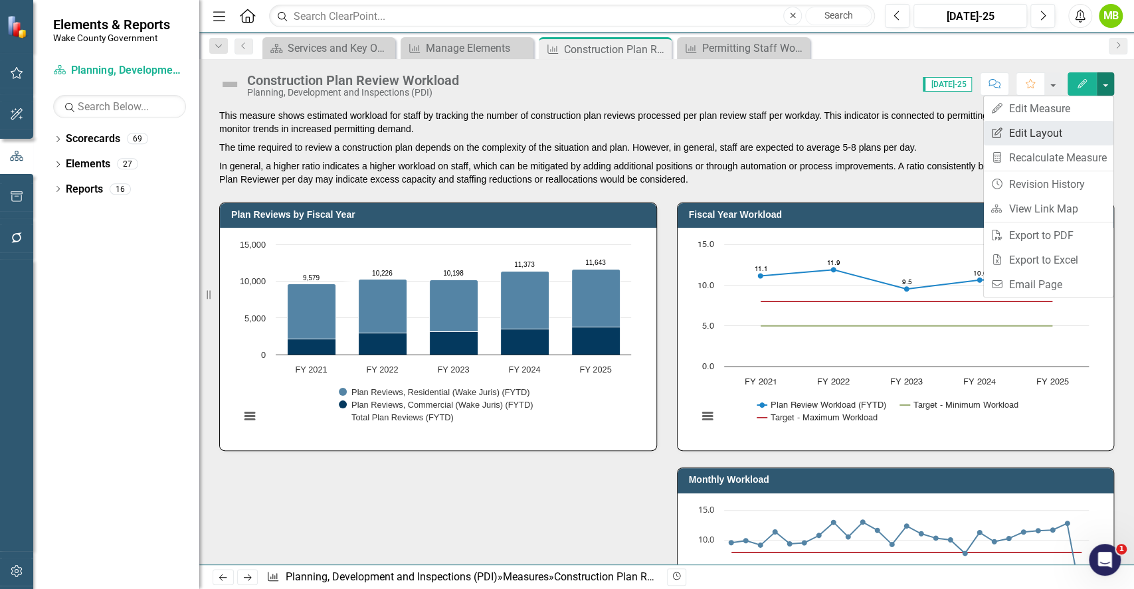
click at [1047, 126] on link "Edit Report Edit Layout" at bounding box center [1049, 133] width 130 height 25
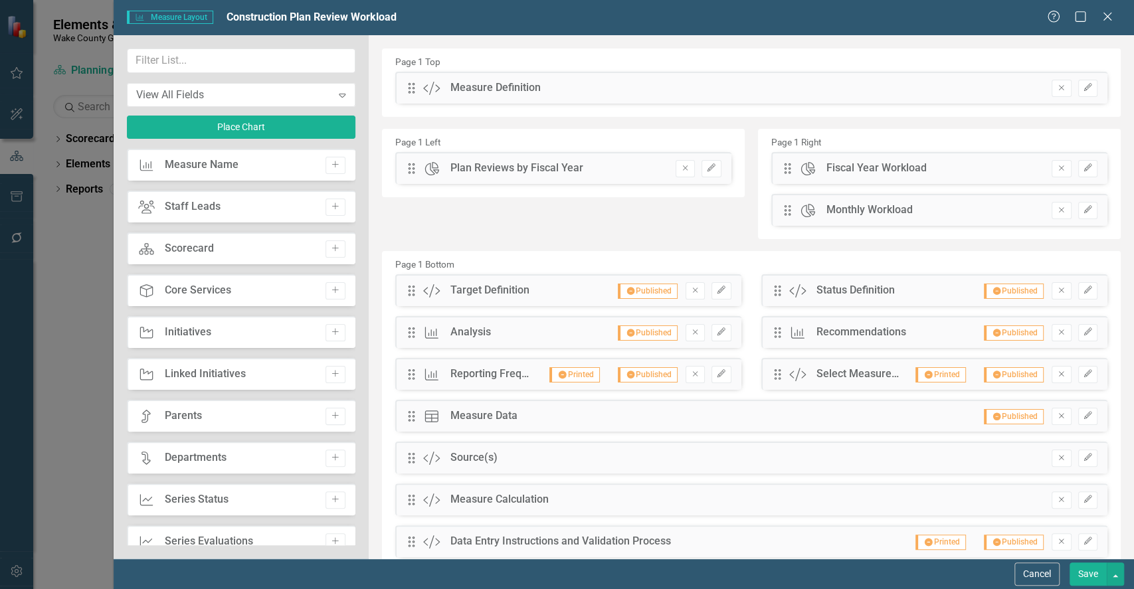
click at [357, 232] on div "View All Fields Expand Place Chart Measure Measure Name Add Staff Leads Staff L…" at bounding box center [241, 297] width 255 height 524
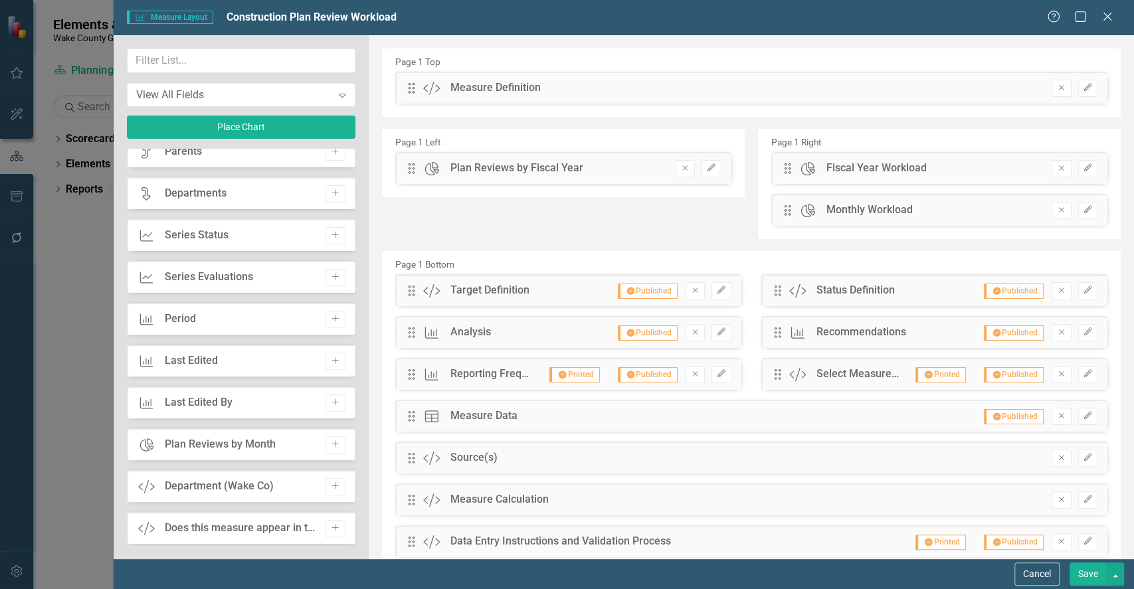
scroll to position [268, 0]
click at [335, 439] on icon "Add" at bounding box center [335, 441] width 10 height 8
drag, startPoint x: 419, startPoint y: 231, endPoint x: 399, endPoint y: 196, distance: 40.5
click at [1089, 571] on button "Save" at bounding box center [1088, 574] width 37 height 23
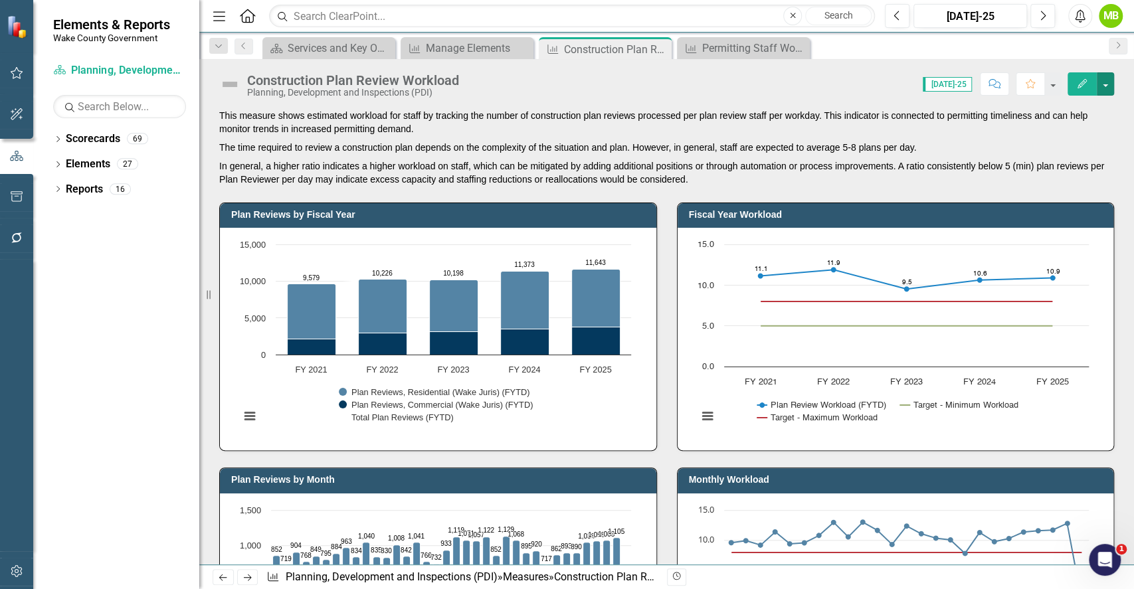
scroll to position [27, 0]
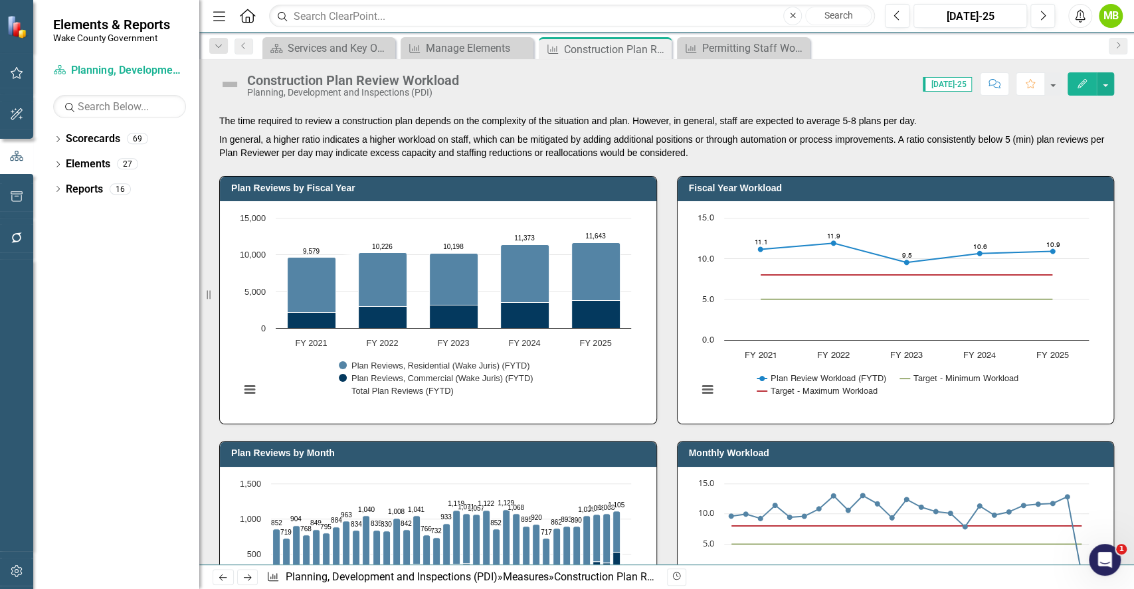
drag, startPoint x: 1133, startPoint y: 154, endPoint x: 1133, endPoint y: 172, distance: 17.9
click at [1133, 172] on div "This measure shows estimated workload for staff by tracking the number of const…" at bounding box center [666, 337] width 935 height 456
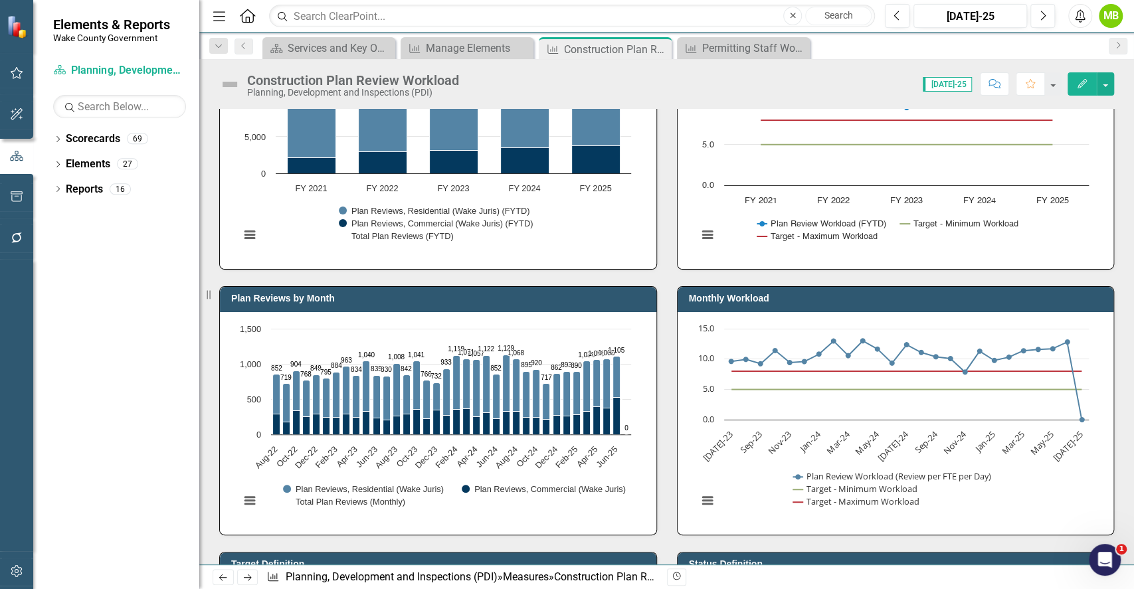
scroll to position [224, 0]
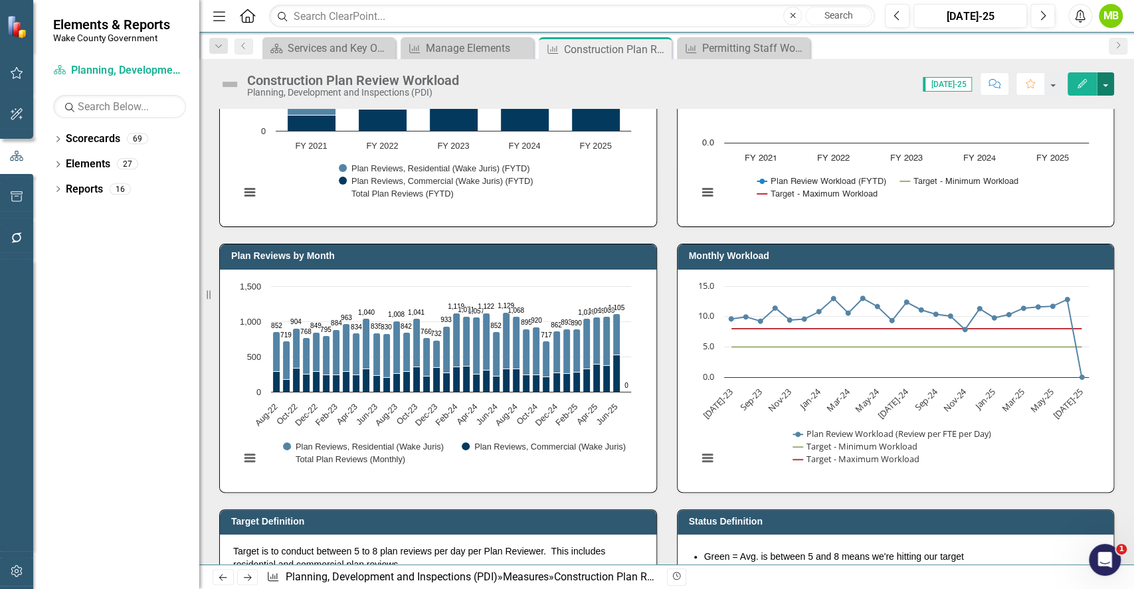
click at [1109, 83] on button "button" at bounding box center [1105, 83] width 17 height 23
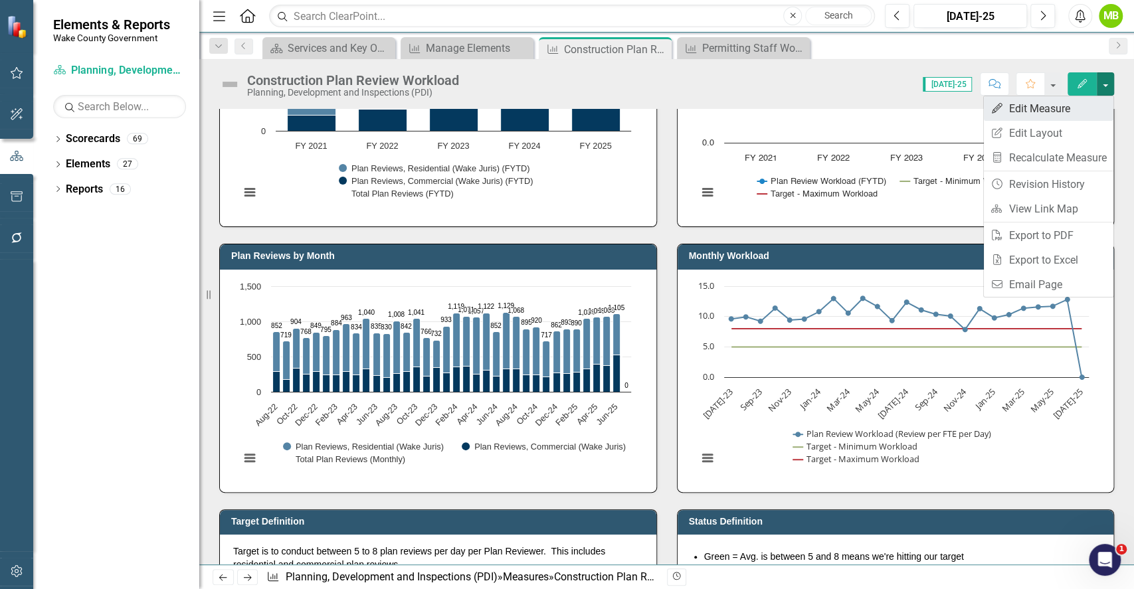
click at [1067, 114] on link "Edit Edit Measure" at bounding box center [1049, 108] width 130 height 25
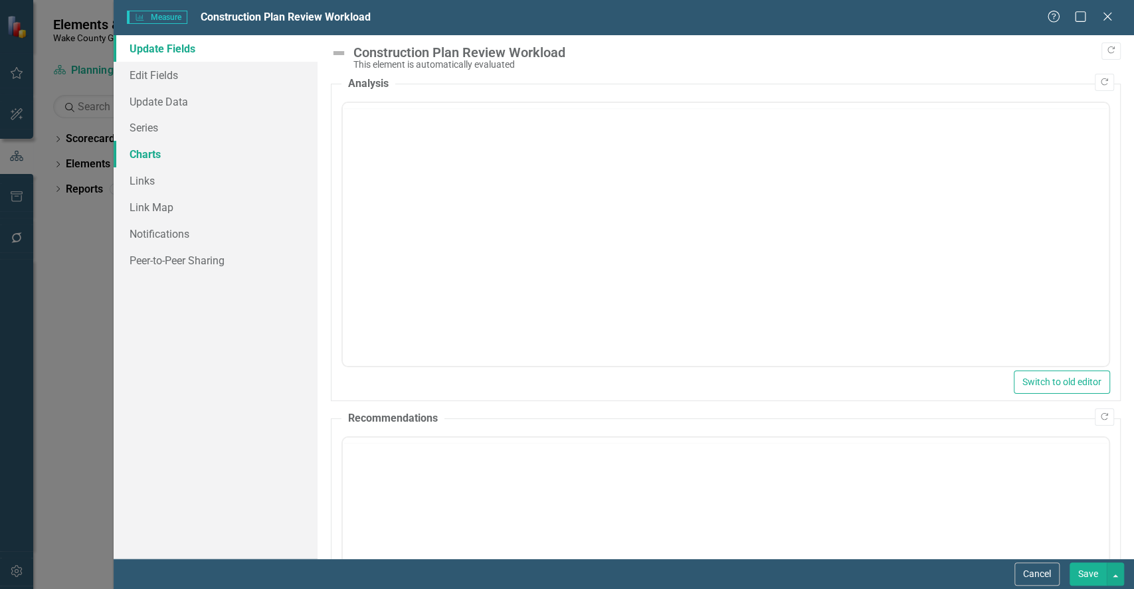
click at [149, 154] on link "Charts" at bounding box center [216, 154] width 204 height 27
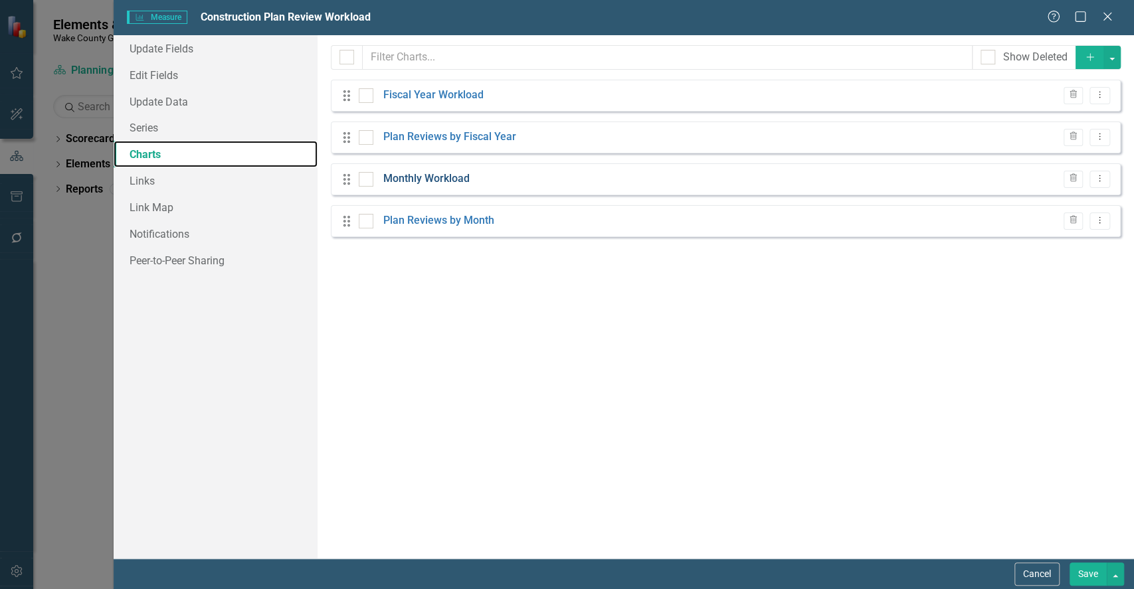
checkbox input "false"
click at [453, 181] on link "Monthly Workload" at bounding box center [426, 178] width 86 height 15
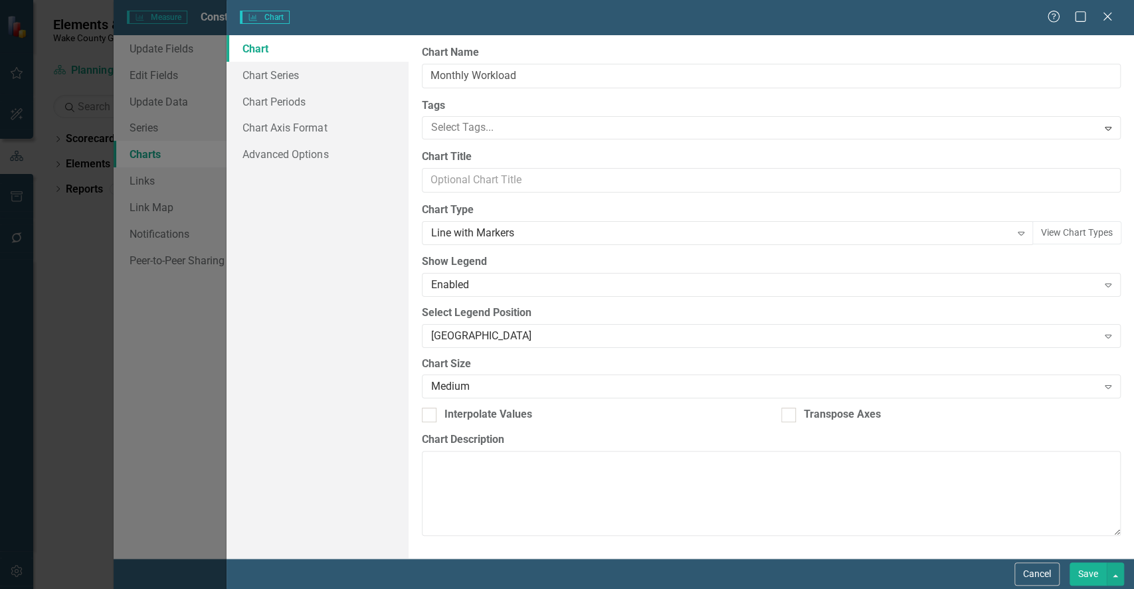
type input "Monthly Workload"
click at [274, 103] on link "Chart Periods" at bounding box center [317, 101] width 181 height 27
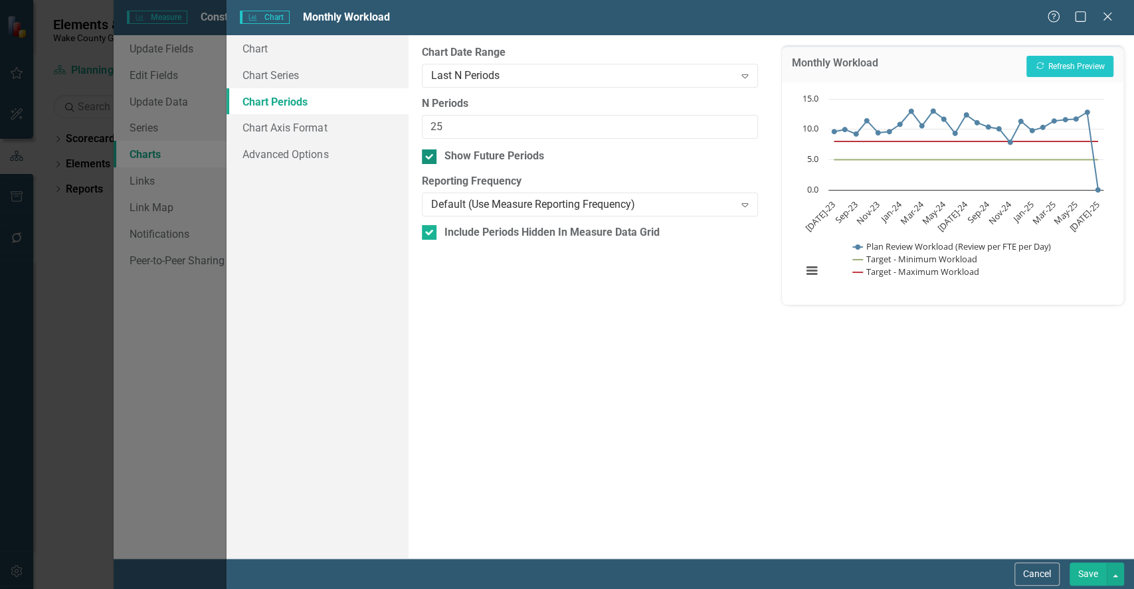
click at [434, 158] on div at bounding box center [429, 157] width 15 height 15
click at [431, 158] on input "Show Future Periods" at bounding box center [426, 154] width 9 height 9
checkbox input "false"
drag, startPoint x: 379, startPoint y: 118, endPoint x: 349, endPoint y: 114, distance: 30.8
click at [349, 114] on div "Chart Chart Series Chart Periods Chart Axis Format Advanced Options From this p…" at bounding box center [681, 297] width 908 height 524
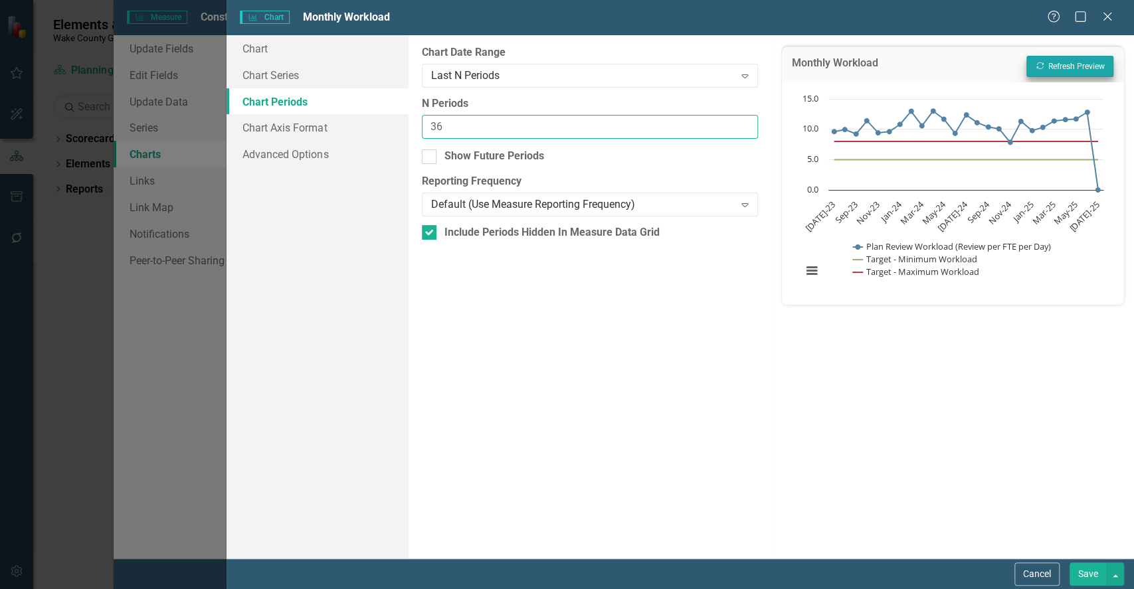
type input "36"
click at [1065, 76] on button "Recalculate Refresh Preview" at bounding box center [1070, 66] width 87 height 21
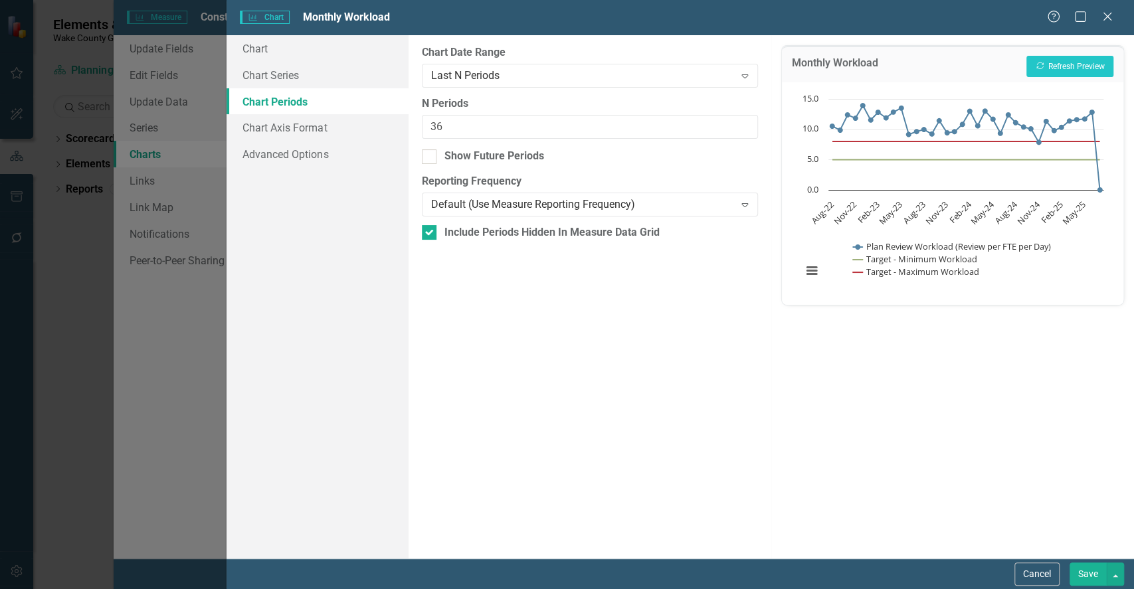
click at [1079, 575] on button "Save" at bounding box center [1088, 574] width 37 height 23
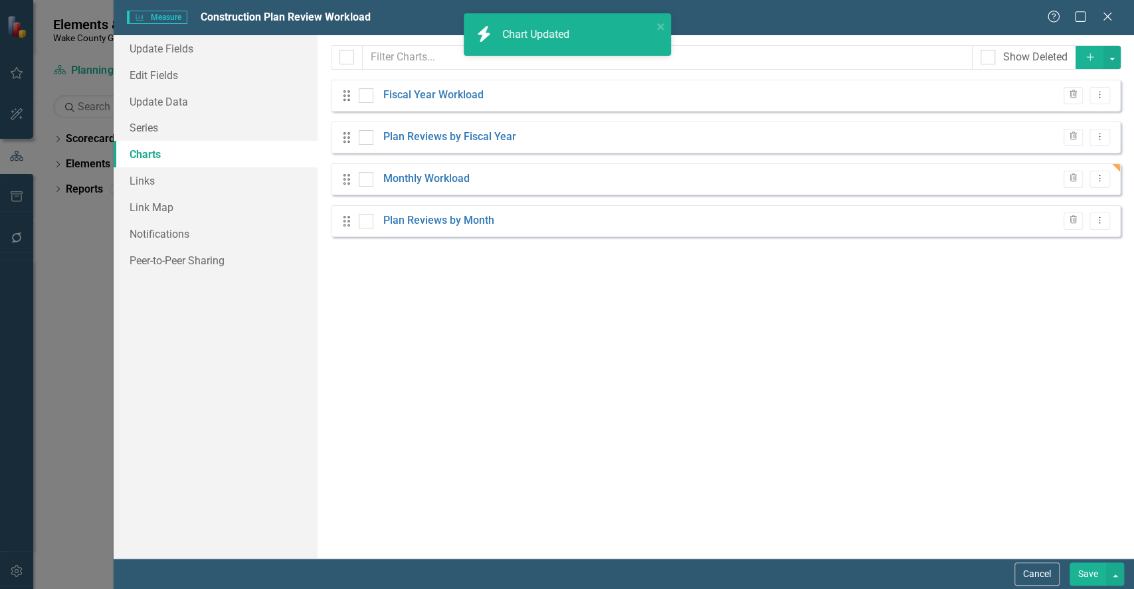
click at [1083, 571] on button "Save" at bounding box center [1088, 574] width 37 height 23
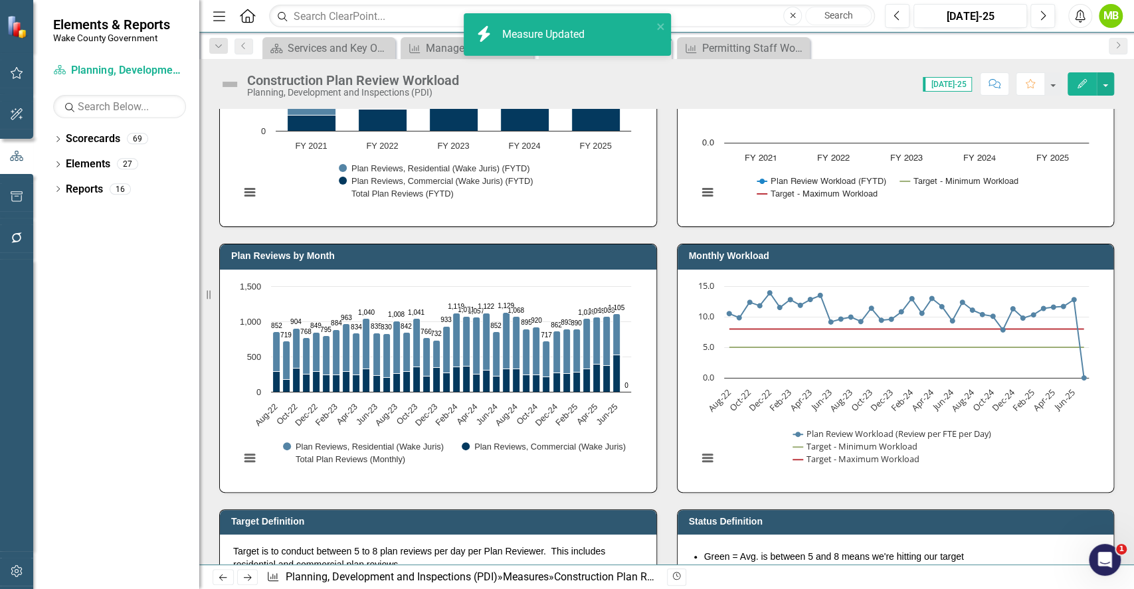
drag, startPoint x: 1133, startPoint y: 172, endPoint x: 1133, endPoint y: 199, distance: 27.2
click at [1133, 199] on div "This measure shows estimated workload for staff by tracking the number of const…" at bounding box center [666, 337] width 935 height 456
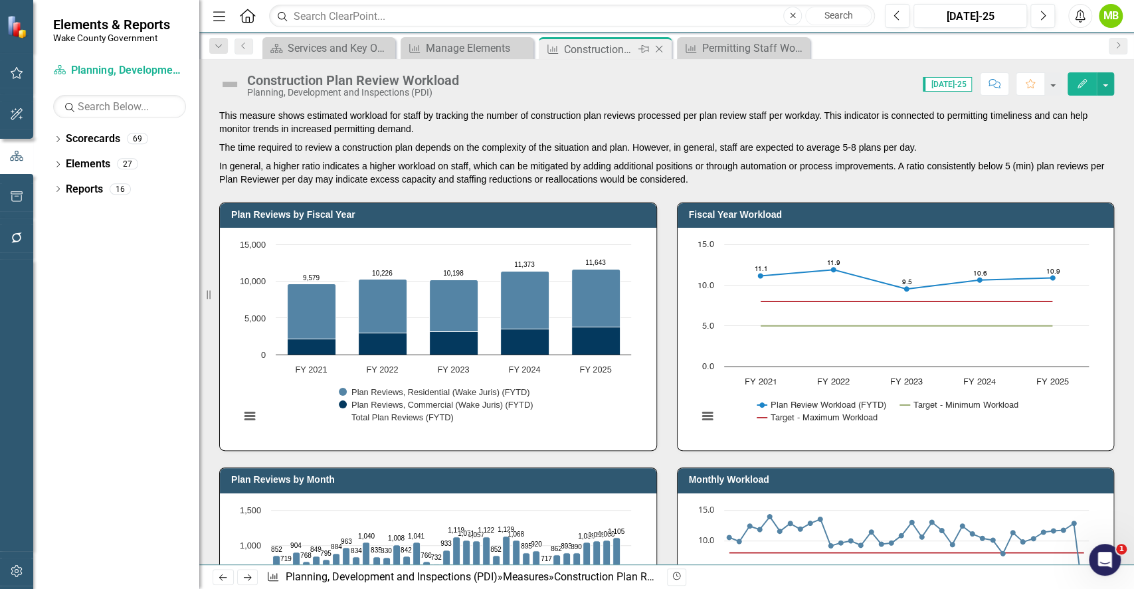
click at [657, 52] on icon "Close" at bounding box center [659, 49] width 13 height 11
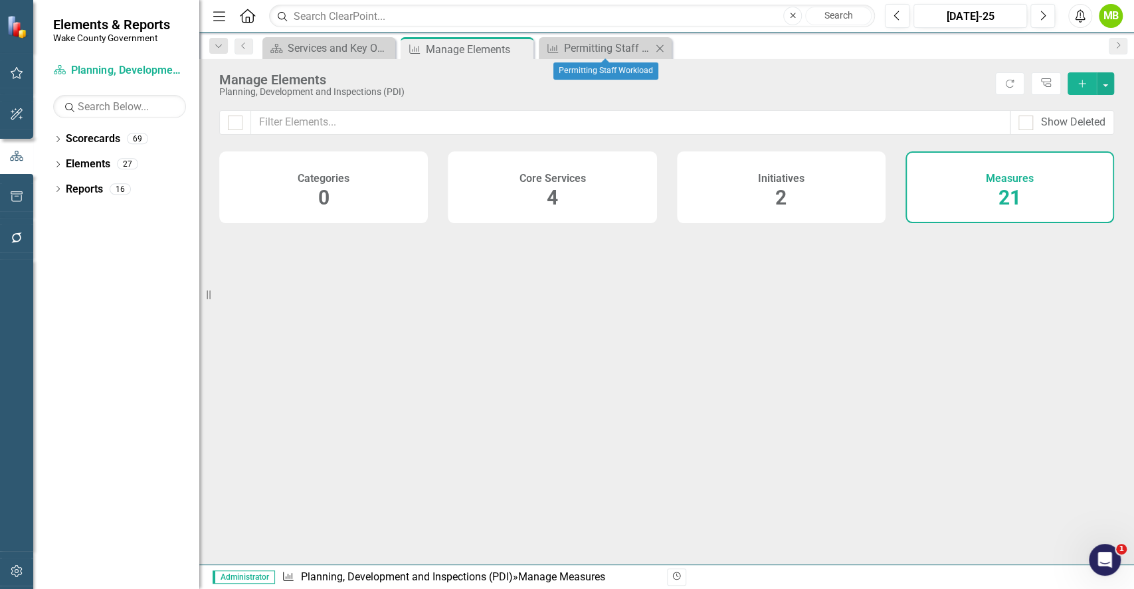
click at [657, 52] on icon "Close" at bounding box center [659, 48] width 13 height 11
